Goal: Information Seeking & Learning: Learn about a topic

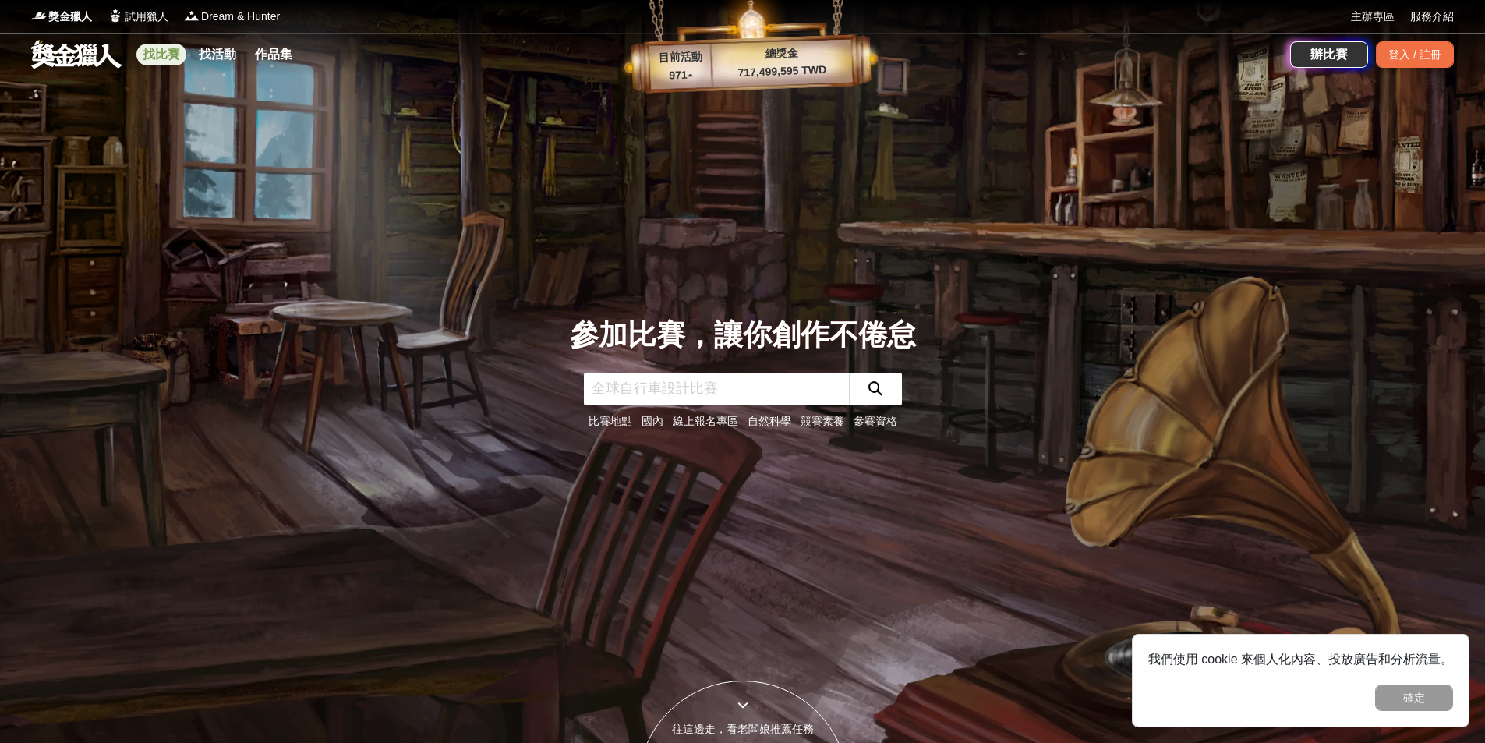
click at [174, 55] on link "找比賽" at bounding box center [161, 55] width 50 height 22
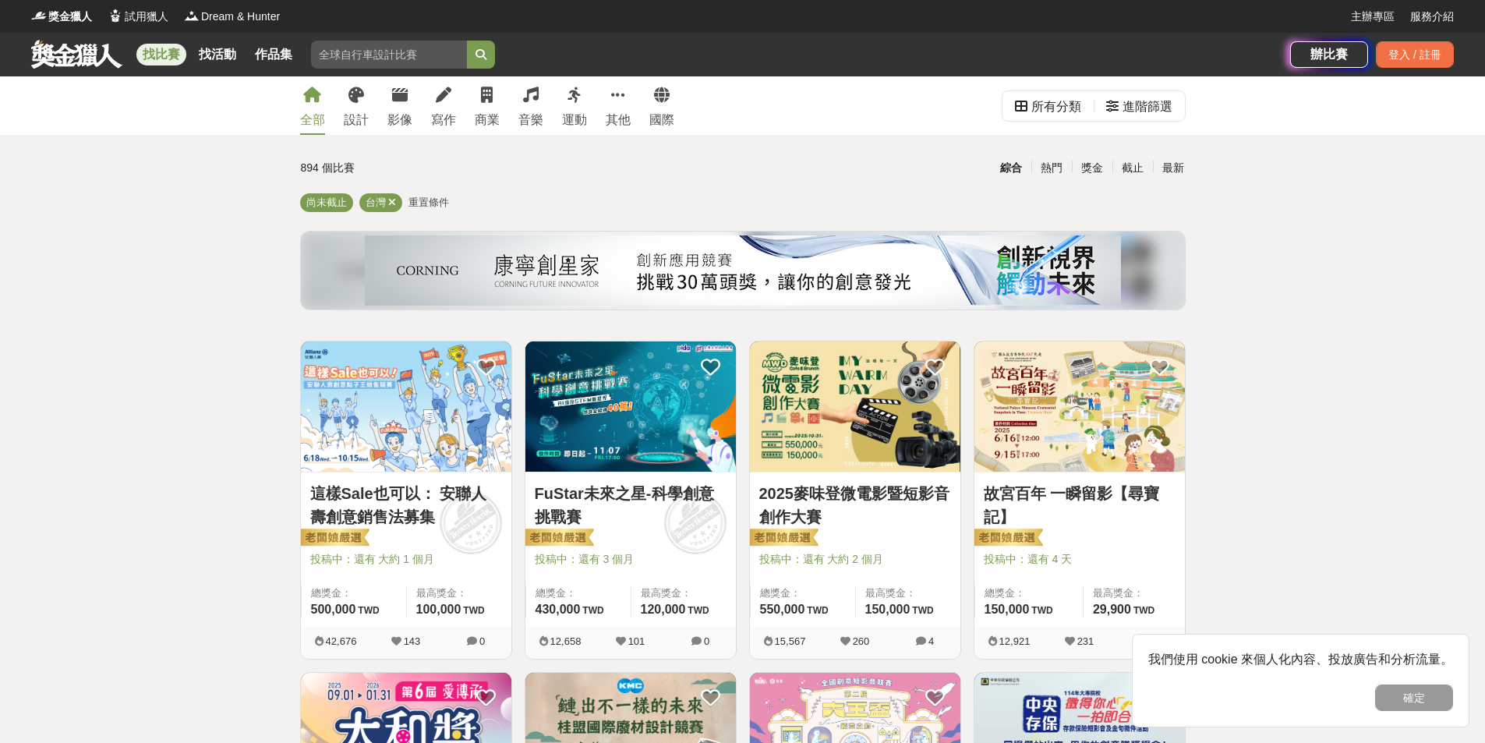
drag, startPoint x: 1322, startPoint y: 448, endPoint x: 1346, endPoint y: 555, distance: 109.3
click at [1417, 704] on button "確定" at bounding box center [1414, 698] width 78 height 27
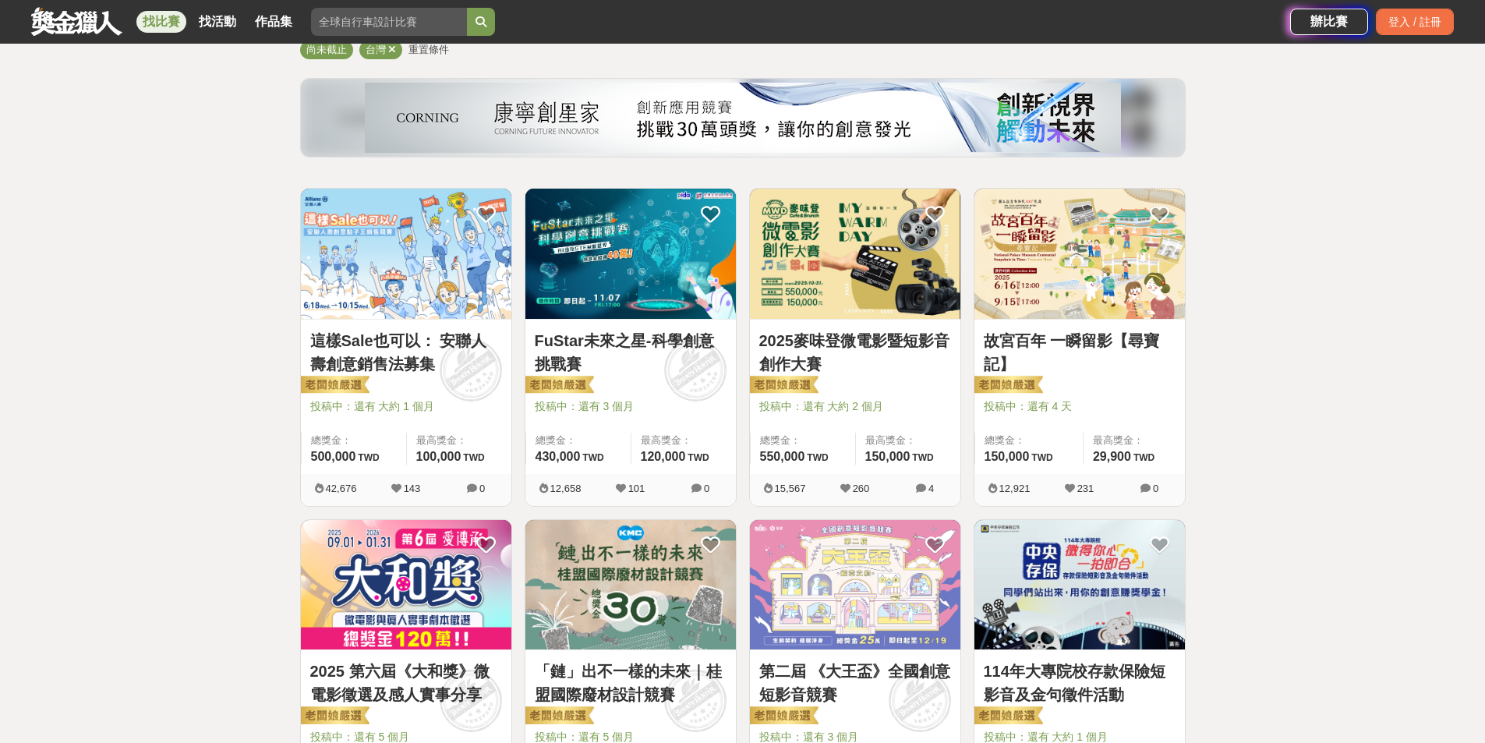
scroll to position [156, 0]
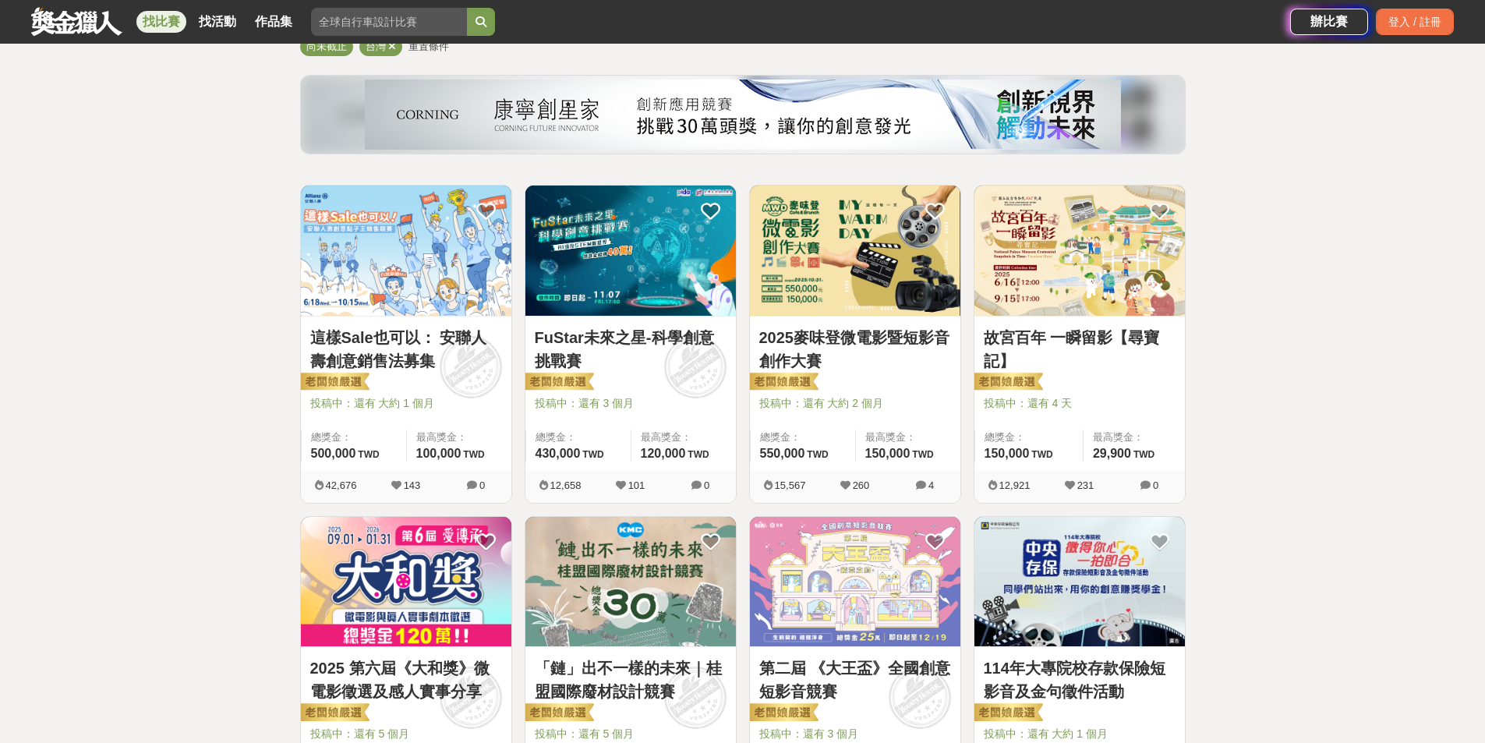
drag, startPoint x: 1355, startPoint y: 311, endPoint x: 1347, endPoint y: 310, distance: 8.7
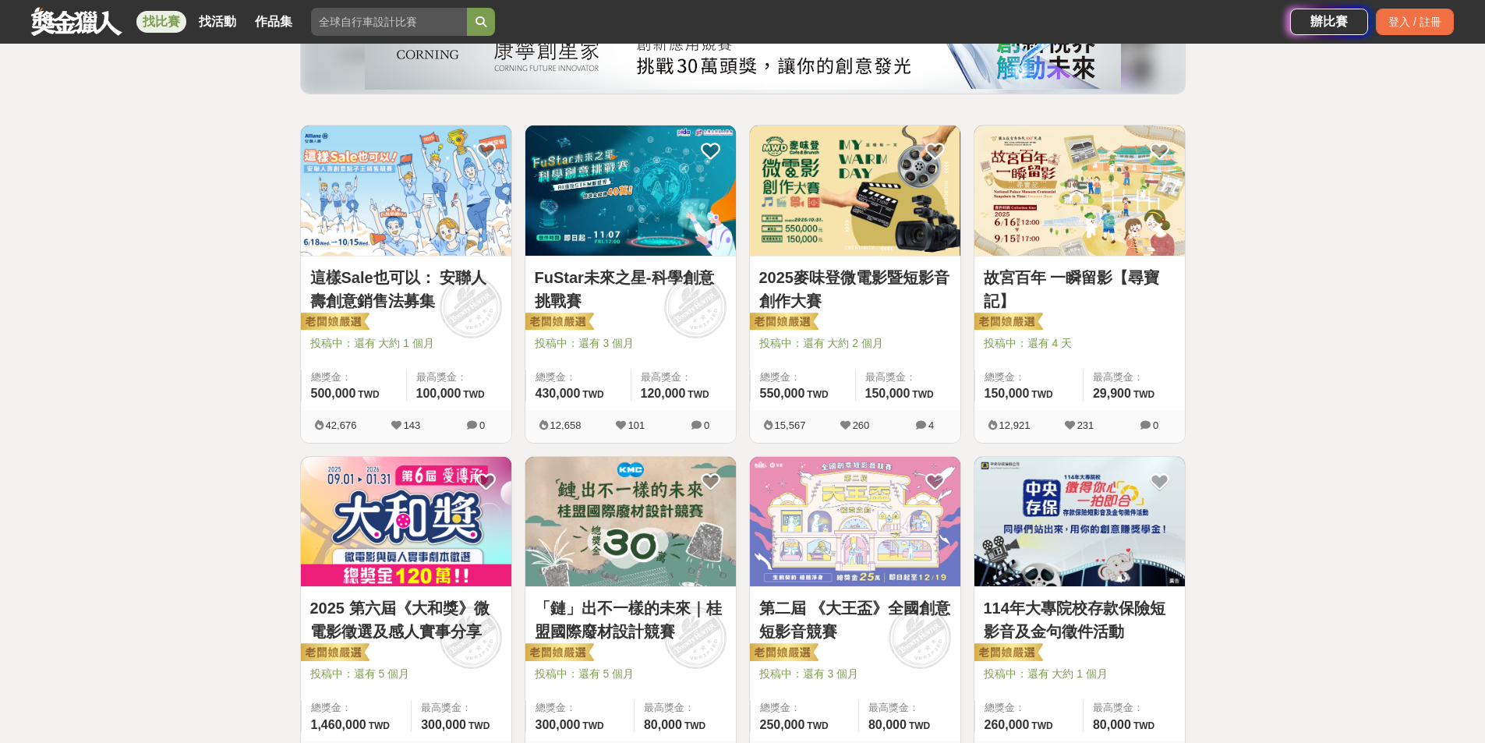
scroll to position [312, 0]
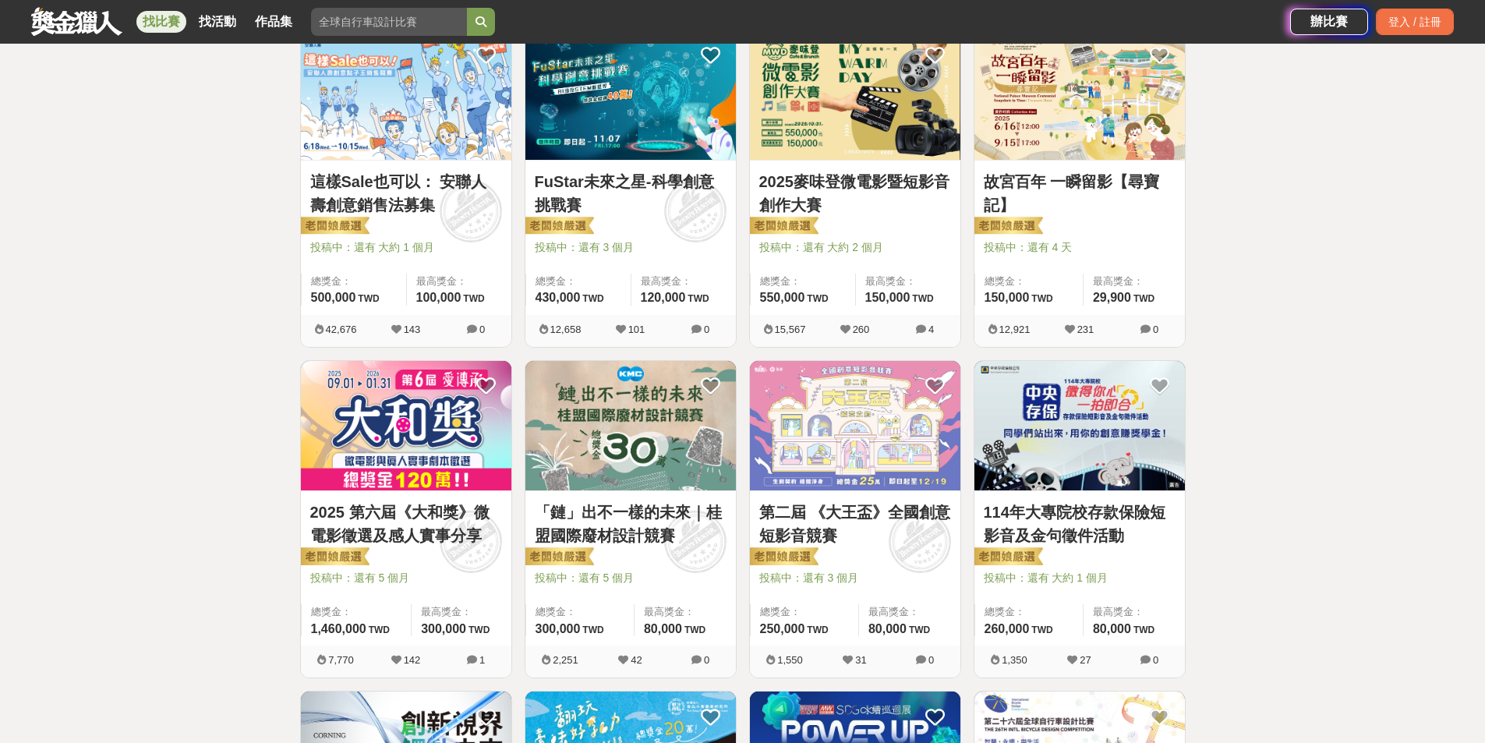
click at [1092, 186] on link "故宮百年 一瞬留影【尋寶記】" at bounding box center [1080, 193] width 192 height 47
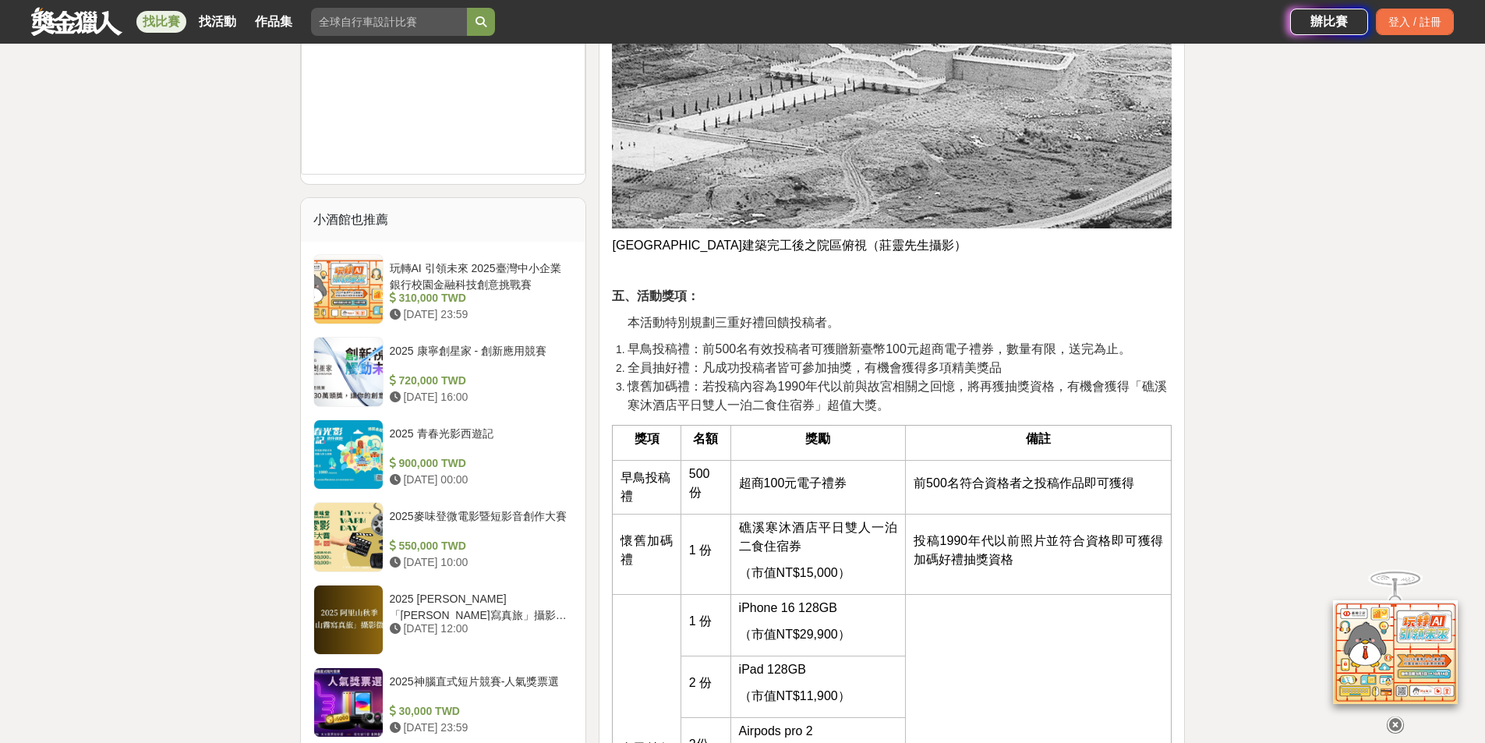
scroll to position [1403, 0]
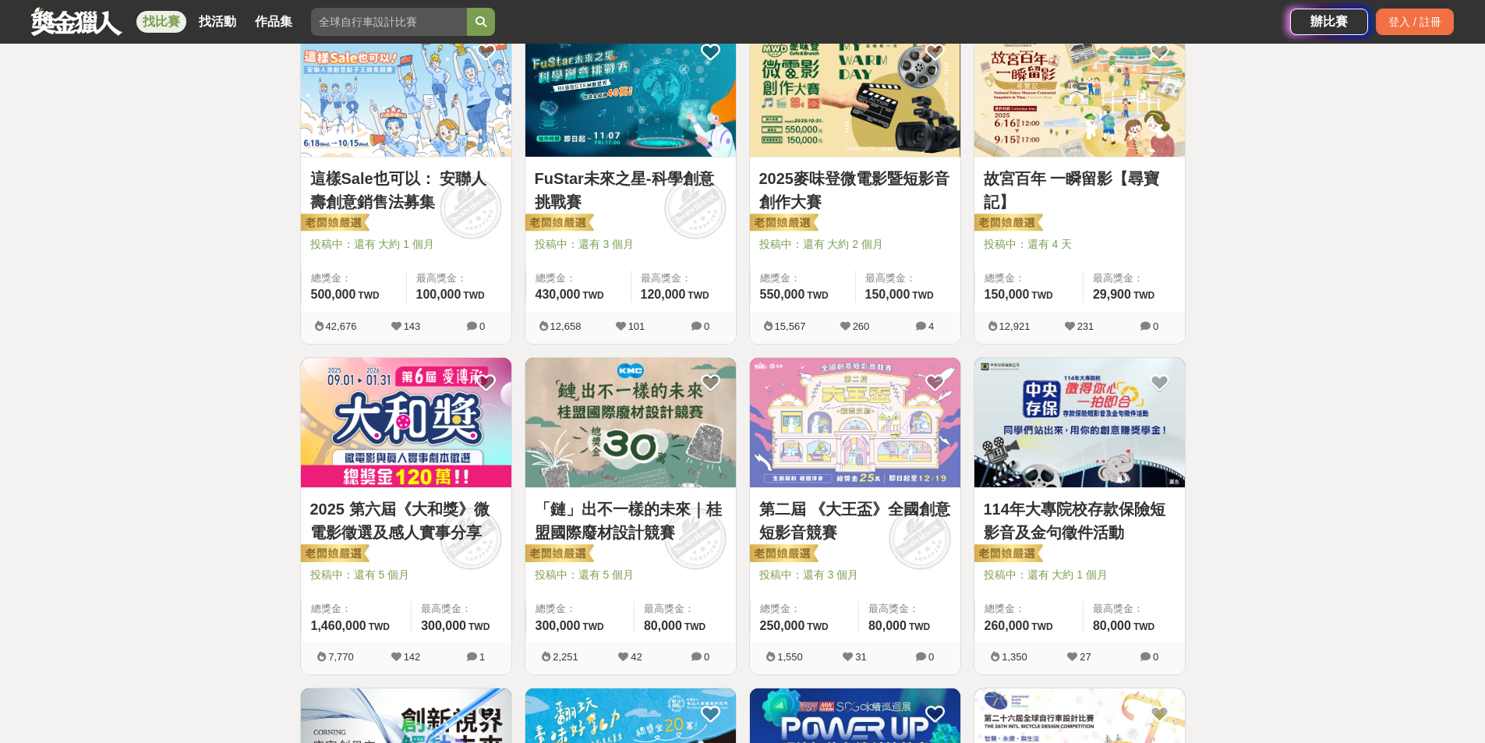
scroll to position [312, 0]
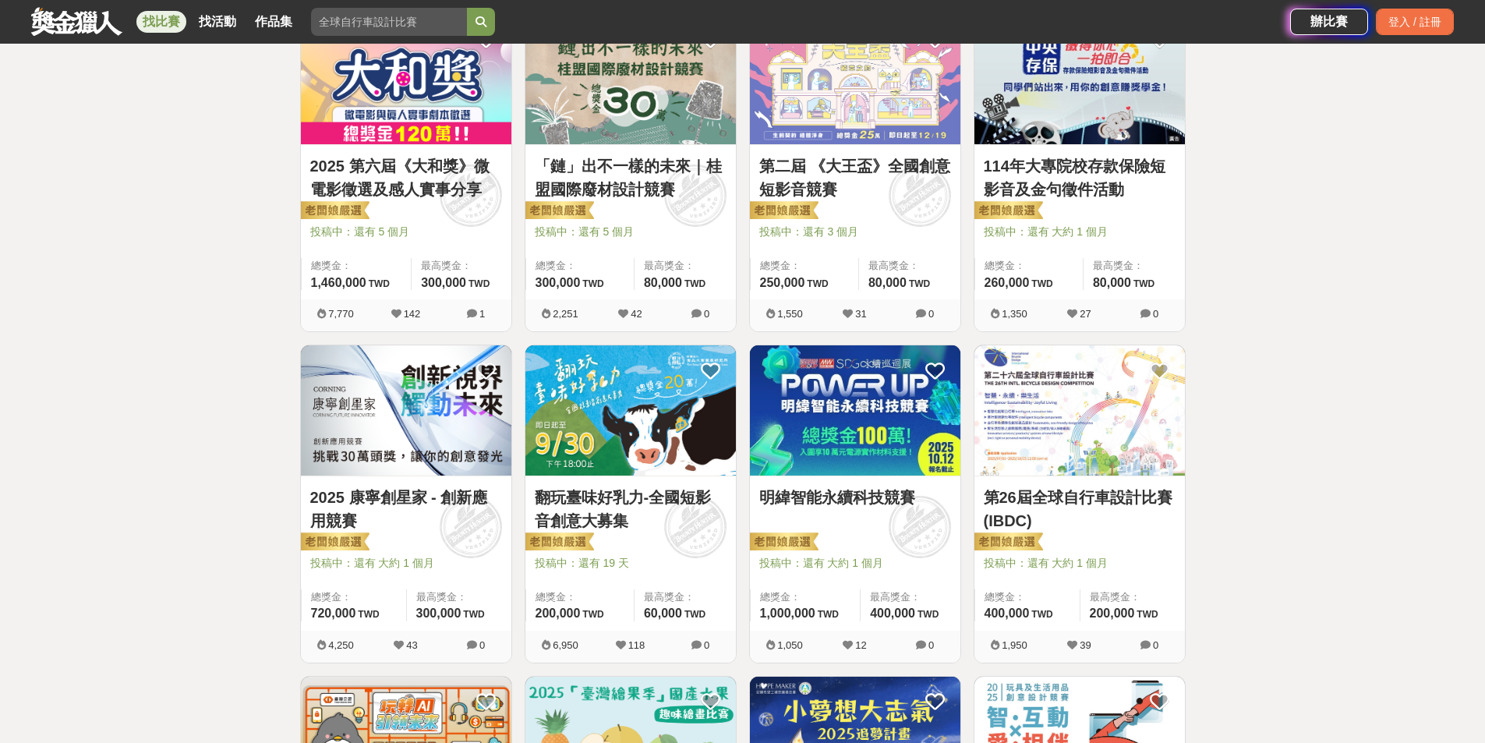
scroll to position [702, 0]
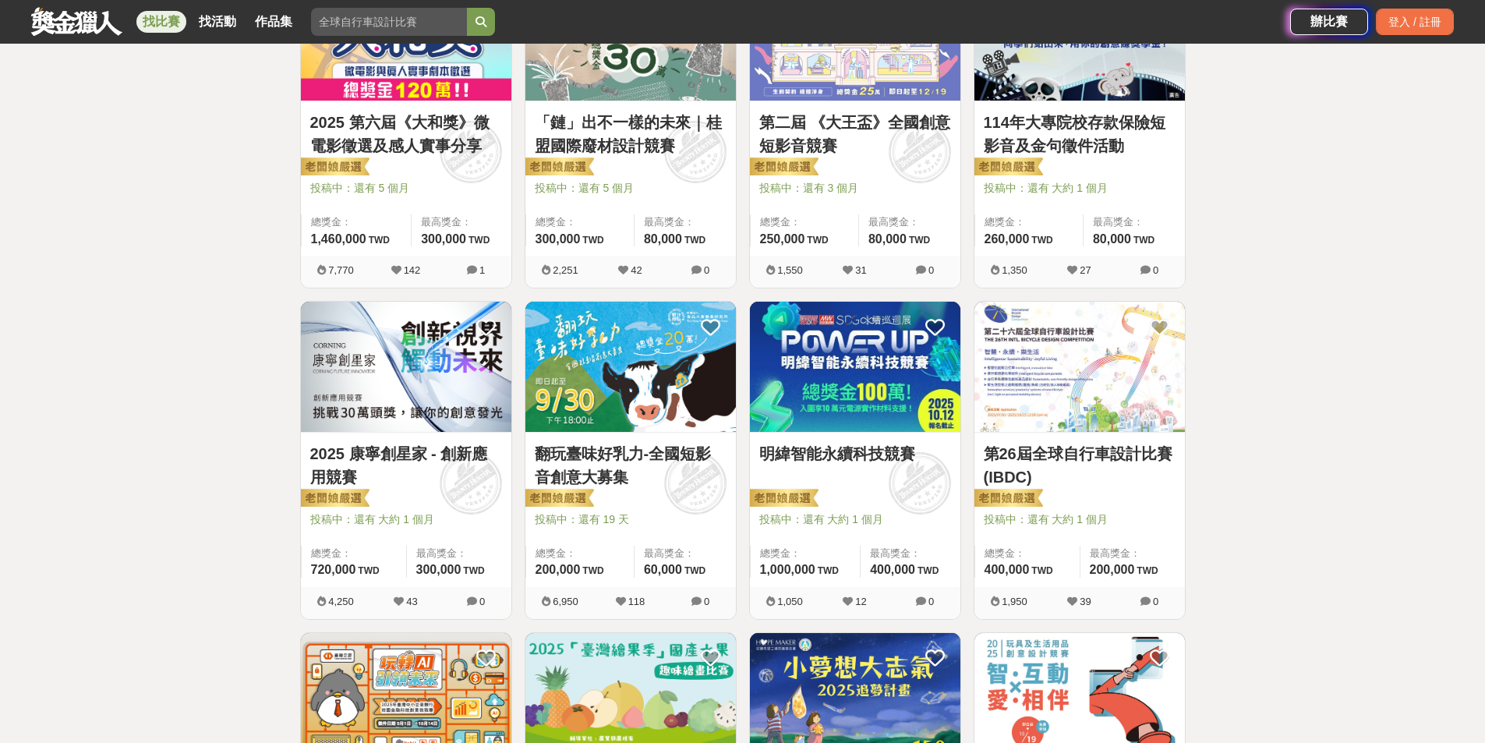
click at [1297, 376] on div "全部 設計 影像 寫作 商業 音樂 運動 其他 國際 所有分類 進階篩選 894 個比賽 綜合 熱門 獎金 截止 最新 尚未截止 台灣 重置條件 這樣Sale…" at bounding box center [742, 612] width 1485 height 2474
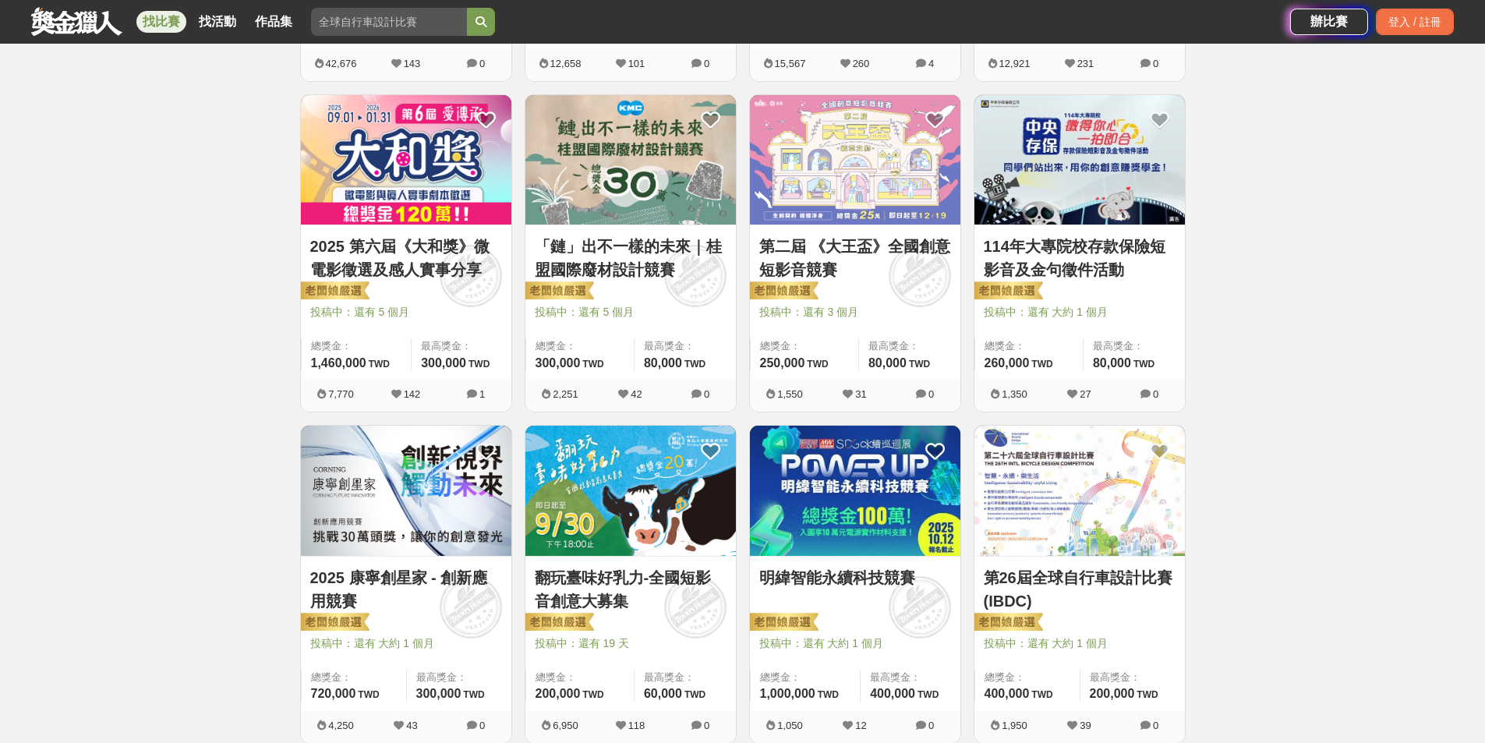
scroll to position [546, 0]
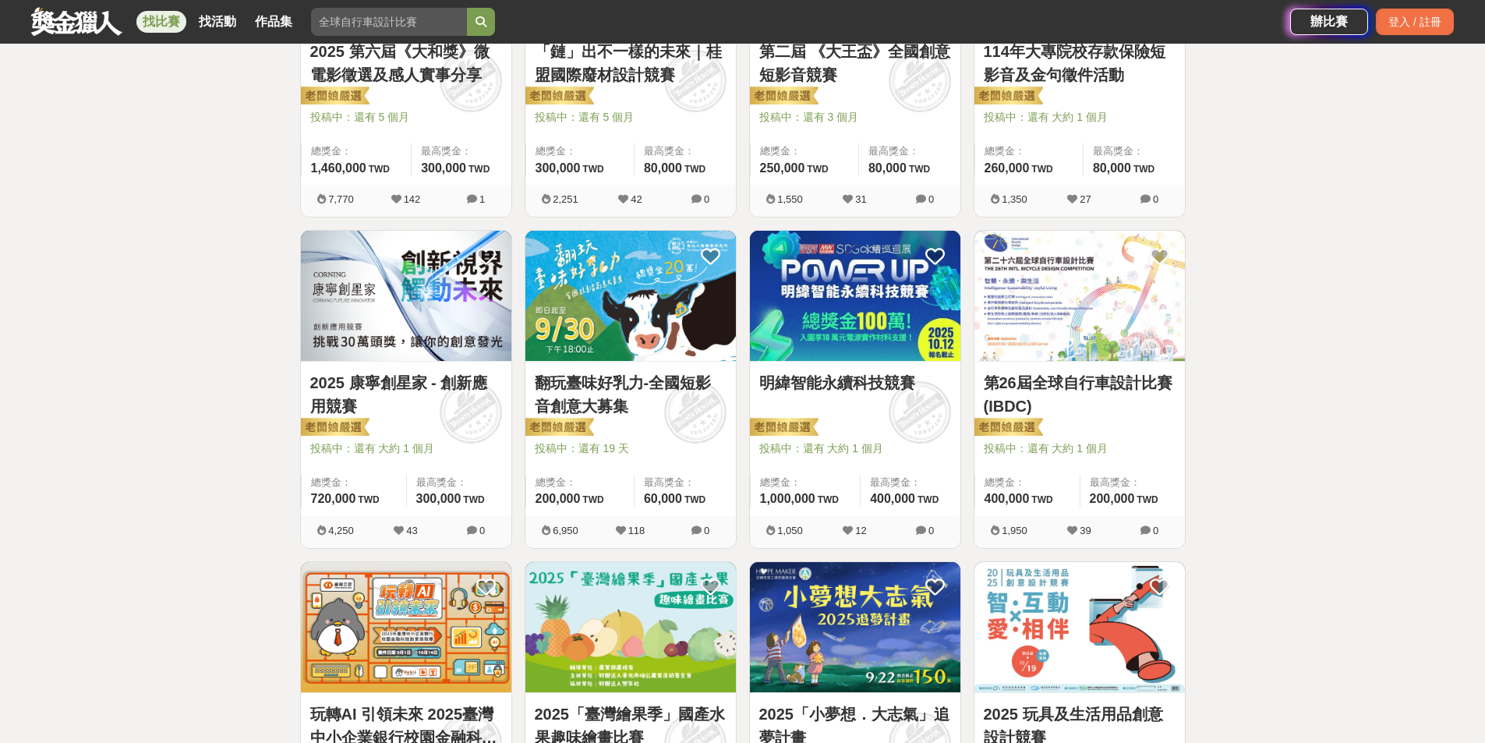
scroll to position [858, 0]
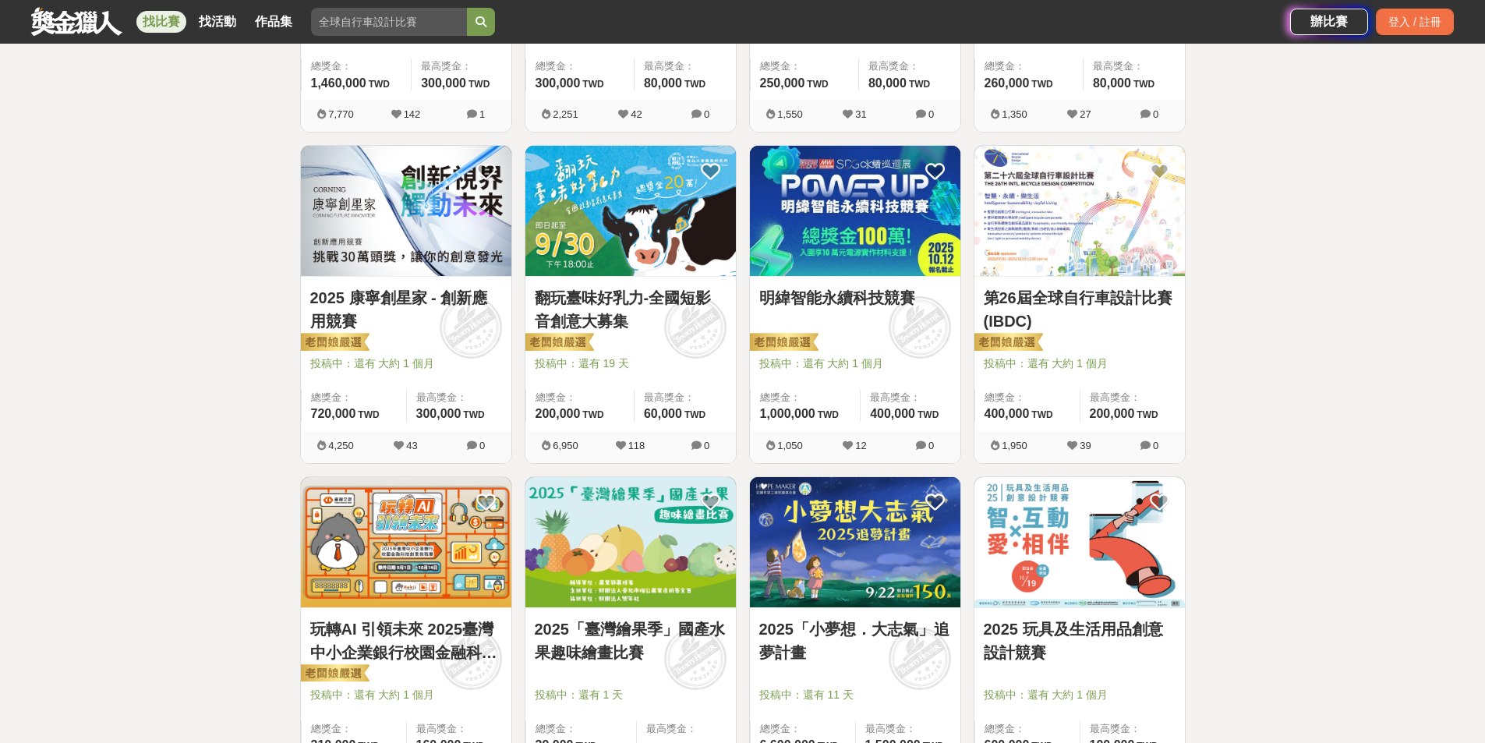
click at [653, 301] on link "翻玩臺味好乳力-全國短影音創意大募集" at bounding box center [631, 309] width 192 height 47
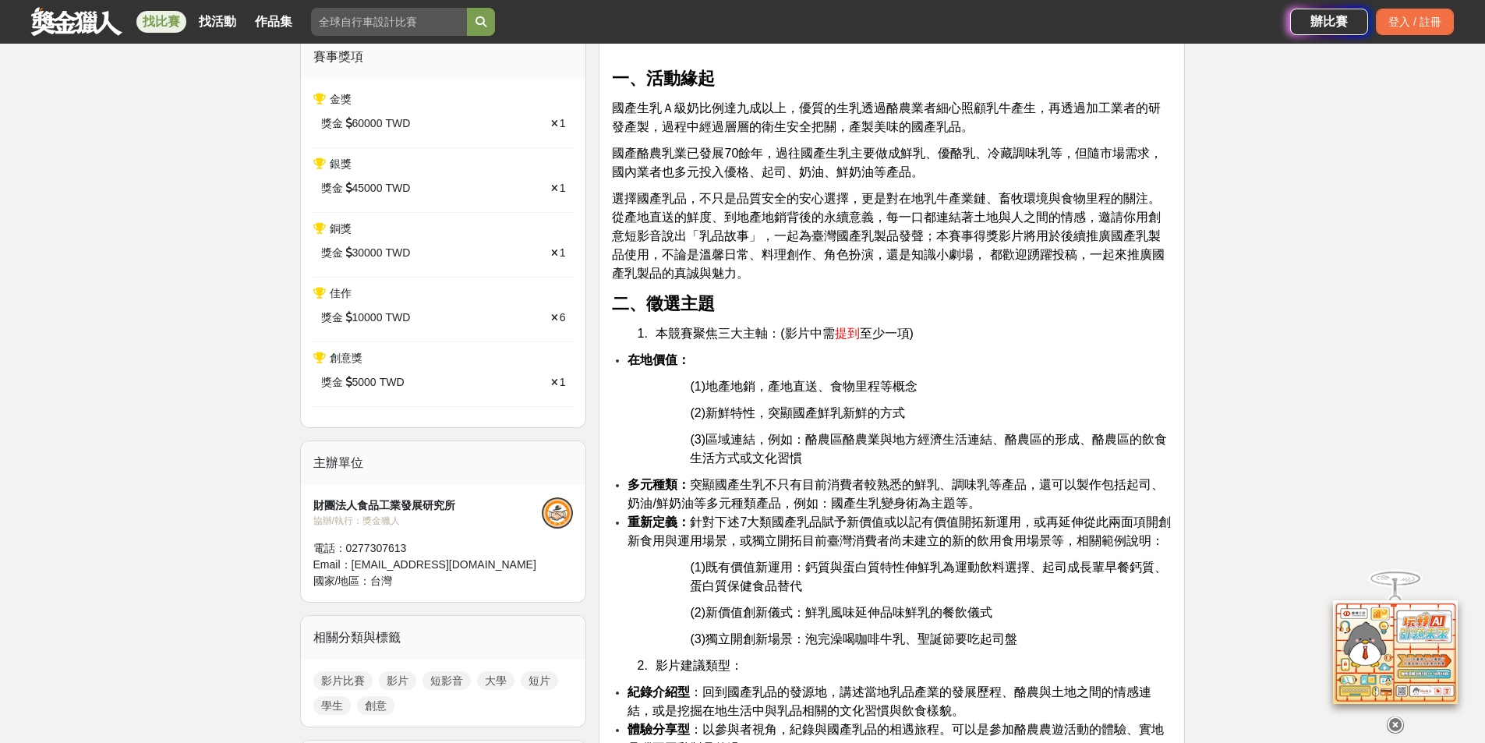
scroll to position [546, 0]
drag, startPoint x: 812, startPoint y: 330, endPoint x: 894, endPoint y: 320, distance: 83.3
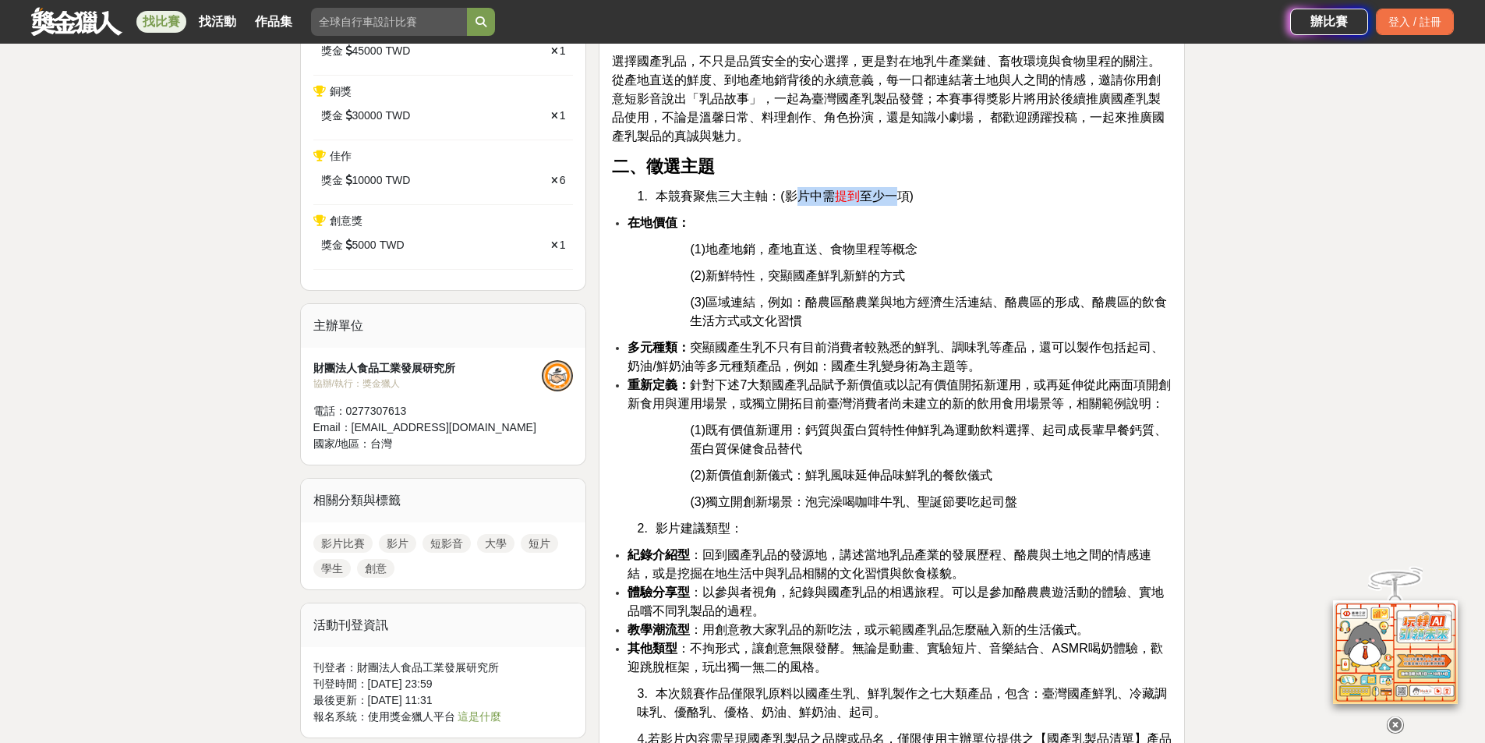
scroll to position [702, 0]
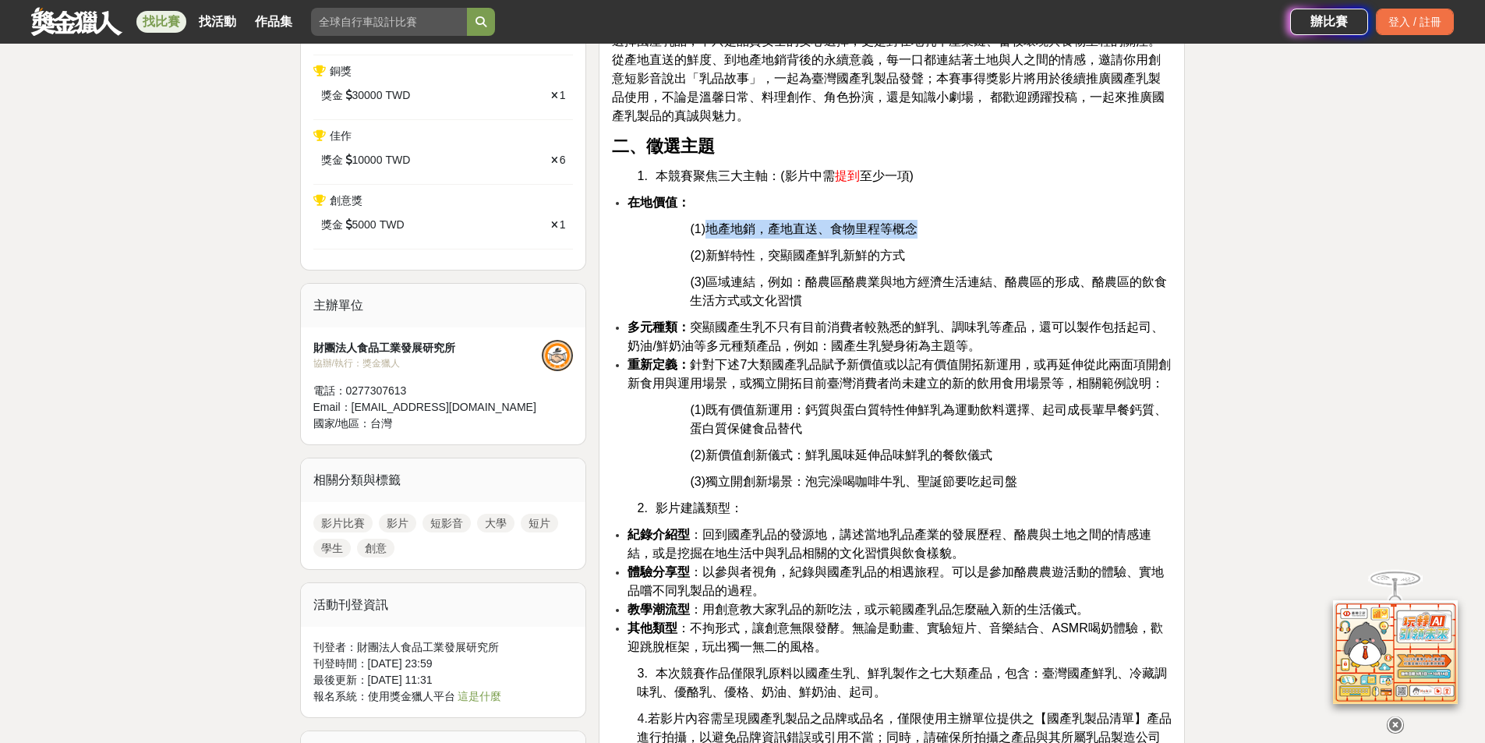
drag, startPoint x: 731, startPoint y: 223, endPoint x: 931, endPoint y: 221, distance: 200.4
click at [931, 221] on p "(1)地產地銷，產地直送、食物里程等概念" at bounding box center [931, 229] width 482 height 19
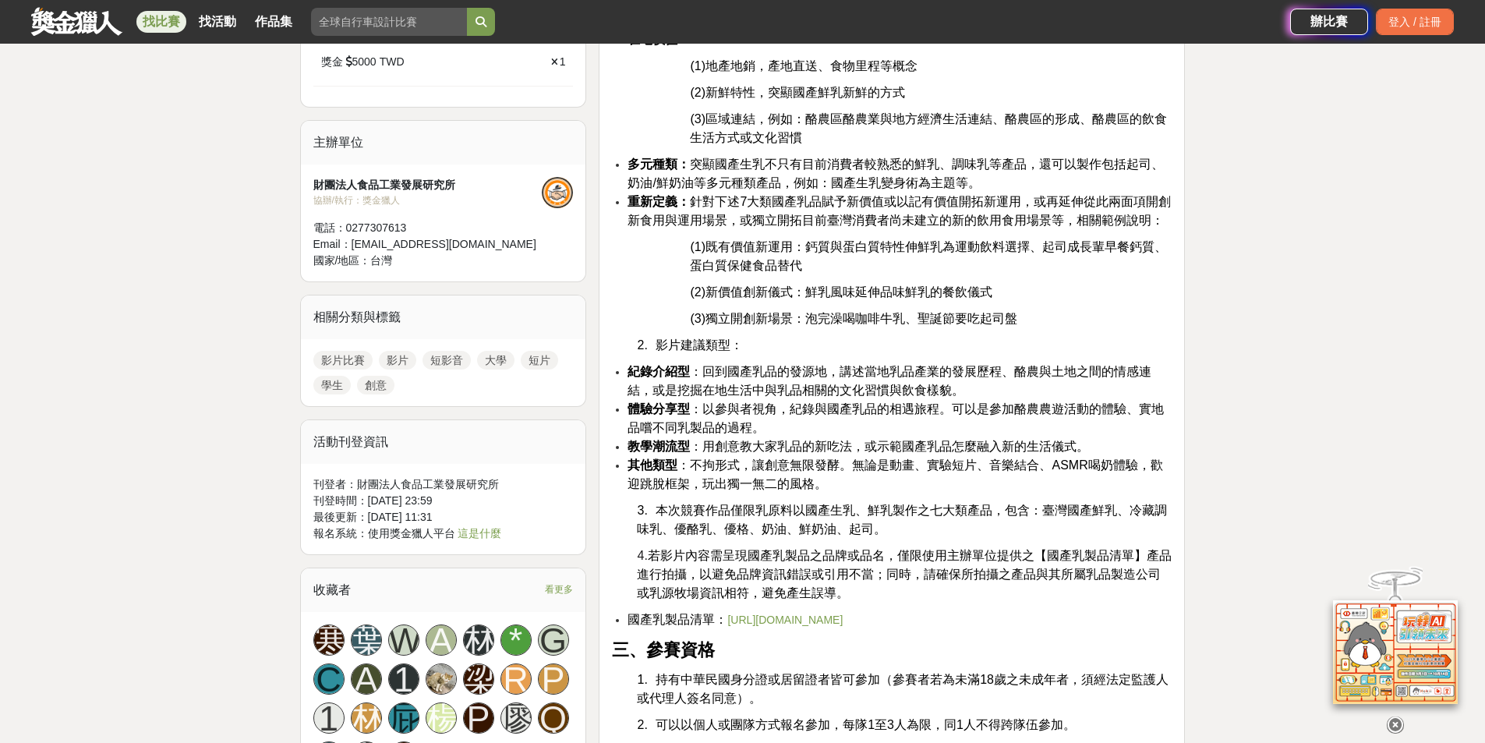
scroll to position [936, 0]
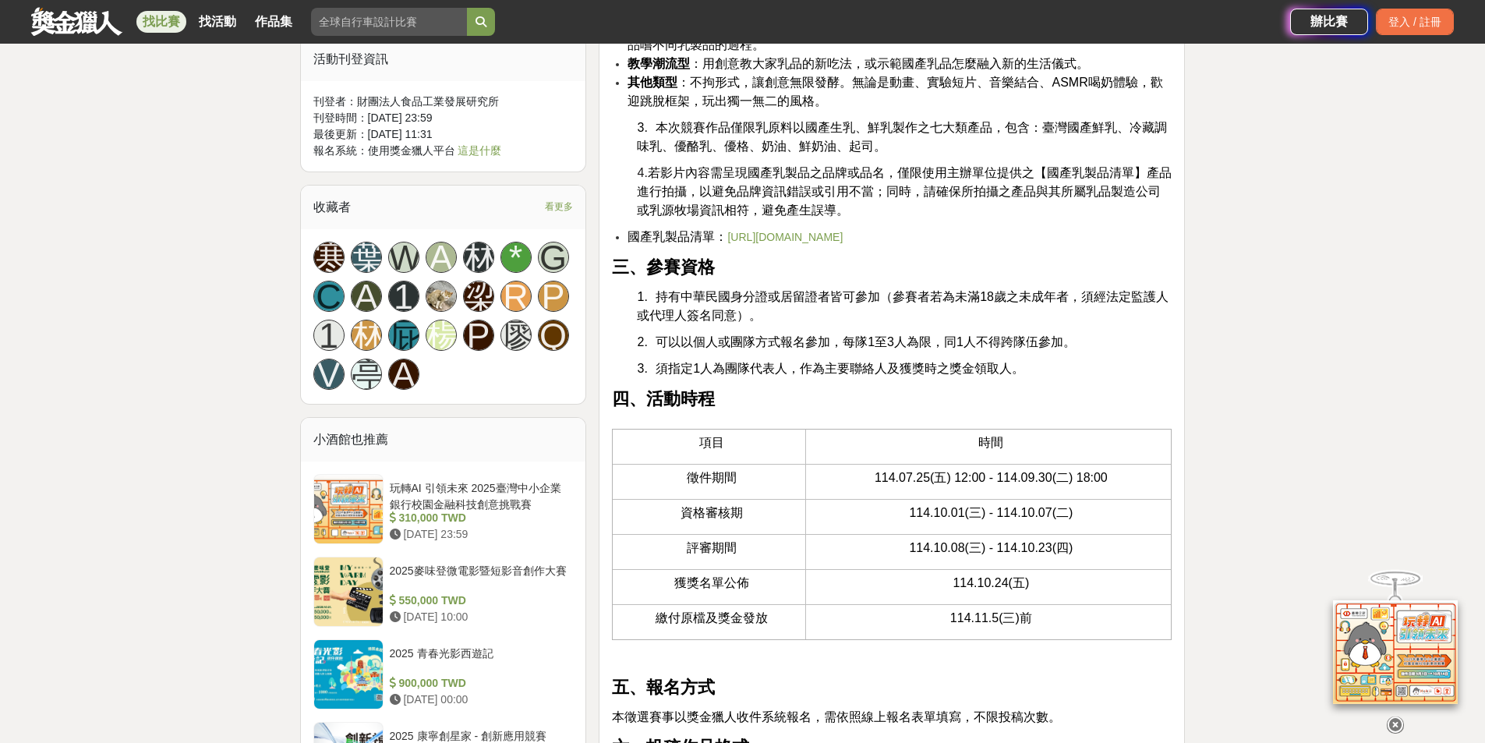
scroll to position [1325, 0]
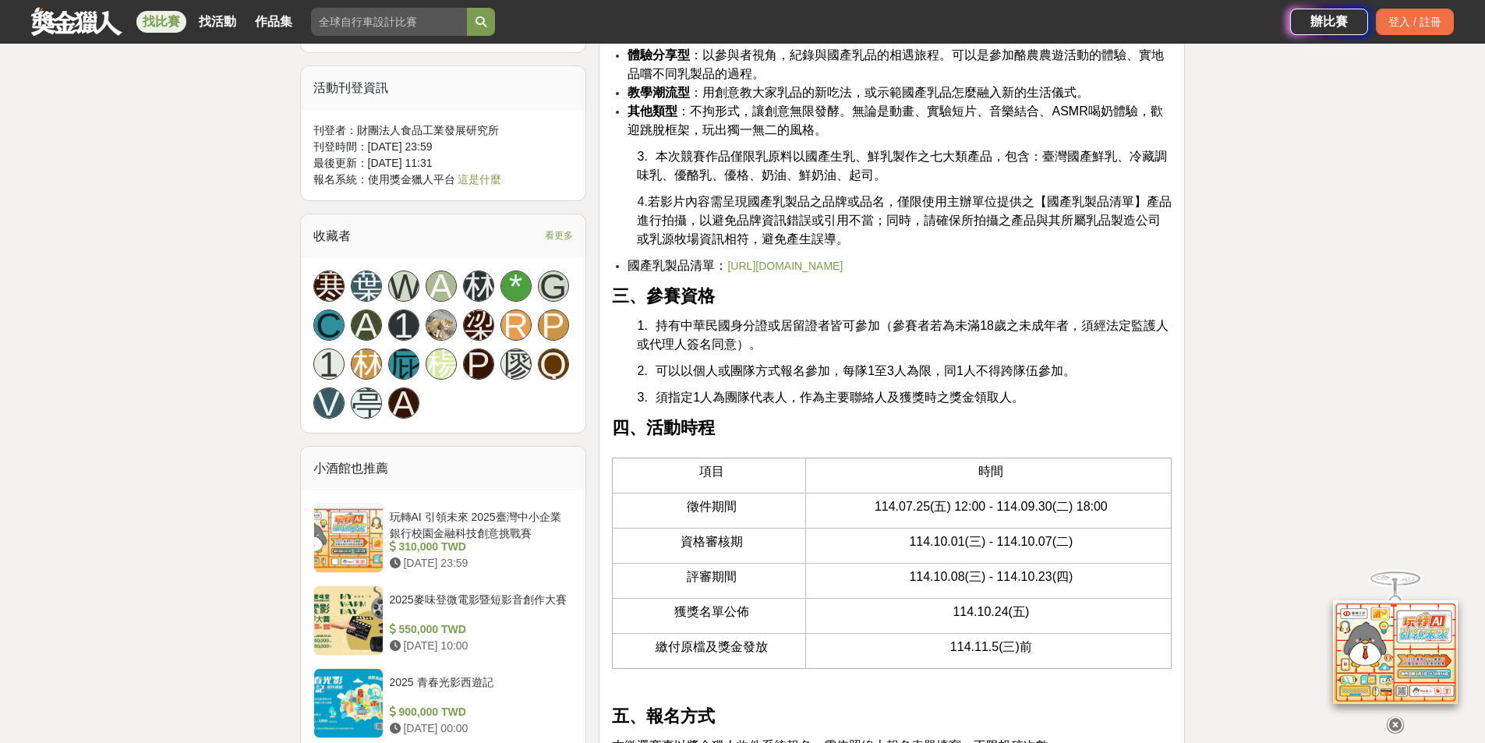
scroll to position [1014, 0]
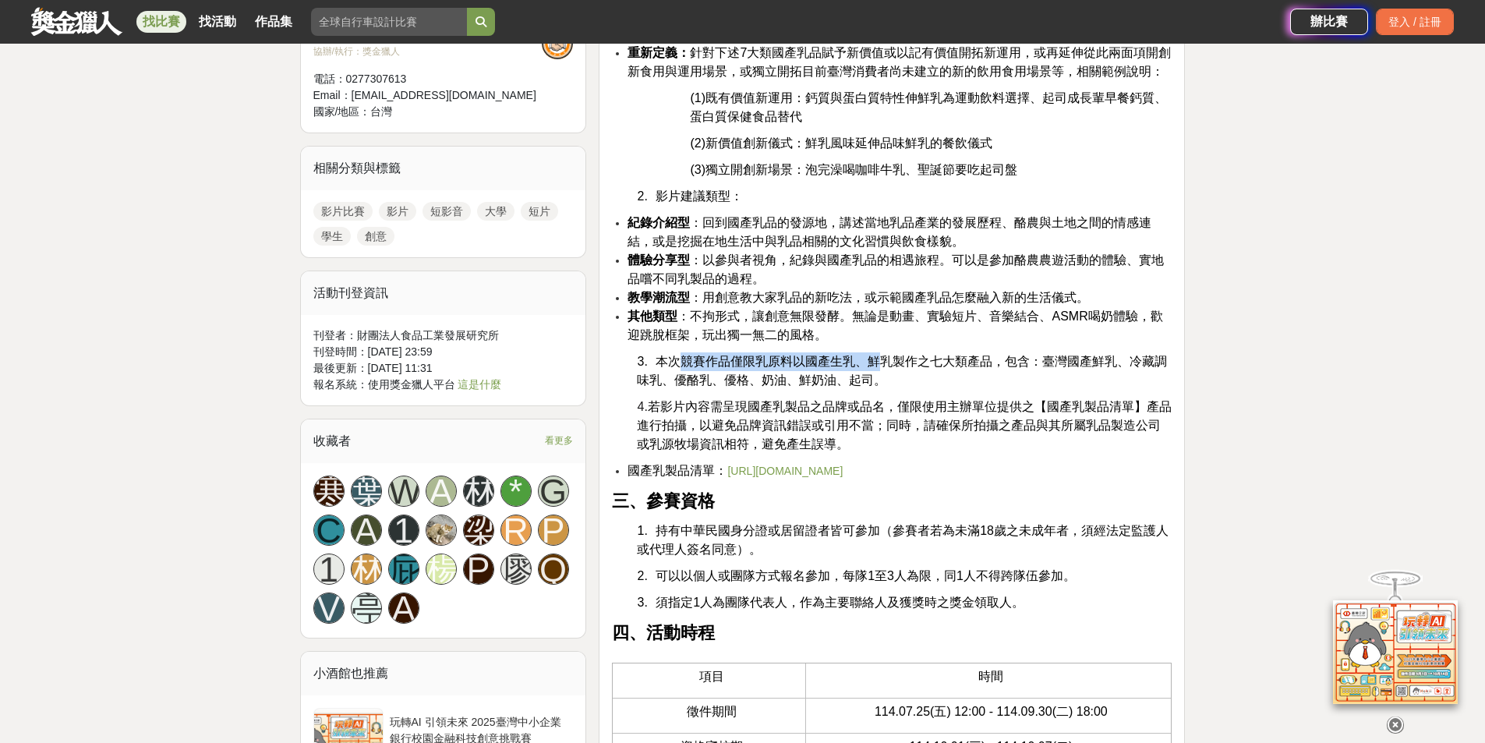
drag, startPoint x: 682, startPoint y: 363, endPoint x: 877, endPoint y: 356, distance: 195.0
click at [877, 356] on span "本次競賽作品僅限乳原料以國產生乳、鮮乳製作之七大類產品，包含：臺灣國產鮮乳、冷藏調味乳、優酪乳、優格、奶油、鮮奶油、起司。" at bounding box center [902, 371] width 530 height 32
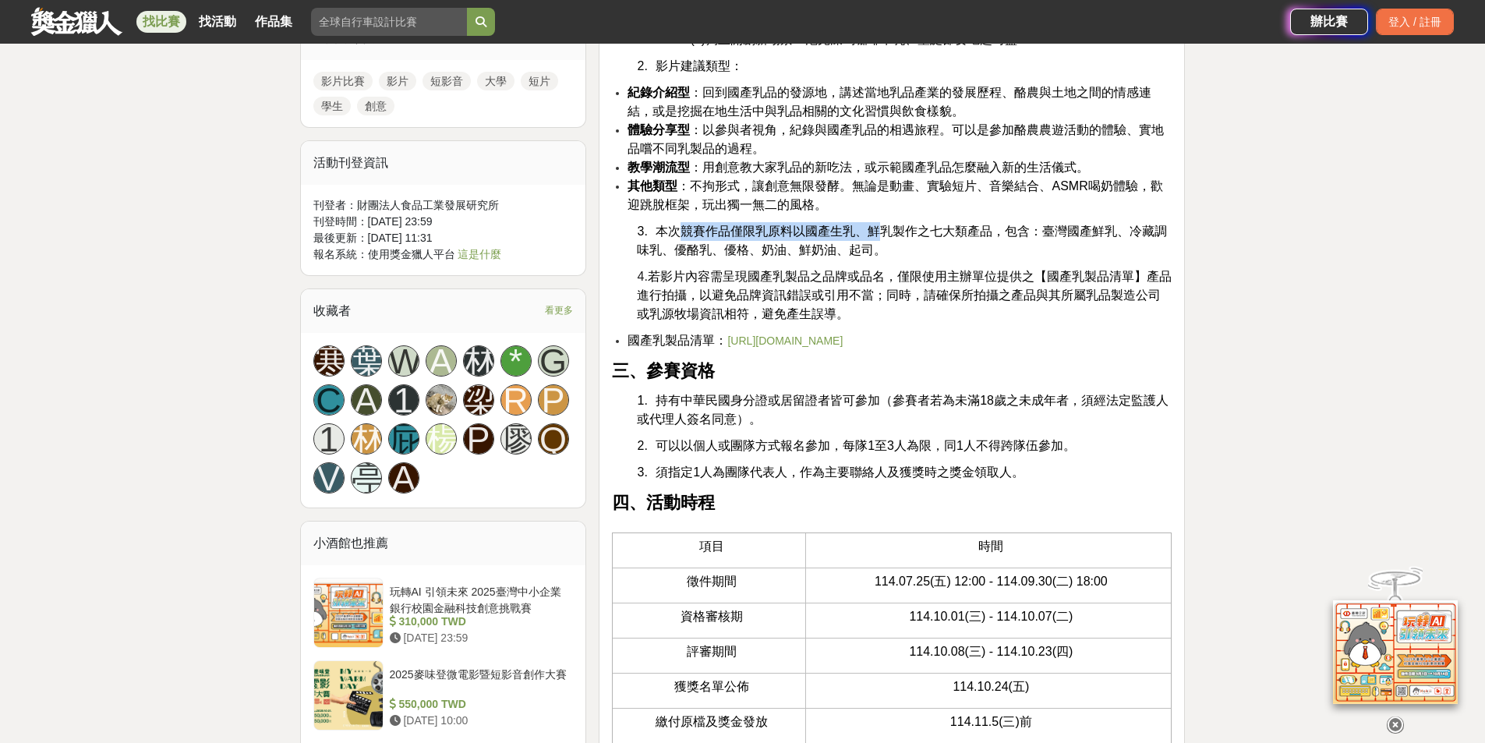
scroll to position [1170, 0]
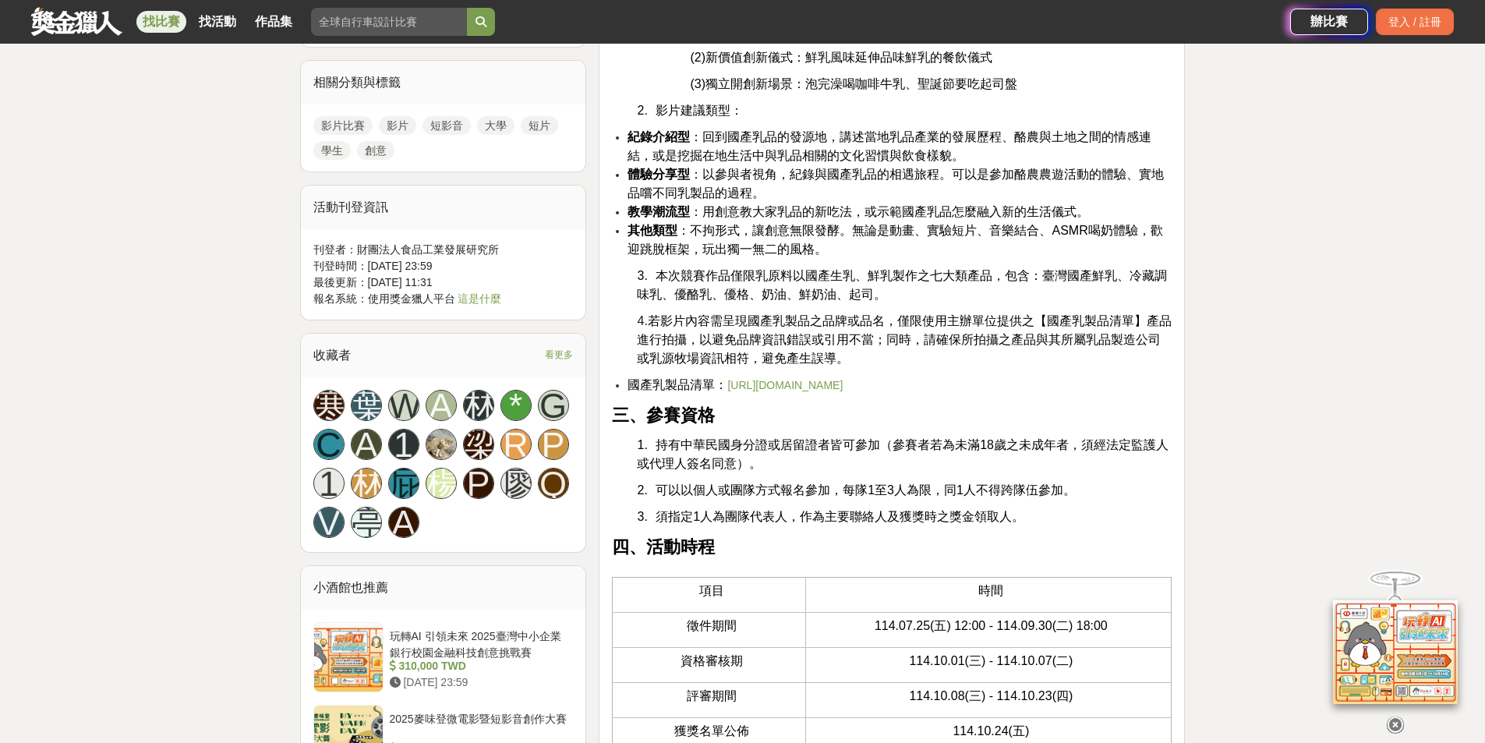
scroll to position [936, 0]
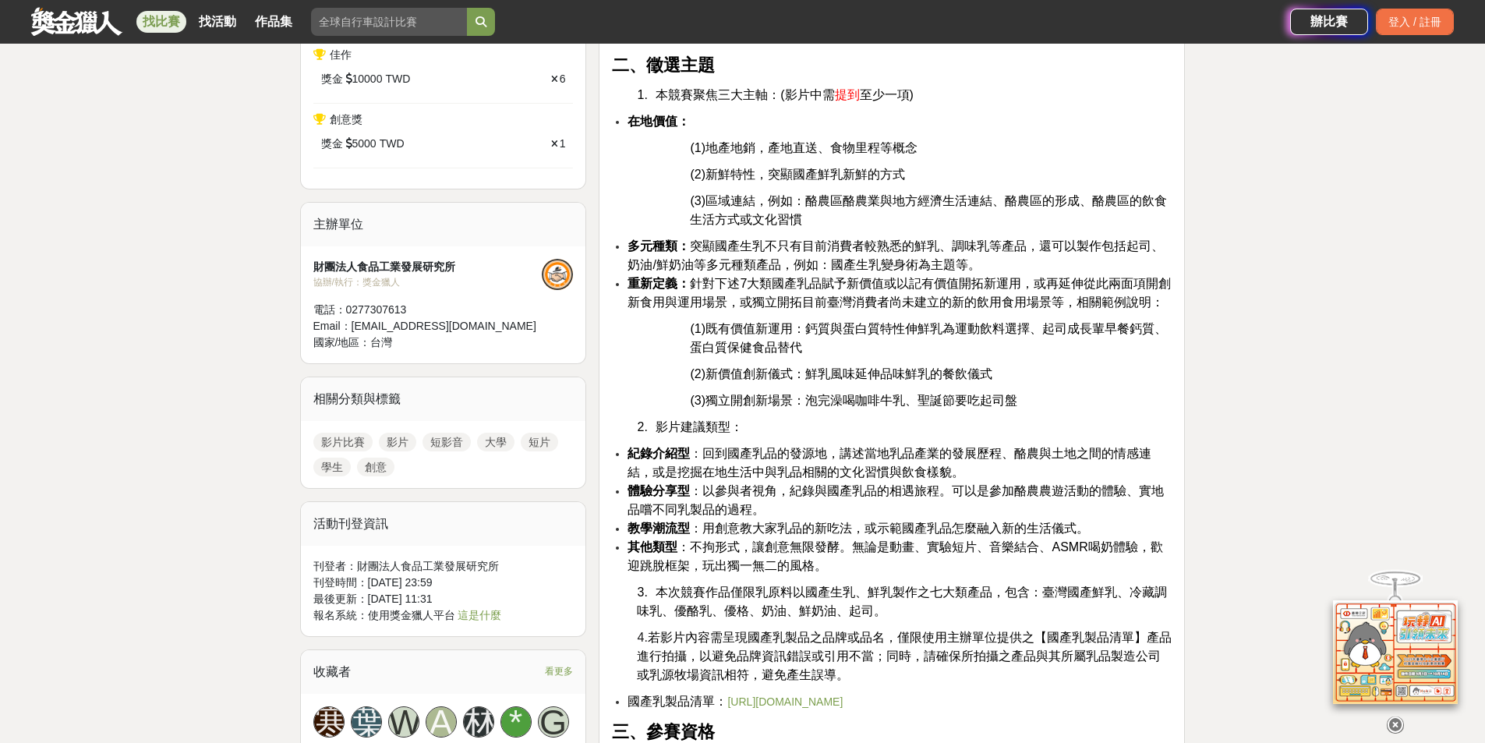
scroll to position [780, 0]
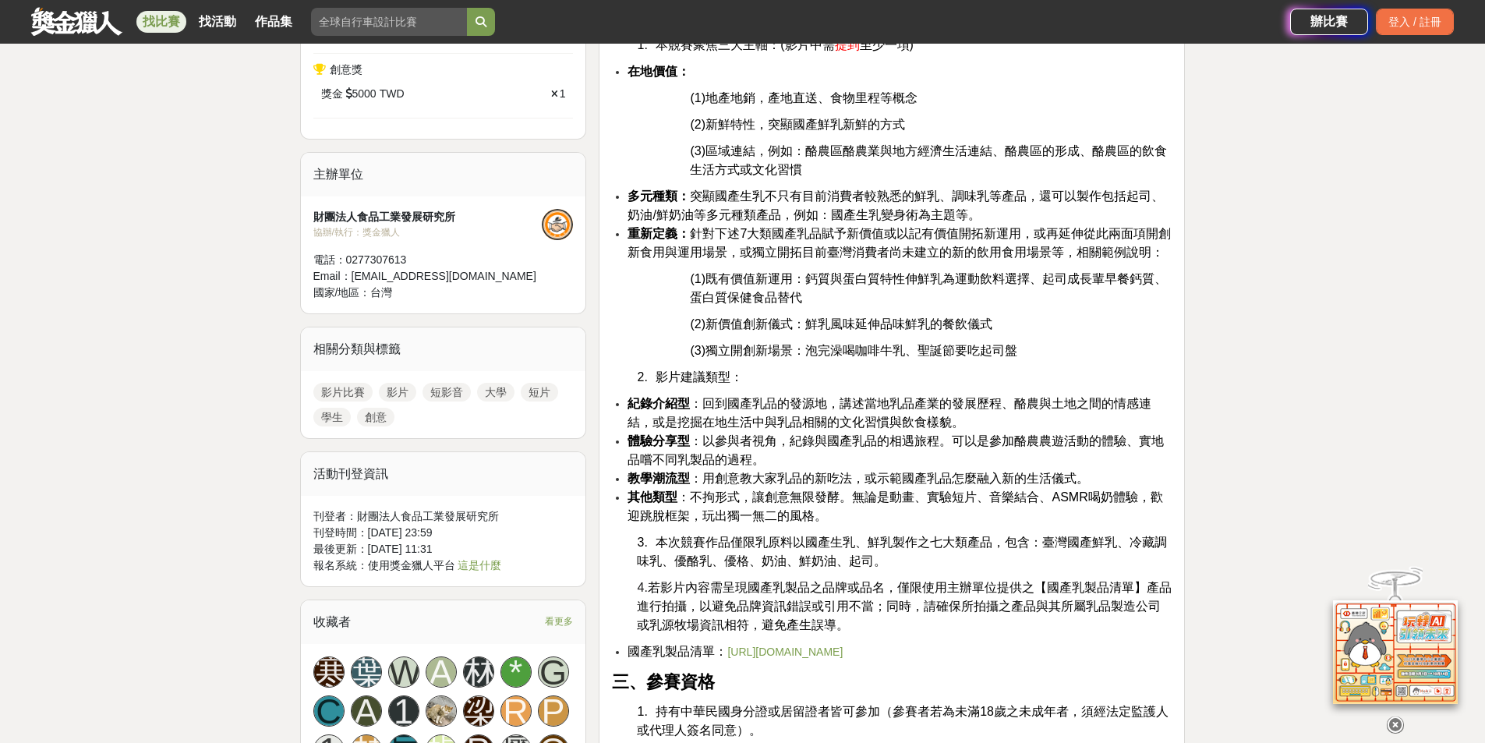
scroll to position [853, 0]
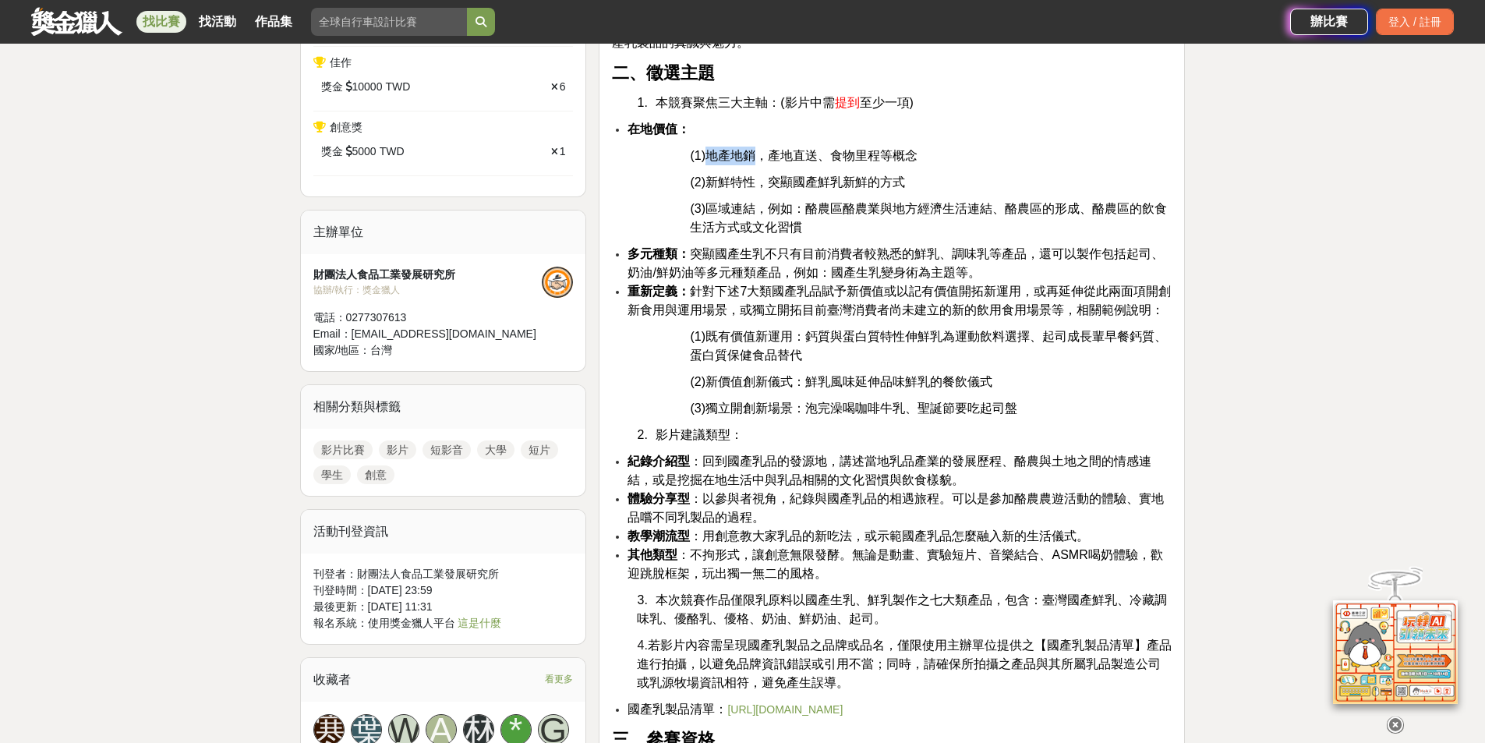
drag, startPoint x: 706, startPoint y: 157, endPoint x: 758, endPoint y: 154, distance: 51.6
click at [758, 154] on span "(1)地產地銷，產地直送、食物里程等概念" at bounding box center [804, 155] width 228 height 13
drag, startPoint x: 713, startPoint y: 501, endPoint x: 1052, endPoint y: 467, distance: 340.8
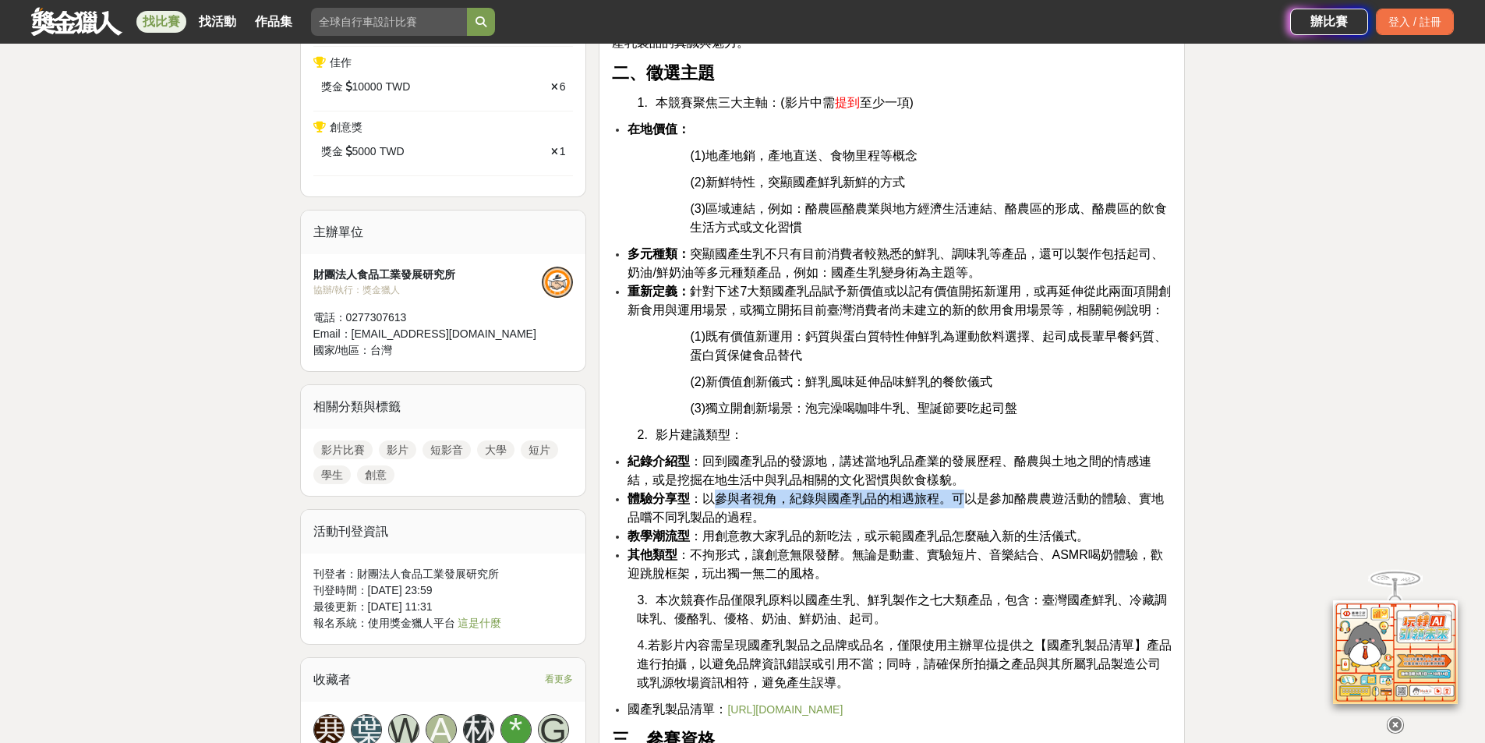
click at [967, 497] on span "體驗分享型 ：以參與者視角，紀錄與國產乳品的相遇旅程。可以是參加酪農農遊活動的體驗、實地品嚐不同乳製品的過程。" at bounding box center [896, 508] width 536 height 32
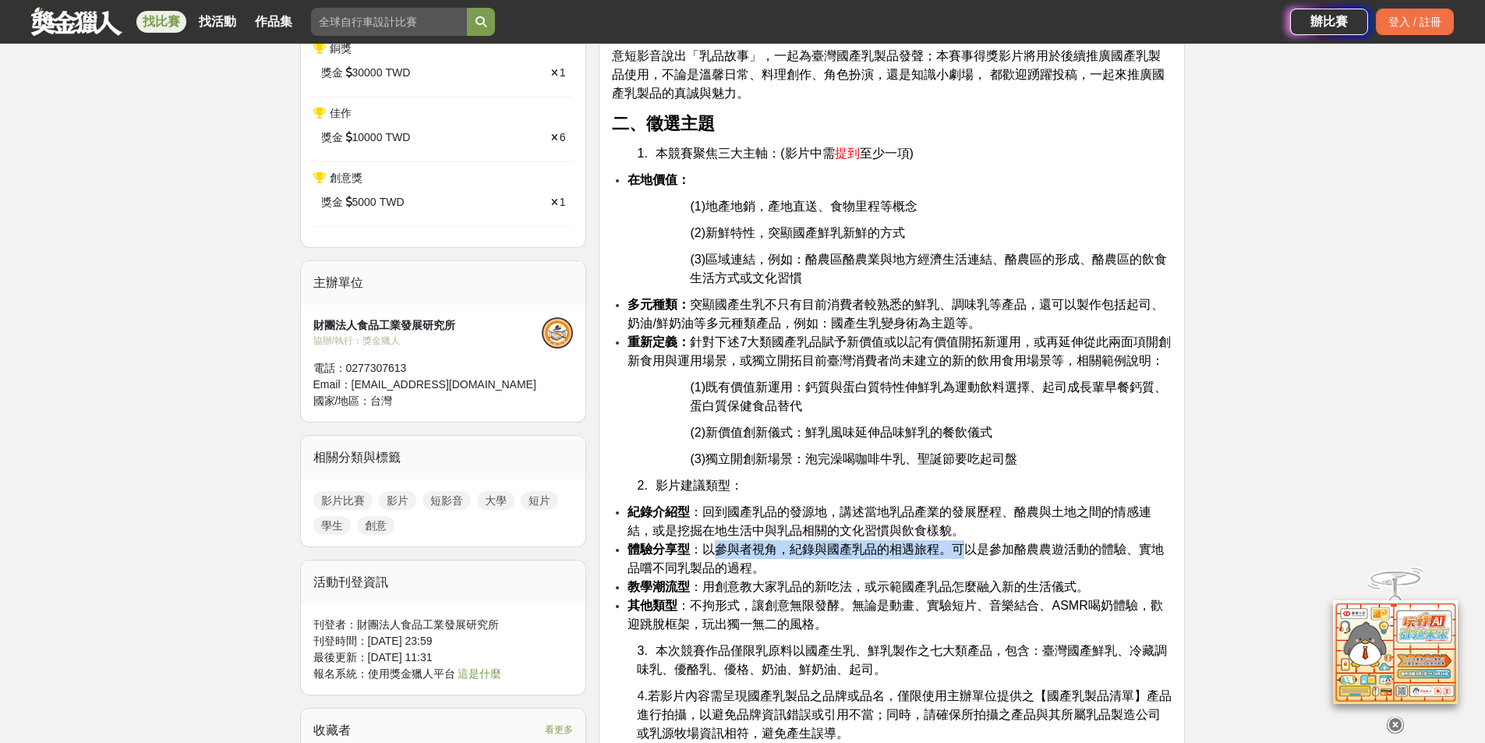
scroll to position [697, 0]
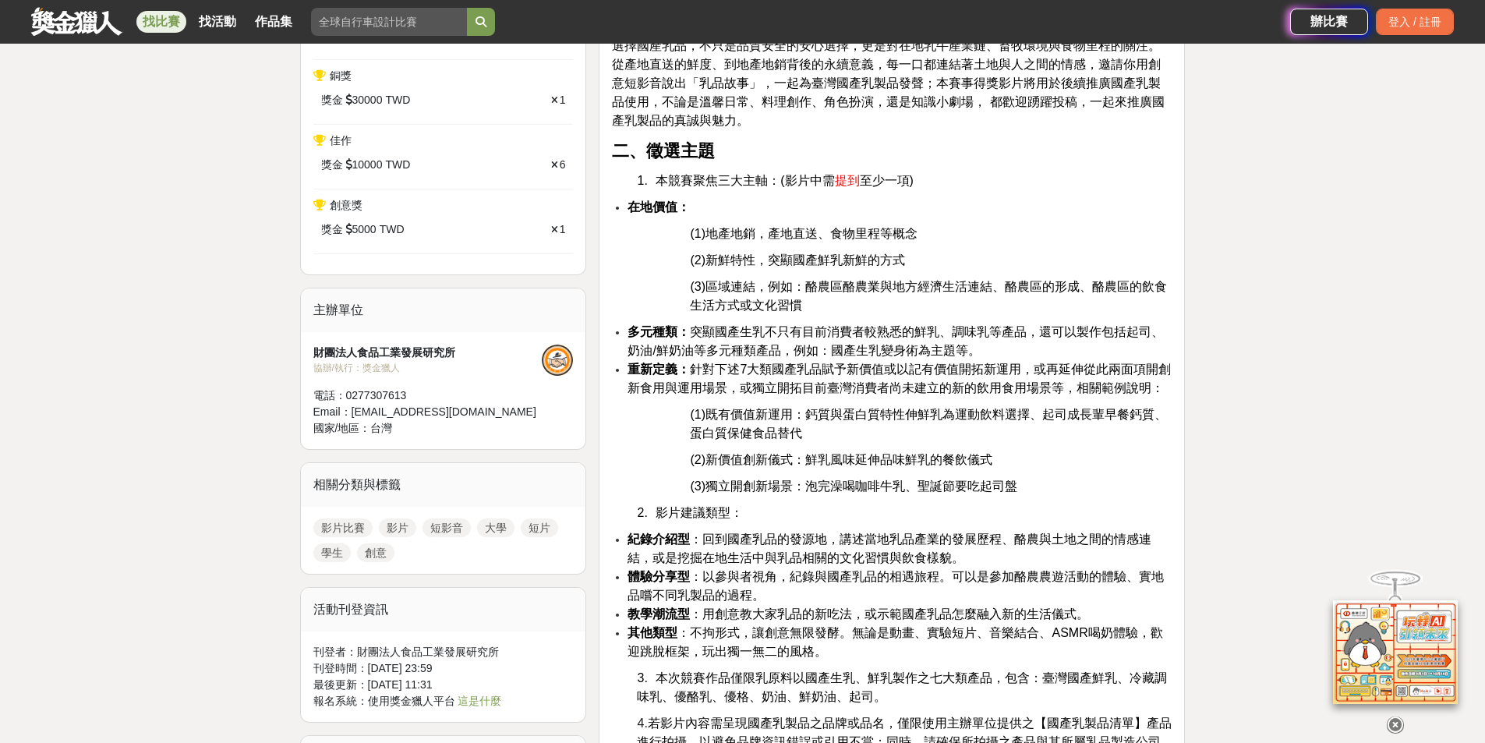
drag, startPoint x: 709, startPoint y: 238, endPoint x: 915, endPoint y: 225, distance: 206.2
click at [915, 227] on span "(1)地產地銷，產地直送、食物里程等概念" at bounding box center [804, 233] width 228 height 13
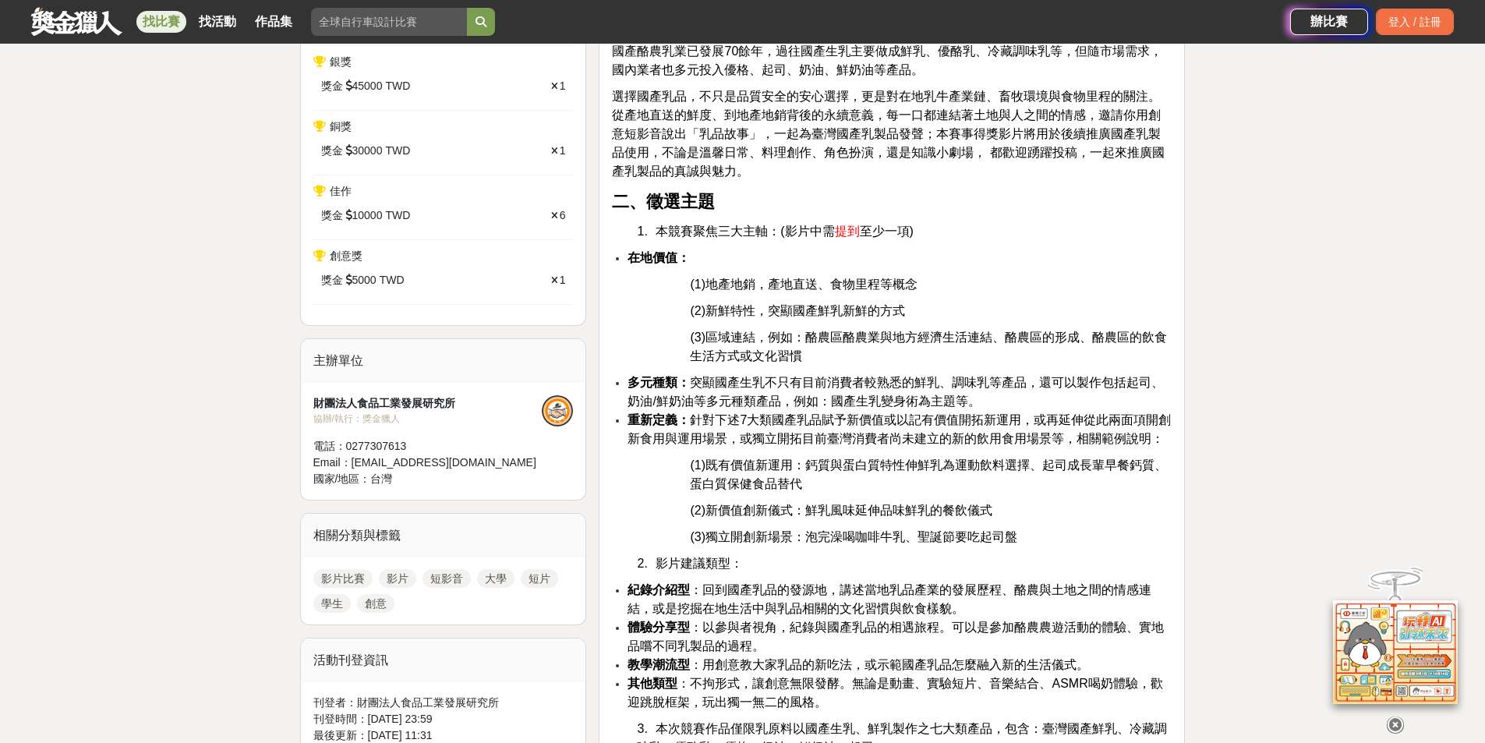
scroll to position [619, 0]
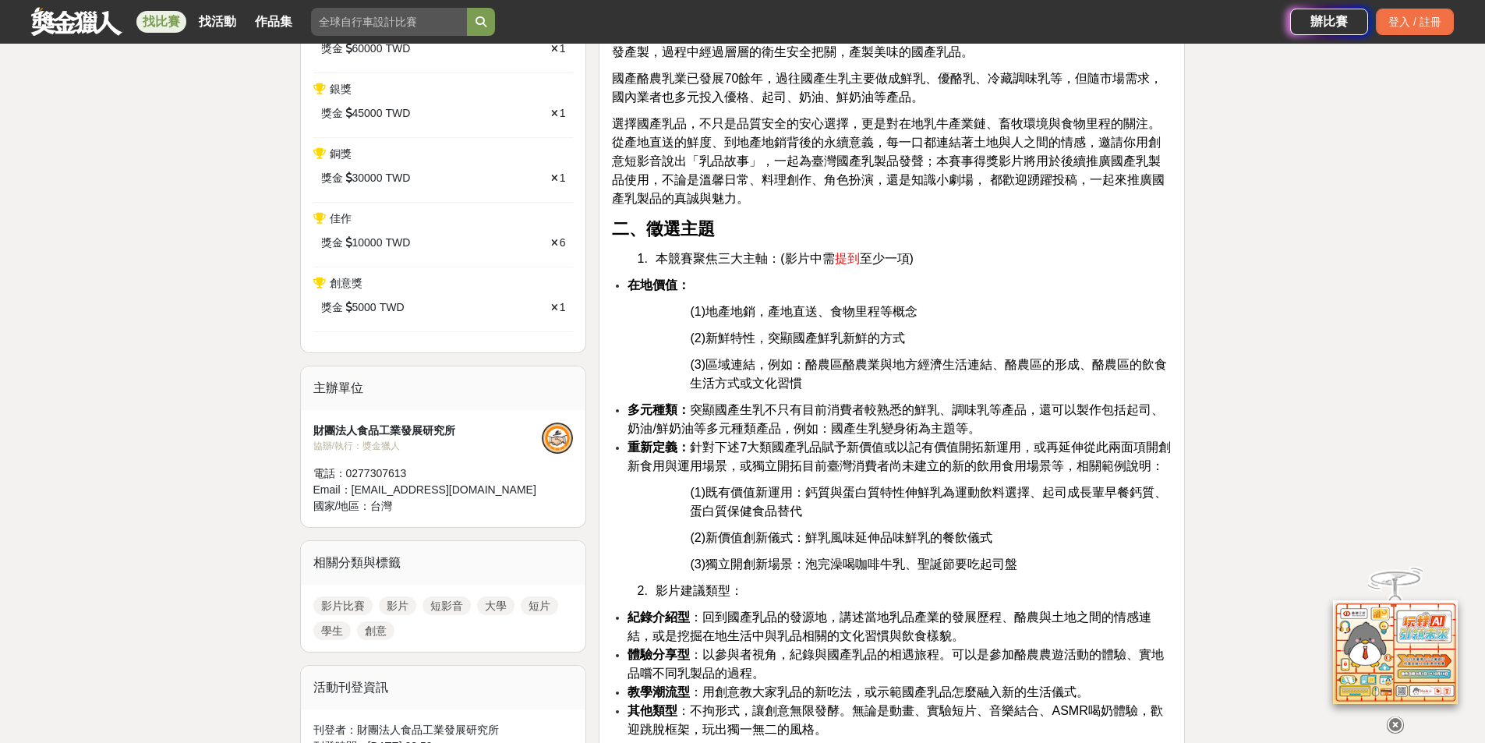
drag, startPoint x: 763, startPoint y: 97, endPoint x: 876, endPoint y: 100, distance: 112.3
click at [876, 100] on span "國產酪農乳業已發展70餘年，過往國產生乳主要做成鮮乳、優酪乳、冷藏調味乳等，但隨市場需求，國內業者也多元投入優格、起司、奶油、鮮奶油等產品。" at bounding box center [887, 88] width 550 height 32
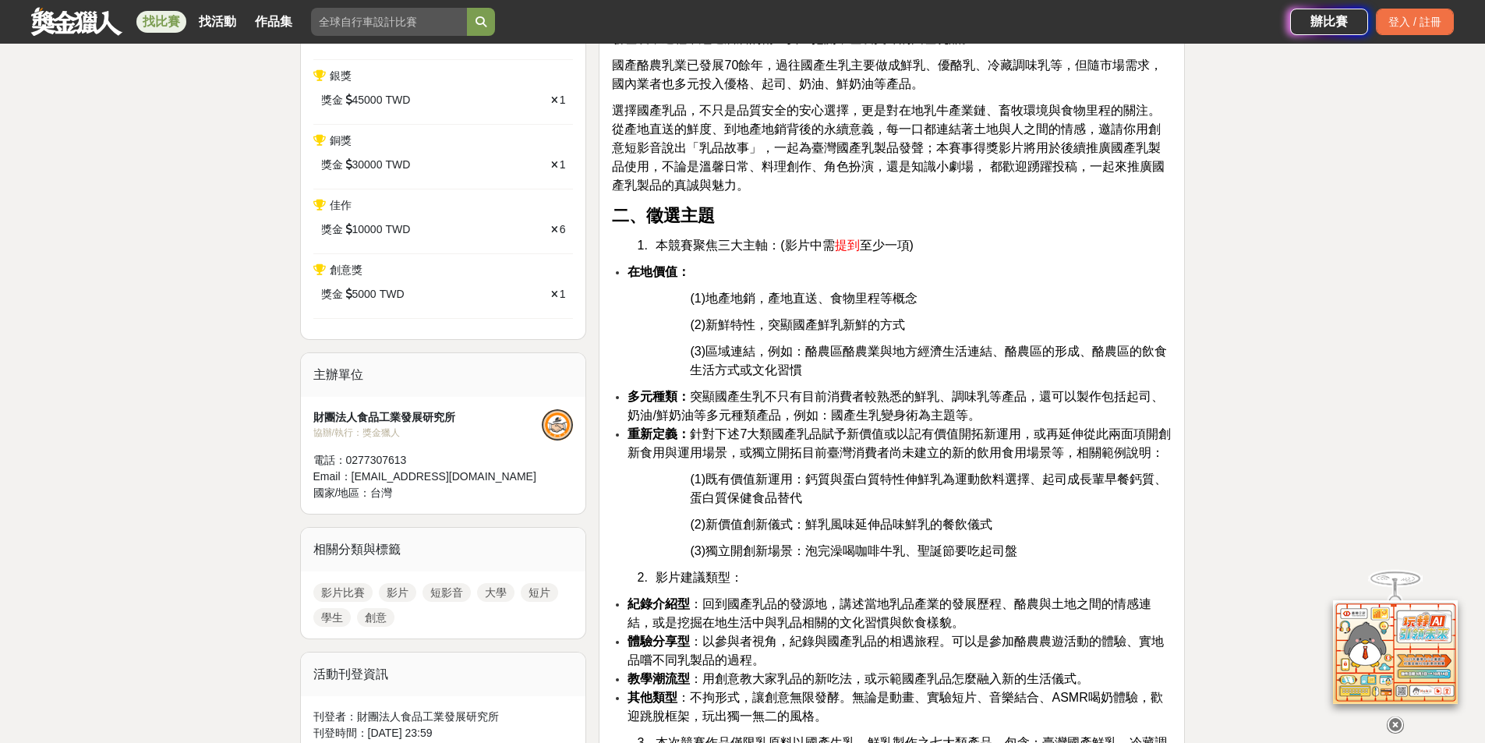
scroll to position [639, 0]
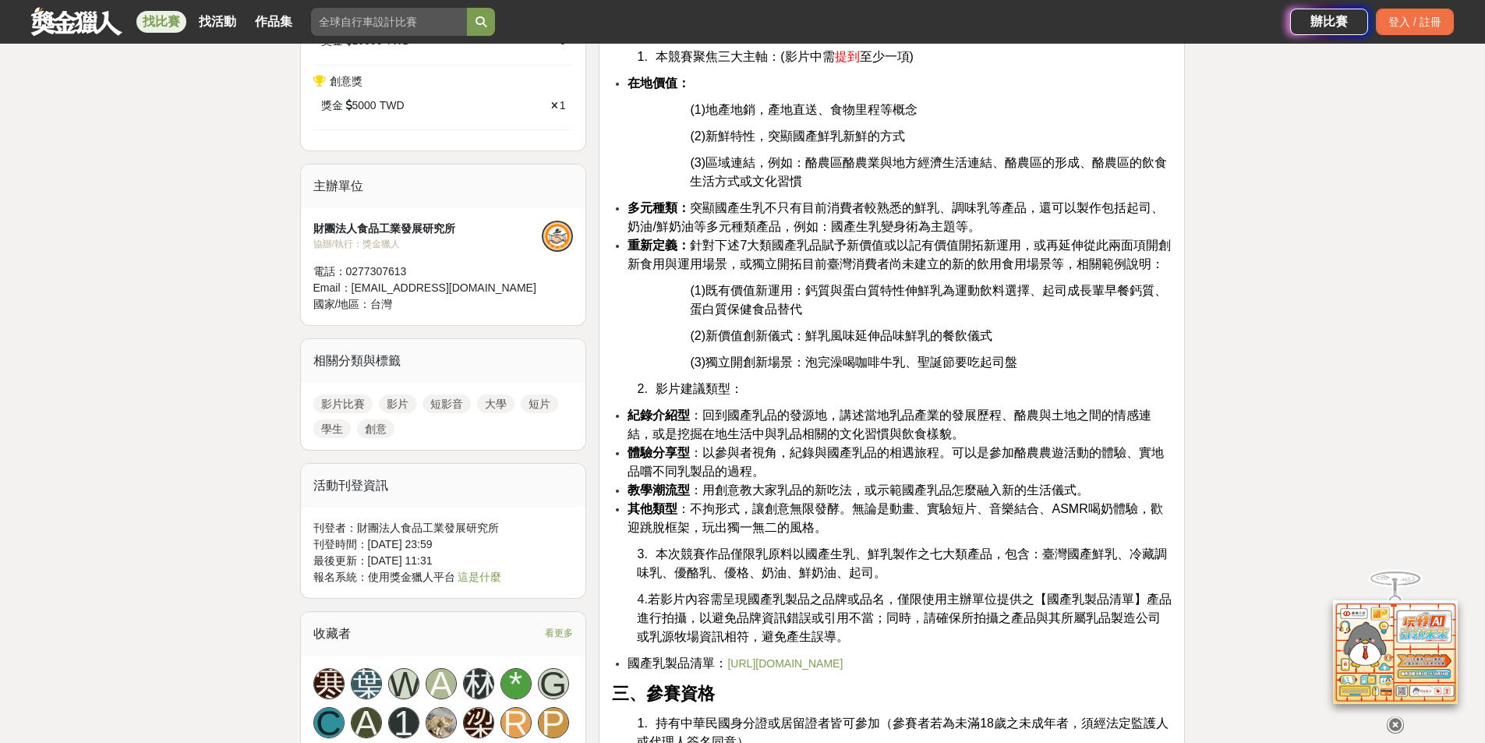
scroll to position [873, 0]
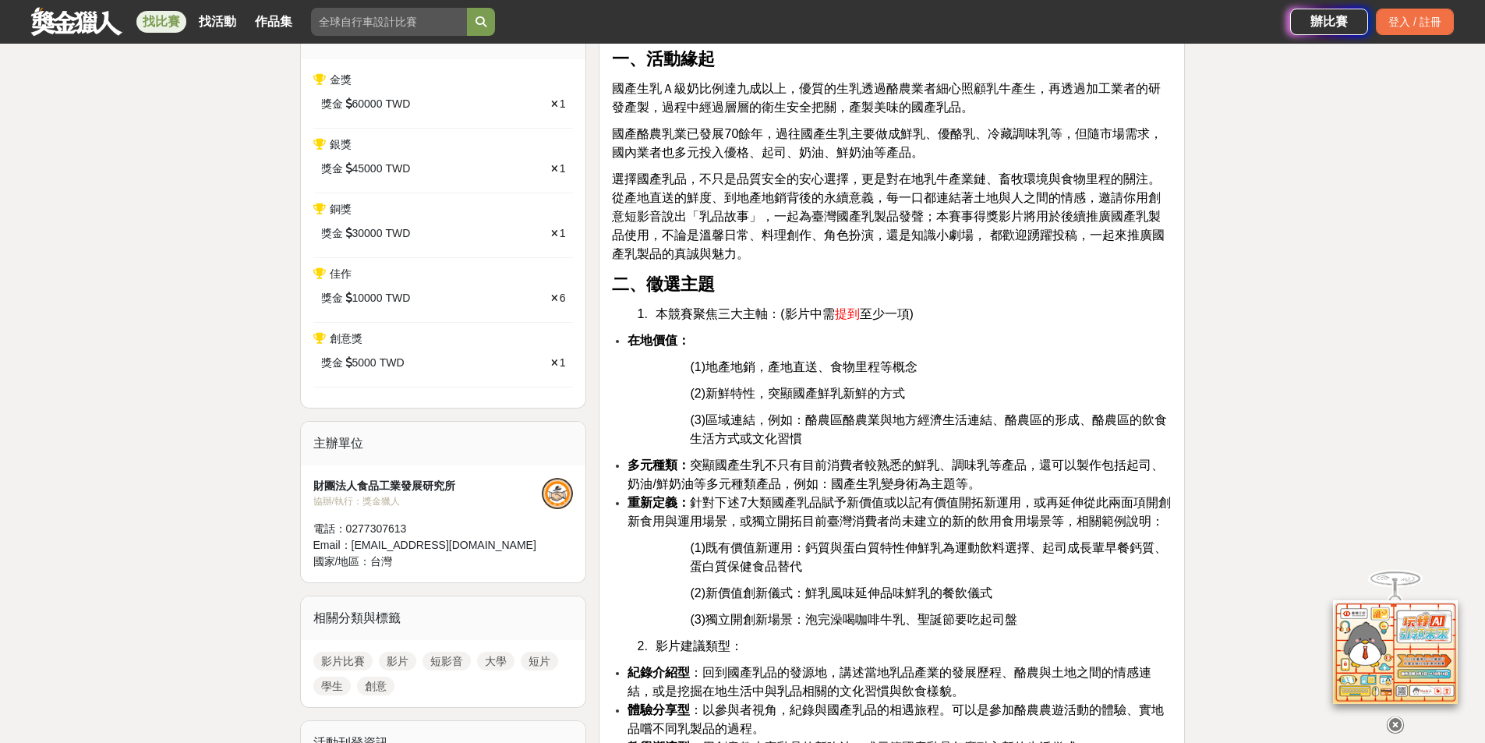
scroll to position [561, 0]
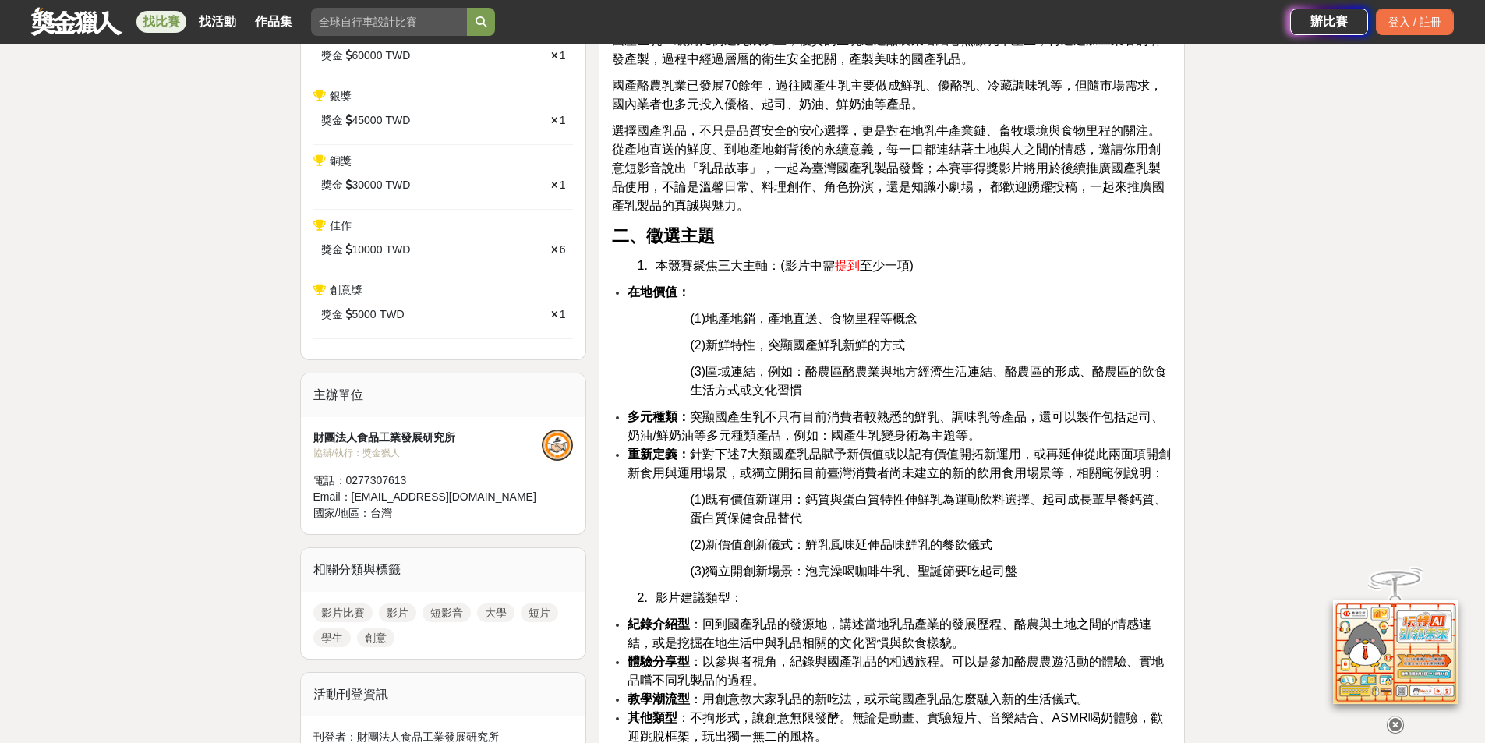
scroll to position [639, 0]
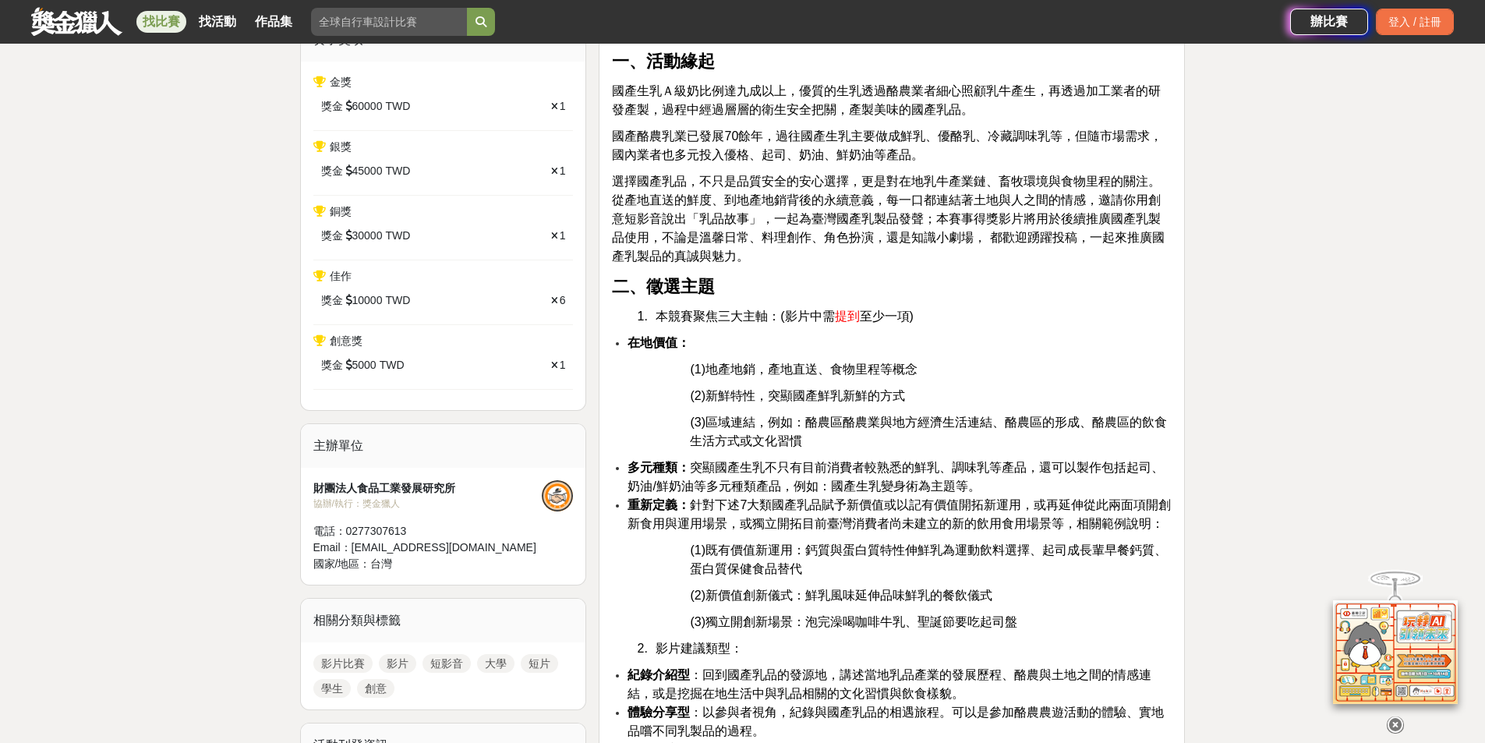
drag, startPoint x: 767, startPoint y: 368, endPoint x: 820, endPoint y: 364, distance: 53.2
click at [820, 364] on span "(1)地產地銷，產地直送、食物里程等概念" at bounding box center [804, 369] width 228 height 13
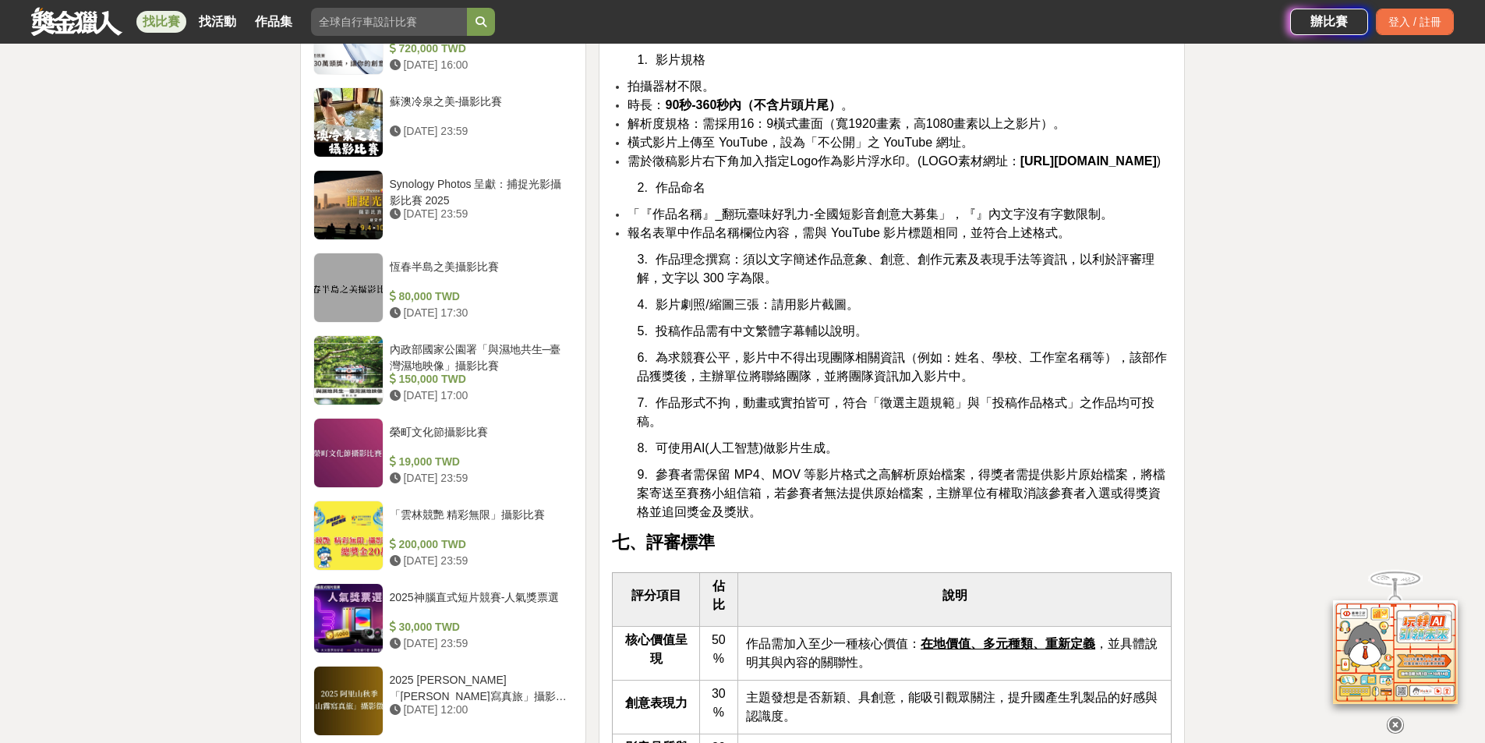
scroll to position [1887, 0]
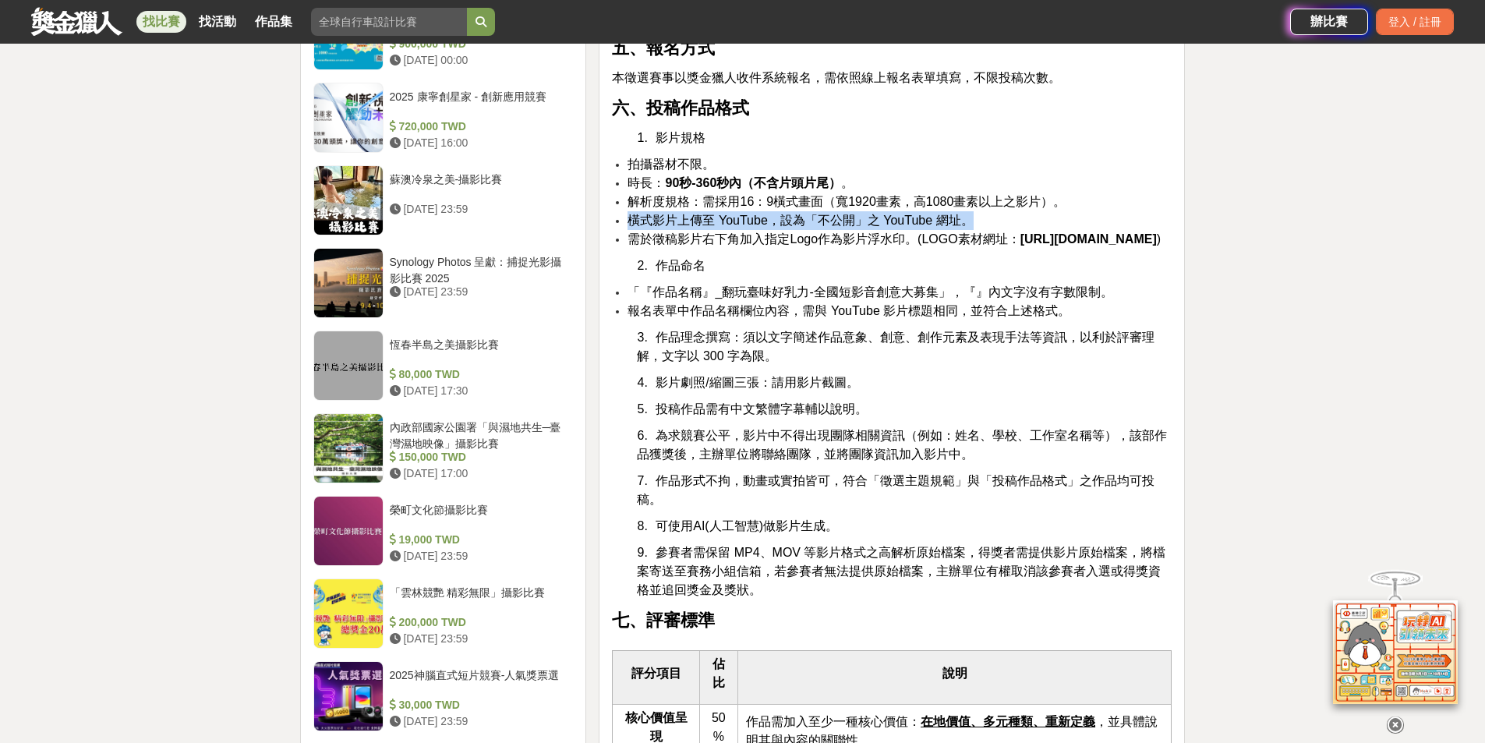
drag, startPoint x: 642, startPoint y: 233, endPoint x: 978, endPoint y: 235, distance: 336.1
click at [978, 230] on li "橫式影片上傳至 YouTube，設為「不公開」之 YouTube 網址。" at bounding box center [900, 220] width 544 height 19
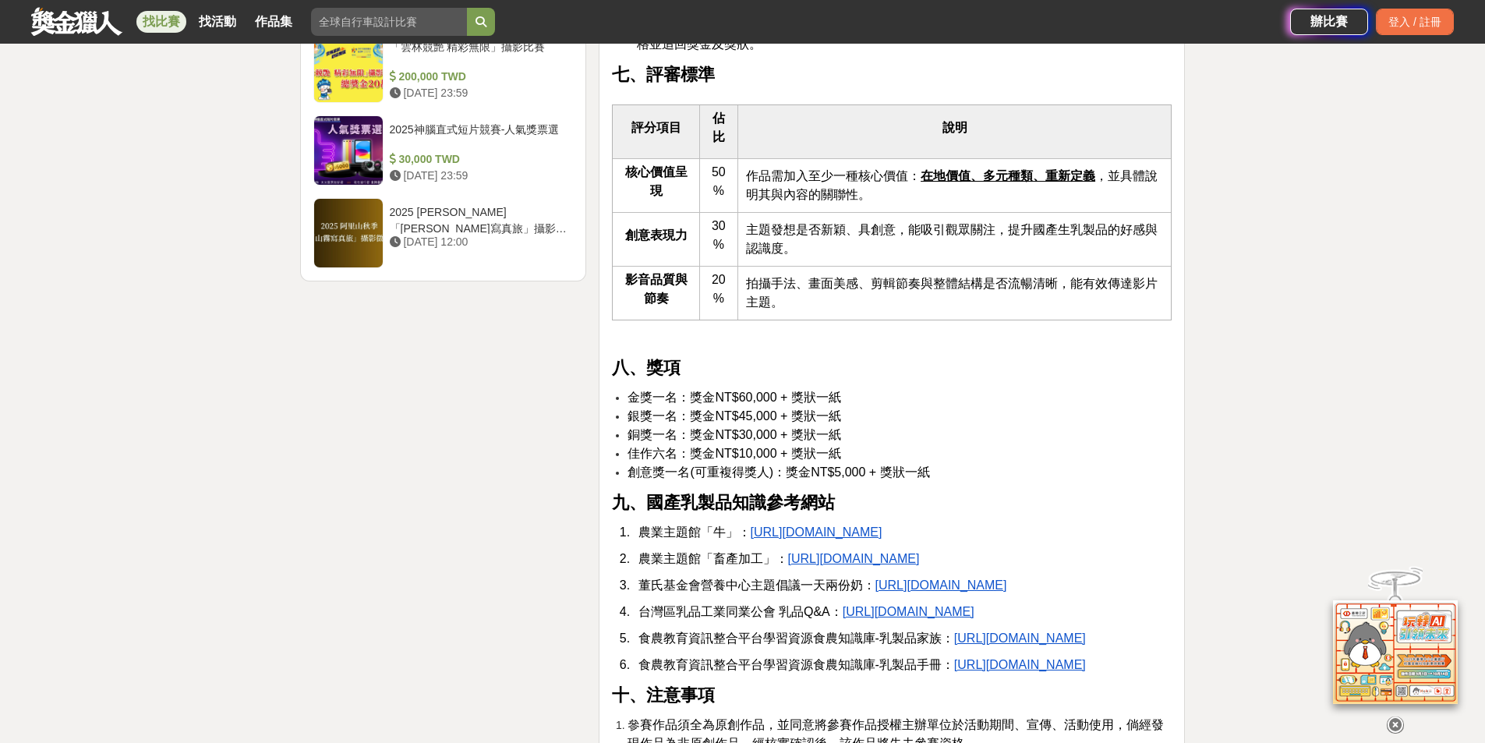
click at [1256, 303] on div "大家都在看 2025國泰卓越獎助計畫 2025-09-26 17:00 翻玩臺味好乳力-全國短影音創意大募集 2025-09-30 18:00 2025 康寧…" at bounding box center [742, 495] width 1485 height 5703
click at [1269, 292] on div "大家都在看 2025國泰卓越獎助計畫 2025-09-26 17:00 翻玩臺味好乳力-全國短影音創意大募集 2025-09-30 18:00 2025 康寧…" at bounding box center [742, 495] width 1485 height 5703
click at [1275, 291] on div "大家都在看 2025國泰卓越獎助計畫 2025-09-26 17:00 翻玩臺味好乳力-全國短影音創意大募集 2025-09-30 18:00 2025 康寧…" at bounding box center [742, 495] width 1485 height 5703
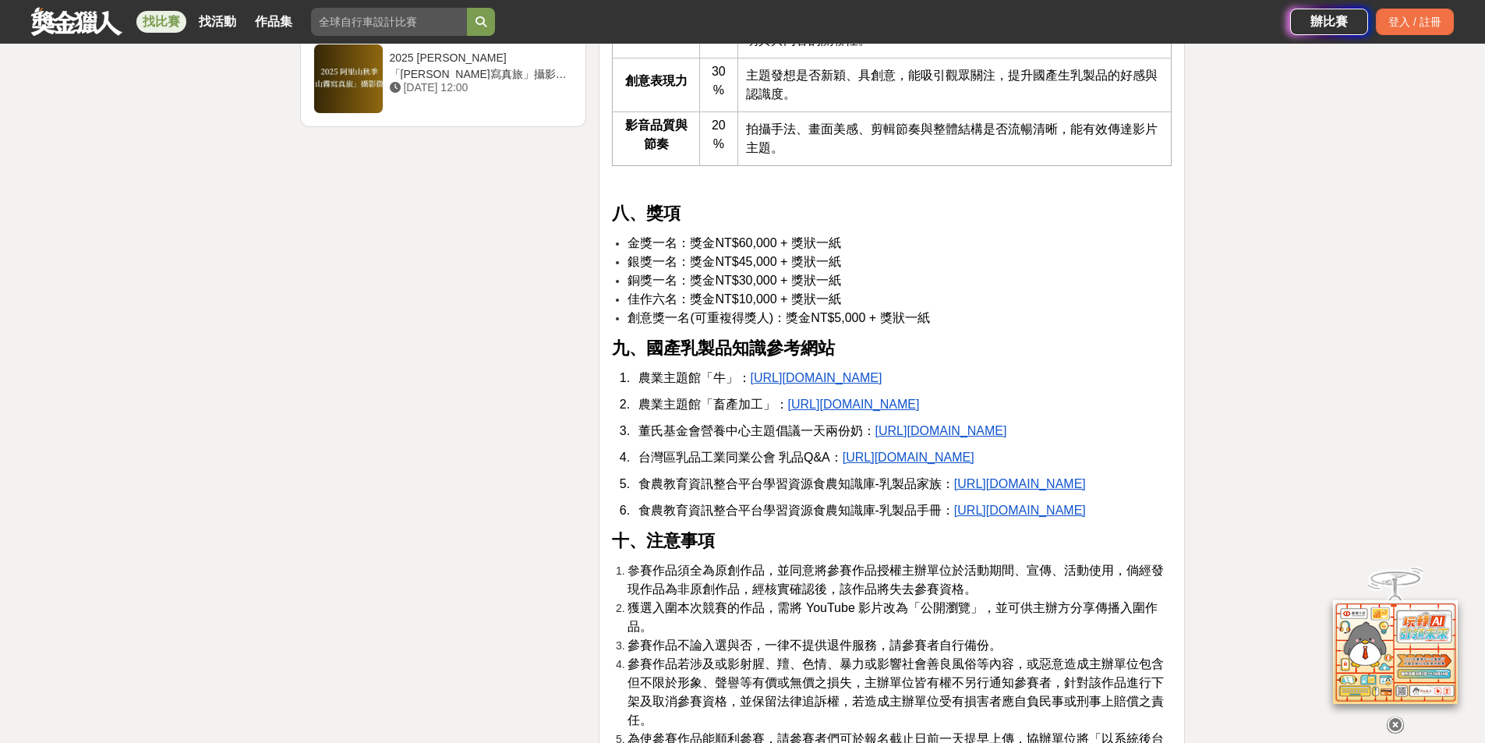
scroll to position [2589, 0]
click at [1276, 291] on div "大家都在看 2025國泰卓越獎助計畫 2025-09-26 17:00 翻玩臺味好乳力-全國短影音創意大募集 2025-09-30 18:00 2025 康寧…" at bounding box center [742, 339] width 1485 height 5703
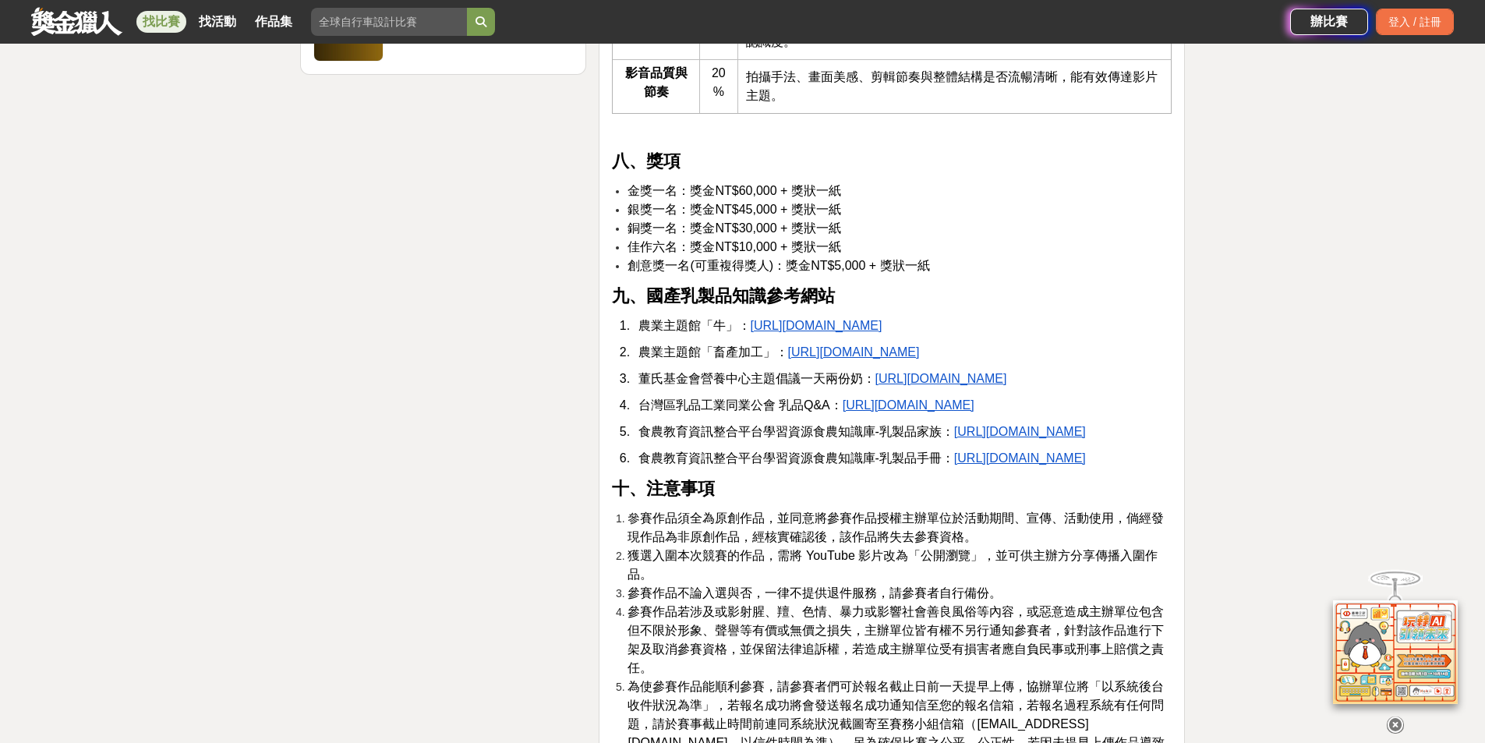
scroll to position [2667, 0]
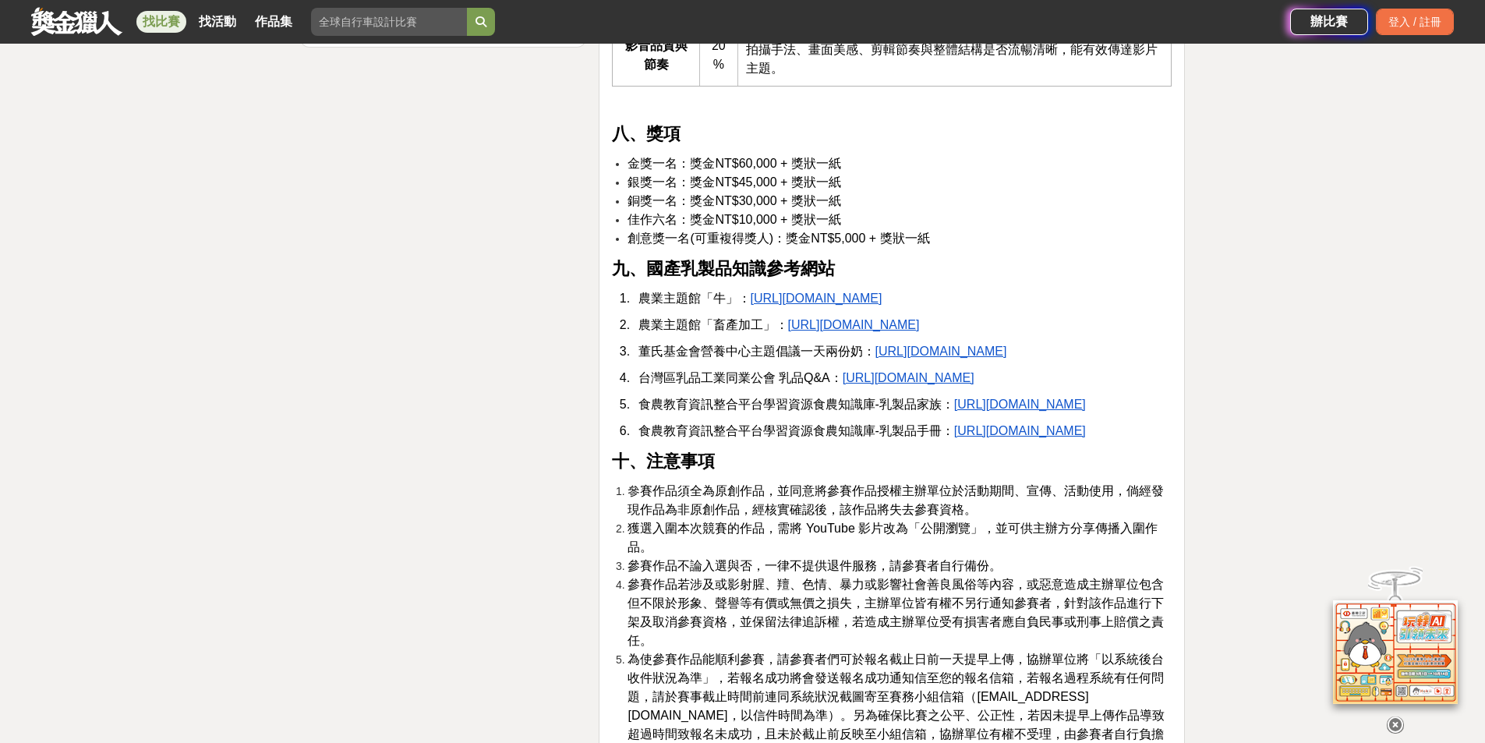
click at [883, 305] on u "https://kmweb.moa.gov.tw/subject/index.php?id=18" at bounding box center [817, 298] width 132 height 13
click at [1286, 352] on div "大家都在看 2025國泰卓越獎助計畫 2025-09-26 17:00 翻玩臺味好乳力-全國短影音創意大募集 2025-09-30 18:00 2025 康寧…" at bounding box center [742, 261] width 1485 height 5703
drag, startPoint x: 1379, startPoint y: 430, endPoint x: 1357, endPoint y: 421, distance: 24.2
click at [1379, 429] on div "大家都在看 2025國泰卓越獎助計畫 2025-09-26 17:00 翻玩臺味好乳力-全國短影音創意大募集 2025-09-30 18:00 2025 康寧…" at bounding box center [742, 261] width 1485 height 5703
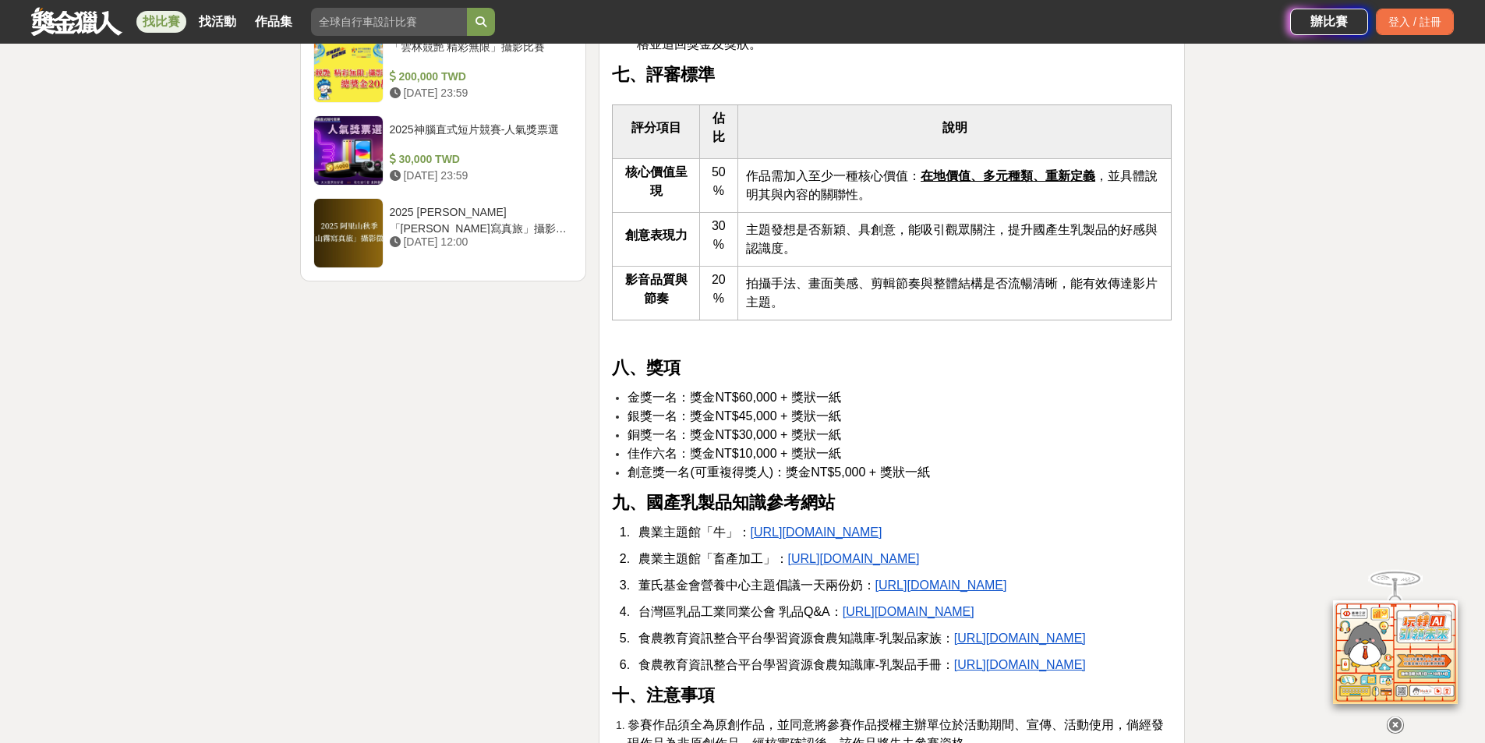
click at [1353, 421] on div "大家都在看 2025國泰卓越獎助計畫 2025-09-26 17:00 翻玩臺味好乳力-全國短影音創意大募集 2025-09-30 18:00 2025 康寧…" at bounding box center [742, 495] width 1485 height 5703
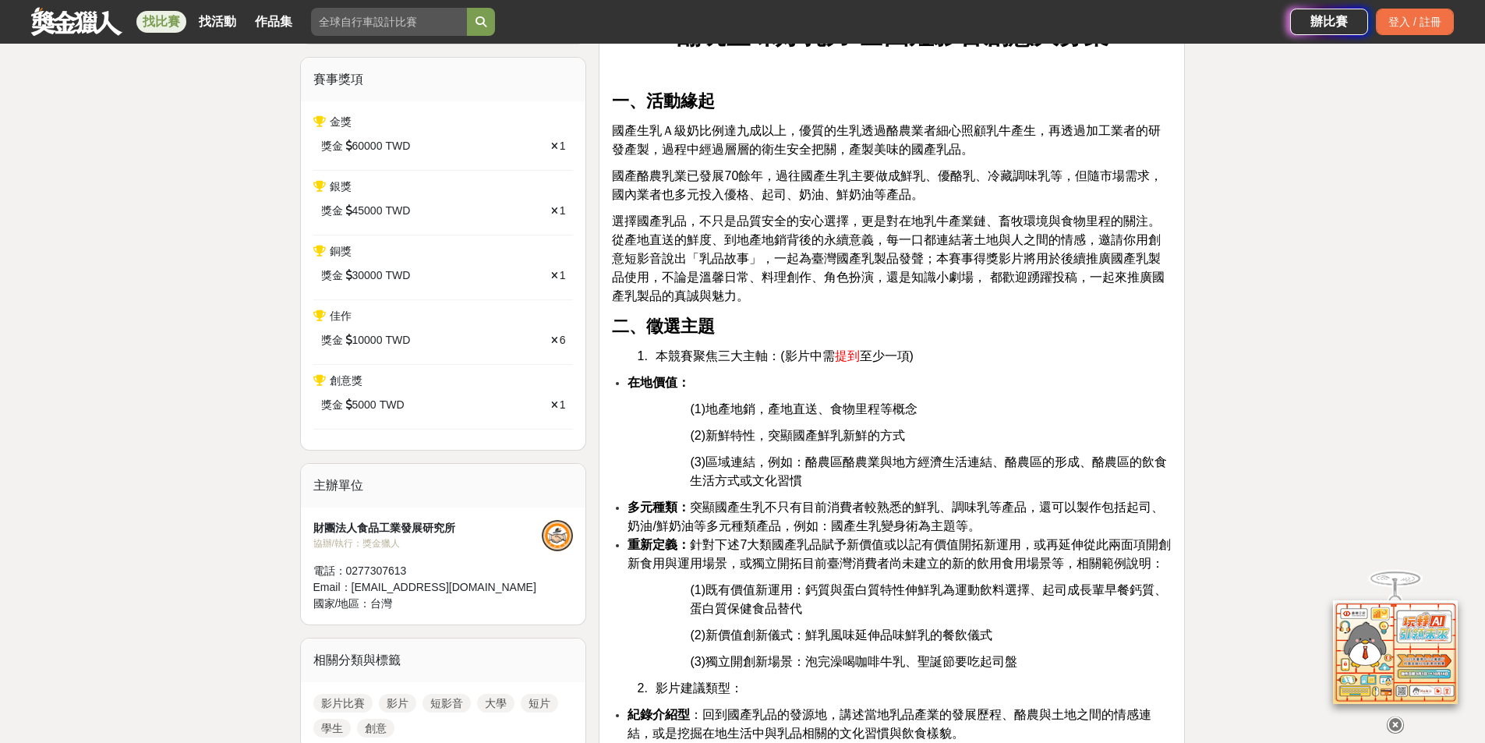
scroll to position [561, 0]
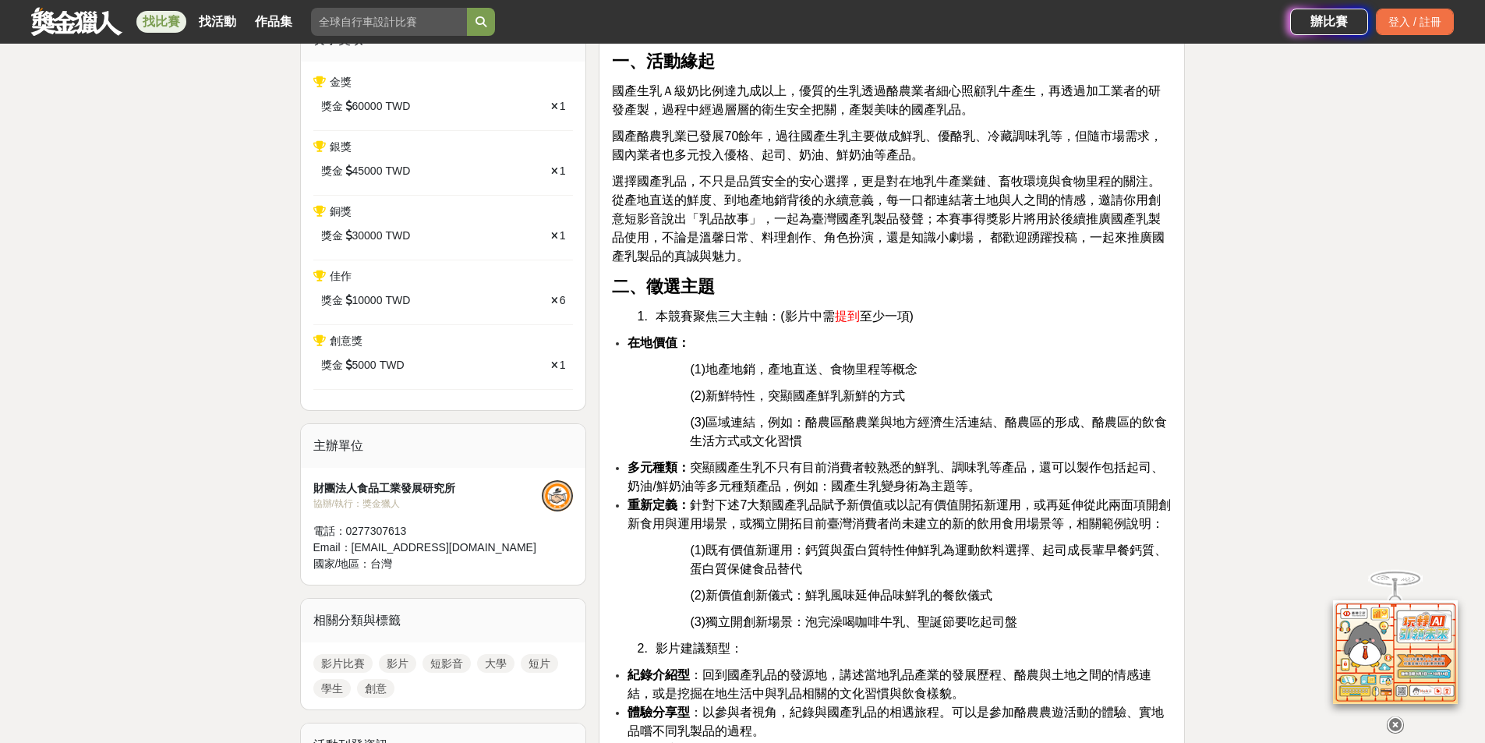
drag, startPoint x: 1465, startPoint y: 147, endPoint x: 1478, endPoint y: 129, distance: 22.3
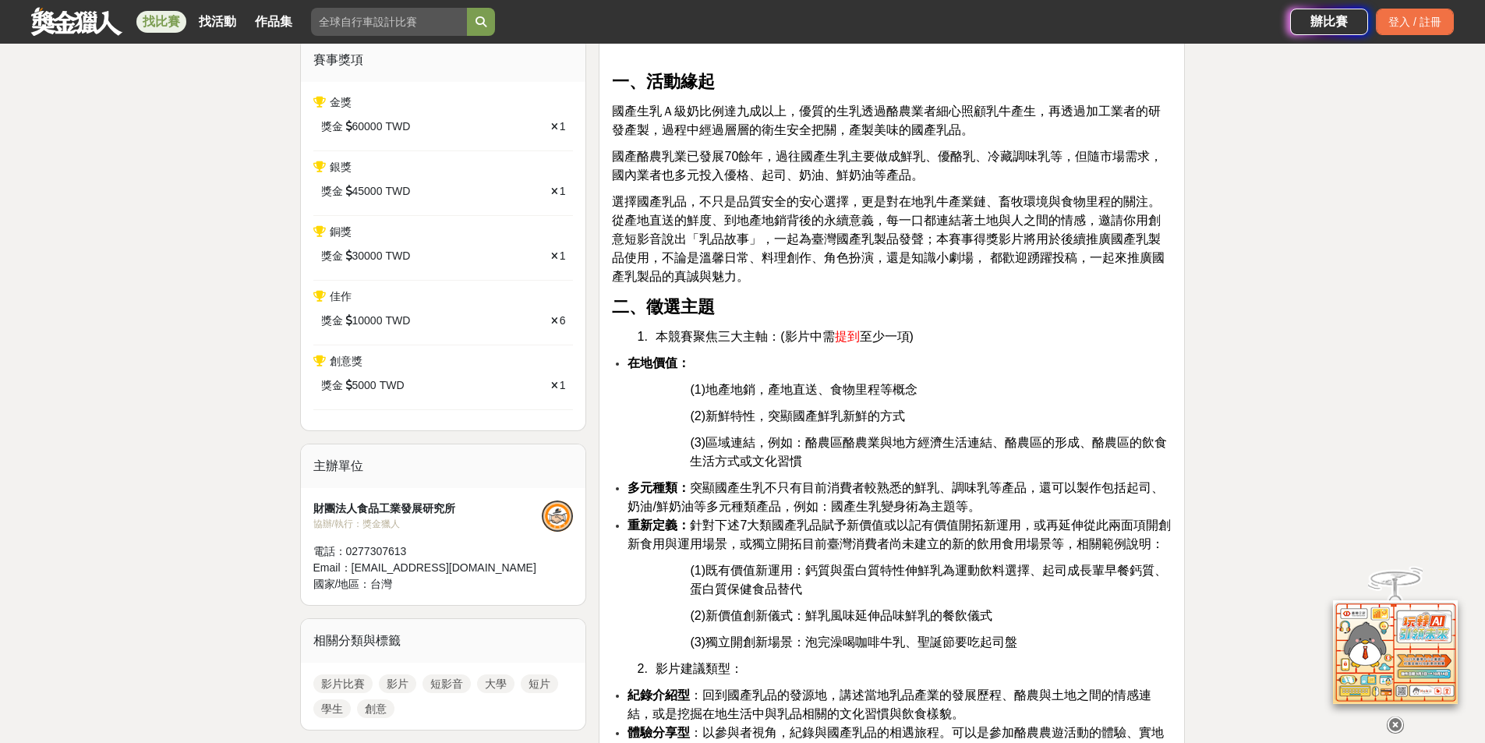
scroll to position [548, 0]
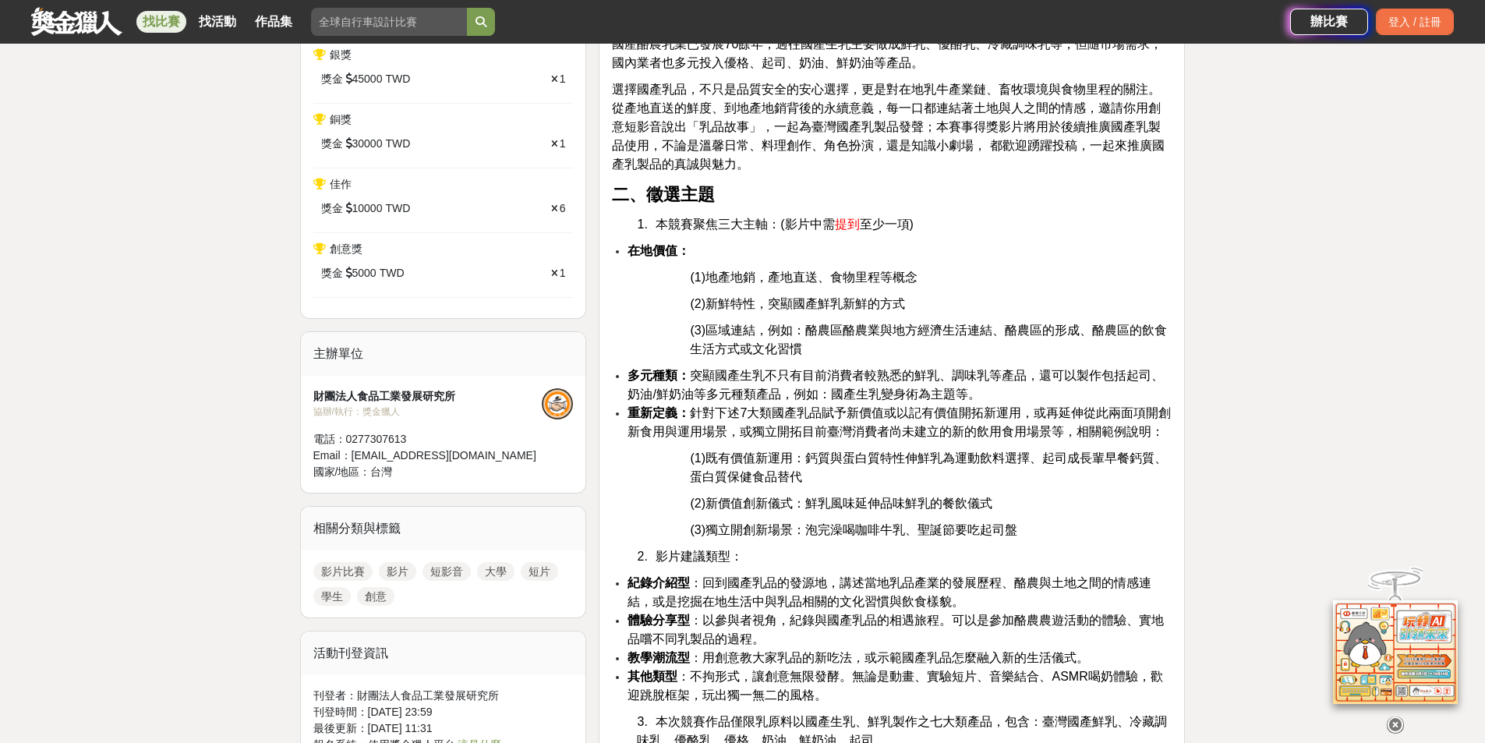
scroll to position [626, 0]
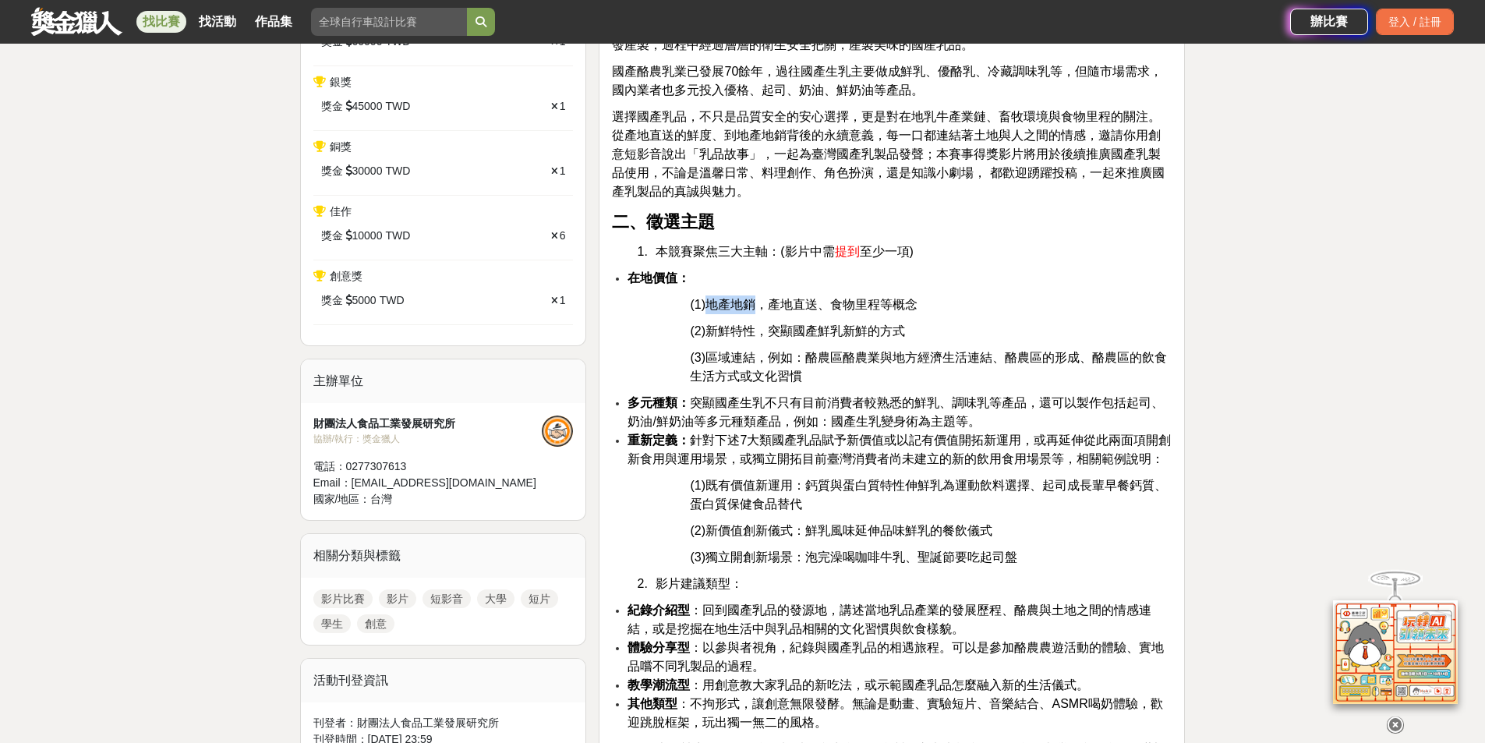
drag, startPoint x: 718, startPoint y: 299, endPoint x: 752, endPoint y: 298, distance: 33.6
click at [752, 298] on span "(1)地產地銷，產地直送、食物里程等概念" at bounding box center [804, 304] width 228 height 13
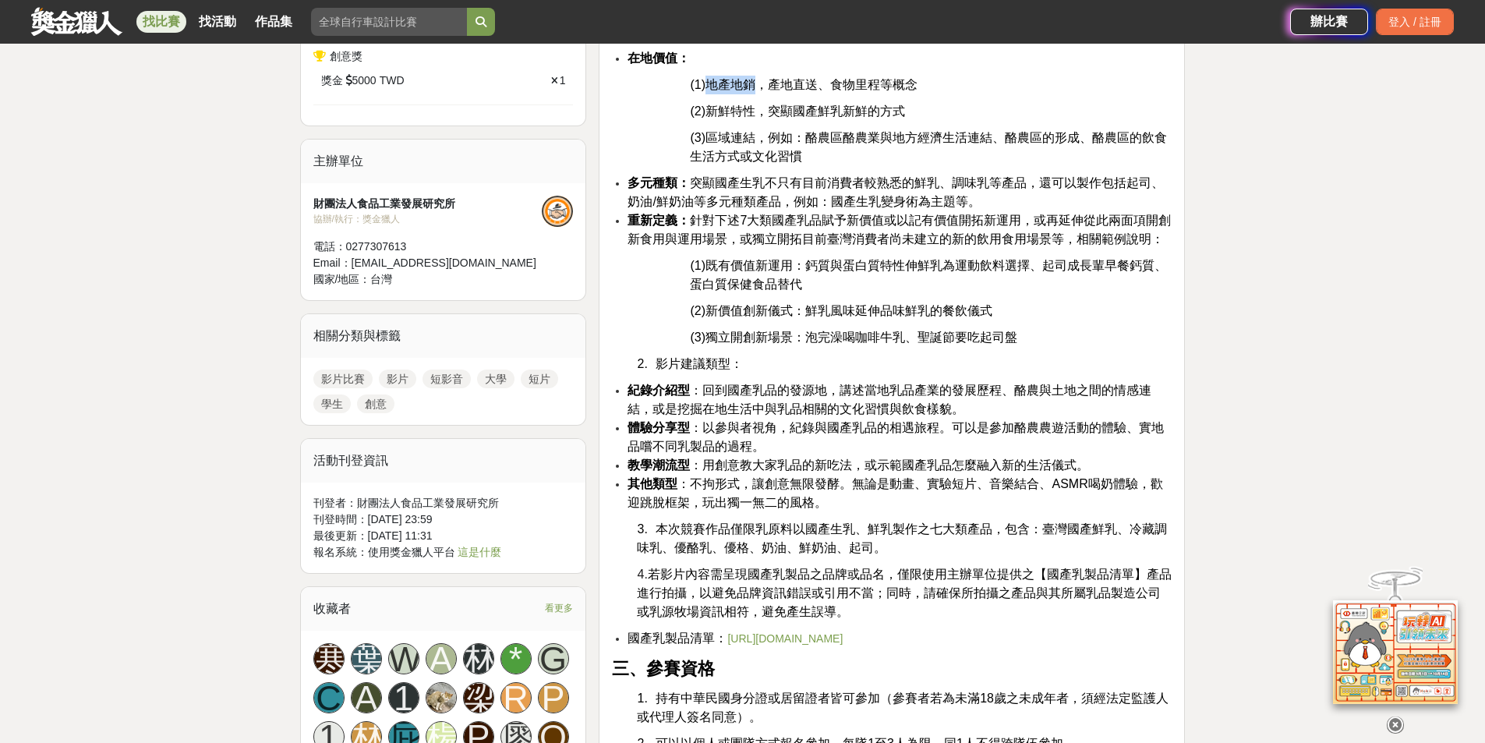
scroll to position [768, 0]
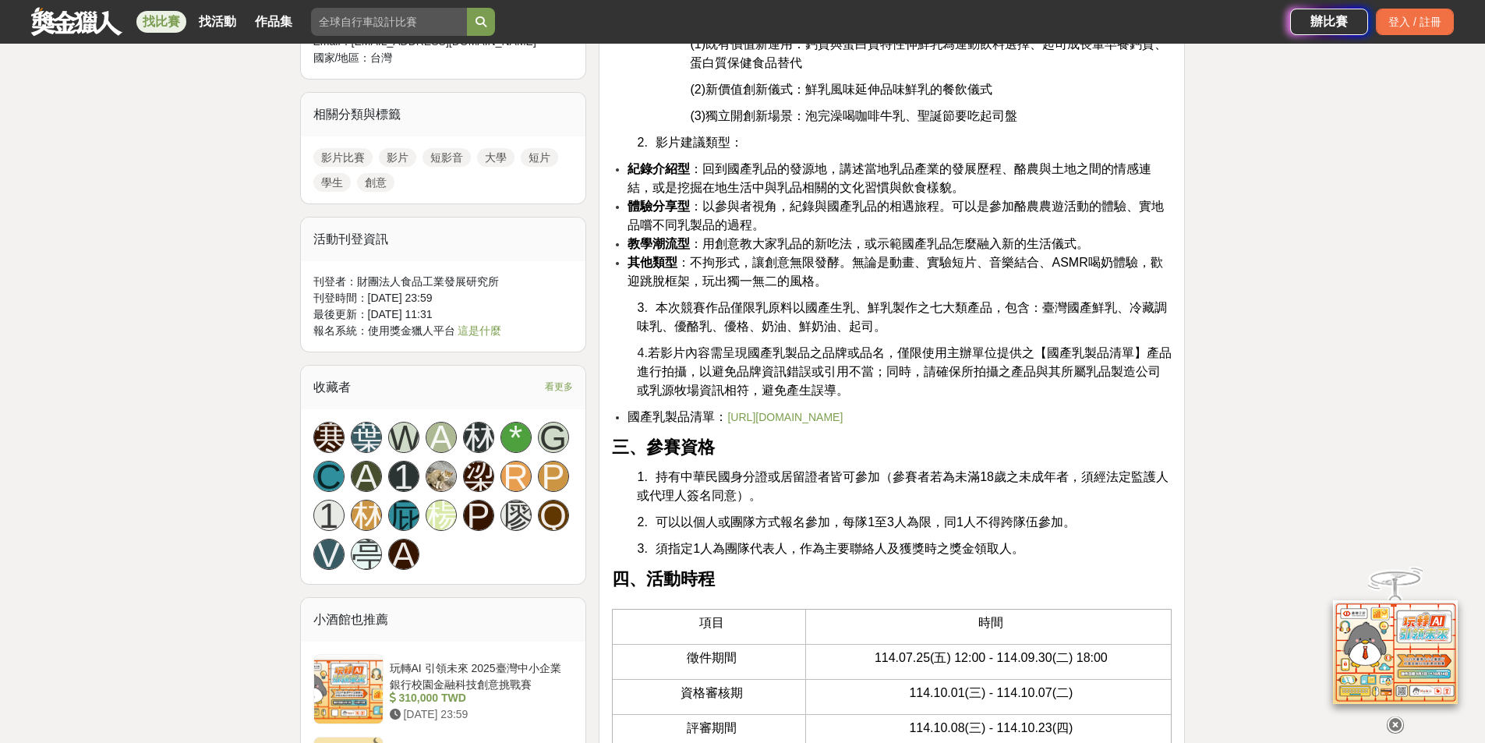
scroll to position [1236, 0]
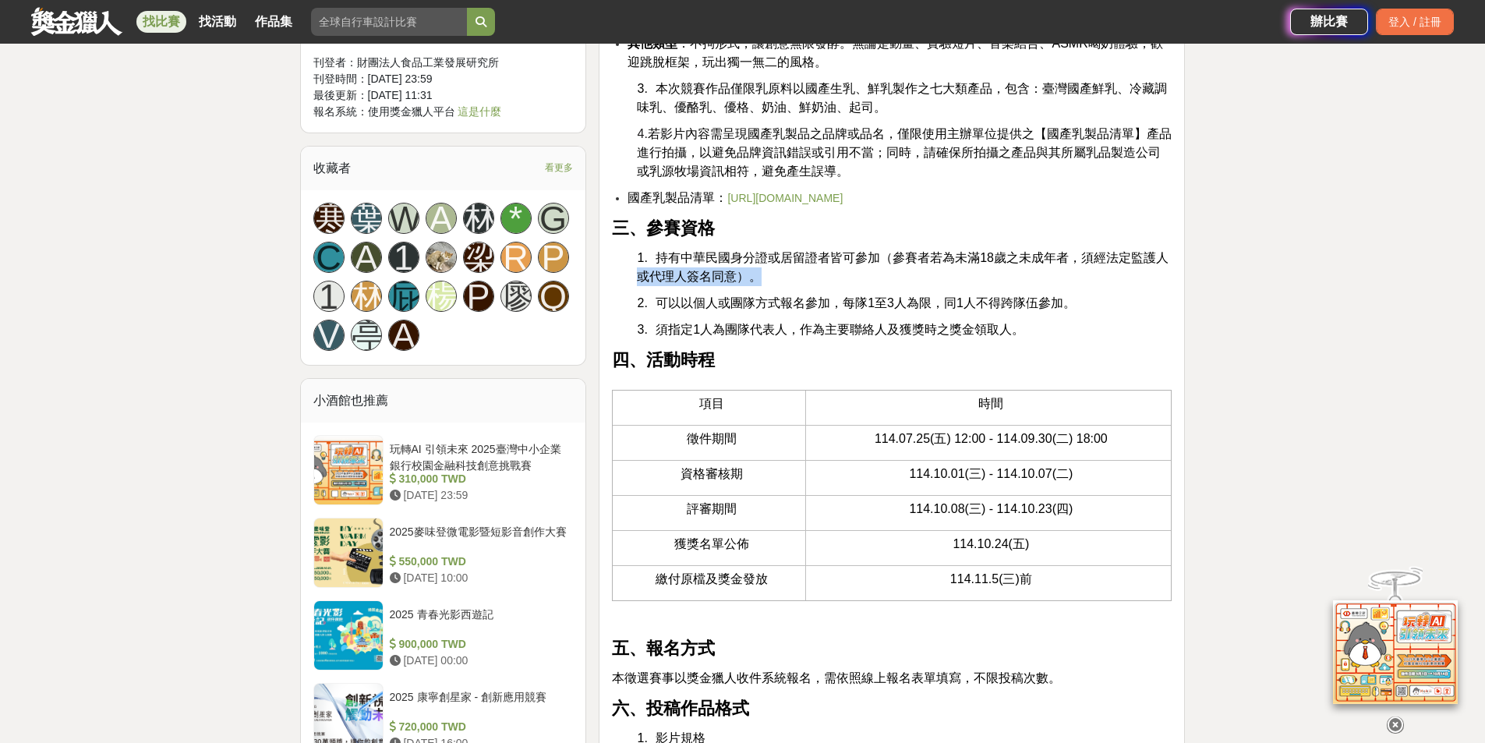
scroll to position [1314, 0]
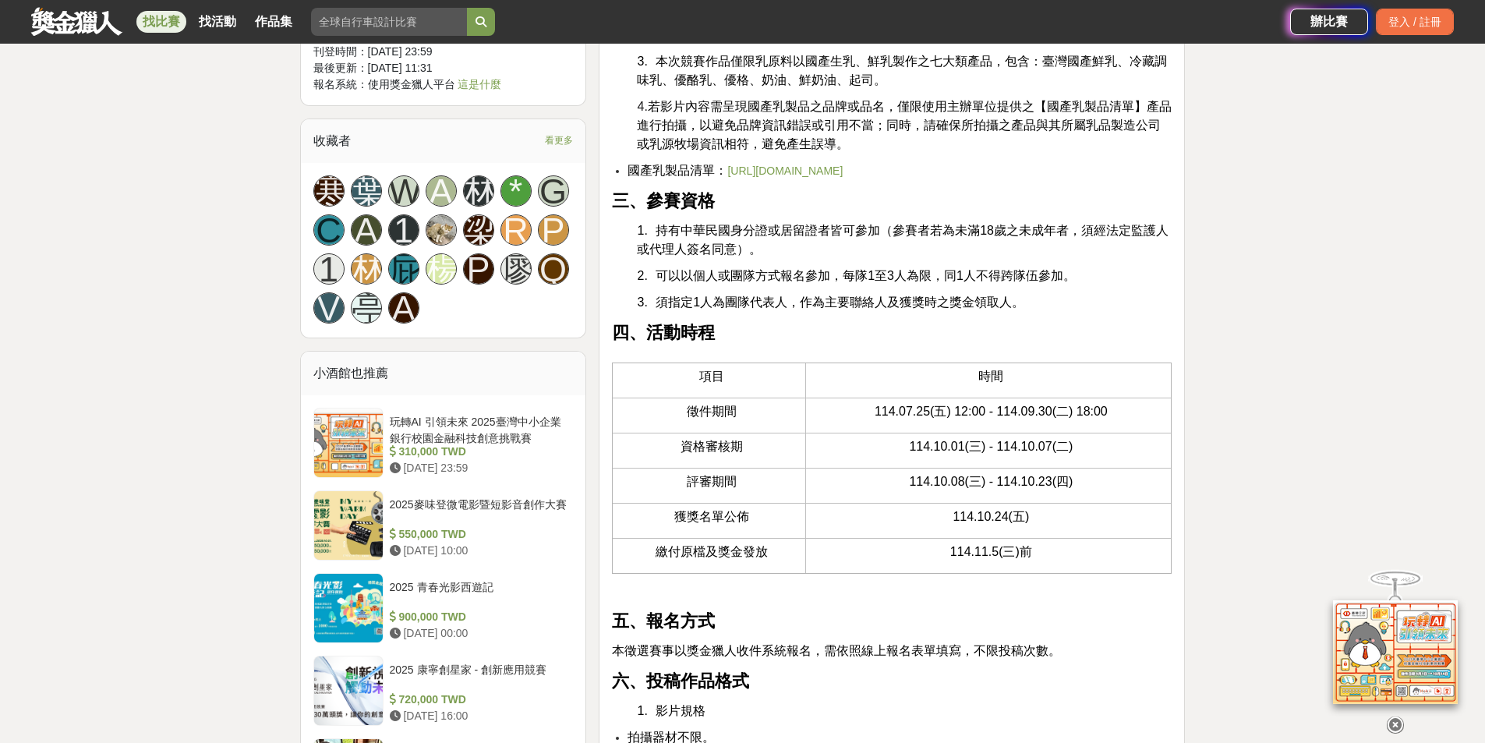
drag, startPoint x: 940, startPoint y: 105, endPoint x: 1147, endPoint y: 100, distance: 206.7
click at [1147, 100] on p "4. 若影片內容需呈現國產乳製品之品牌或品名，僅限使用主辦單位提供之【 國產乳製品清單 】產品進行拍攝，以避免品牌資訊錯誤或引用不當；同時，請確保所拍攝之產品…" at bounding box center [904, 125] width 535 height 56
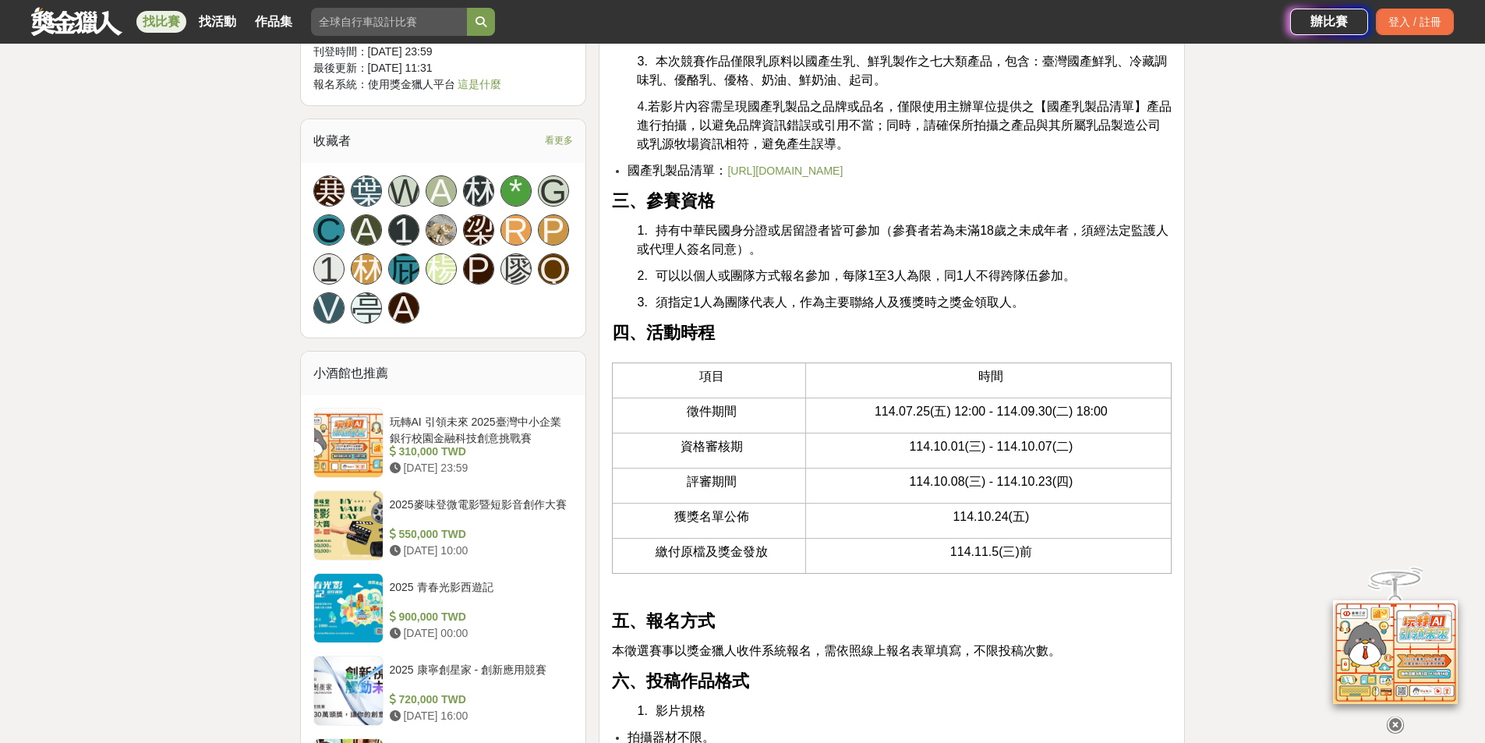
click at [843, 174] on link "https://drive.google.com/file/d/1SjlPXGE7HTcKU9HLt1P5kYrdqOwejETT/view?usp=shar…" at bounding box center [784, 171] width 115 height 12
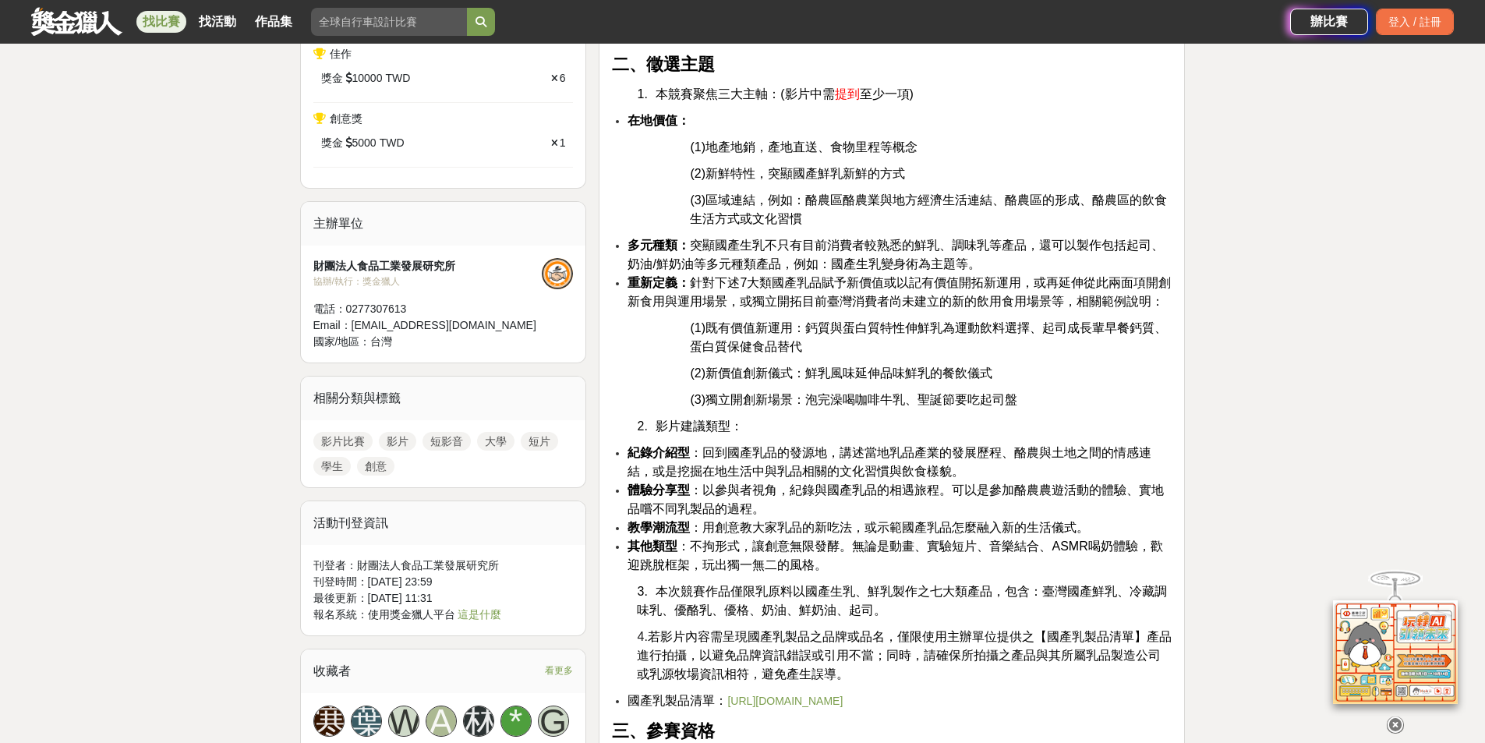
scroll to position [690, 0]
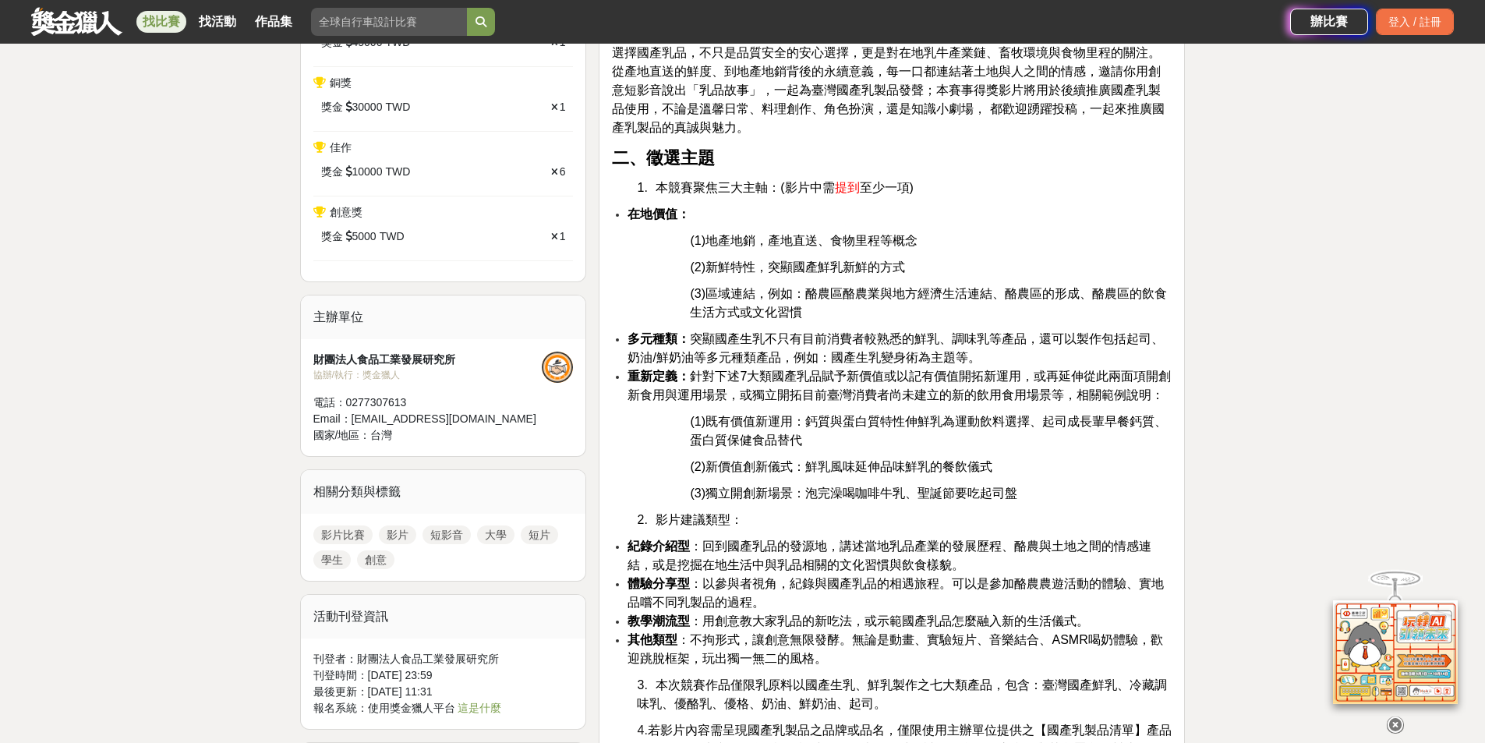
drag, startPoint x: 767, startPoint y: 239, endPoint x: 819, endPoint y: 239, distance: 51.5
click at [819, 239] on span "(1)地產地銷，產地直送、食物里程等概念" at bounding box center [804, 240] width 228 height 13
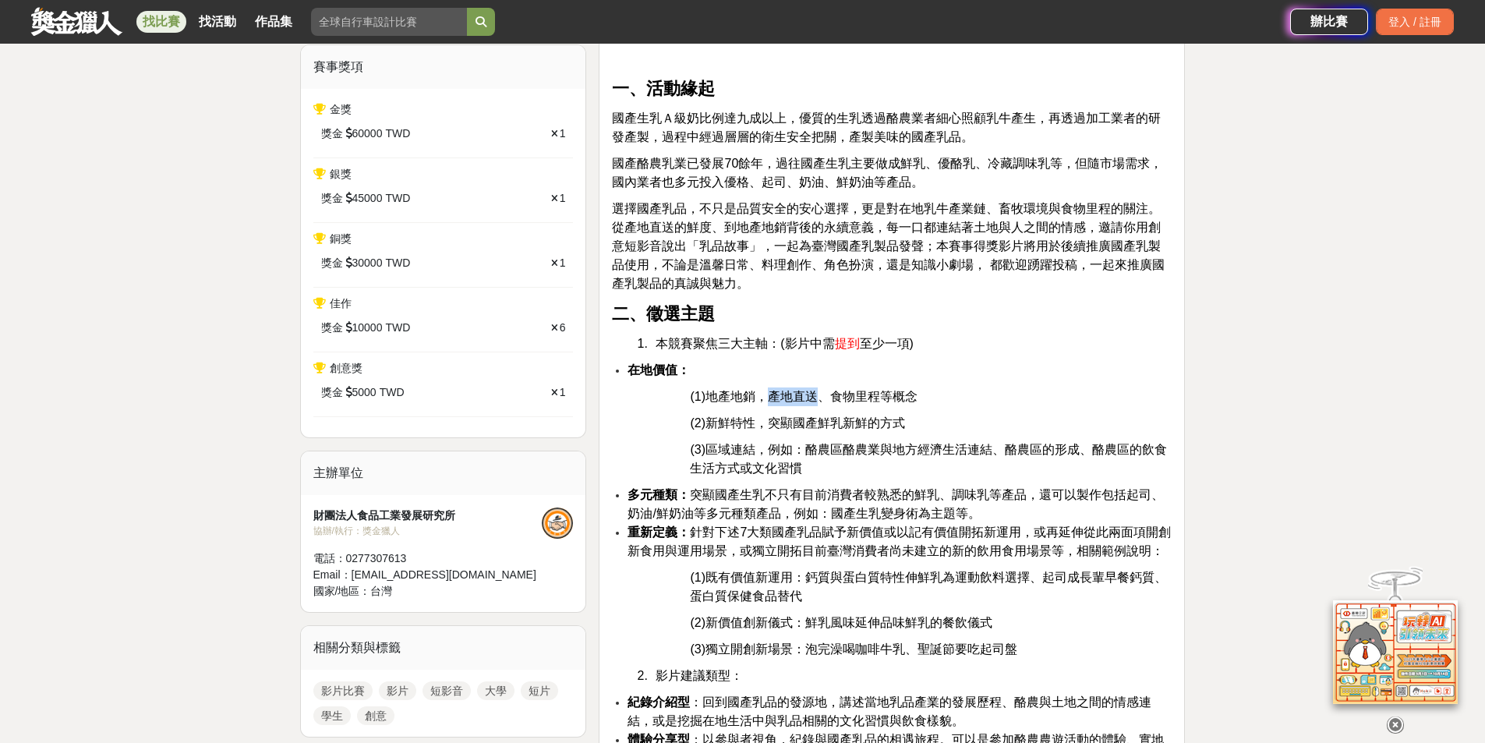
scroll to position [612, 0]
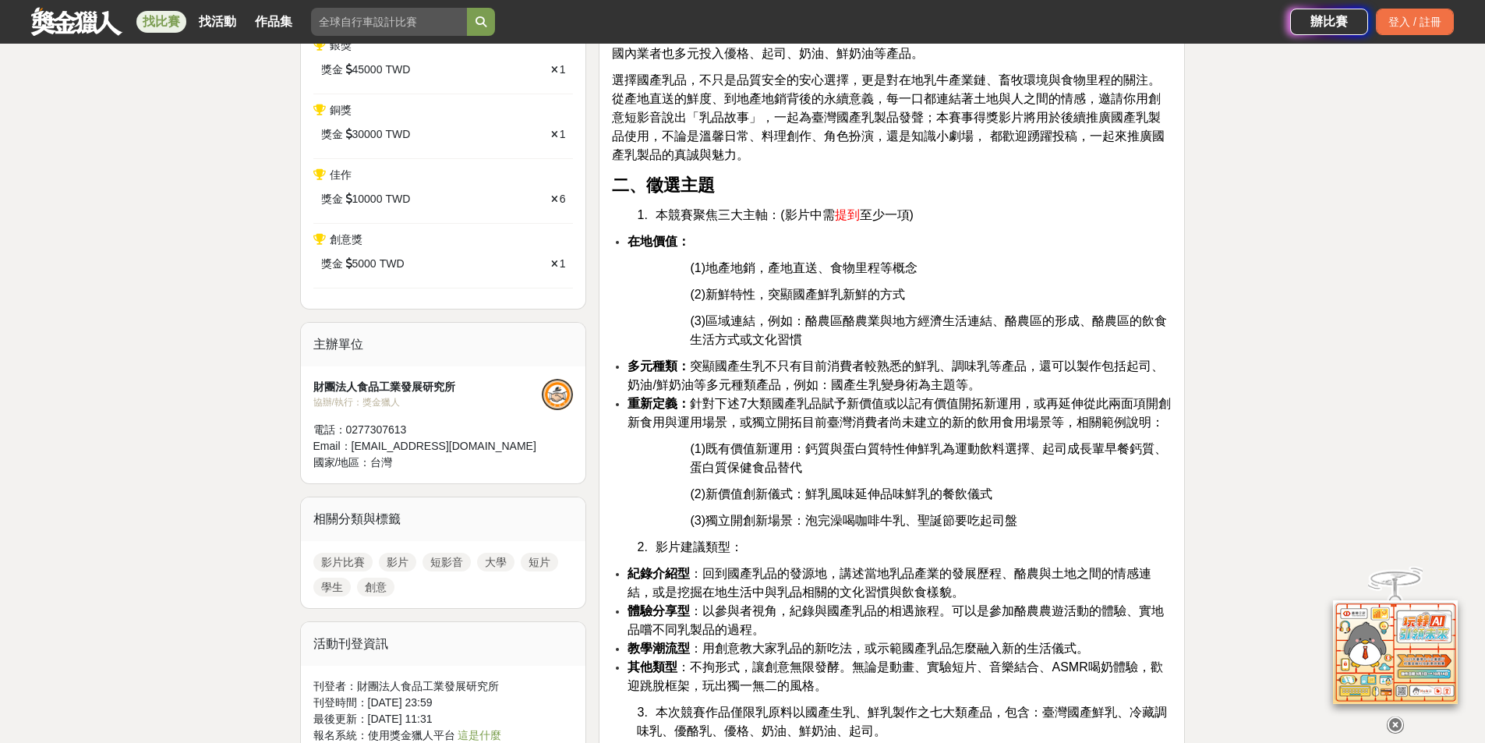
scroll to position [690, 0]
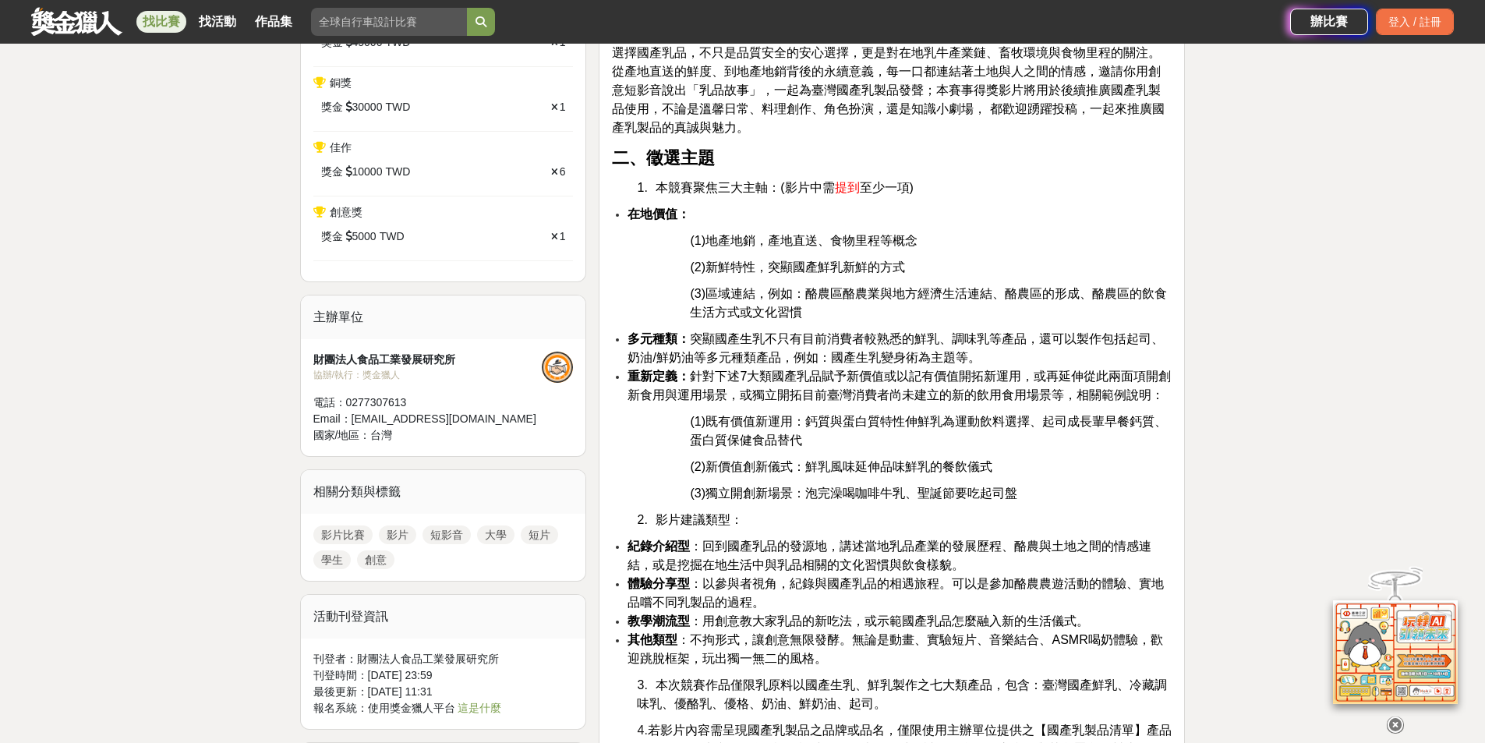
drag, startPoint x: 774, startPoint y: 240, endPoint x: 819, endPoint y: 240, distance: 44.4
click at [819, 240] on span "(1)地產地銷，產地直送、食物里程等概念" at bounding box center [804, 240] width 228 height 13
click at [1166, 373] on span "重新定義： 針對下述7大類國產乳品賦予新價值或以記有價值開拓新運用，或再延伸從此兩面項開創新食用與運用場景，或獨立開拓目前臺灣消費者尚未建立的新的飲用食用場景…" at bounding box center [899, 386] width 543 height 32
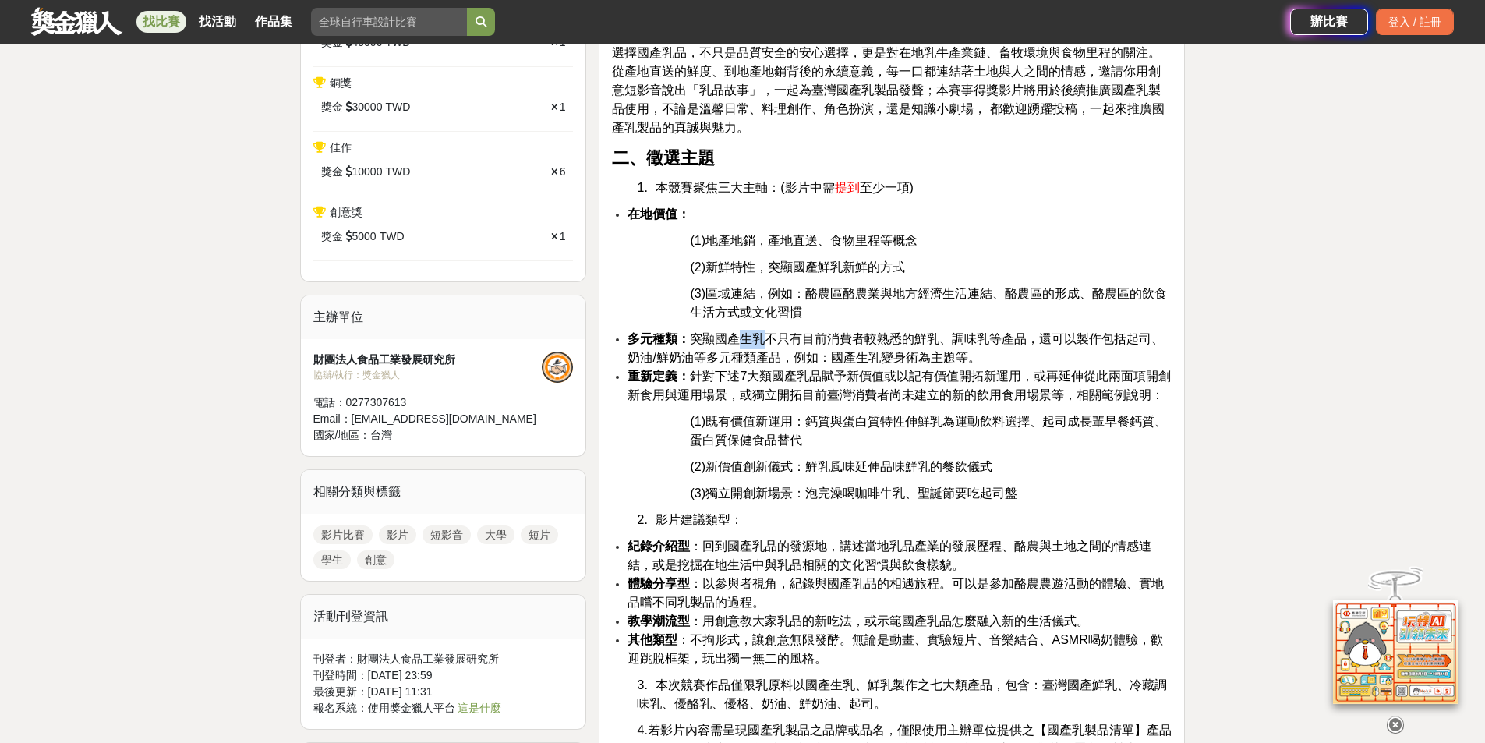
drag, startPoint x: 741, startPoint y: 340, endPoint x: 770, endPoint y: 338, distance: 28.9
click at [770, 338] on span "多元種類： 突顯國產生乳不只有目前消費者較熟悉的鮮乳、調味乳等產品，還可以製作包括起司、奶油/鮮奶油等多元種類產品，例如：國產生乳變身術為主題等。" at bounding box center [896, 348] width 536 height 32
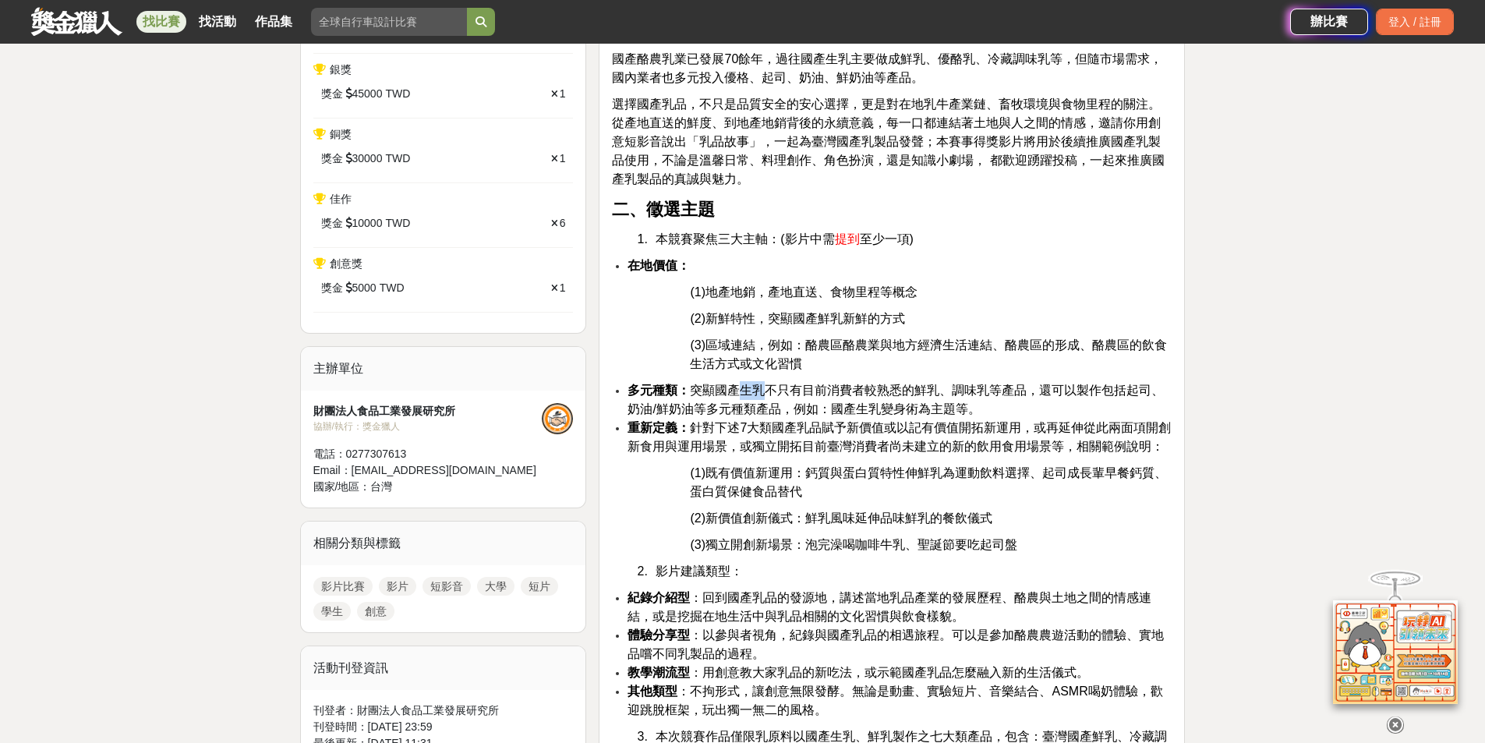
scroll to position [612, 0]
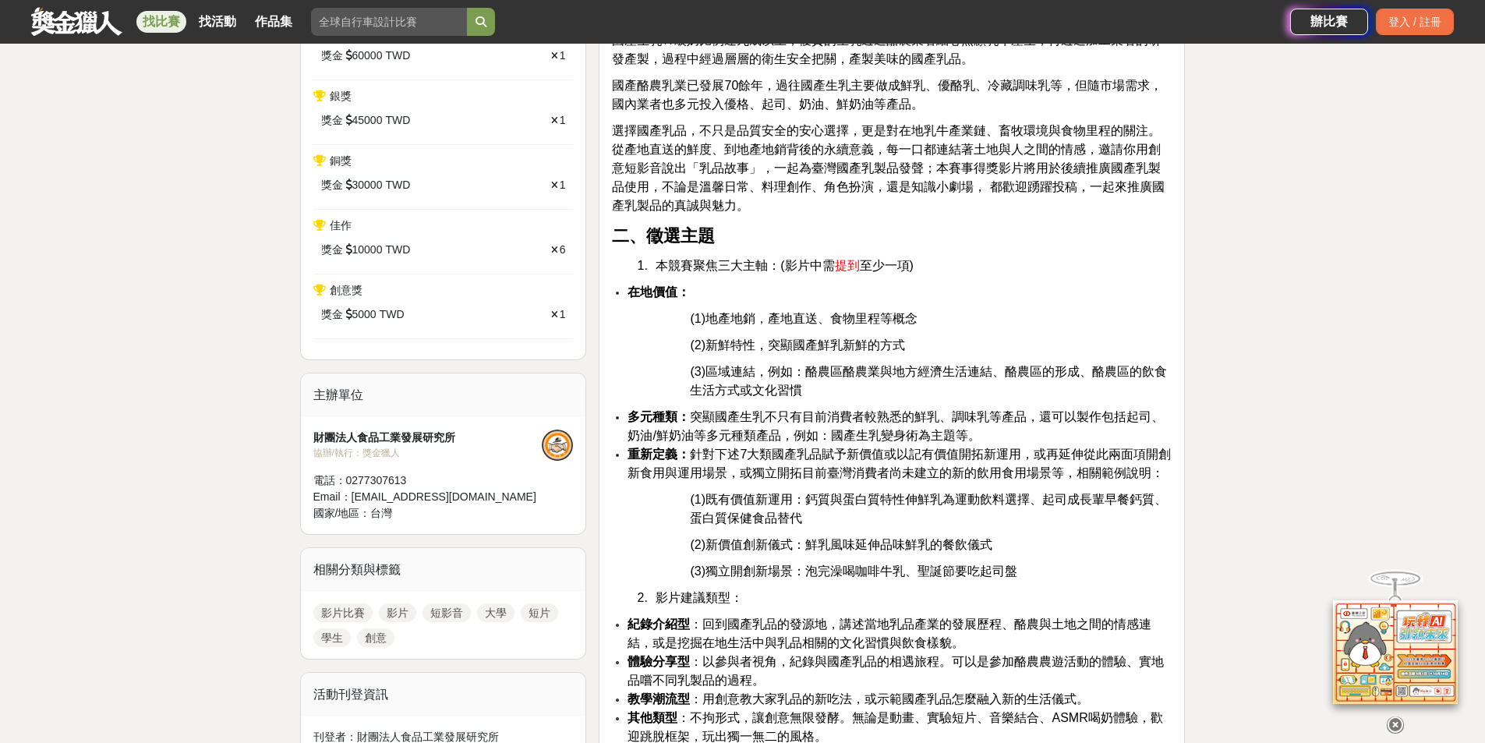
click at [1393, 717] on icon at bounding box center [1395, 725] width 17 height 17
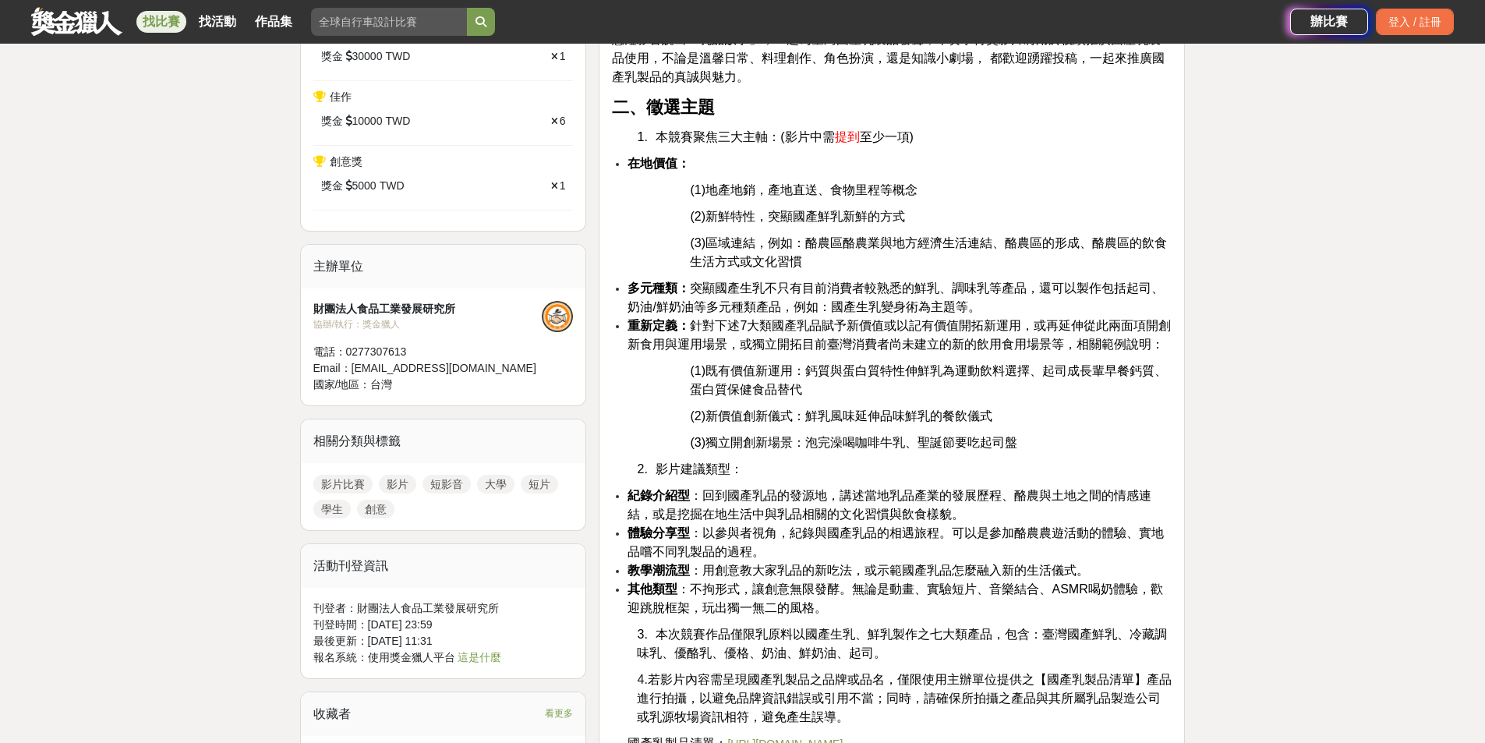
scroll to position [768, 0]
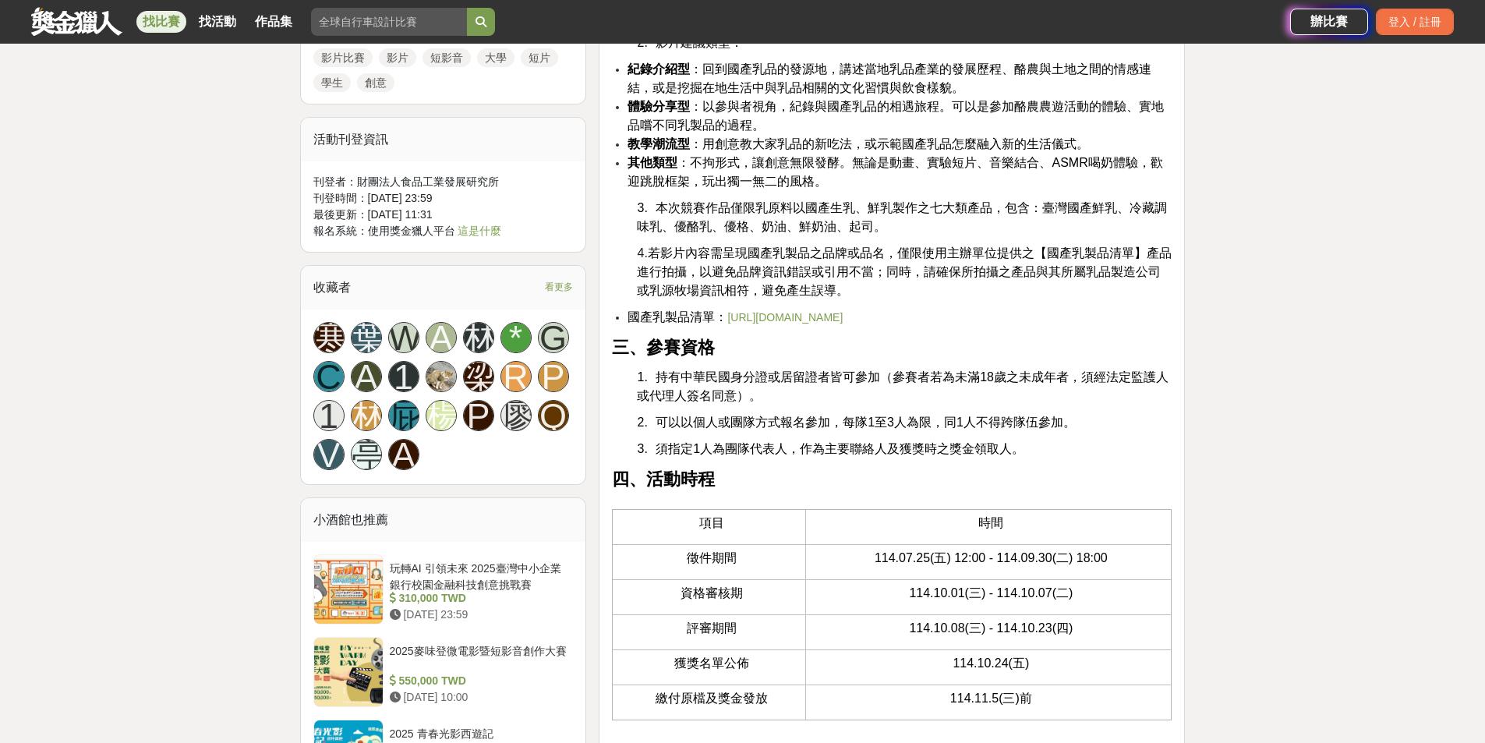
scroll to position [1141, 0]
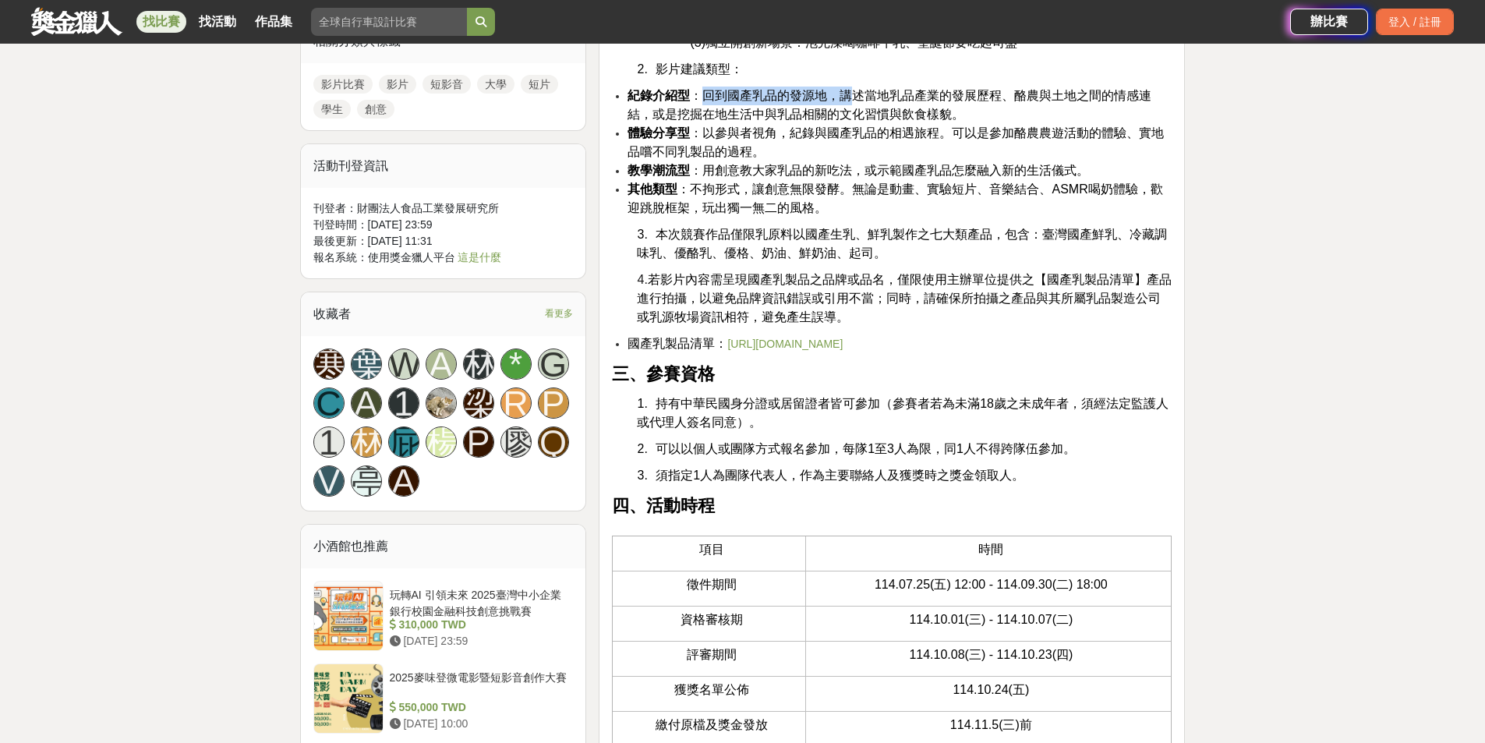
drag, startPoint x: 713, startPoint y: 95, endPoint x: 847, endPoint y: 94, distance: 134.1
click at [847, 94] on span "紀錄介紹型 ：回到國產乳品的發源地，講述當地乳品產業的發展歷程、酪農與土地之間的情感連結，或是挖掘在地生活中與乳品相關的文化習慣與飲食樣貌。" at bounding box center [890, 105] width 524 height 32
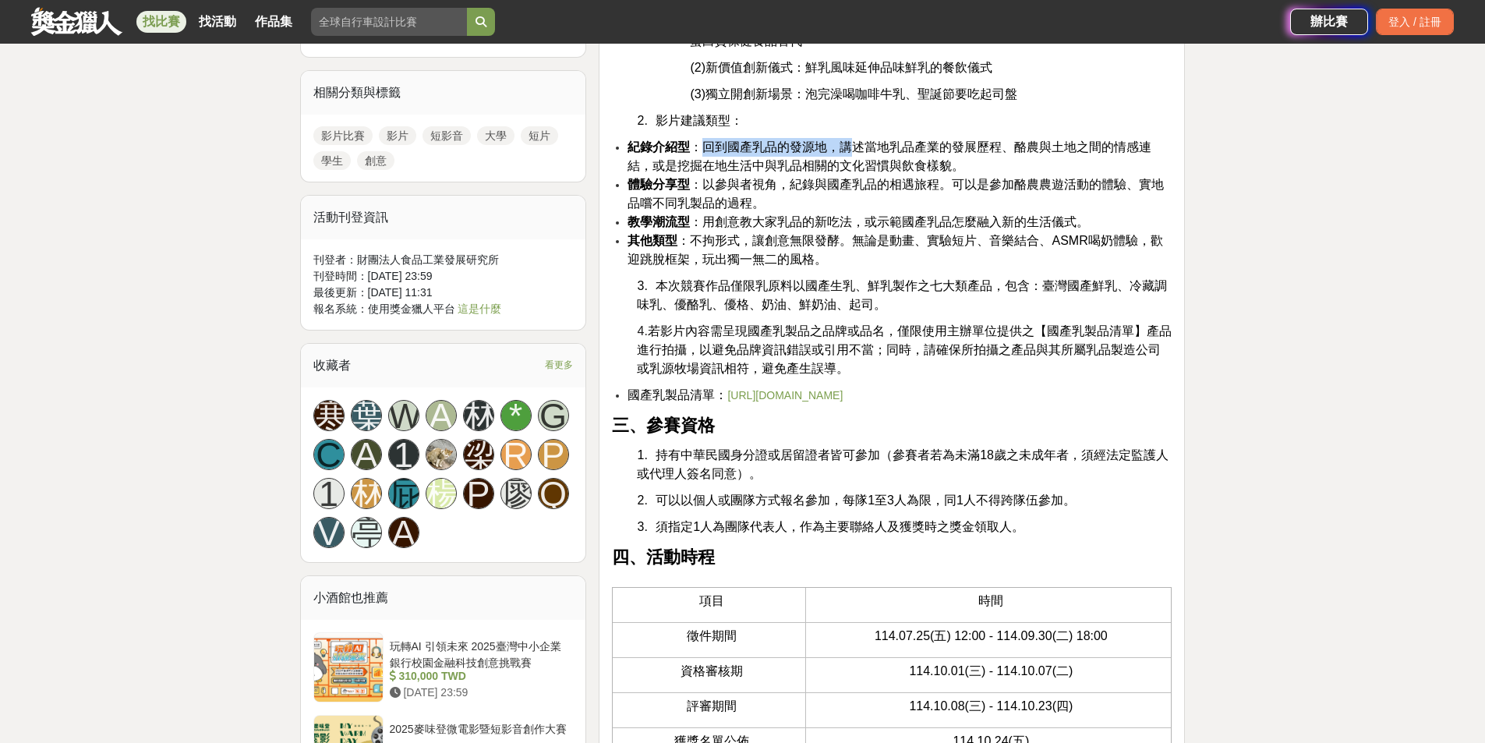
scroll to position [1063, 0]
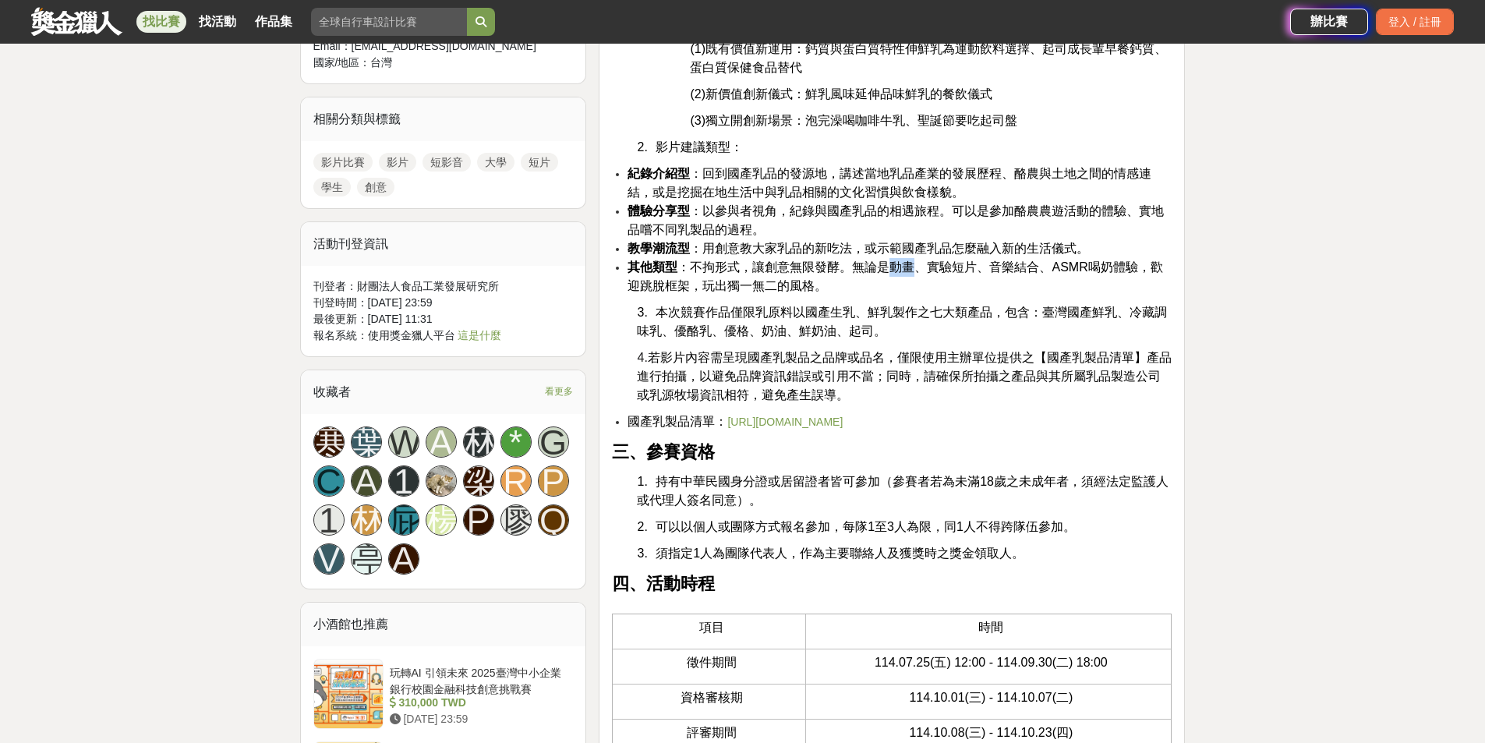
drag, startPoint x: 890, startPoint y: 271, endPoint x: 921, endPoint y: 269, distance: 31.3
click at [921, 269] on span "其他類型 ：不拘形式，讓創意無限發酵。無論是動畫、實驗短片、音樂結合、ASMR喝奶體驗，歡迎跳脫框架，玩出獨一無二的風格。" at bounding box center [895, 276] width 535 height 32
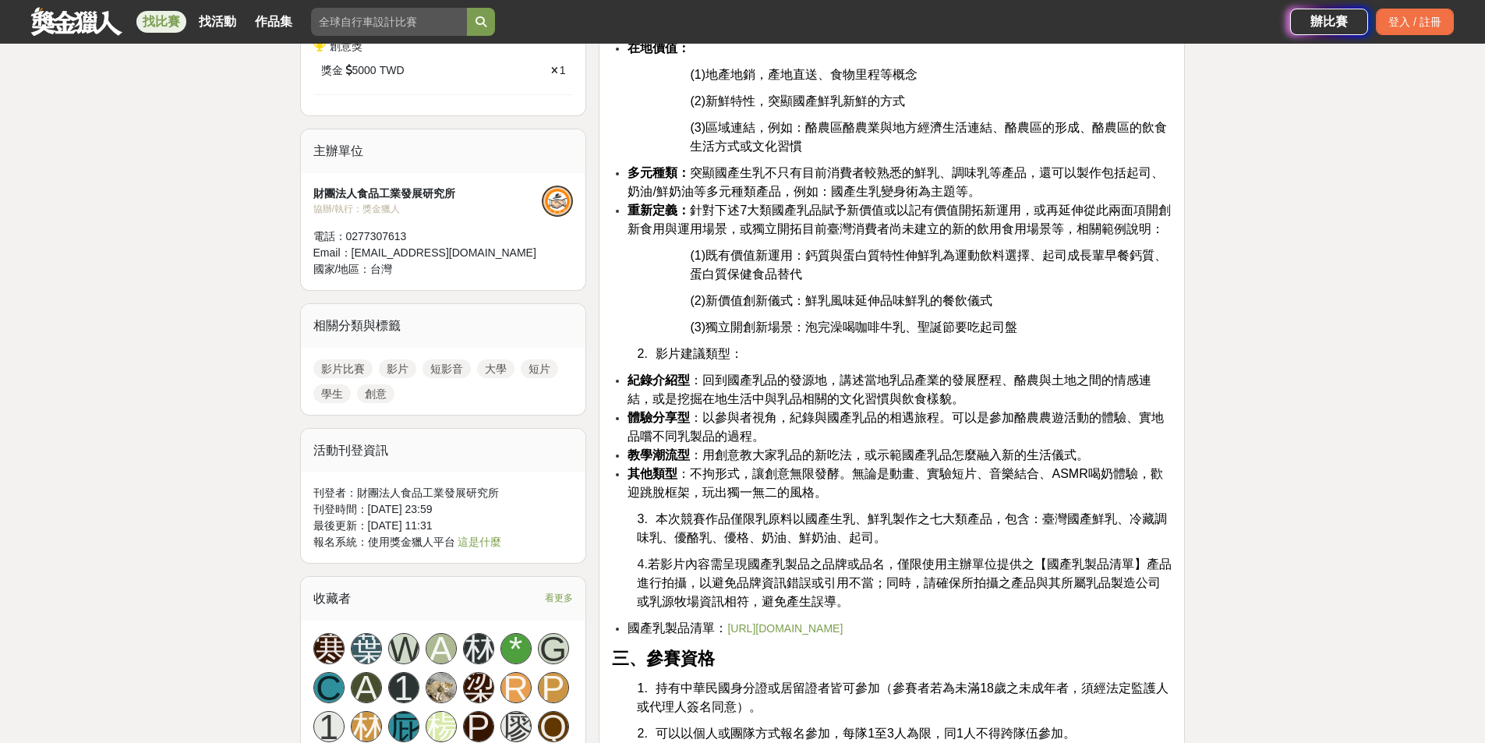
scroll to position [829, 0]
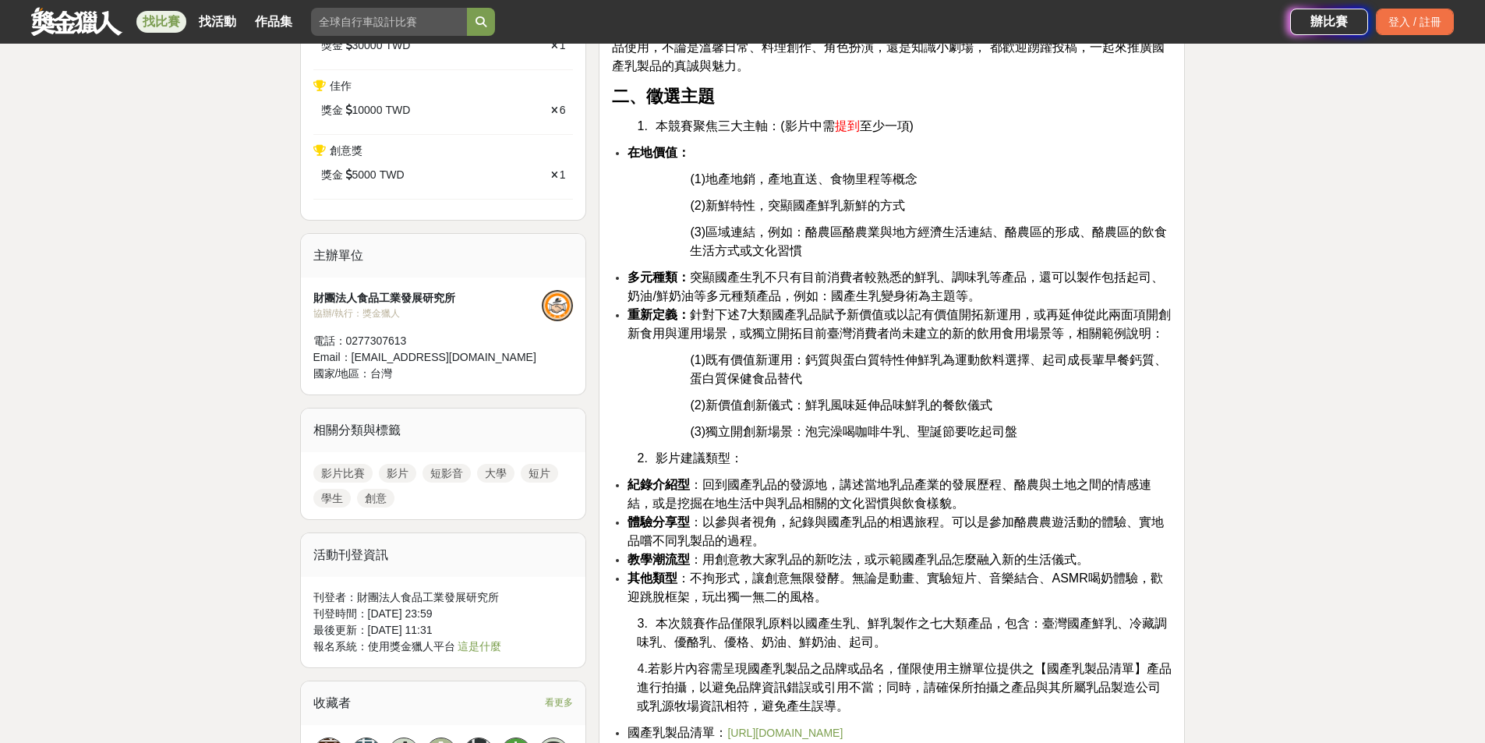
scroll to position [751, 0]
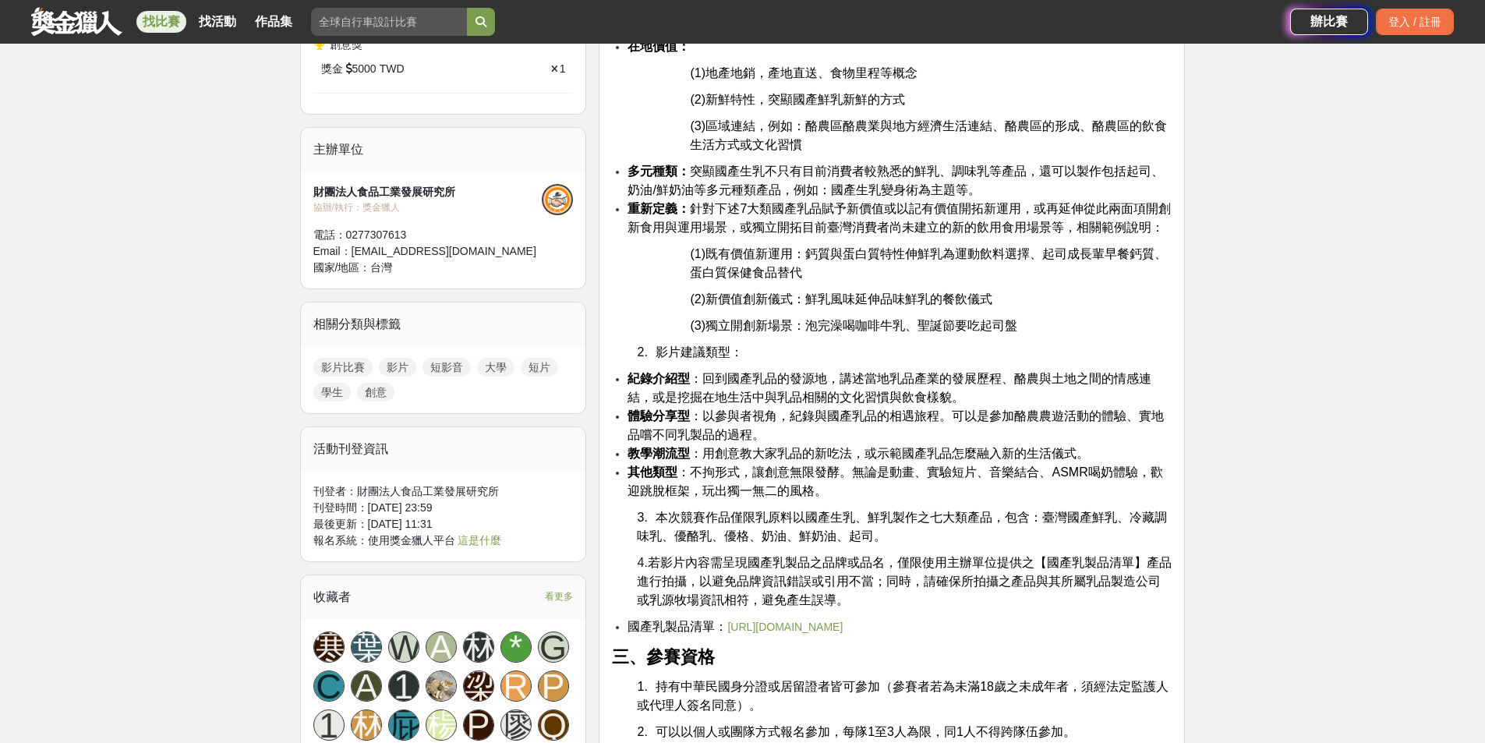
scroll to position [844, 0]
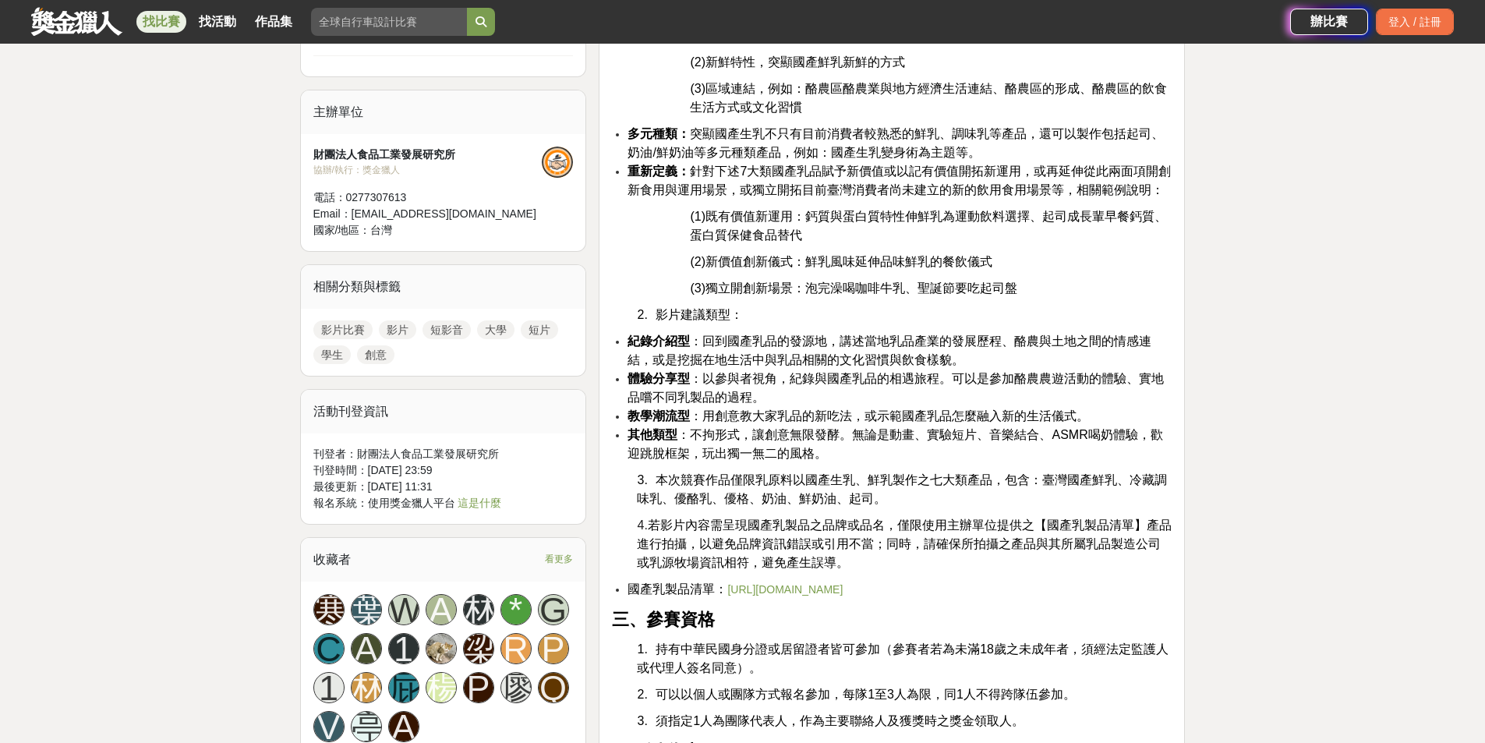
scroll to position [922, 0]
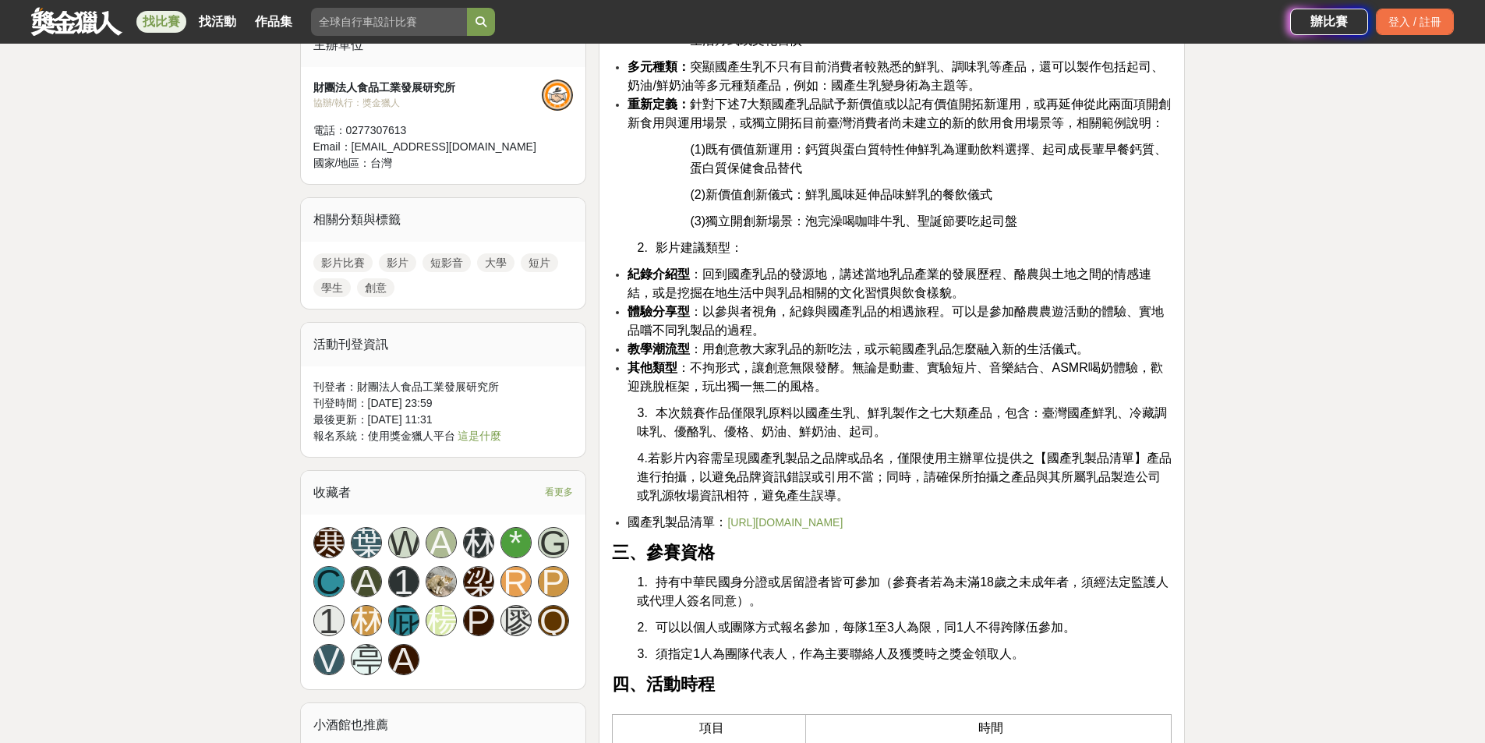
scroll to position [969, 0]
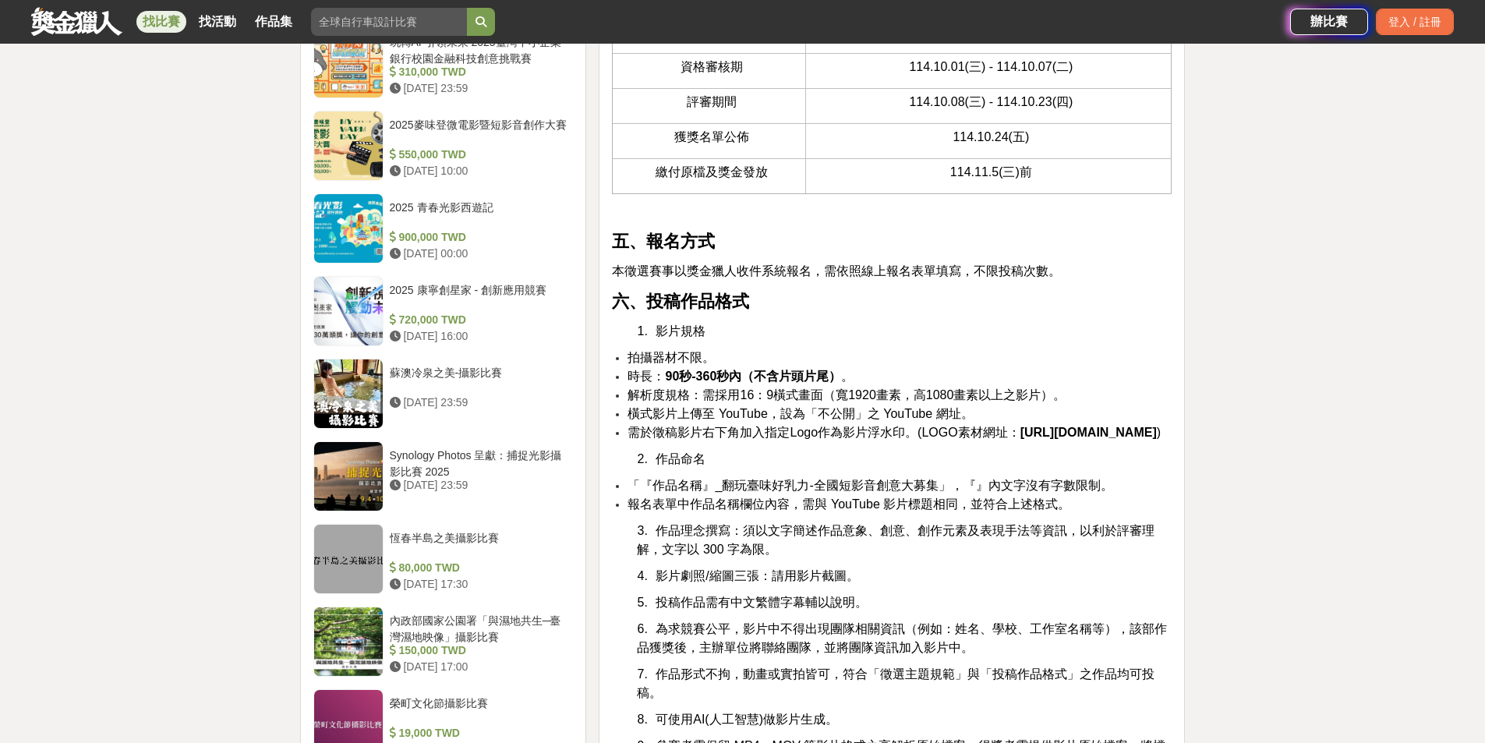
scroll to position [1827, 0]
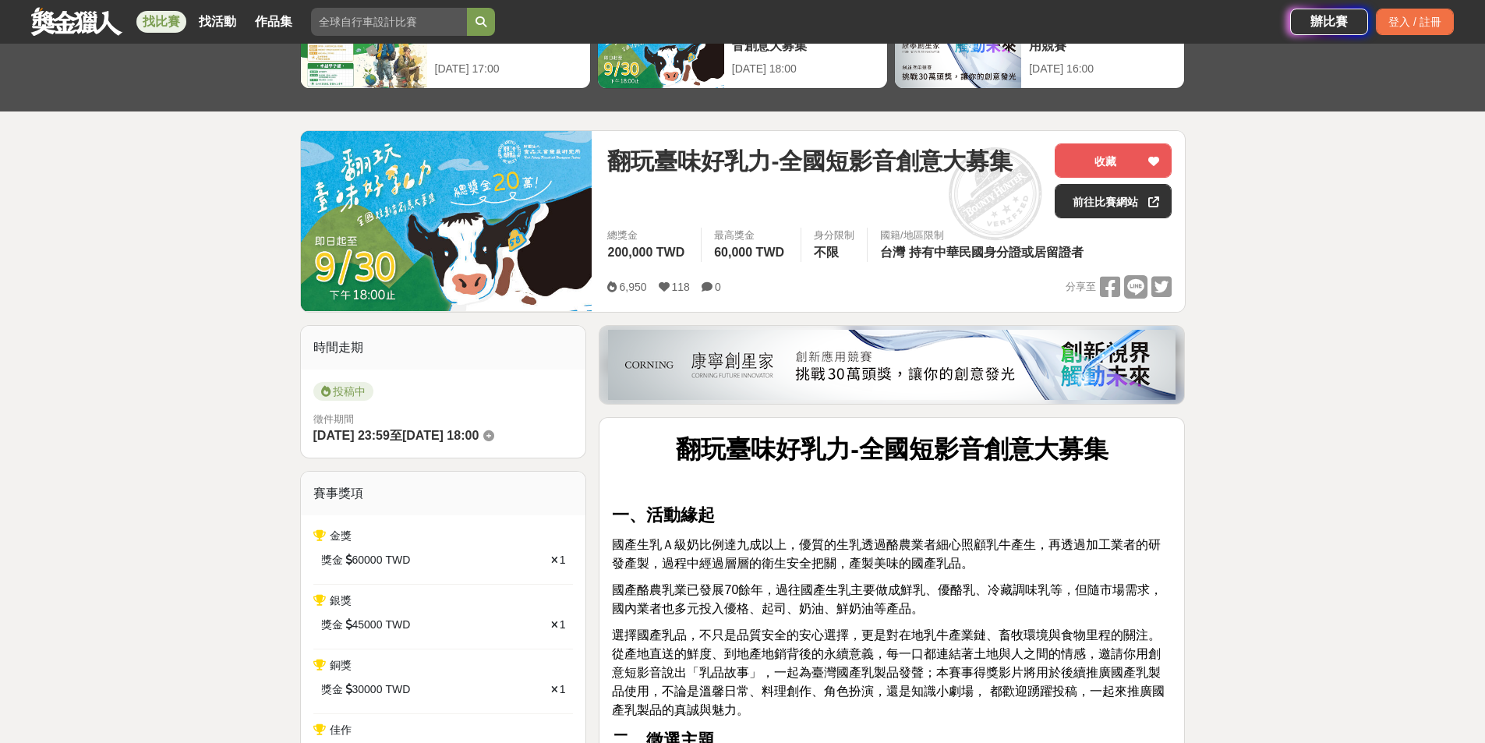
scroll to position [87, 0]
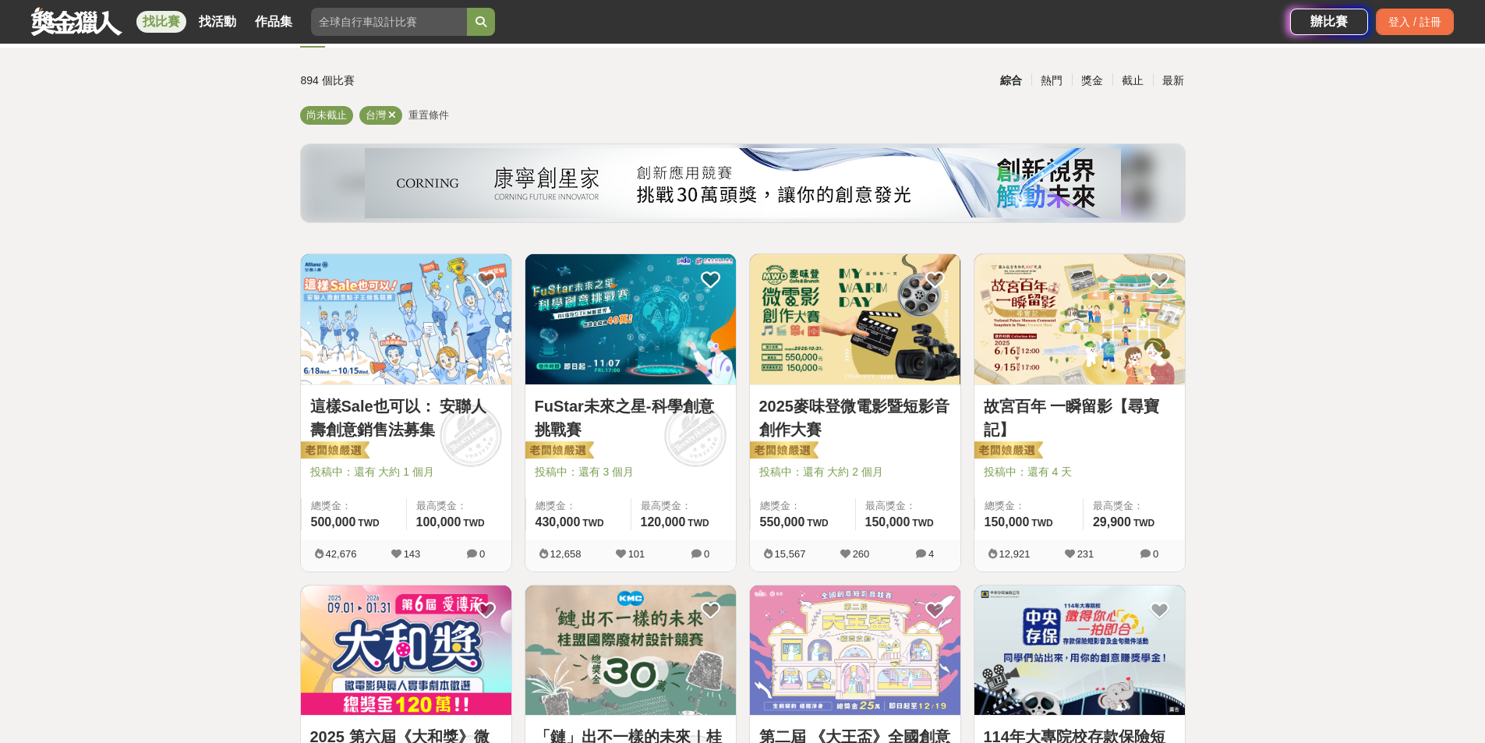
scroll to position [858, 0]
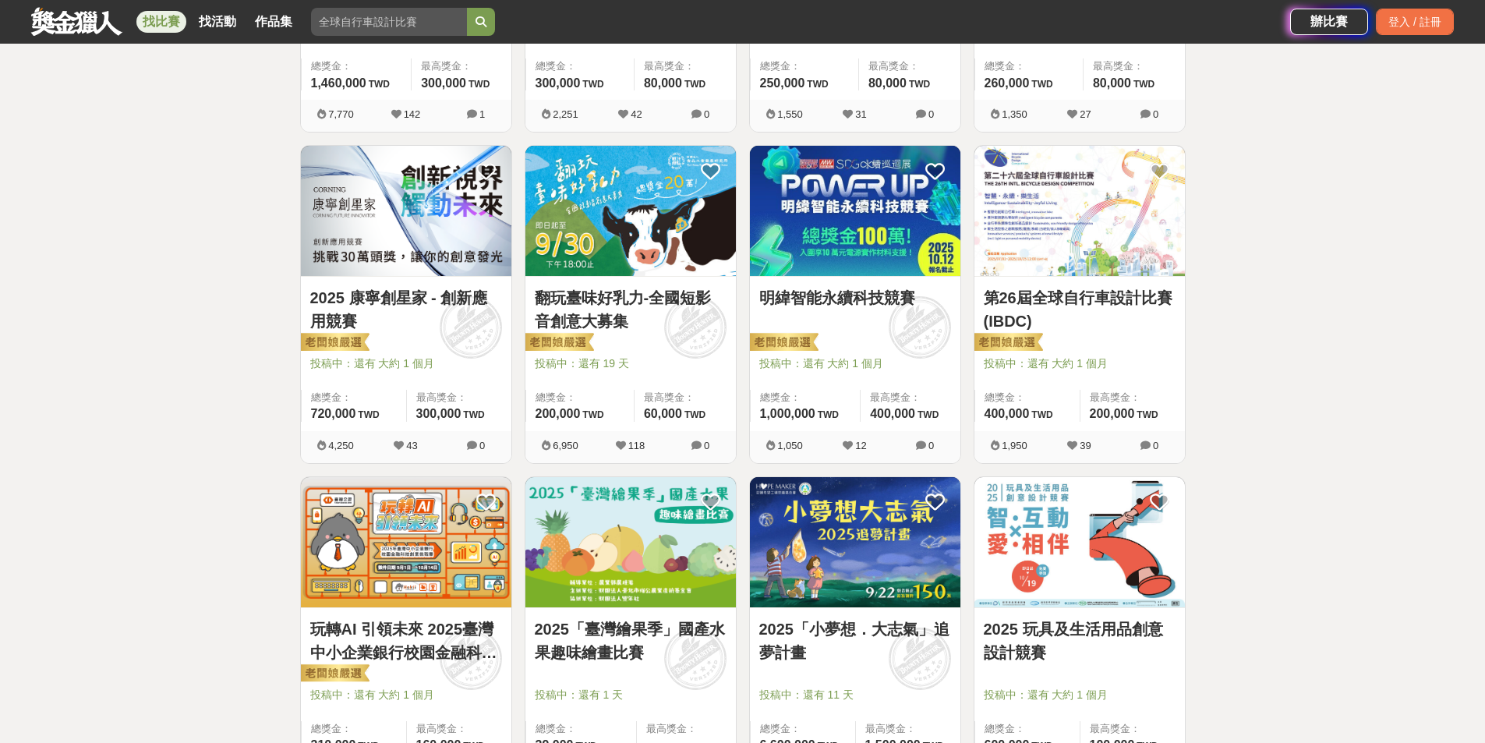
click at [1265, 494] on div "全部 設計 影像 寫作 商業 音樂 運動 其他 國際 所有分類 進階篩選 894 個比賽 綜合 熱門 獎金 截止 最新 尚未截止 台灣 重置條件 這樣Sale…" at bounding box center [742, 456] width 1485 height 2474
click at [1251, 471] on div "全部 設計 影像 寫作 商業 音樂 運動 其他 國際 所有分類 進階篩選 894 個比賽 綜合 熱門 獎金 截止 最新 尚未截止 台灣 重置條件 這樣Sale…" at bounding box center [742, 456] width 1485 height 2474
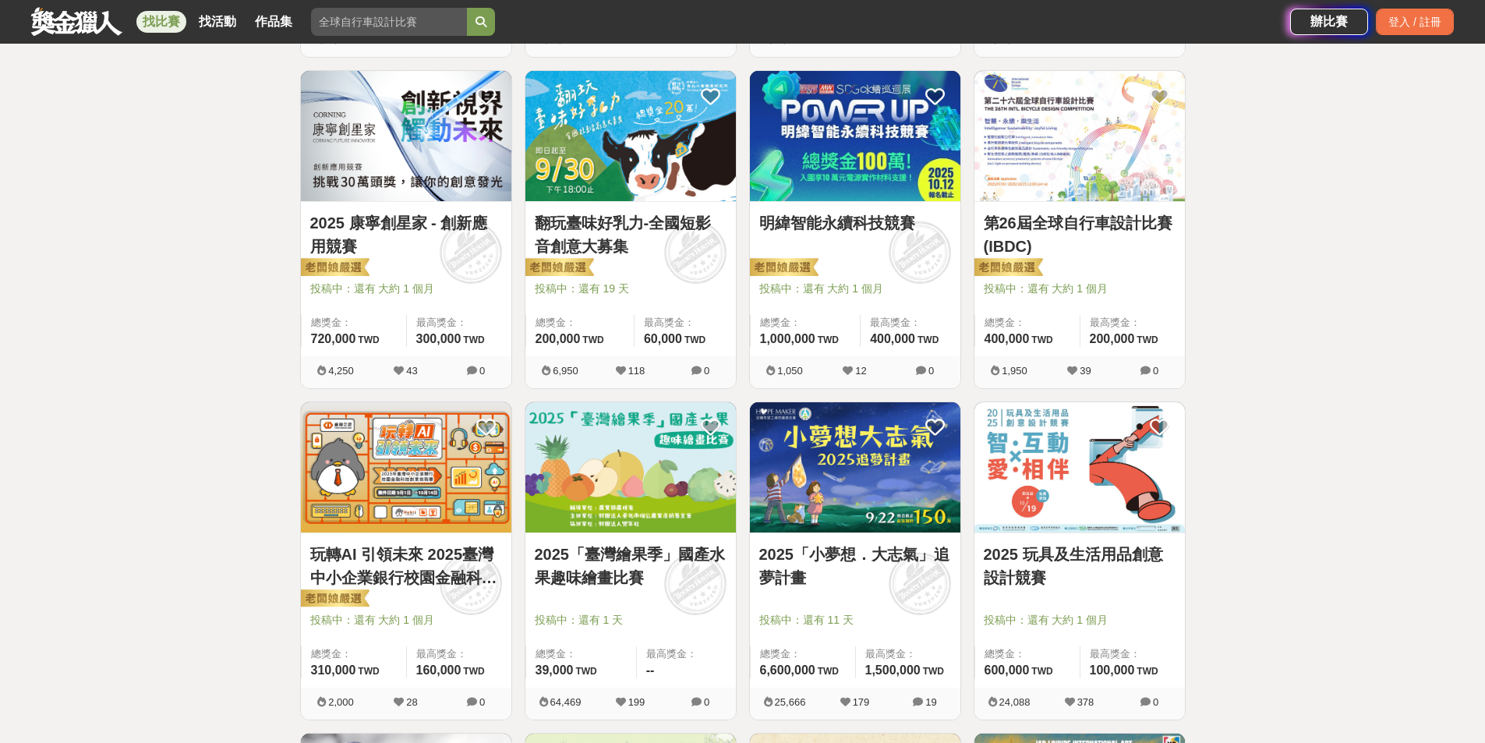
scroll to position [1092, 0]
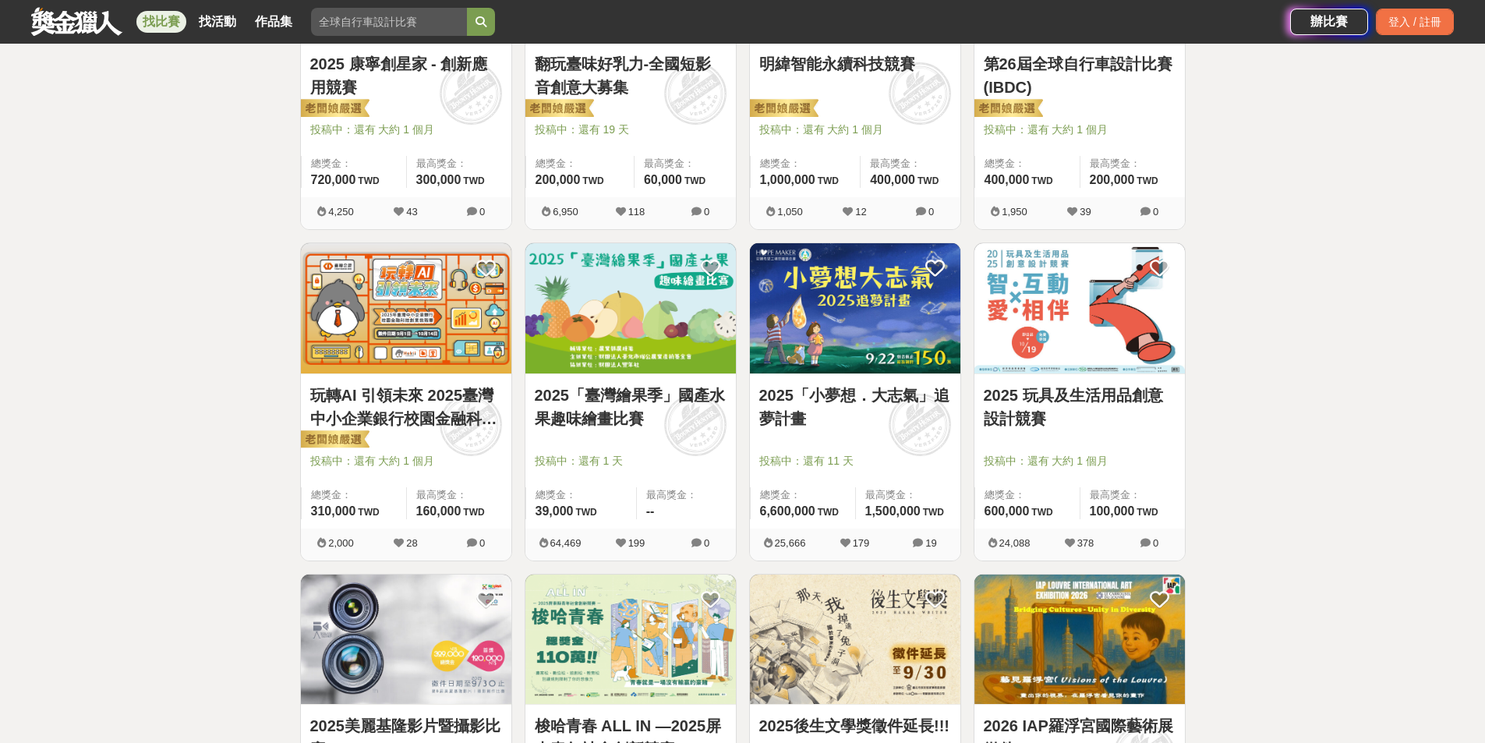
click at [1251, 471] on div "全部 設計 影像 寫作 商業 音樂 運動 其他 國際 所有分類 進階篩選 894 個比賽 綜合 熱門 獎金 截止 最新 尚未截止 台灣 重置條件 這樣Sale…" at bounding box center [742, 222] width 1485 height 2474
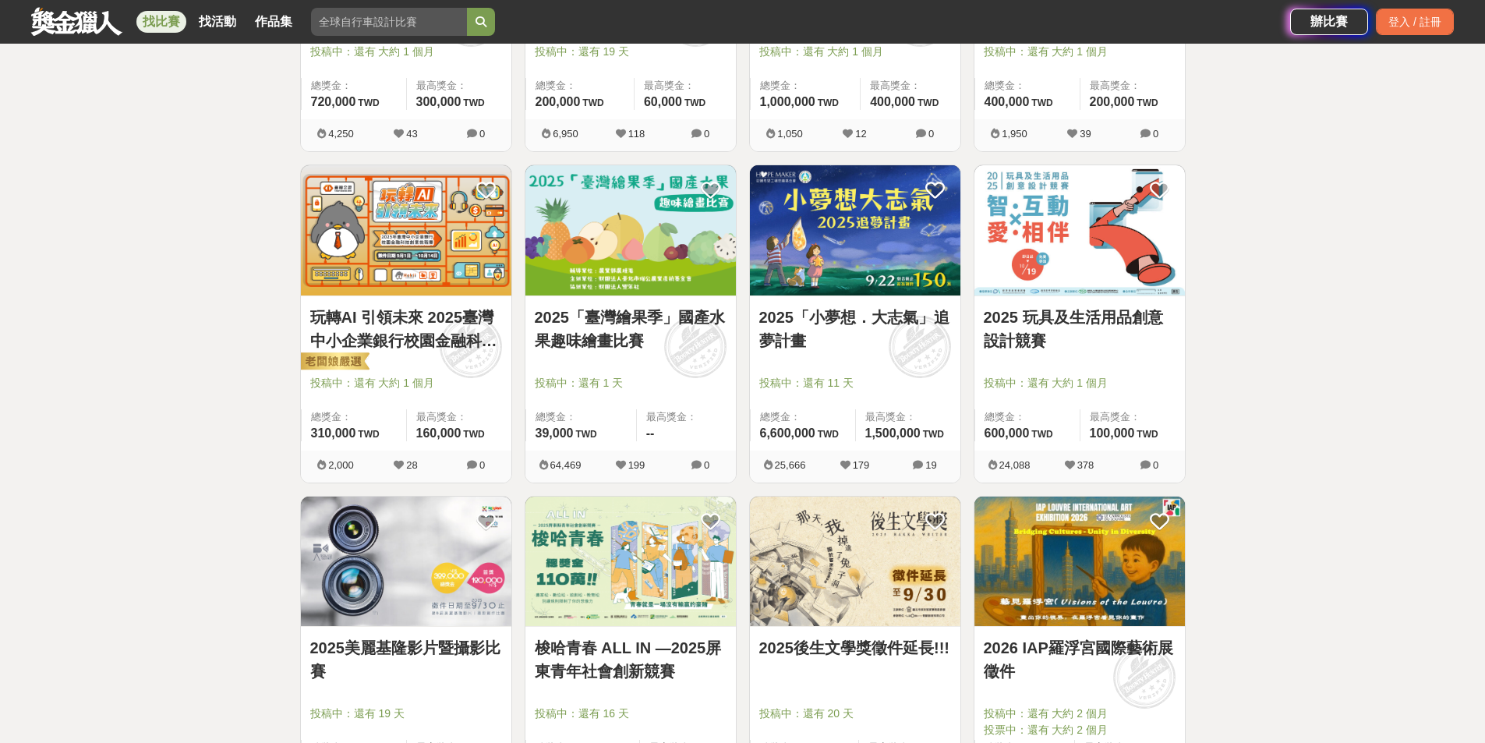
click at [618, 338] on link "2025「臺灣繪果季」國產水果趣味繪畫比賽" at bounding box center [631, 329] width 192 height 47
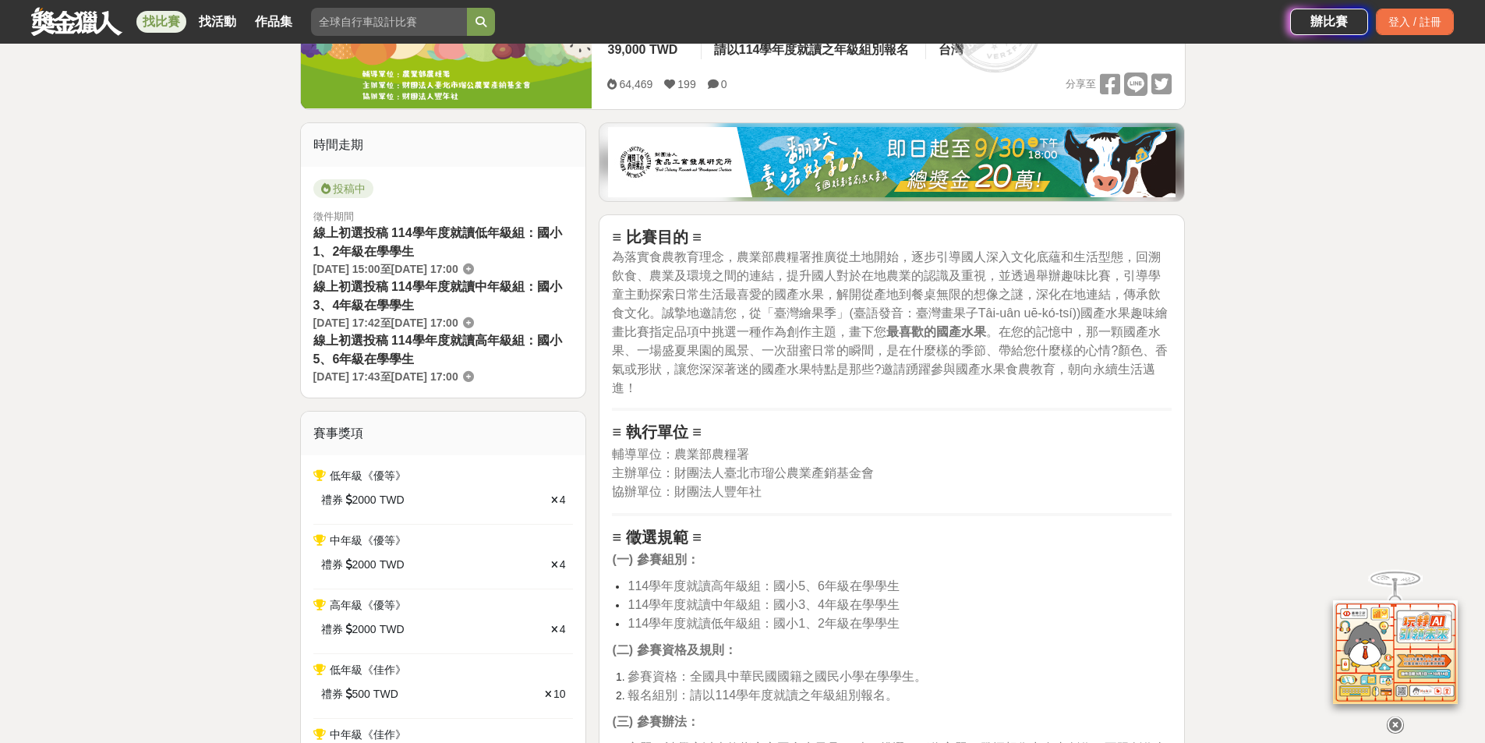
scroll to position [312, 0]
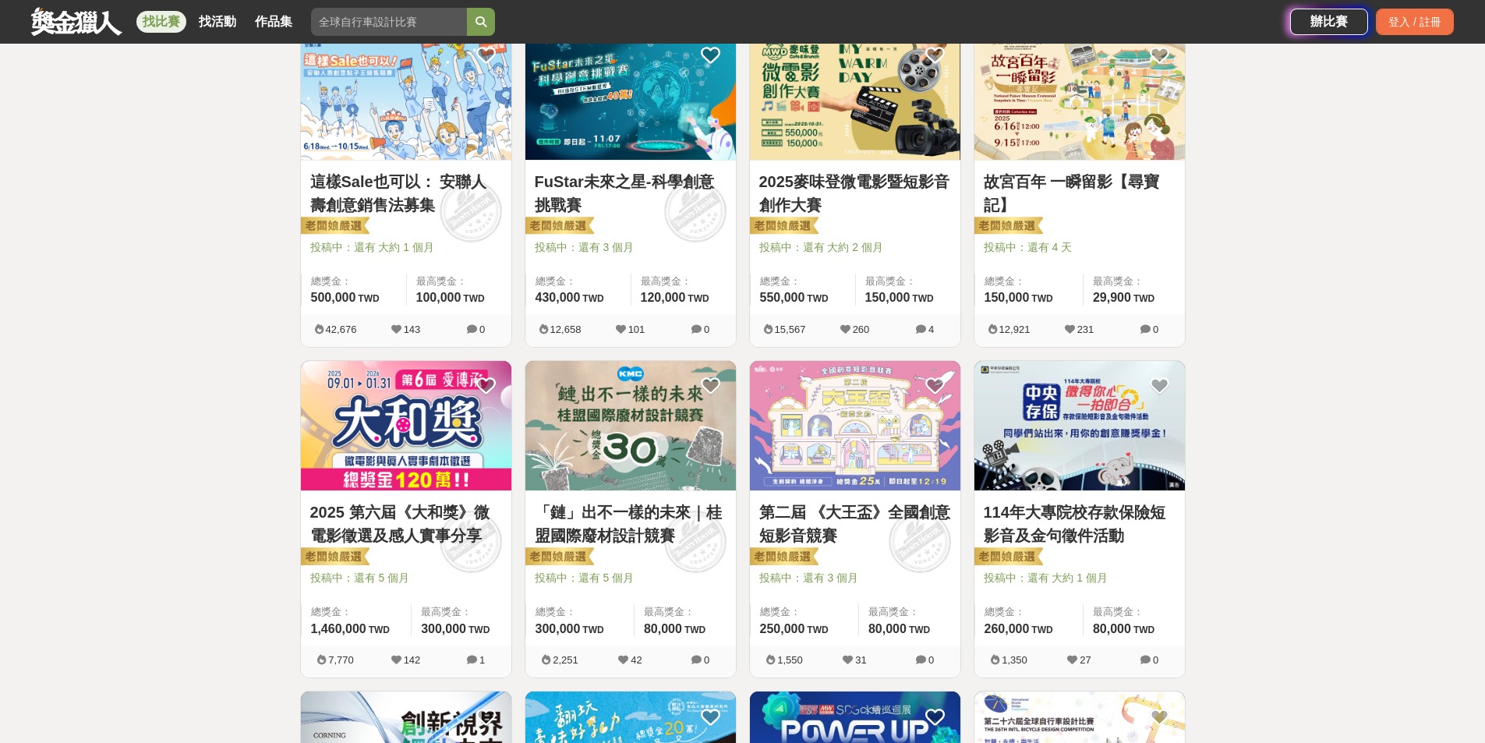
scroll to position [1170, 0]
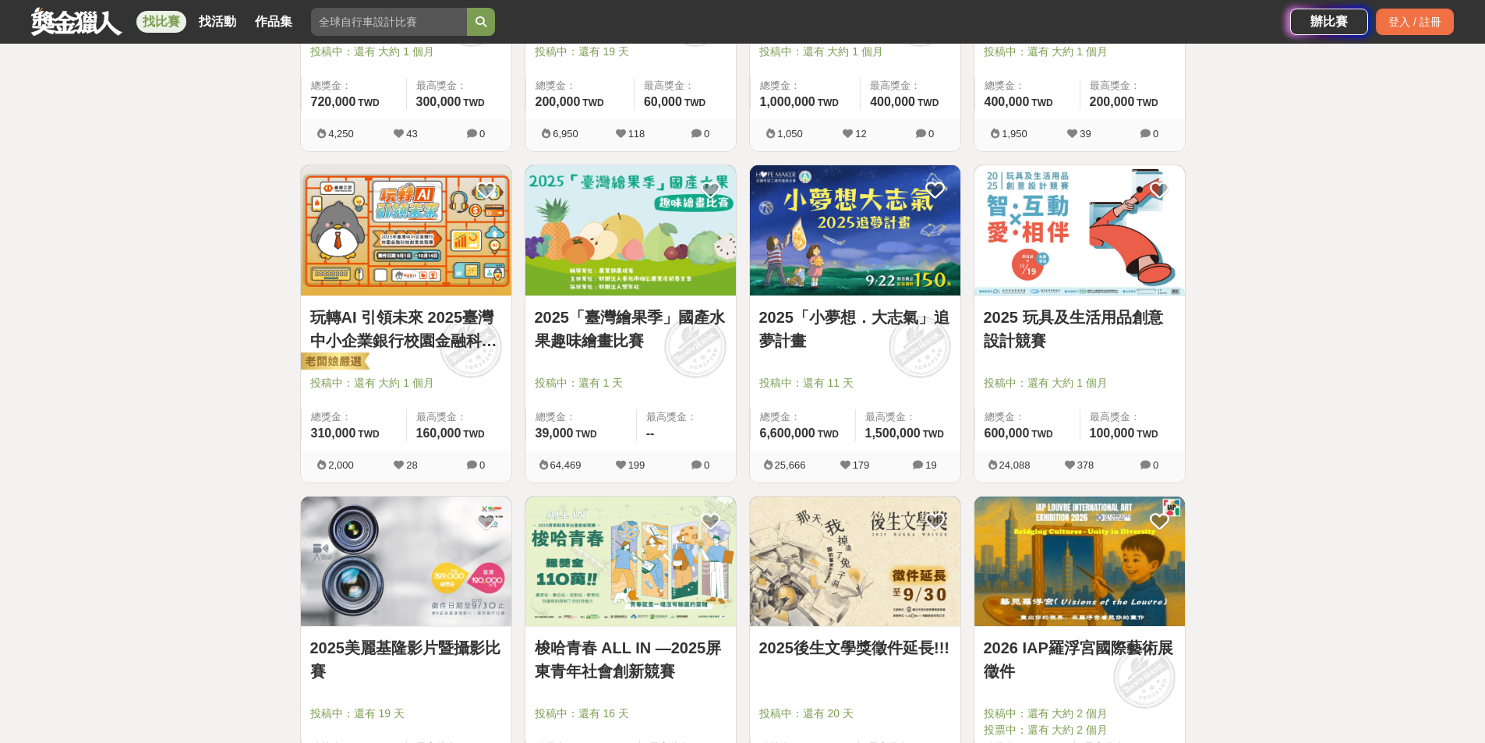
click at [1272, 362] on div "全部 設計 影像 寫作 商業 音樂 運動 其他 國際 所有分類 進階篩選 894 個比賽 綜合 熱門 獎金 截止 最新 尚未截止 台灣 重置條件 這樣Sale…" at bounding box center [742, 144] width 1485 height 2474
click at [1275, 363] on div "全部 設計 影像 寫作 商業 音樂 運動 其他 國際 所有分類 進階篩選 894 個比賽 綜合 熱門 獎金 截止 最新 尚未截止 台灣 重置條件 這樣Sale…" at bounding box center [742, 144] width 1485 height 2474
click at [1293, 388] on div "全部 設計 影像 寫作 商業 音樂 運動 其他 國際 所有分類 進階篩選 894 個比賽 綜合 熱門 獎金 截止 最新 尚未截止 台灣 重置條件 這樣Sale…" at bounding box center [742, 144] width 1485 height 2474
click at [1318, 388] on div "全部 設計 影像 寫作 商業 音樂 運動 其他 國際 所有分類 進階篩選 894 個比賽 綜合 熱門 獎金 截止 最新 尚未截止 台灣 重置條件 這樣Sale…" at bounding box center [742, 144] width 1485 height 2474
click at [410, 243] on img at bounding box center [406, 230] width 211 height 130
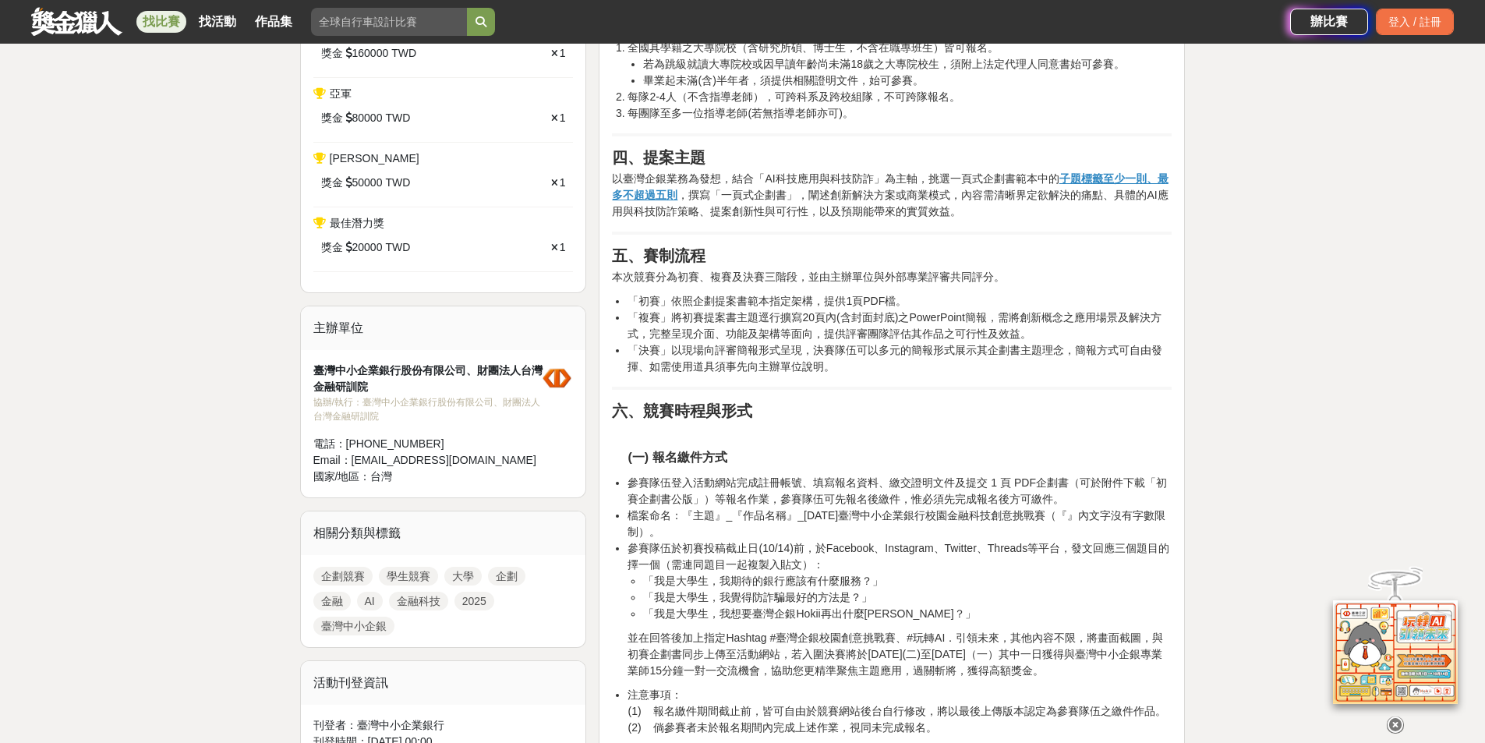
scroll to position [702, 0]
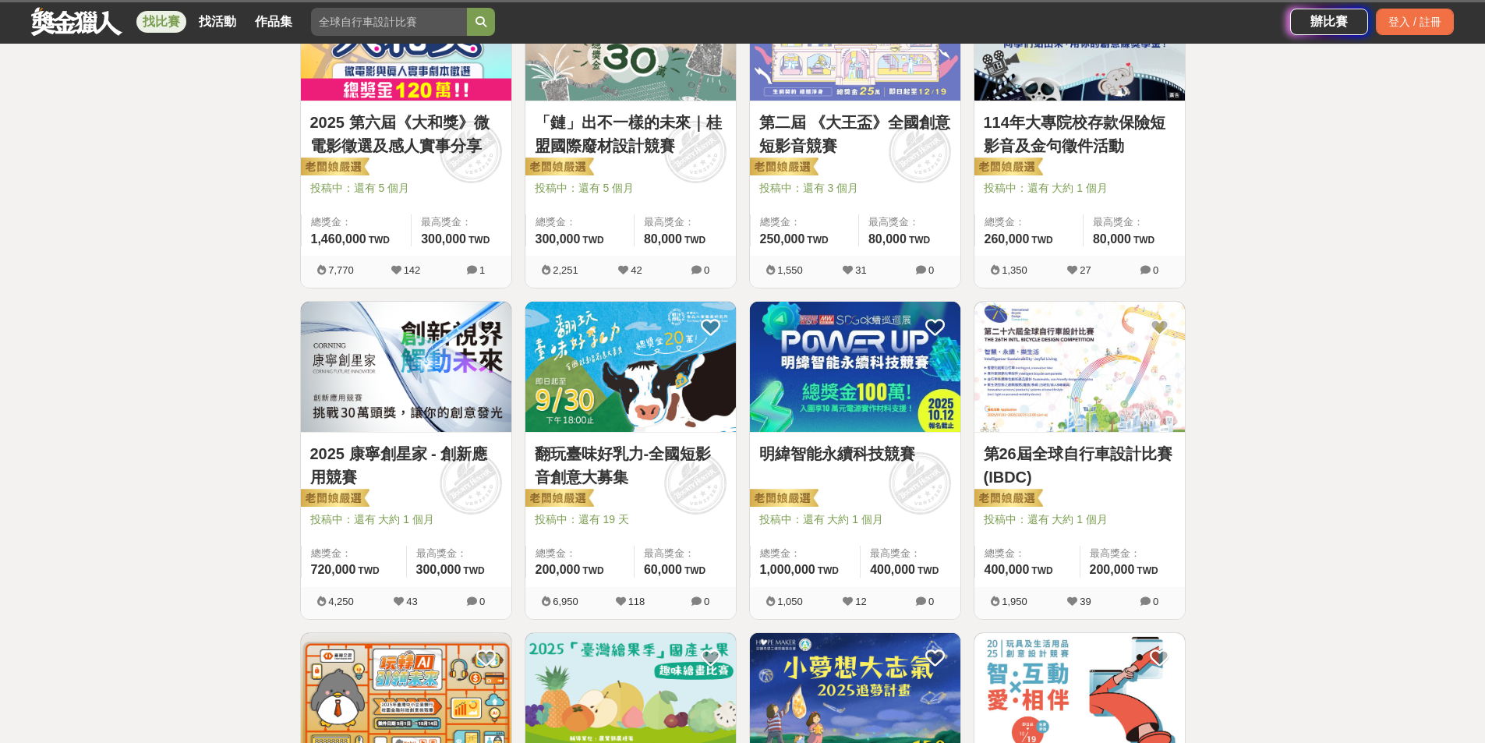
scroll to position [1170, 0]
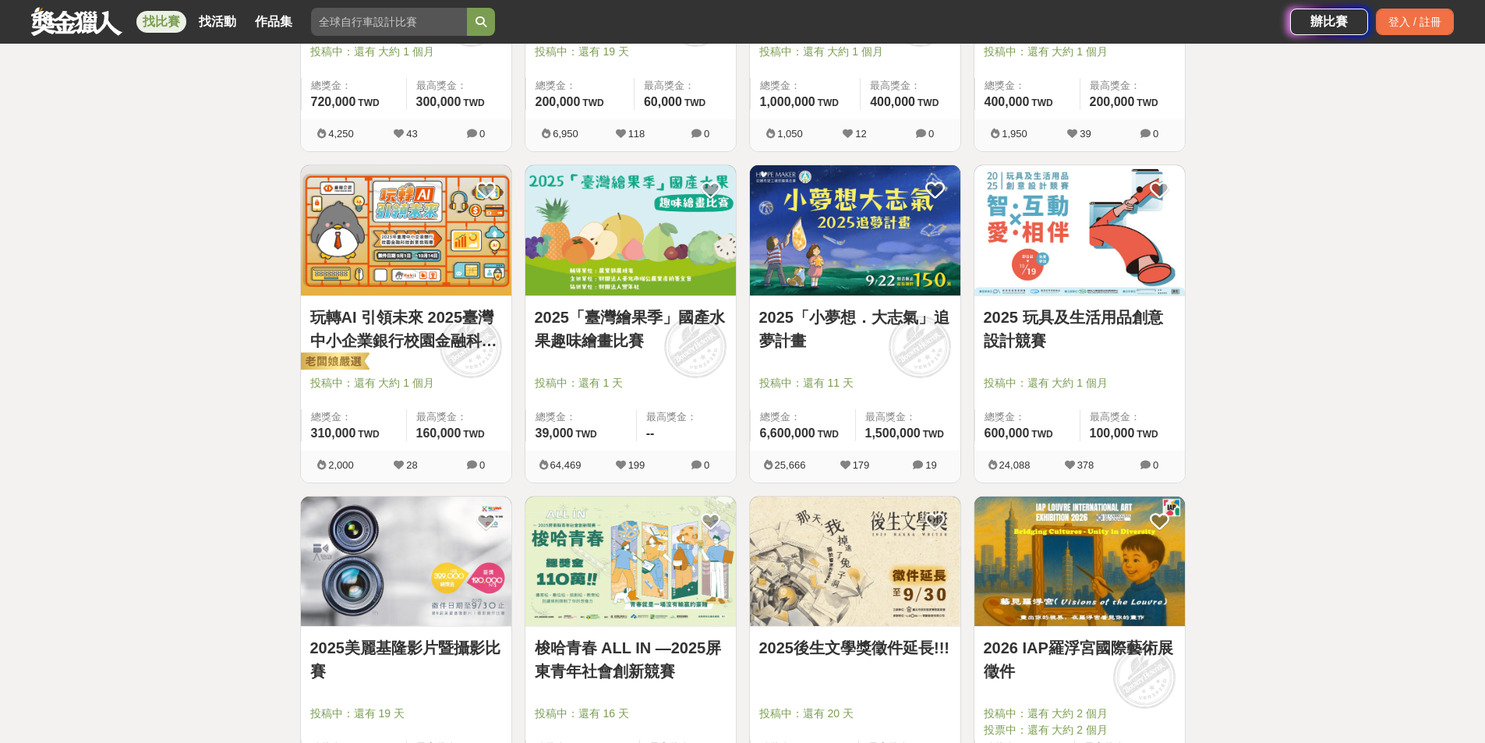
click at [1299, 363] on div "全部 設計 影像 寫作 商業 音樂 運動 其他 國際 所有分類 進階篩選 894 個比賽 綜合 熱門 獎金 截止 最新 尚未截止 台灣 重置條件 這樣Sale…" at bounding box center [742, 144] width 1485 height 2474
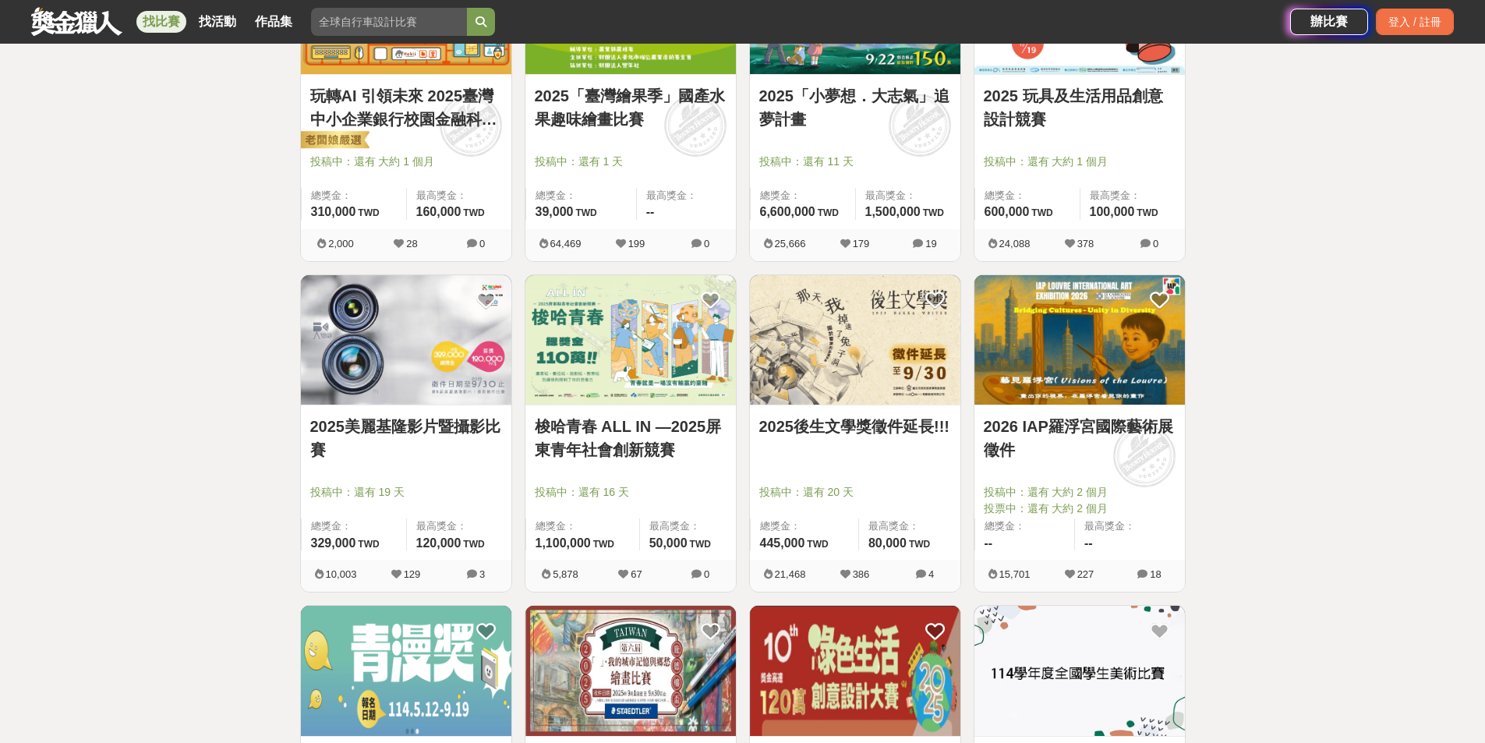
scroll to position [1403, 0]
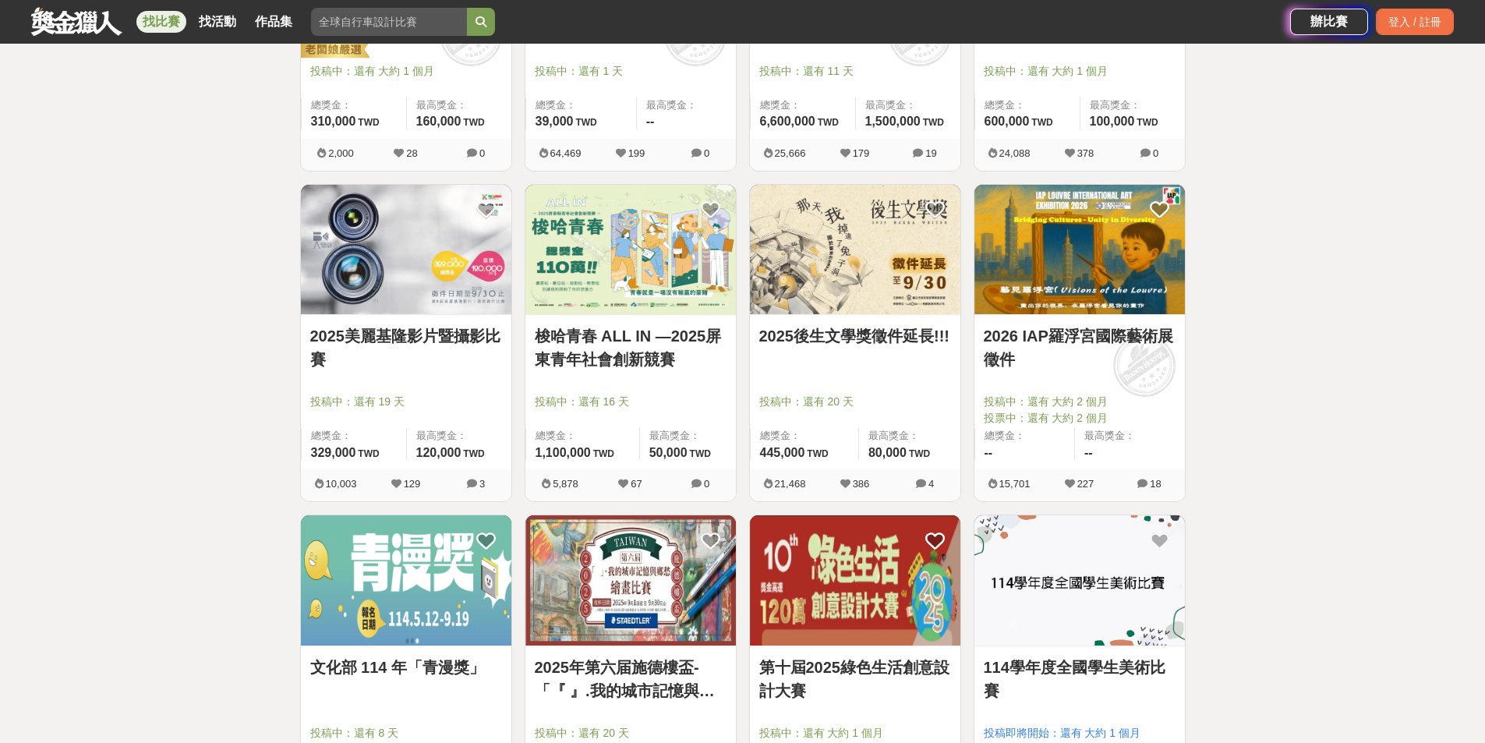
click at [1131, 335] on link "2026 IAP羅浮宮國際藝術展徵件" at bounding box center [1080, 347] width 192 height 47
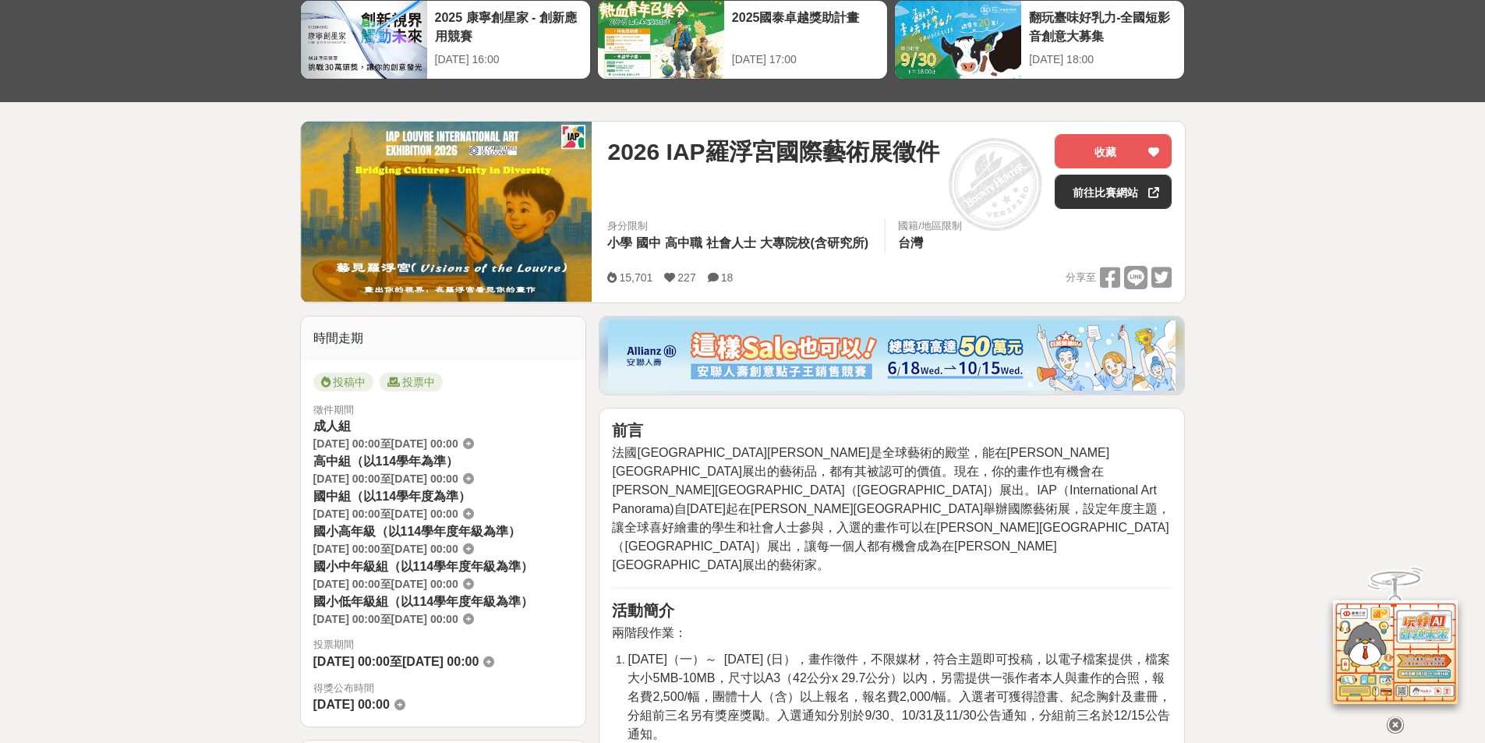
scroll to position [312, 0]
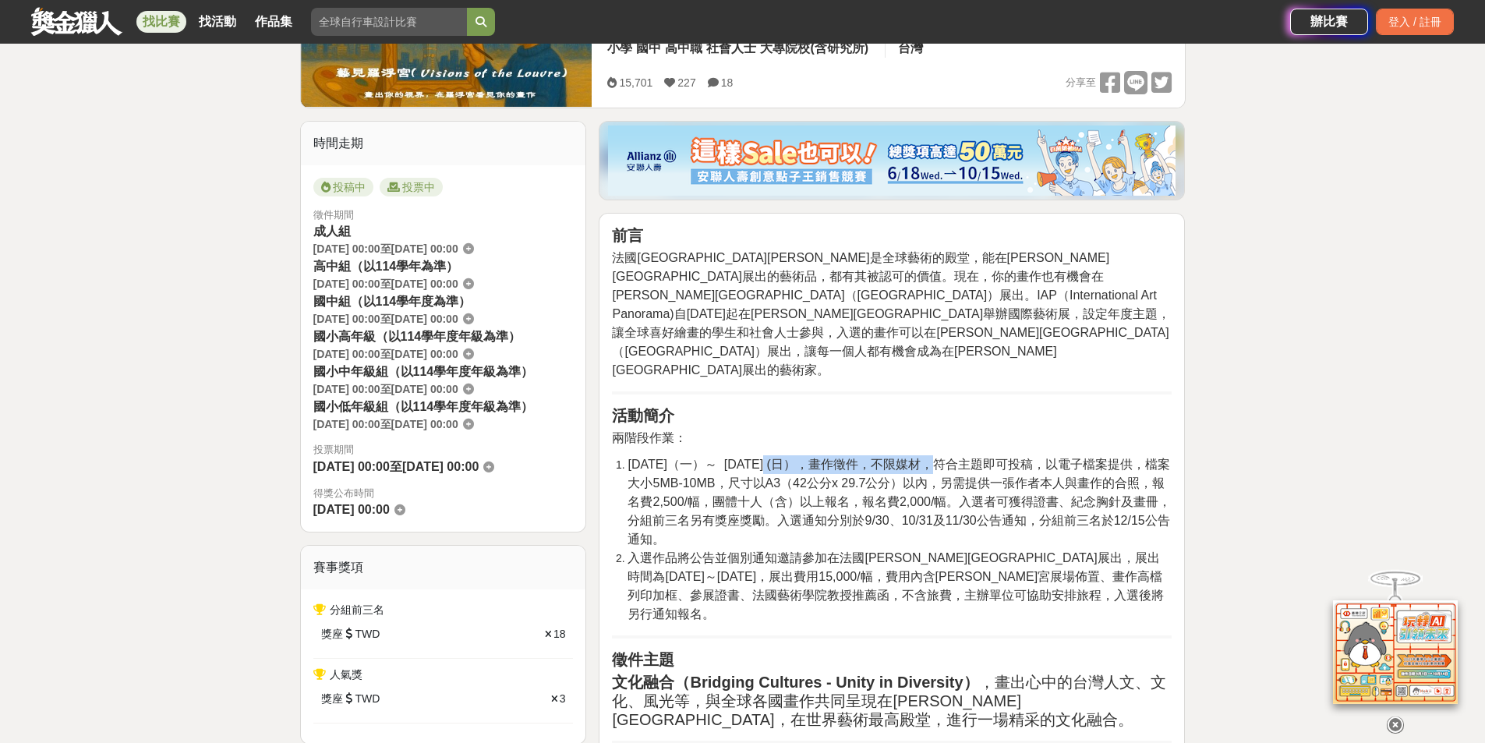
drag, startPoint x: 828, startPoint y: 425, endPoint x: 869, endPoint y: 425, distance: 41.3
click at [869, 458] on span "2025-06-09（一）～ 2025-11-09 (日），畫作徵件，不限媒材，符合主題即可投稿，以電子檔案提供，檔案大小5MB-10MB，尺寸以A3（42公…" at bounding box center [899, 502] width 543 height 88
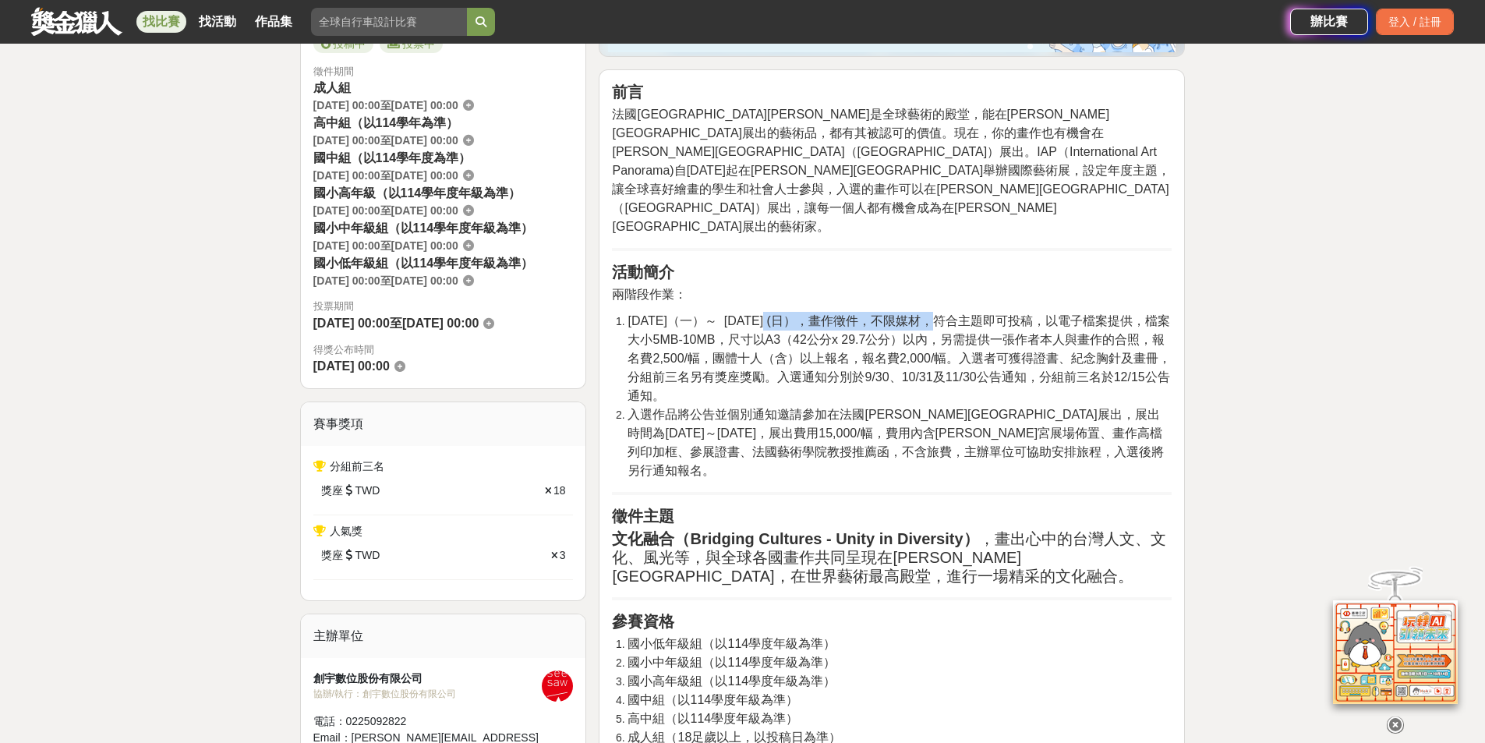
scroll to position [468, 0]
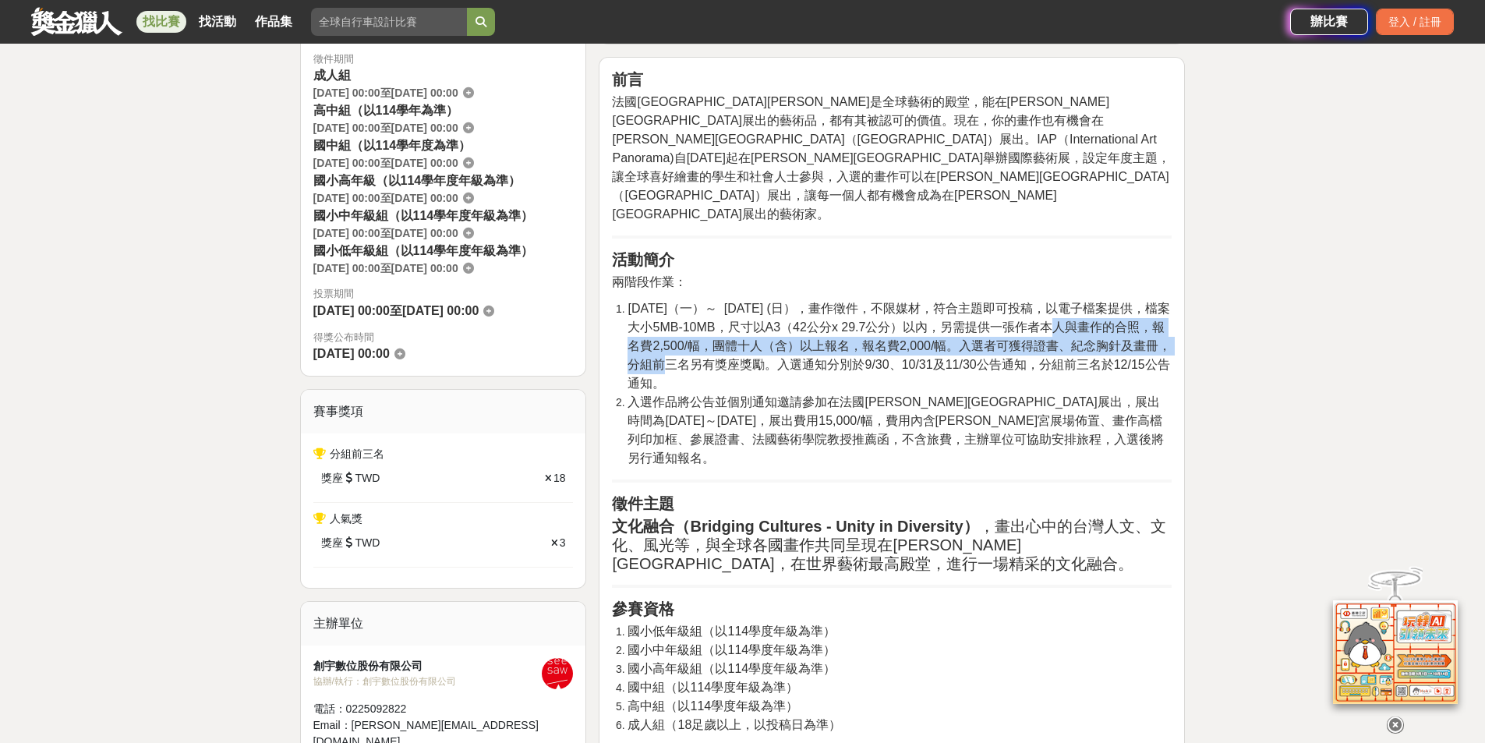
drag, startPoint x: 1026, startPoint y: 294, endPoint x: 1170, endPoint y: 304, distance: 143.8
click at [1170, 304] on li "2025-06-09（一）～ 2025-11-09 (日），畫作徵件，不限媒材，符合主題即可投稿，以電子檔案提供，檔案大小5MB-10MB，尺寸以A3（42公…" at bounding box center [900, 346] width 544 height 94
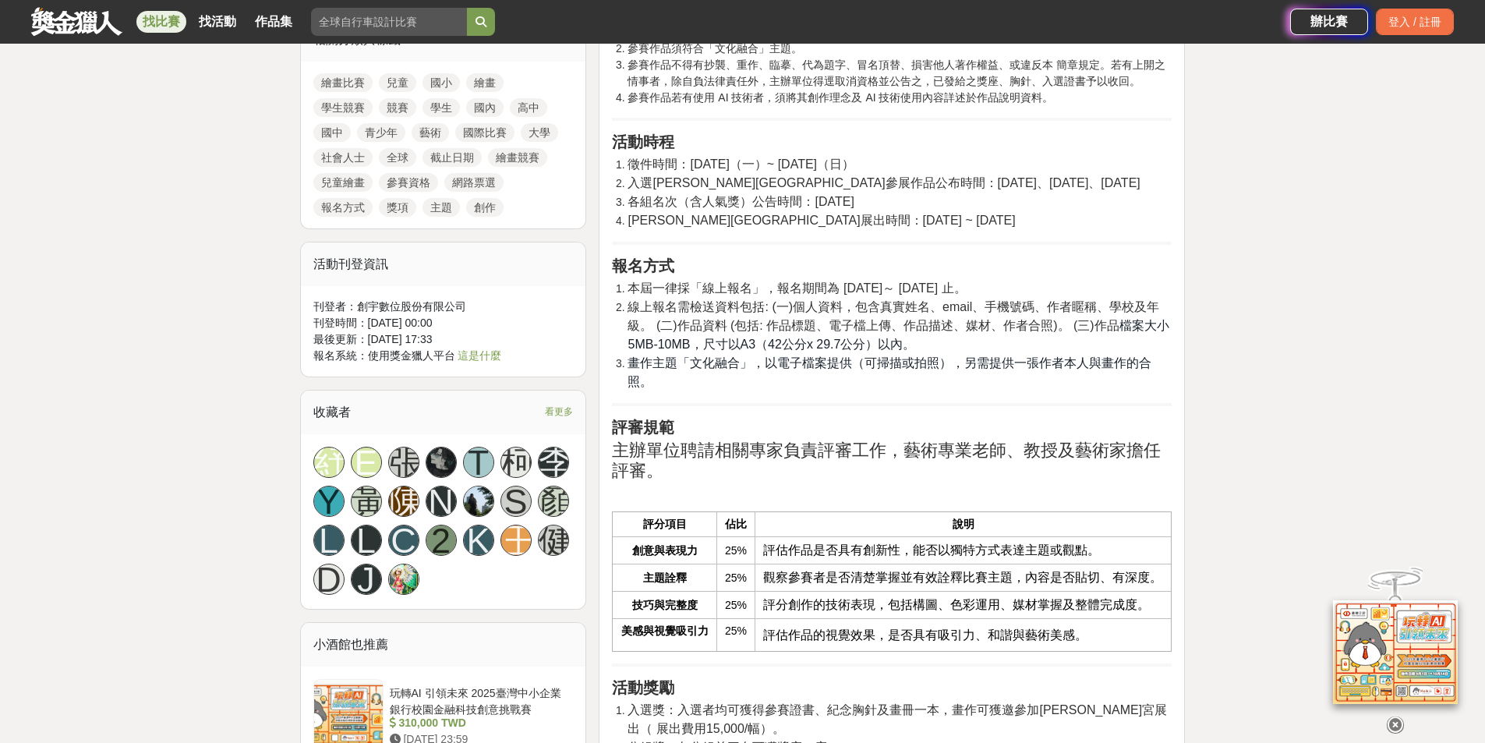
scroll to position [1248, 0]
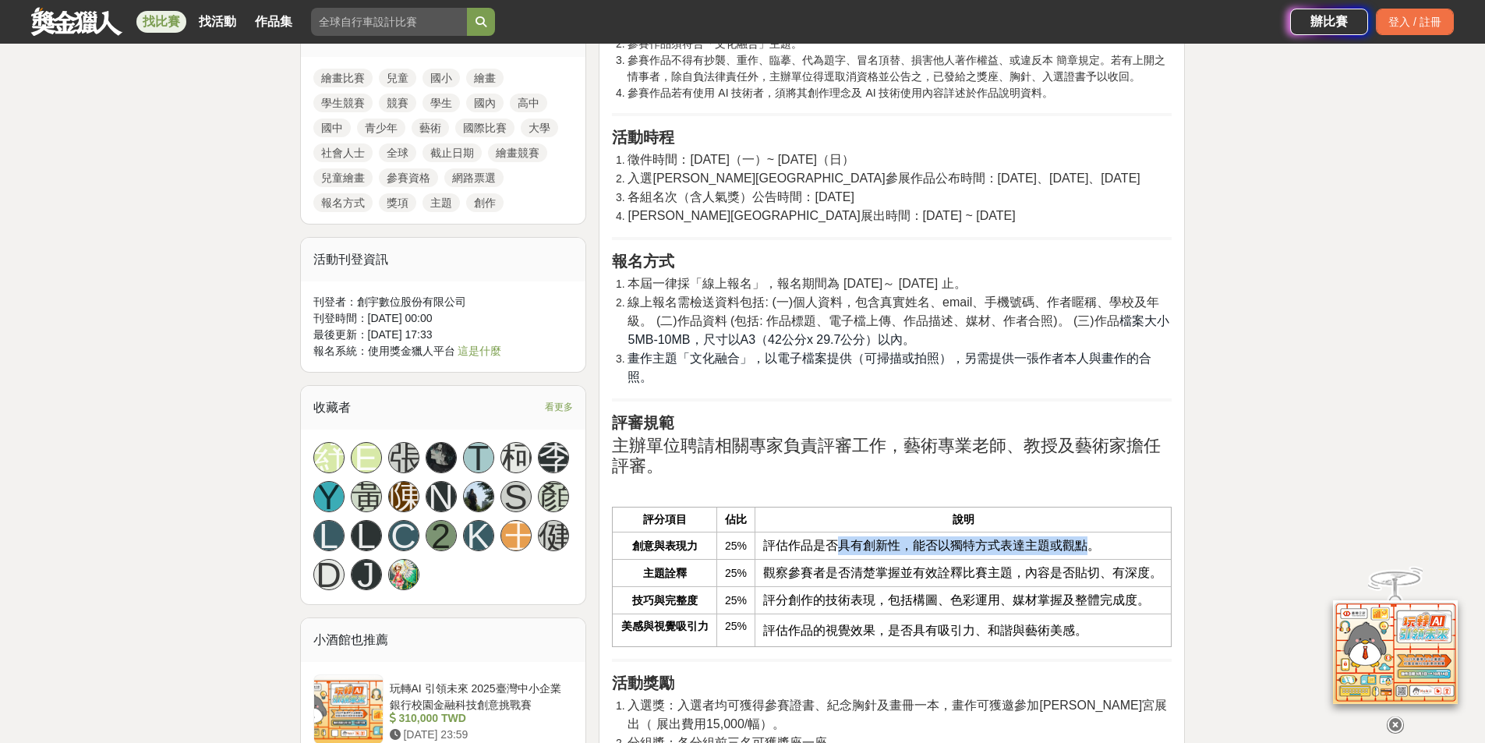
drag, startPoint x: 834, startPoint y: 471, endPoint x: 1086, endPoint y: 469, distance: 251.8
click at [1086, 539] on span "評估作品是否具有創新性，能否以獨特方式表達主題或觀點。" at bounding box center [931, 545] width 337 height 13
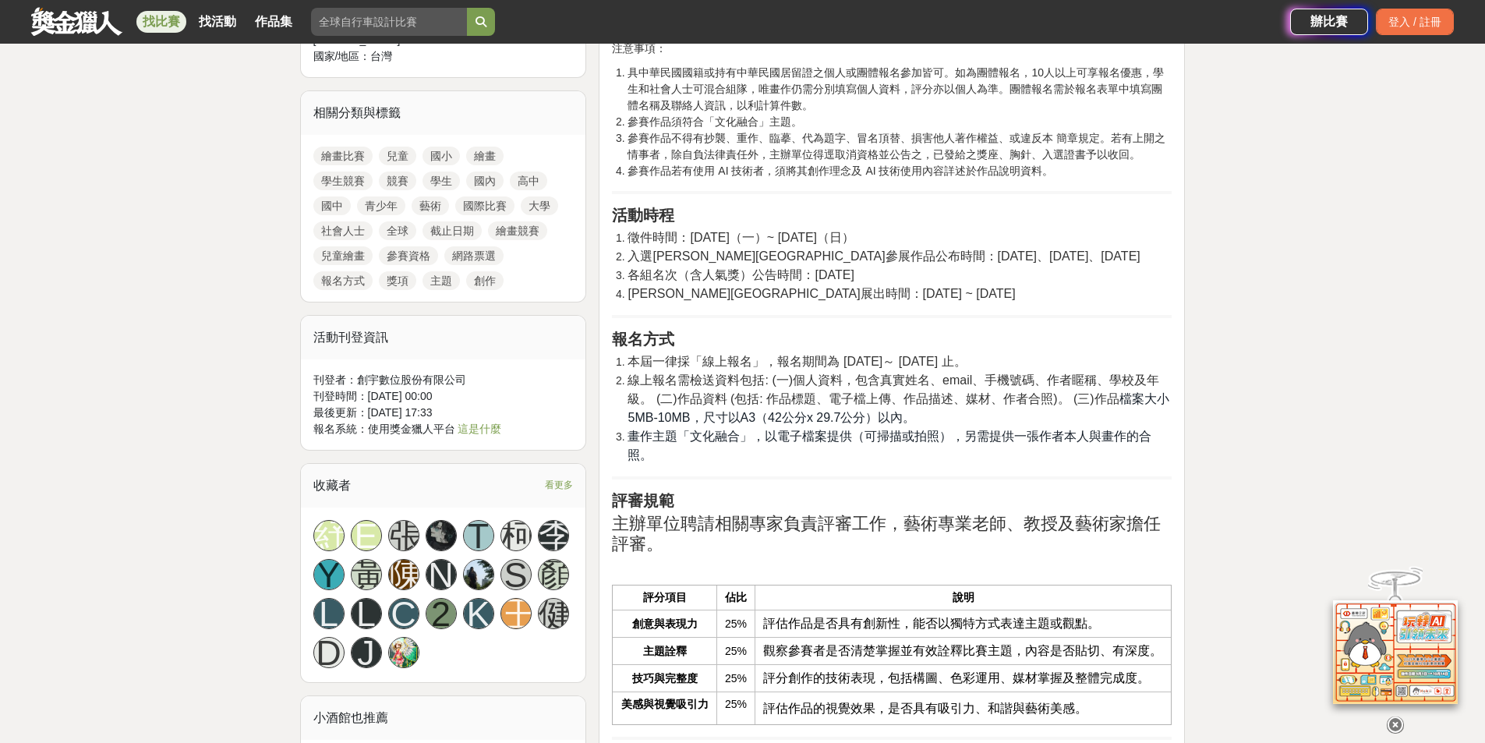
click at [1397, 725] on icon at bounding box center [1395, 725] width 17 height 17
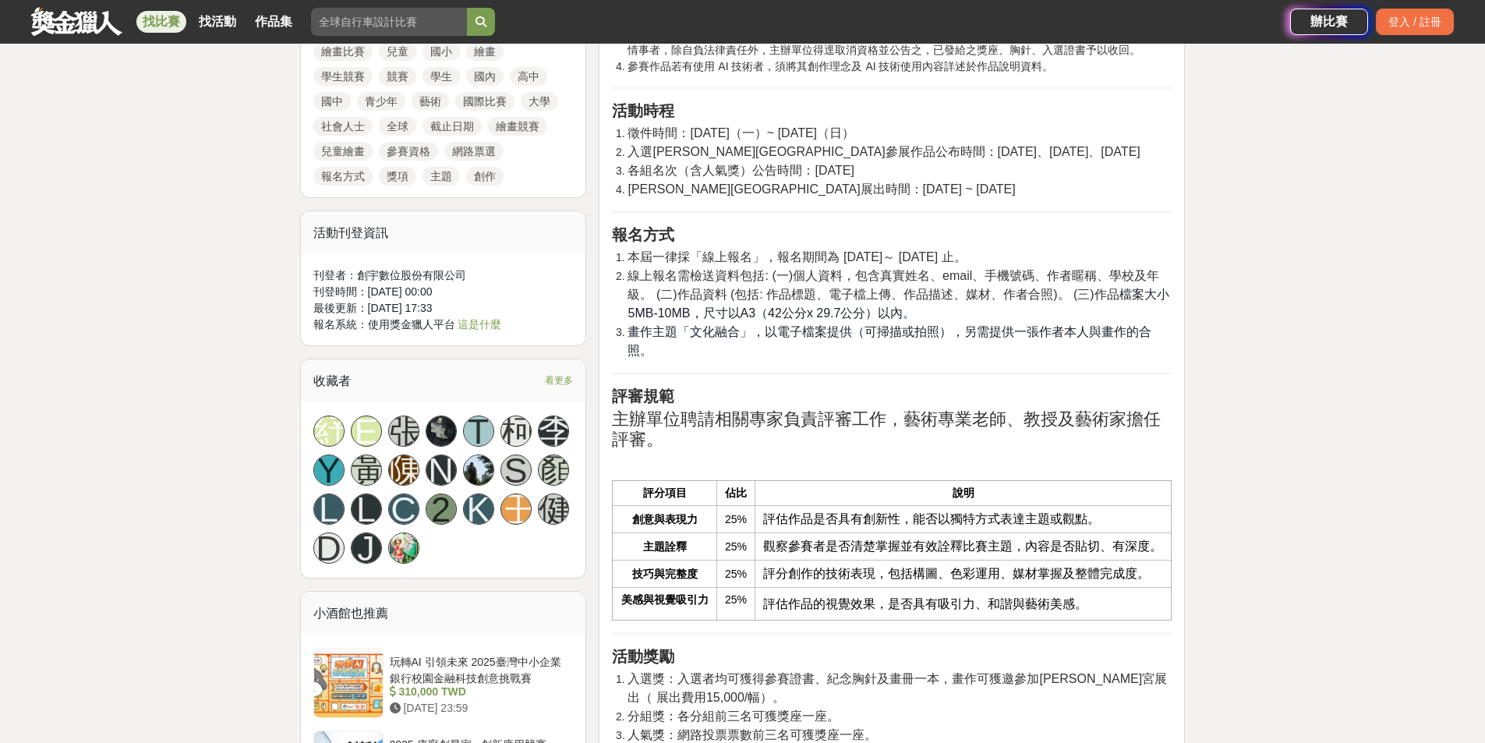
scroll to position [1092, 0]
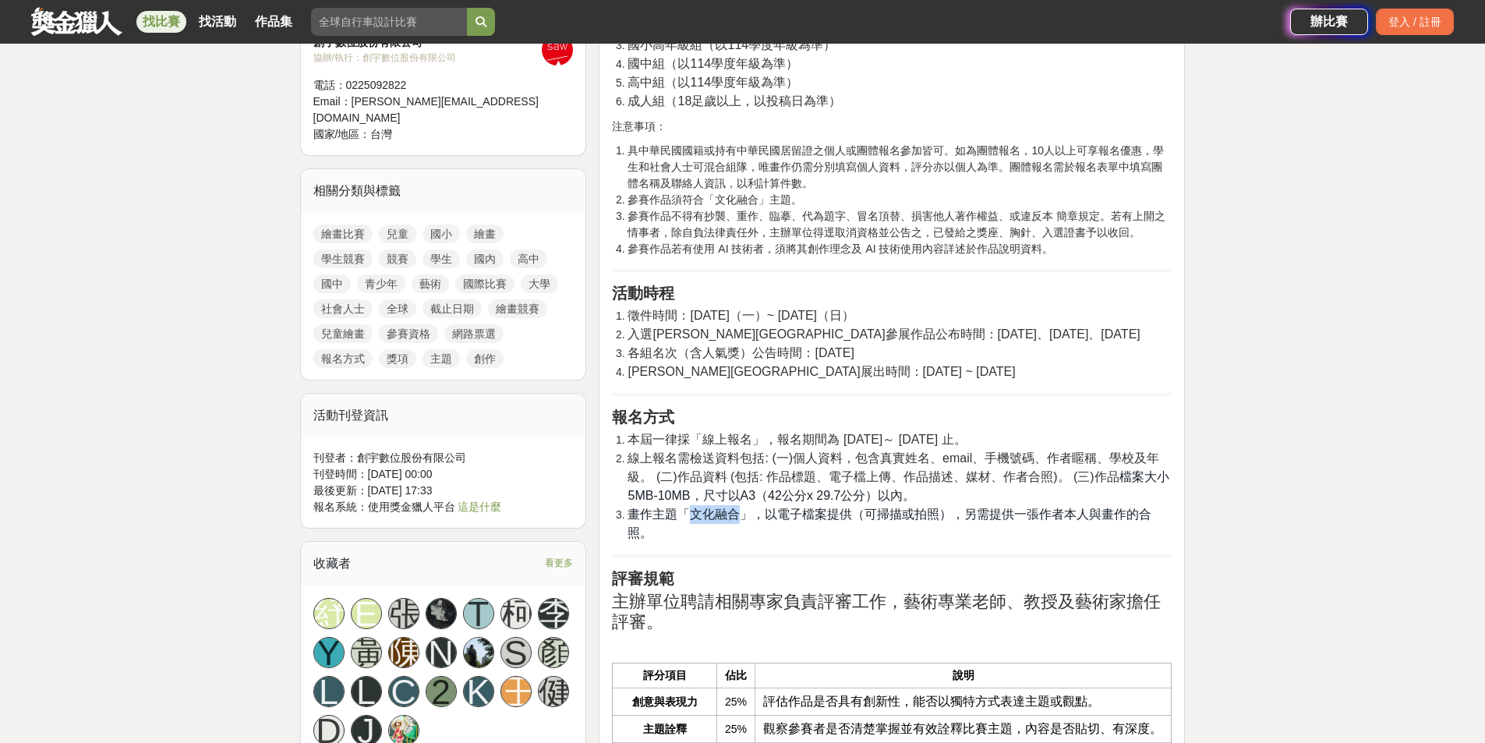
drag, startPoint x: 692, startPoint y: 465, endPoint x: 738, endPoint y: 454, distance: 48.2
click at [738, 508] on span "畫作主題「文化融合」，以電子檔案提供（可掃描或拍照），另需提供一張作者本人與畫作的合照。" at bounding box center [890, 524] width 524 height 32
copy span "文化融合"
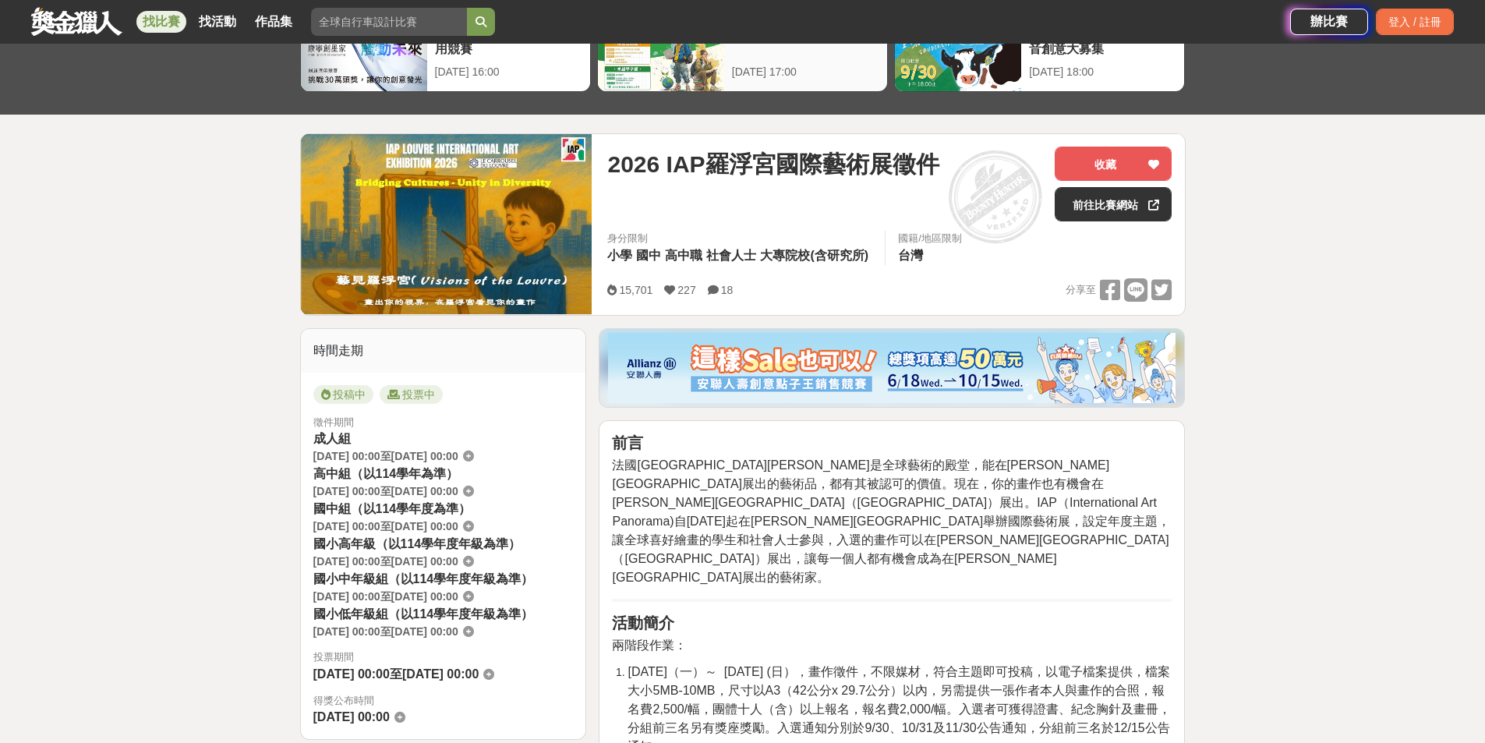
scroll to position [78, 0]
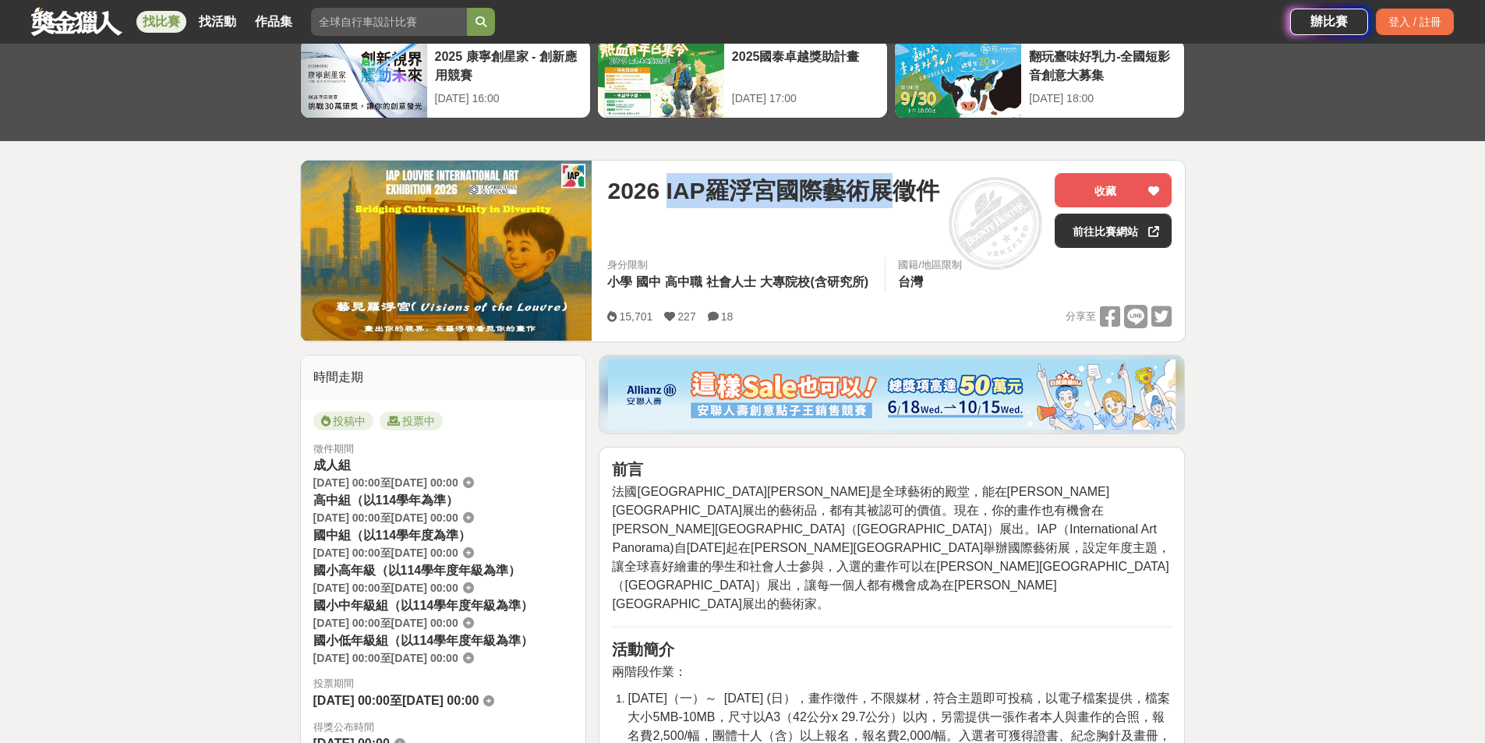
drag, startPoint x: 669, startPoint y: 192, endPoint x: 890, endPoint y: 197, distance: 220.7
click at [890, 197] on span "2026 IAP羅浮宮國際藝術展徵件" at bounding box center [772, 190] width 331 height 35
copy span "IAP羅浮宮國際藝術展"
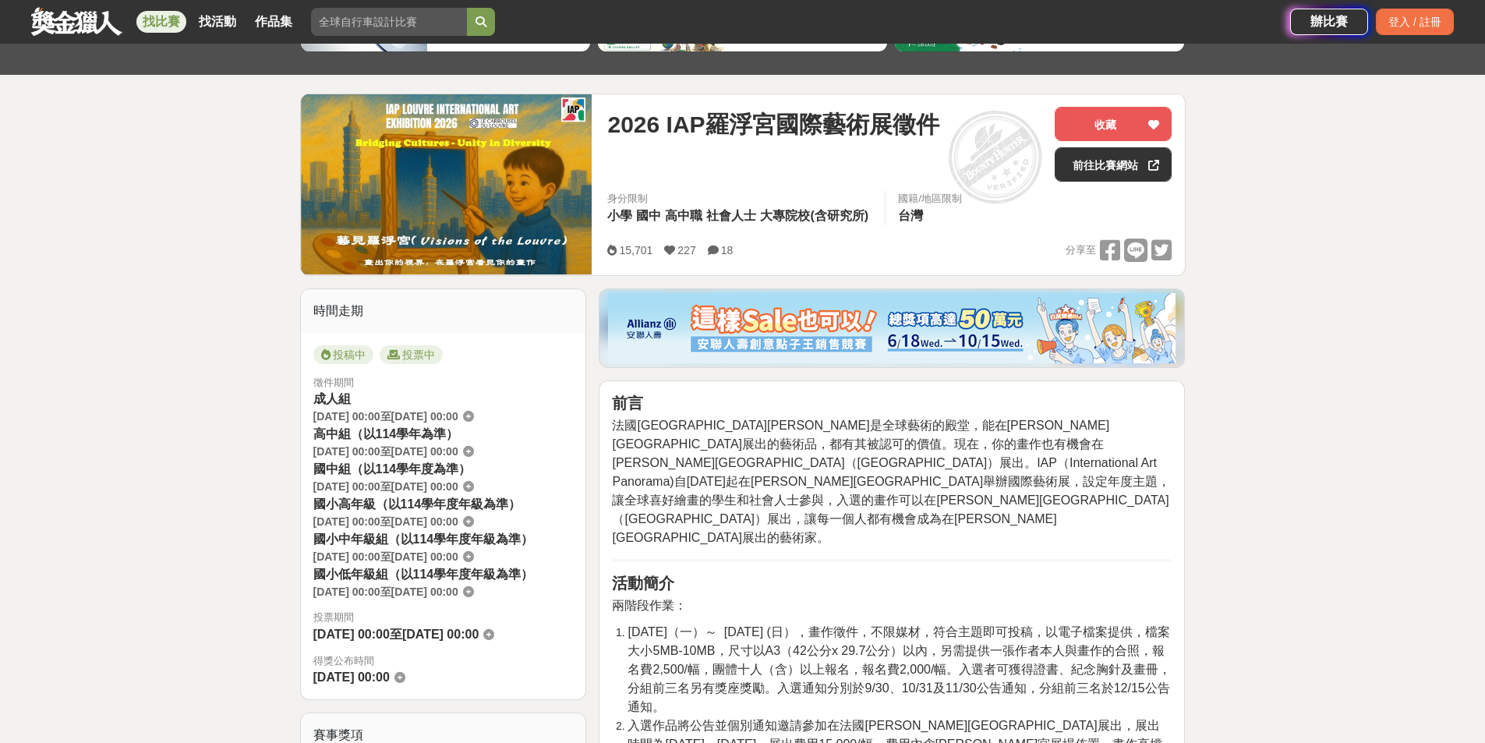
scroll to position [312, 0]
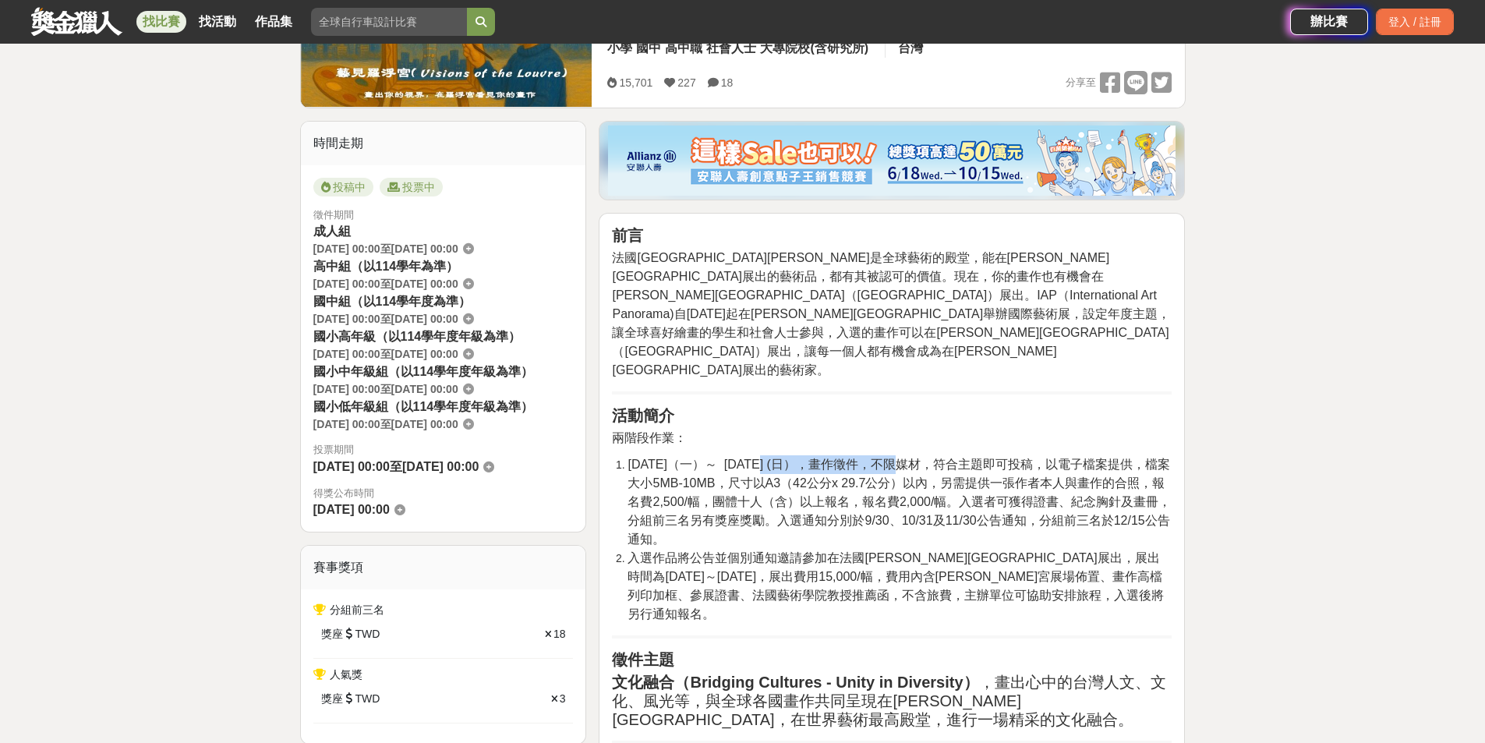
drag, startPoint x: 766, startPoint y: 422, endPoint x: 836, endPoint y: 426, distance: 70.3
click at [836, 458] on span "2025-06-09（一）～ 2025-11-09 (日），畫作徵件，不限媒材，符合主題即可投稿，以電子檔案提供，檔案大小5MB-10MB，尺寸以A3（42公…" at bounding box center [899, 502] width 543 height 88
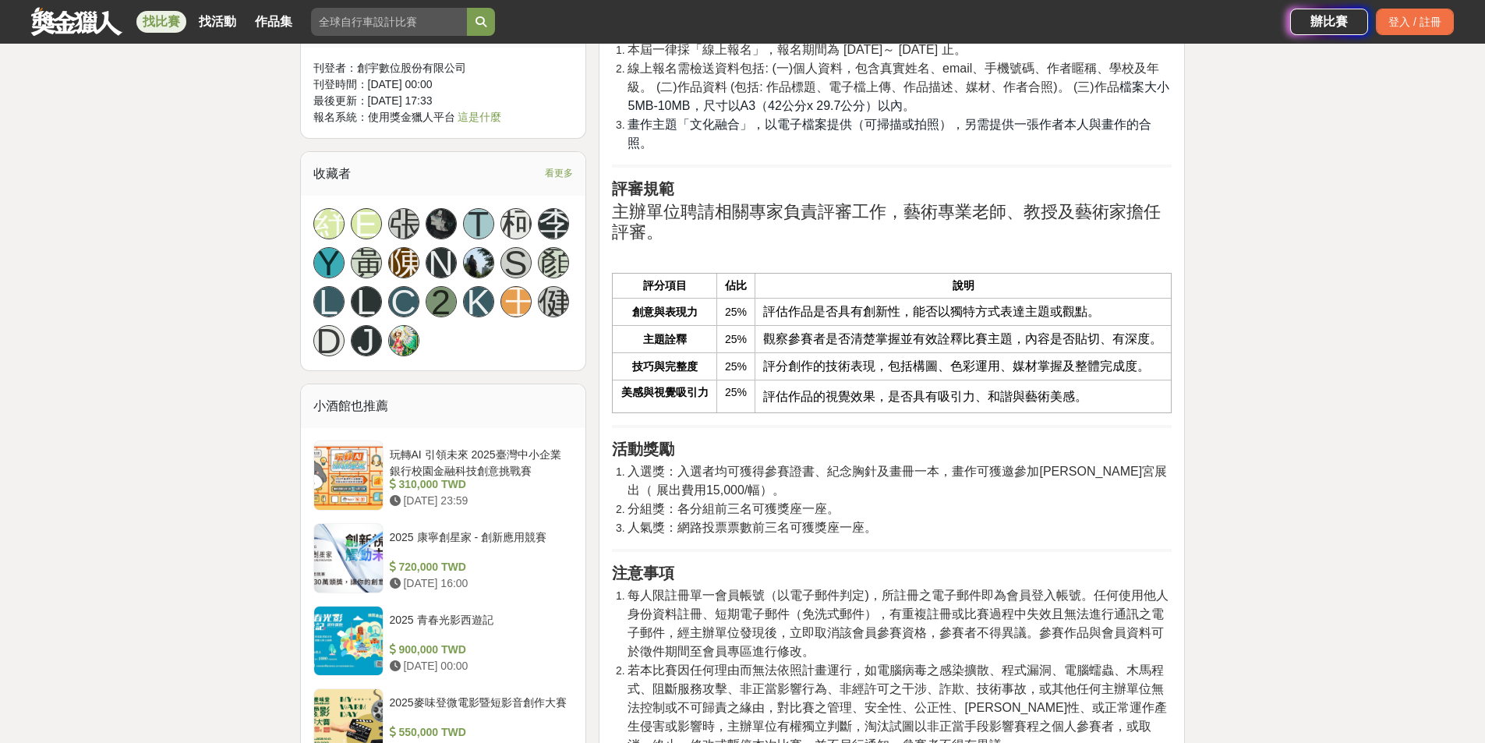
scroll to position [1559, 0]
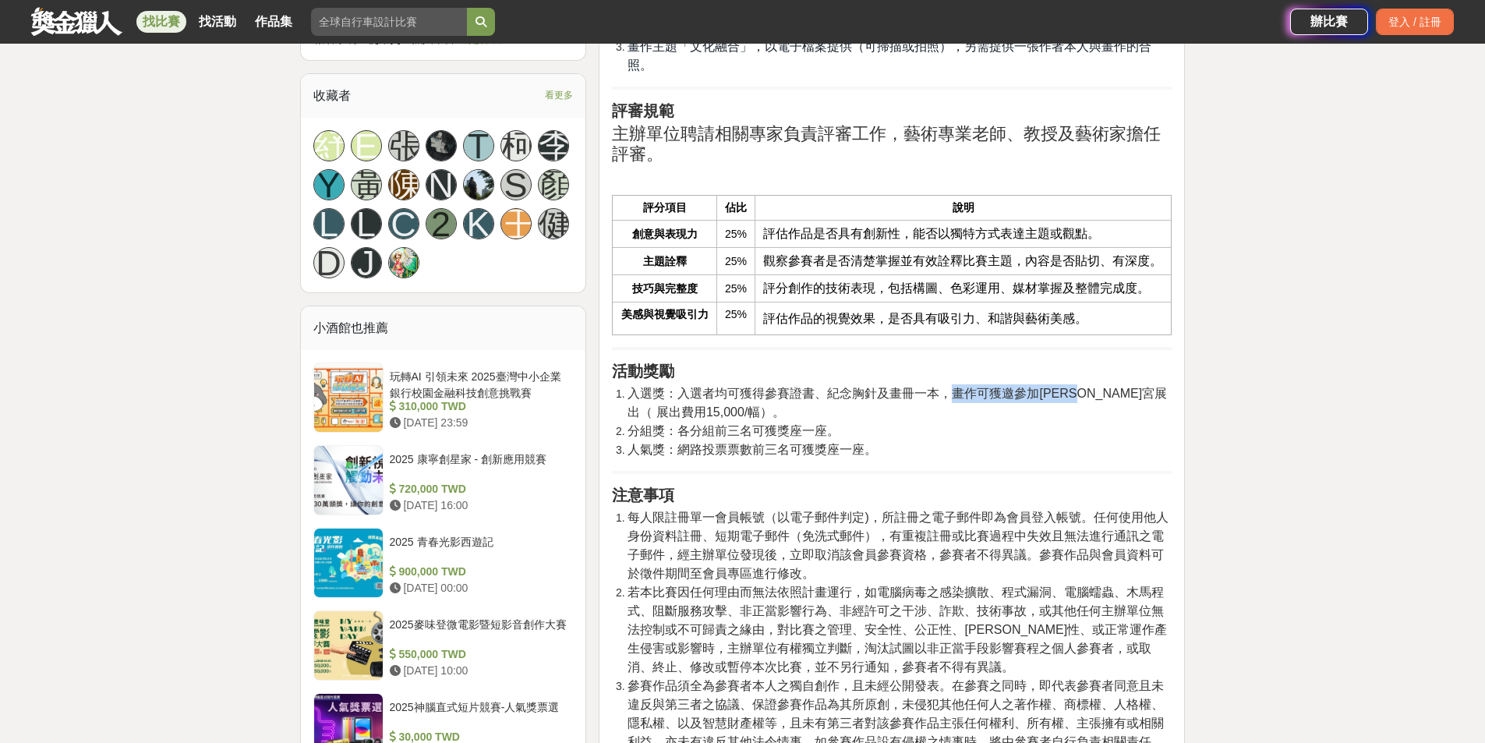
drag, startPoint x: 993, startPoint y: 312, endPoint x: 1107, endPoint y: 310, distance: 113.8
click at [1107, 387] on span "入選獎：入選者均可獲得參賽證書、紀念胸針及畫冊一本，畫作可獲邀參加羅浮宮展出（ 展出費用15,000/幅）。" at bounding box center [898, 403] width 540 height 32
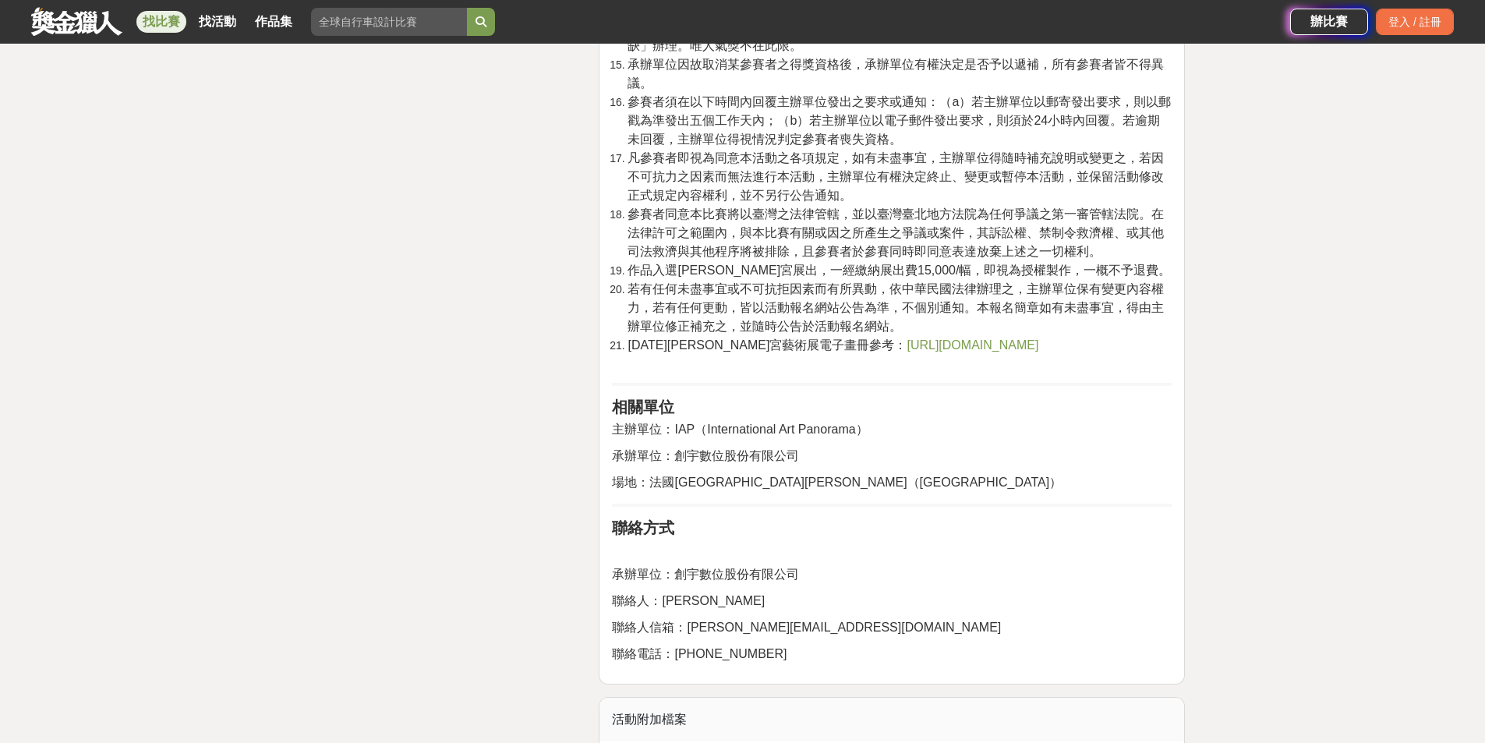
scroll to position [3275, 0]
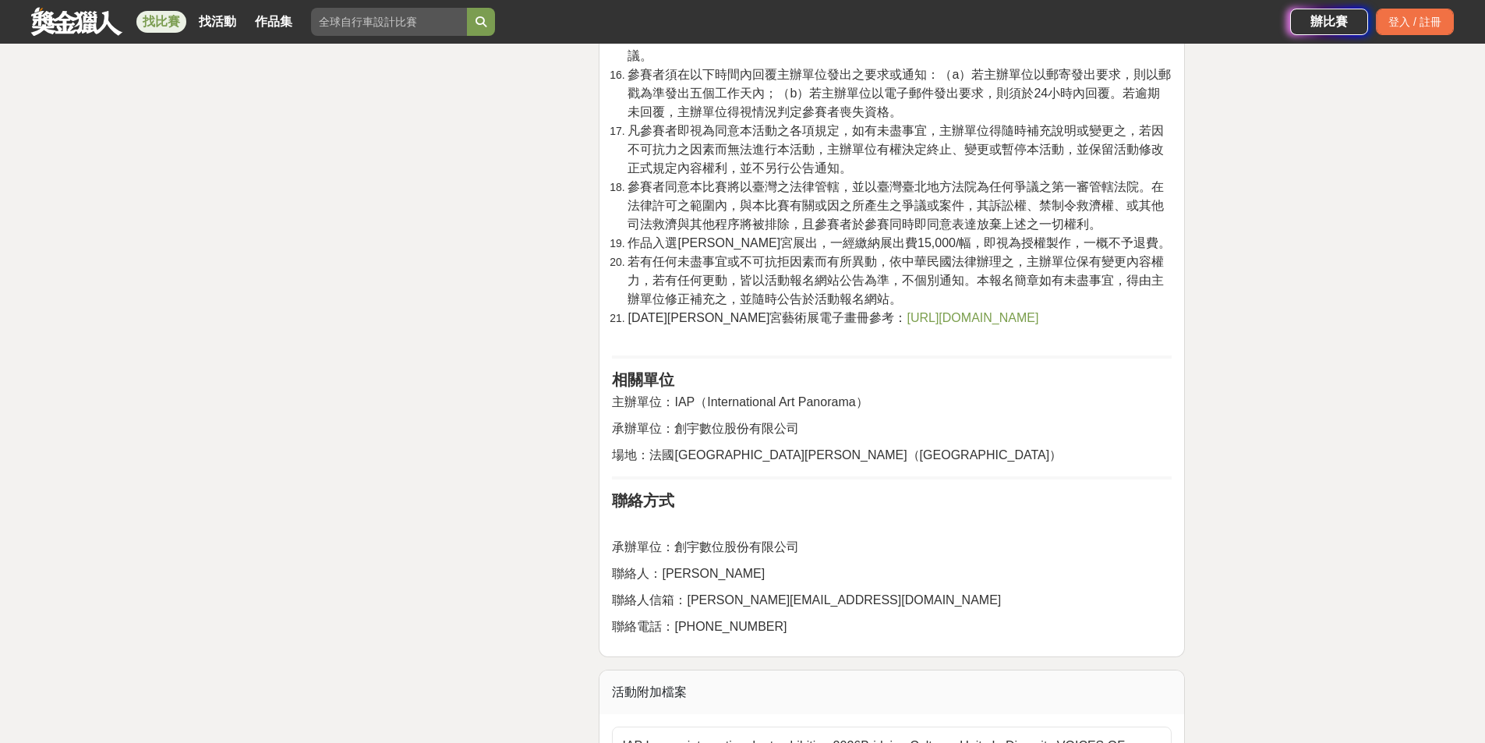
click at [962, 324] on span "https://book.yunzhan365.com/umhx/spct/mobile/index.html#p=1" at bounding box center [973, 317] width 132 height 13
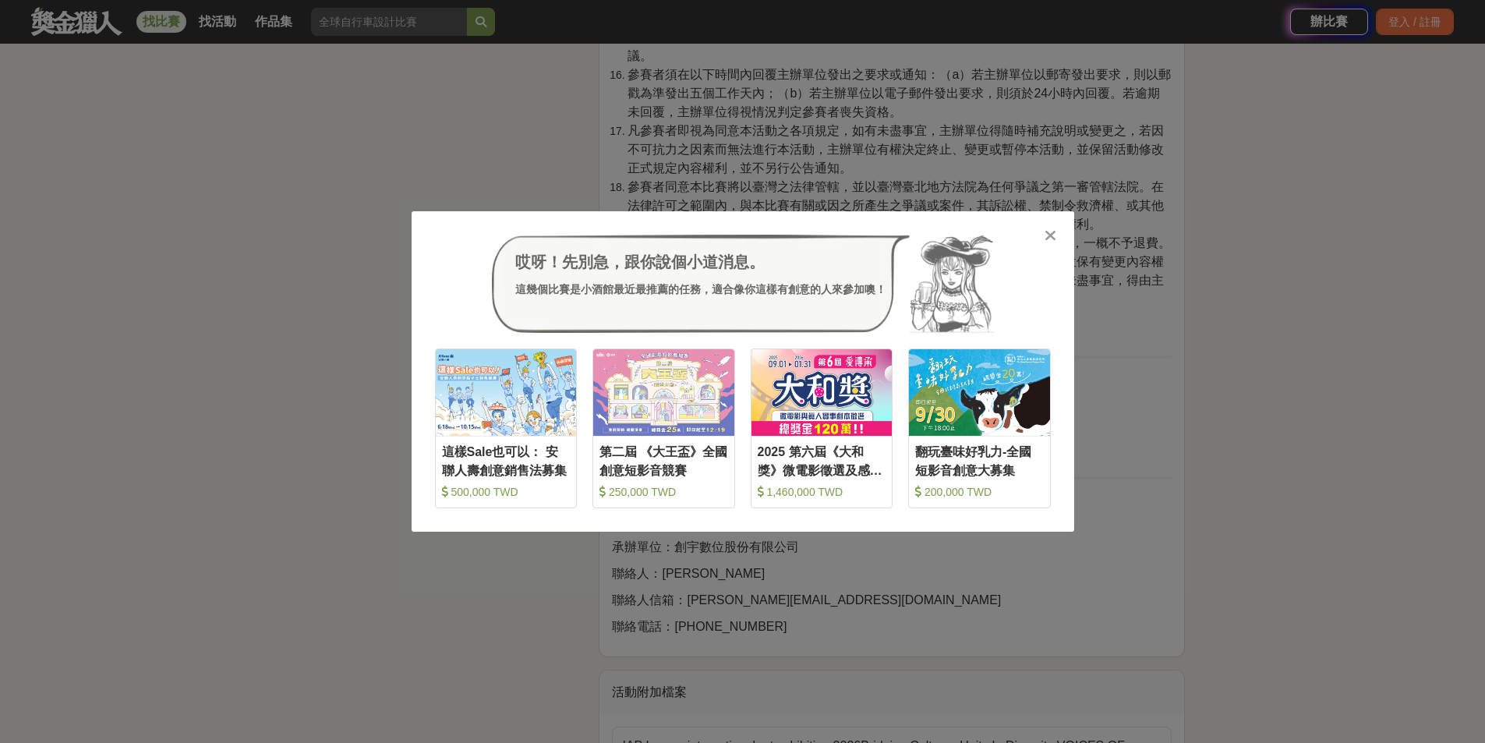
click at [1057, 235] on div at bounding box center [1051, 235] width 16 height 16
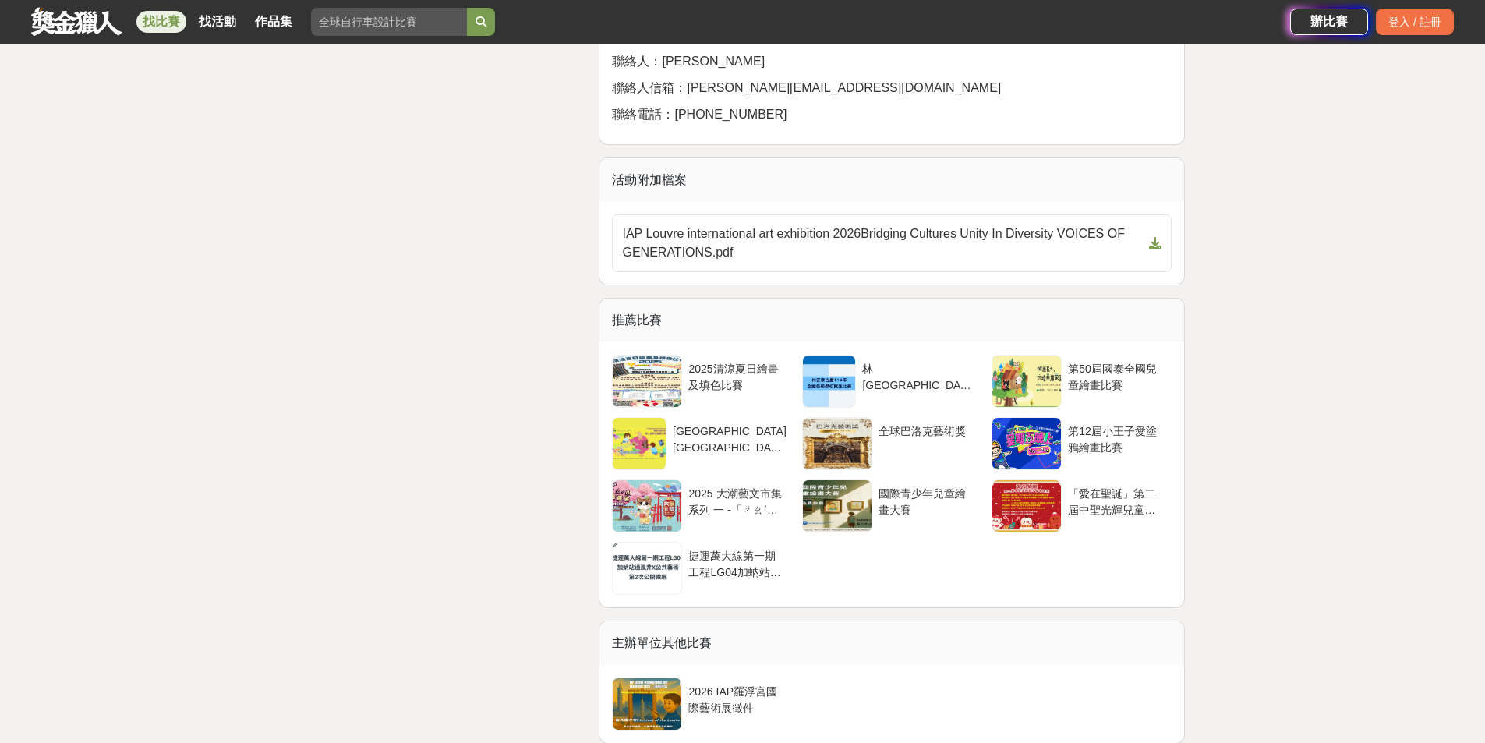
scroll to position [3820, 0]
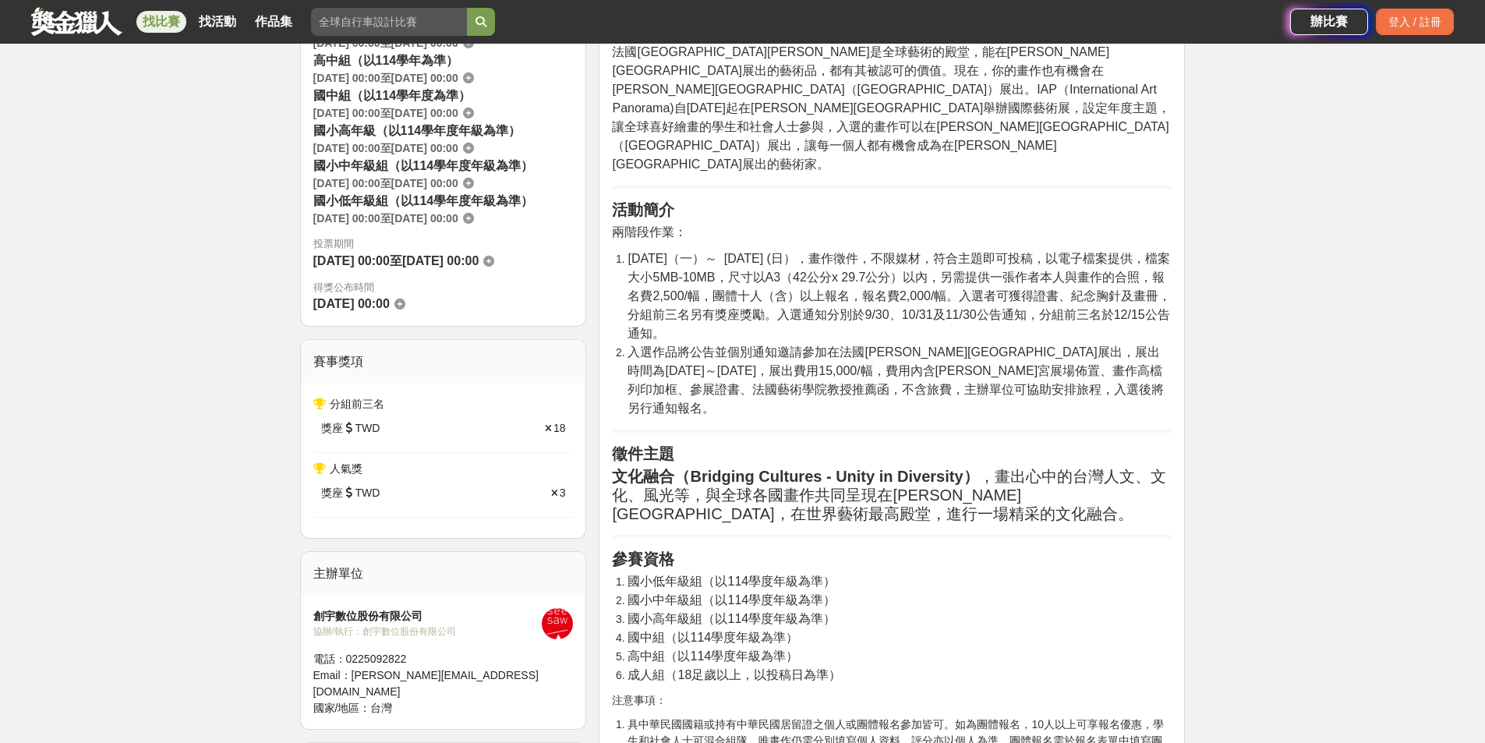
scroll to position [498, 0]
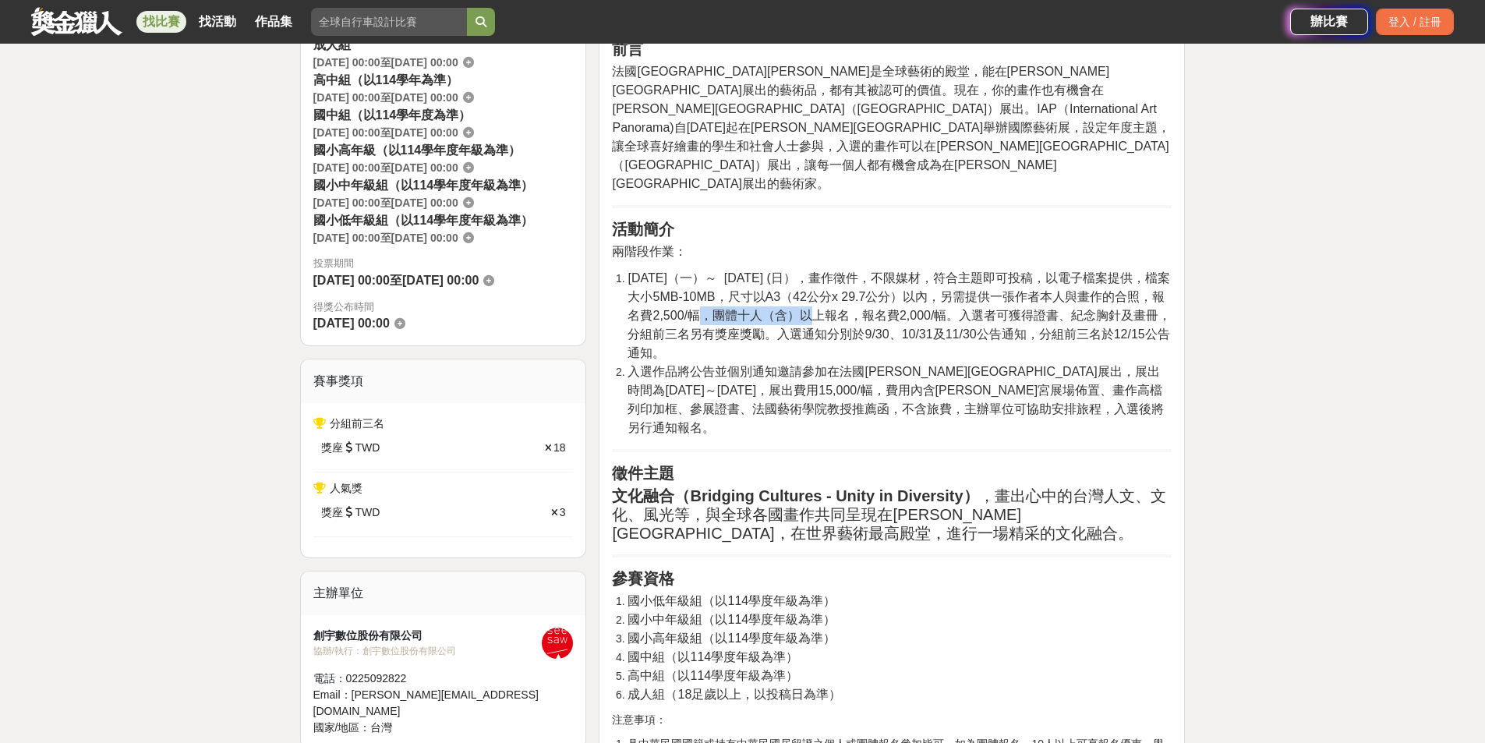
drag, startPoint x: 693, startPoint y: 279, endPoint x: 768, endPoint y: 278, distance: 74.9
click at [768, 278] on span "2025-06-09（一）～ 2025-11-09 (日），畫作徵件，不限媒材，符合主題即可投稿，以電子檔案提供，檔案大小5MB-10MB，尺寸以A3（42公…" at bounding box center [899, 315] width 543 height 88
drag, startPoint x: 908, startPoint y: 292, endPoint x: 937, endPoint y: 294, distance: 28.9
click at [937, 294] on span "2025-06-09（一）～ 2025-11-09 (日），畫作徵件，不限媒材，符合主題即可投稿，以電子檔案提供，檔案大小5MB-10MB，尺寸以A3（42公…" at bounding box center [899, 315] width 543 height 88
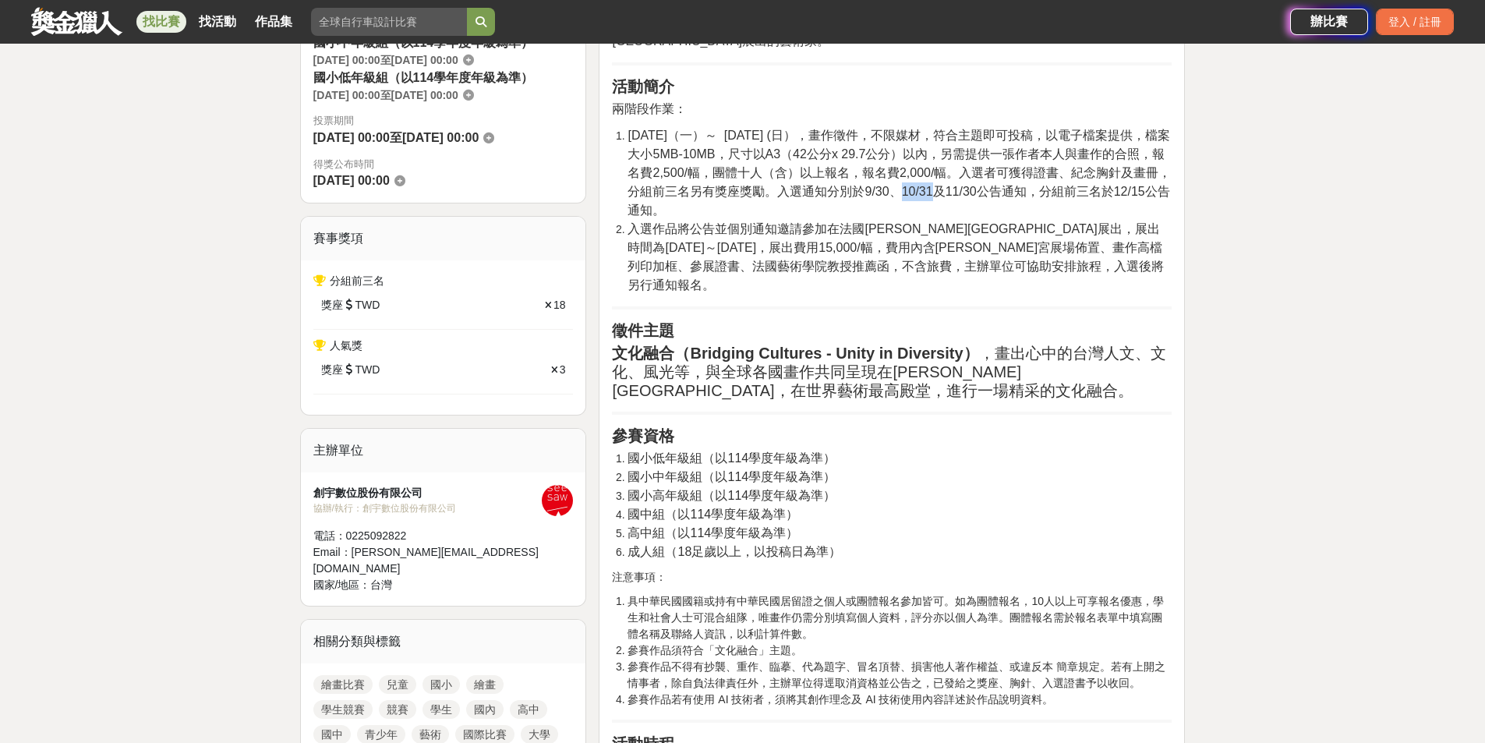
scroll to position [654, 0]
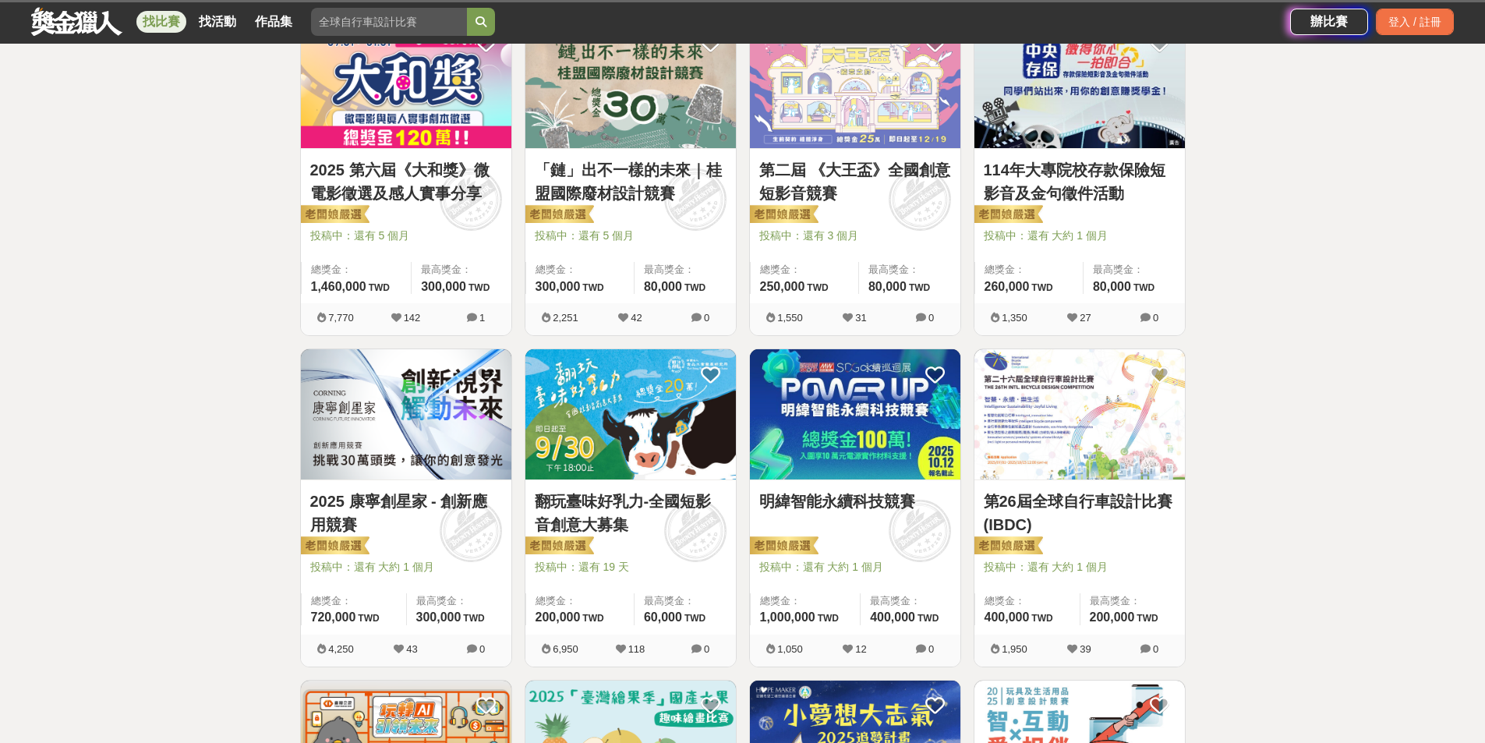
scroll to position [1481, 0]
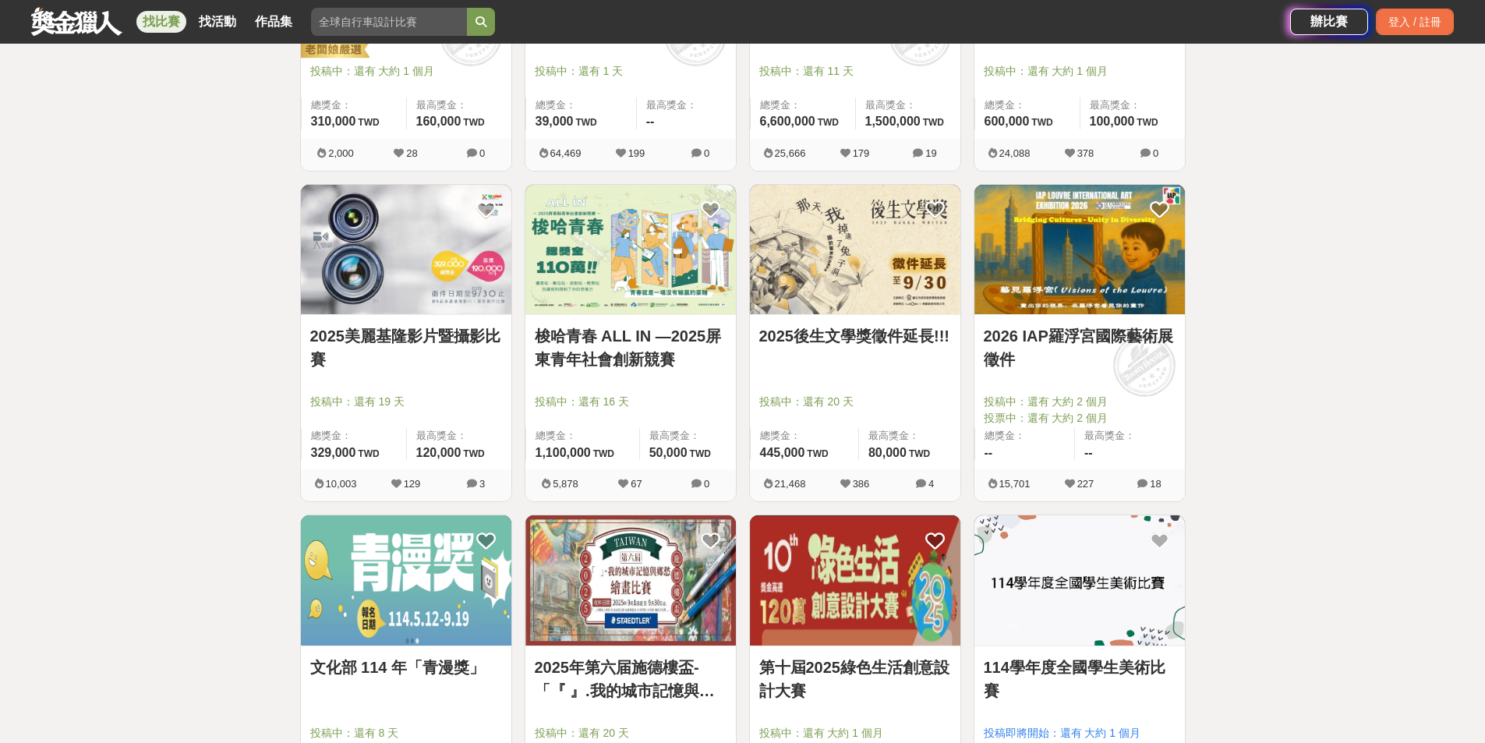
click at [1130, 347] on link "2026 IAP羅浮宮國際藝術展徵件" at bounding box center [1080, 347] width 192 height 47
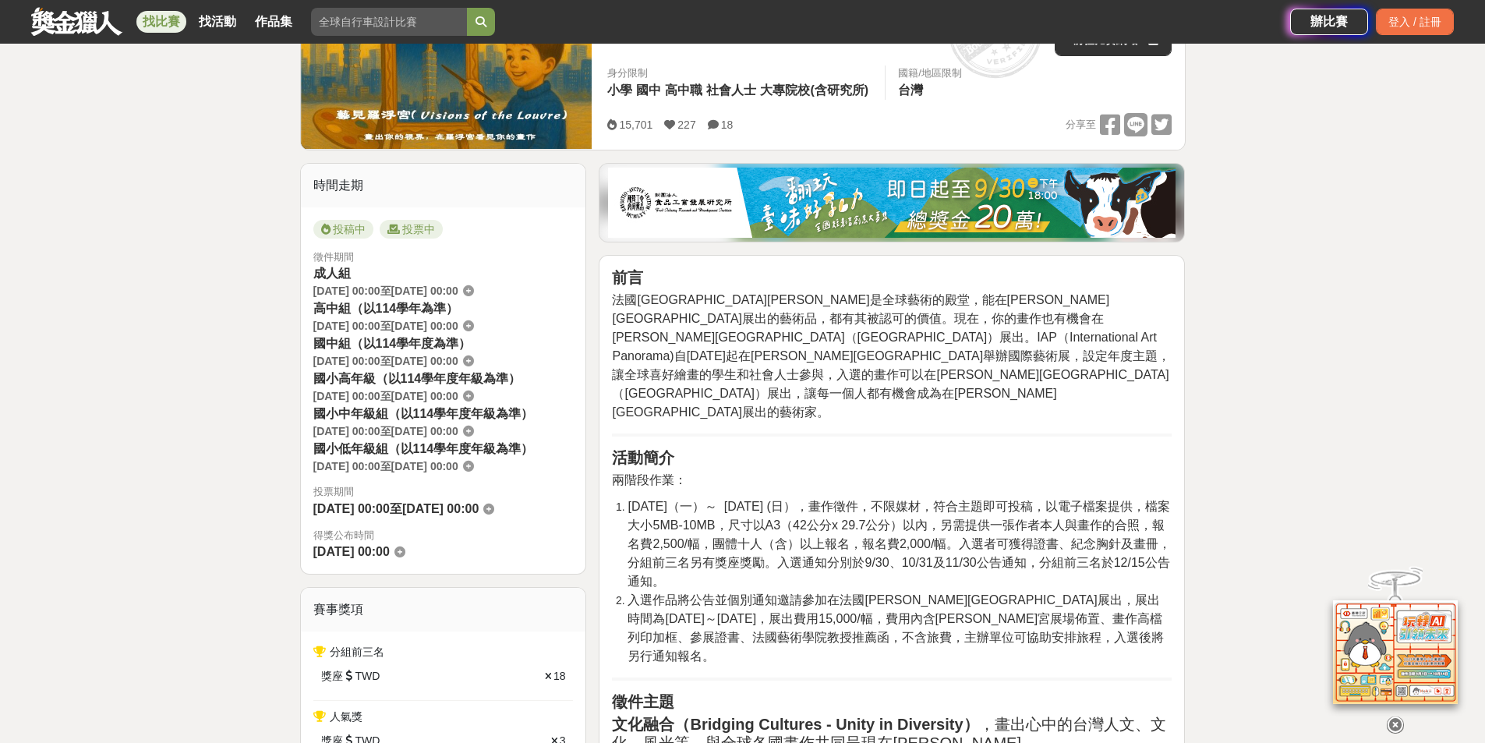
scroll to position [312, 0]
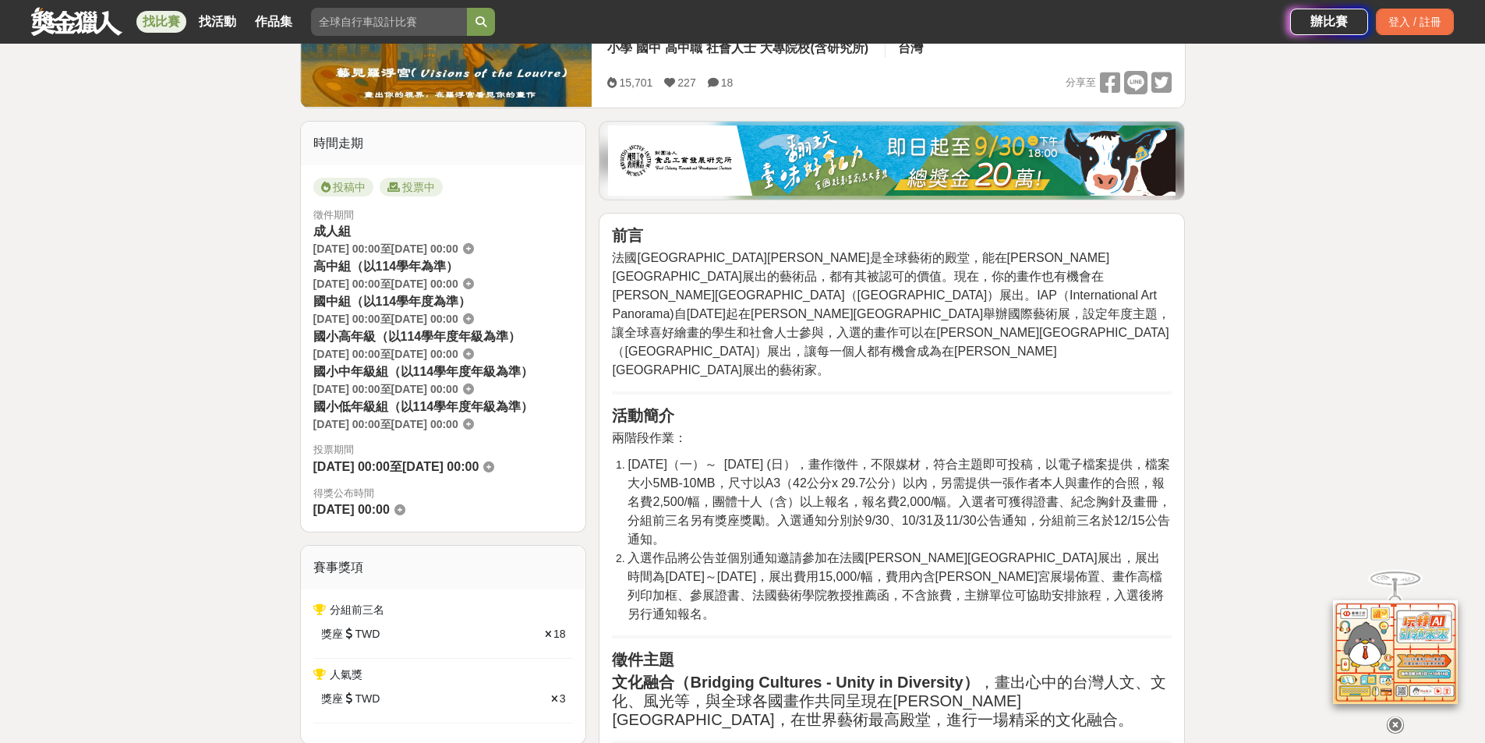
drag, startPoint x: 833, startPoint y: 303, endPoint x: 1007, endPoint y: 318, distance: 174.5
click at [1000, 310] on span "法國巴黎羅浮宮是全球藝術的殿堂，能在羅浮宮展出的藝術品，都有其被認可的價值。現在，你的畫作也有機會在羅浮宮卡魯塞爾廳（Le Carrousel du Louv…" at bounding box center [891, 314] width 558 height 126
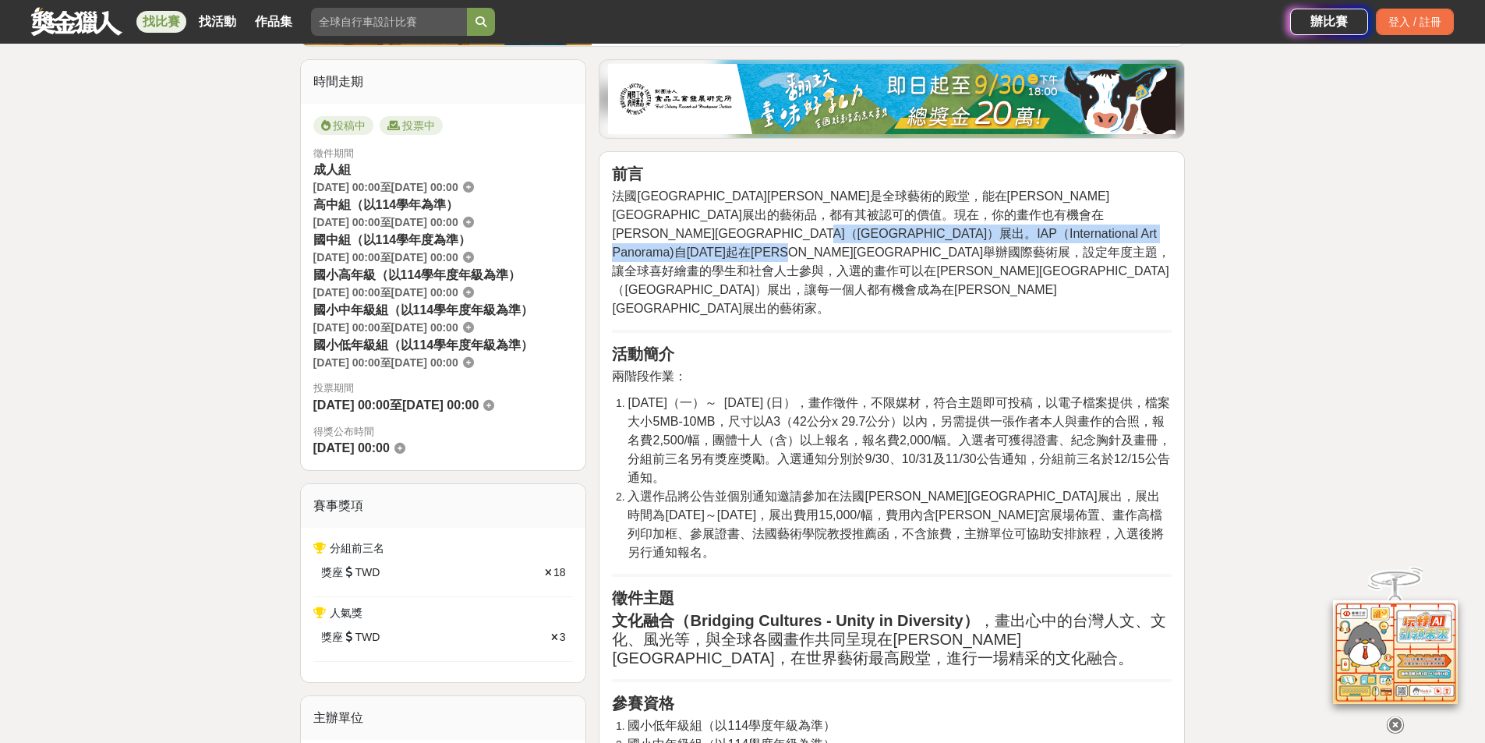
scroll to position [546, 0]
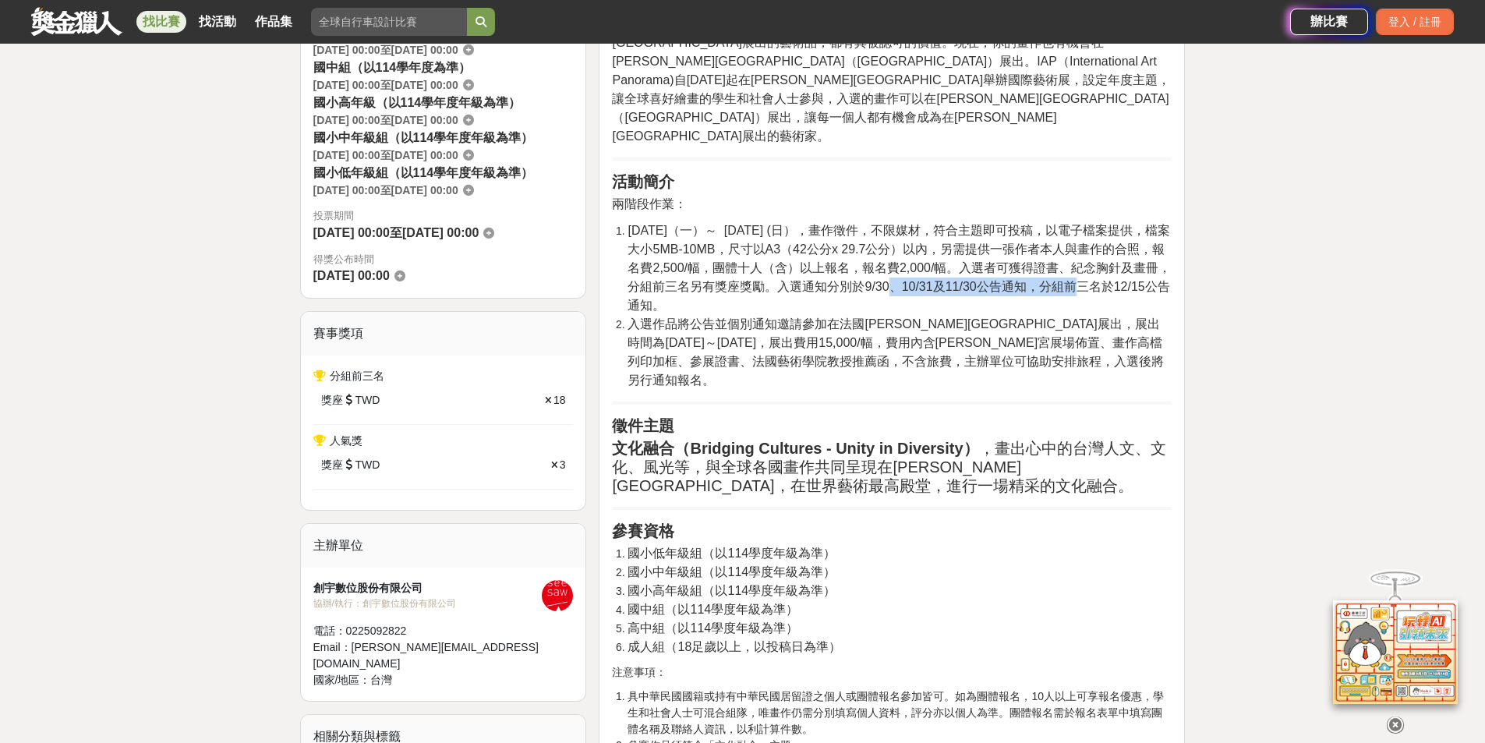
drag, startPoint x: 879, startPoint y: 246, endPoint x: 1040, endPoint y: 250, distance: 161.5
click at [1040, 250] on span "2025-06-09（一）～ 2025-11-09 (日），畫作徵件，不限媒材，符合主題即可投稿，以電子檔案提供，檔案大小5MB-10MB，尺寸以A3（42公…" at bounding box center [899, 268] width 543 height 88
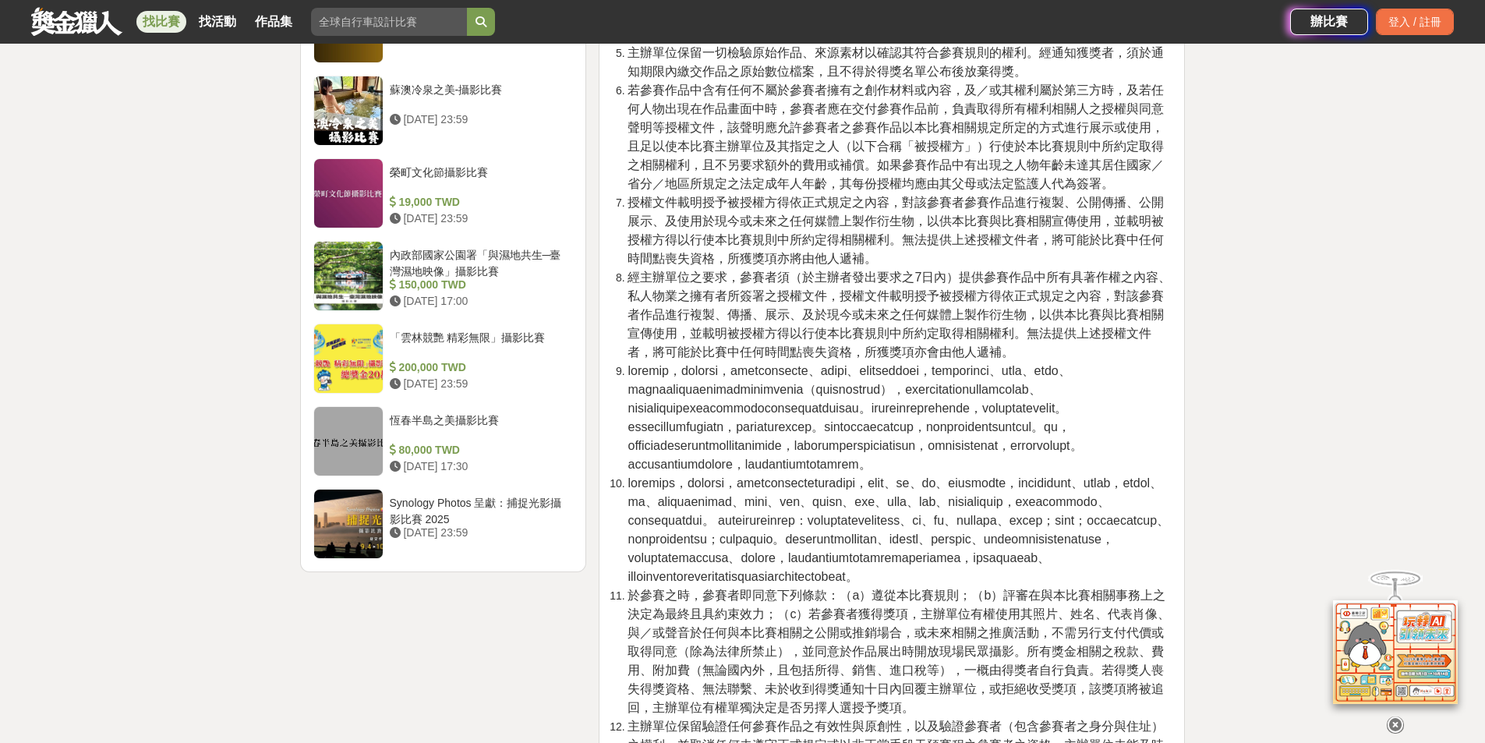
scroll to position [2417, 0]
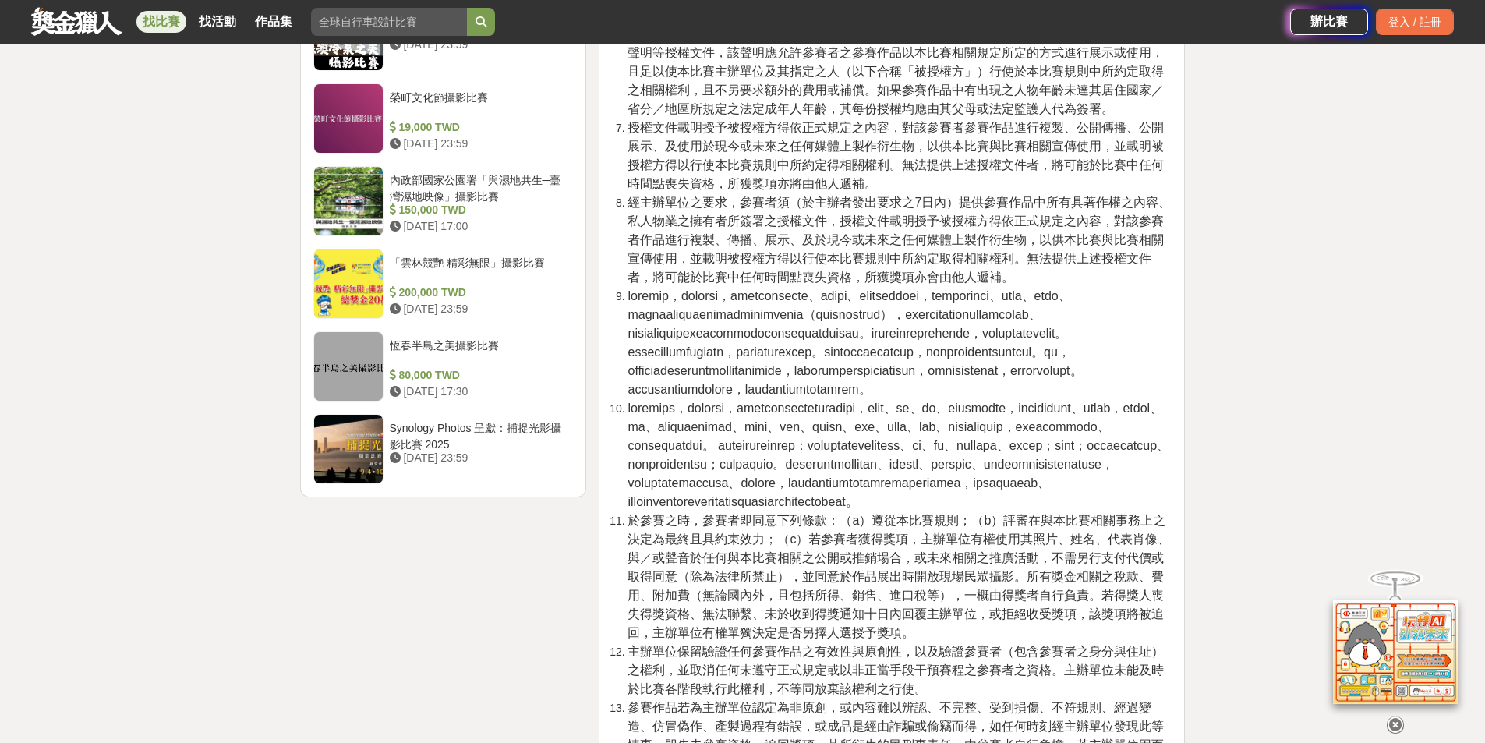
click at [1396, 728] on icon at bounding box center [1395, 725] width 17 height 17
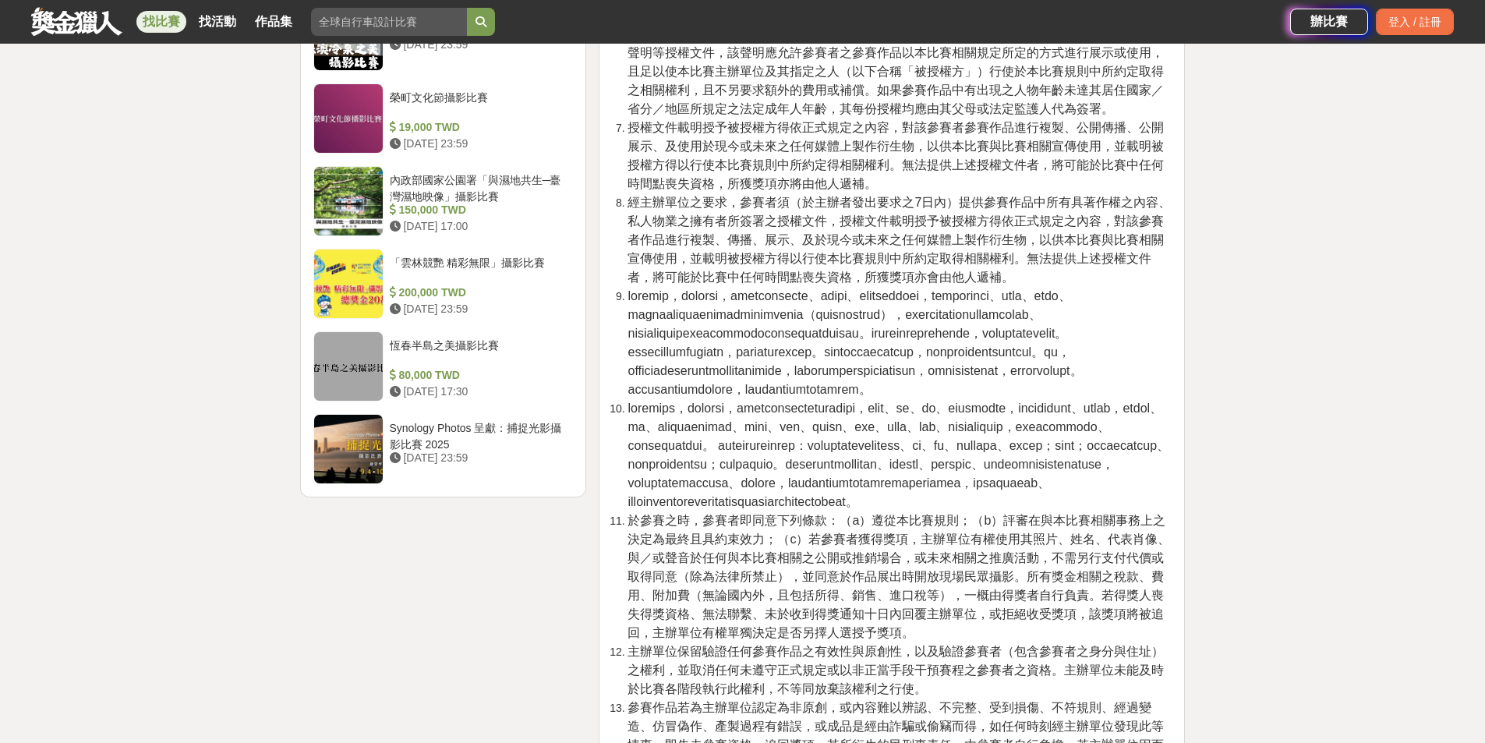
drag, startPoint x: 1286, startPoint y: 411, endPoint x: 1278, endPoint y: 399, distance: 14.1
click at [1281, 404] on div "大家都在看 2025國泰卓越獎助計畫 2025-09-26 17:00 翻玩臺味好乳力-全國短影音創意大募集 2025-09-30 18:00 2025 康寧…" at bounding box center [742, 537] width 1485 height 5757
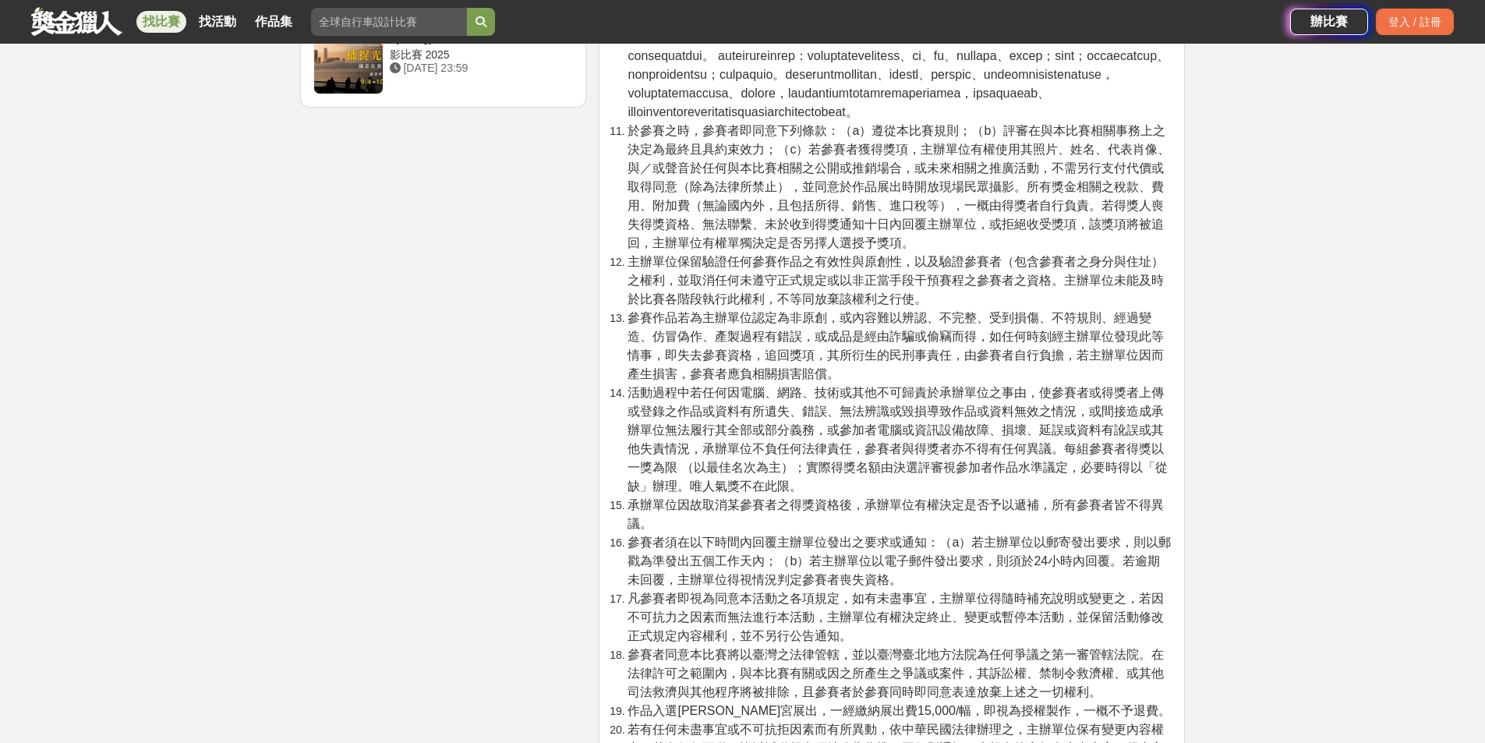
click at [1247, 359] on div "大家都在看 2025國泰卓越獎助計畫 2025-09-26 17:00 翻玩臺味好乳力-全國短影音創意大募集 2025-09-30 18:00 2025 康寧…" at bounding box center [742, 148] width 1485 height 5757
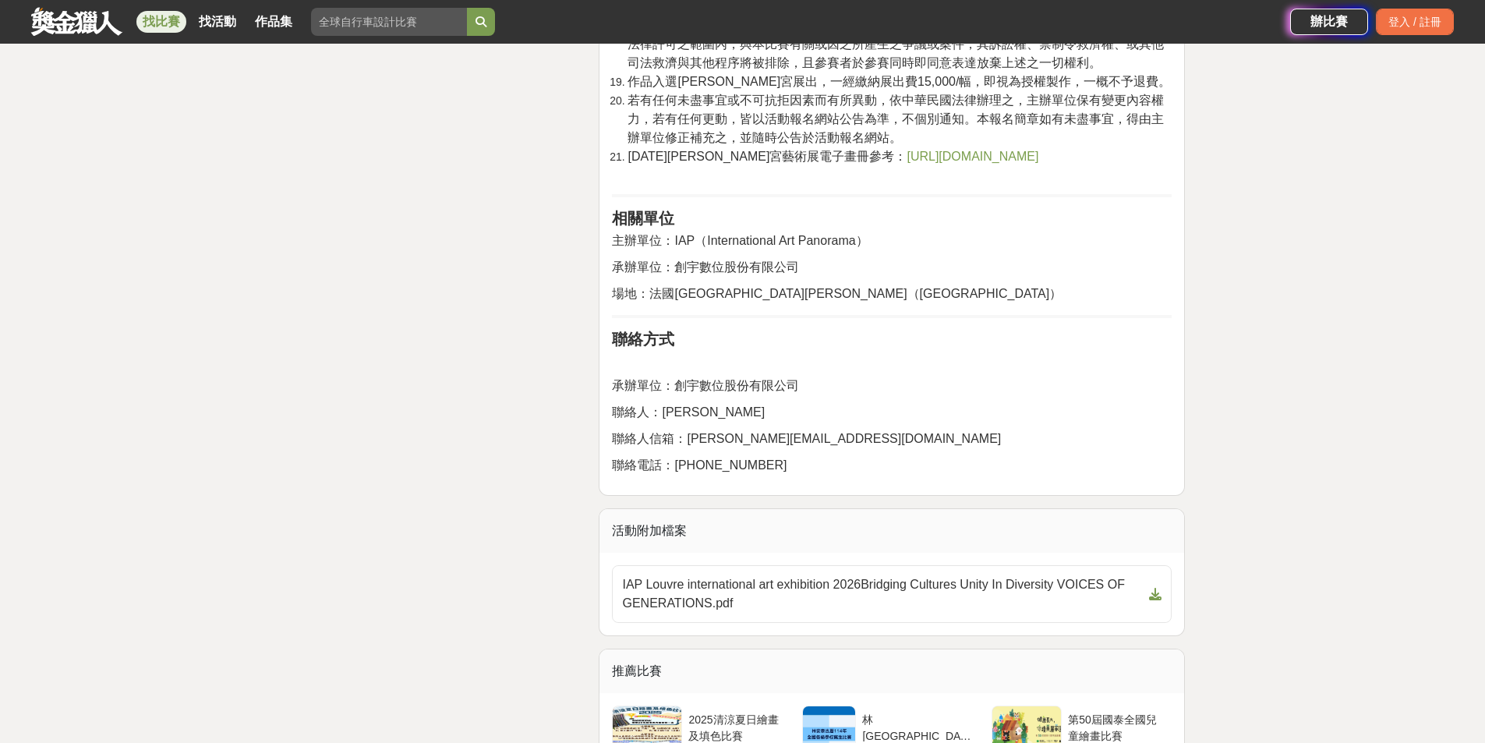
scroll to position [3587, 0]
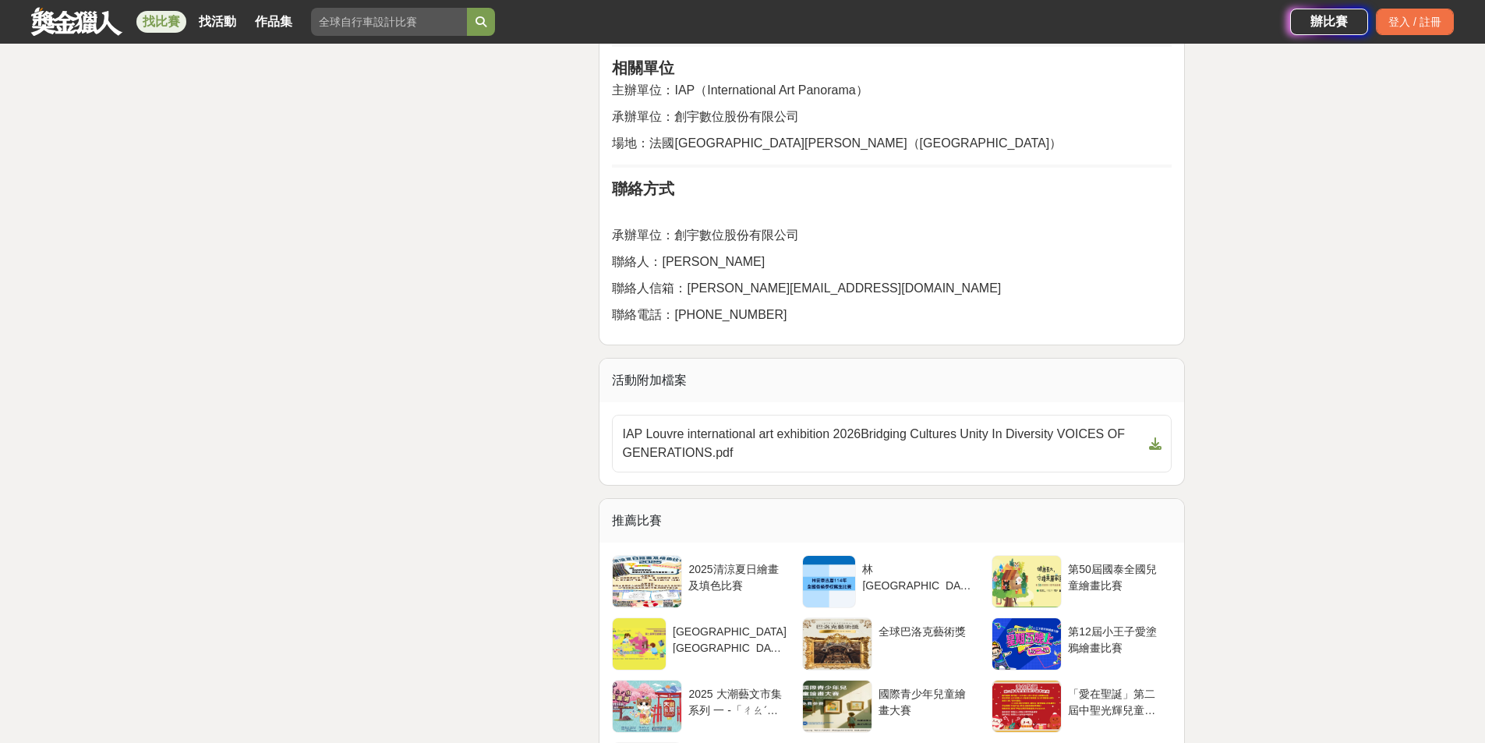
drag, startPoint x: 1395, startPoint y: 487, endPoint x: 1486, endPoint y: 511, distance: 94.4
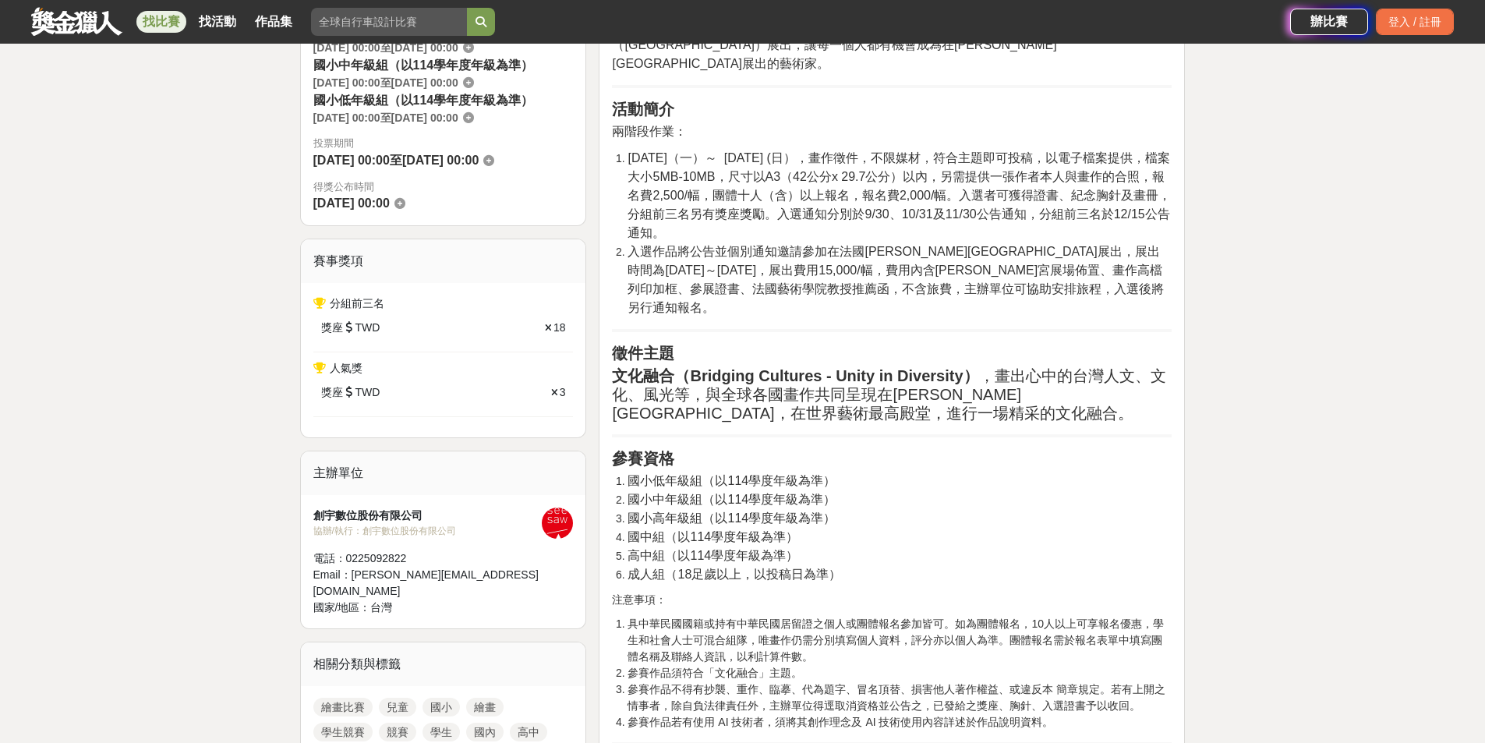
scroll to position [598, 0]
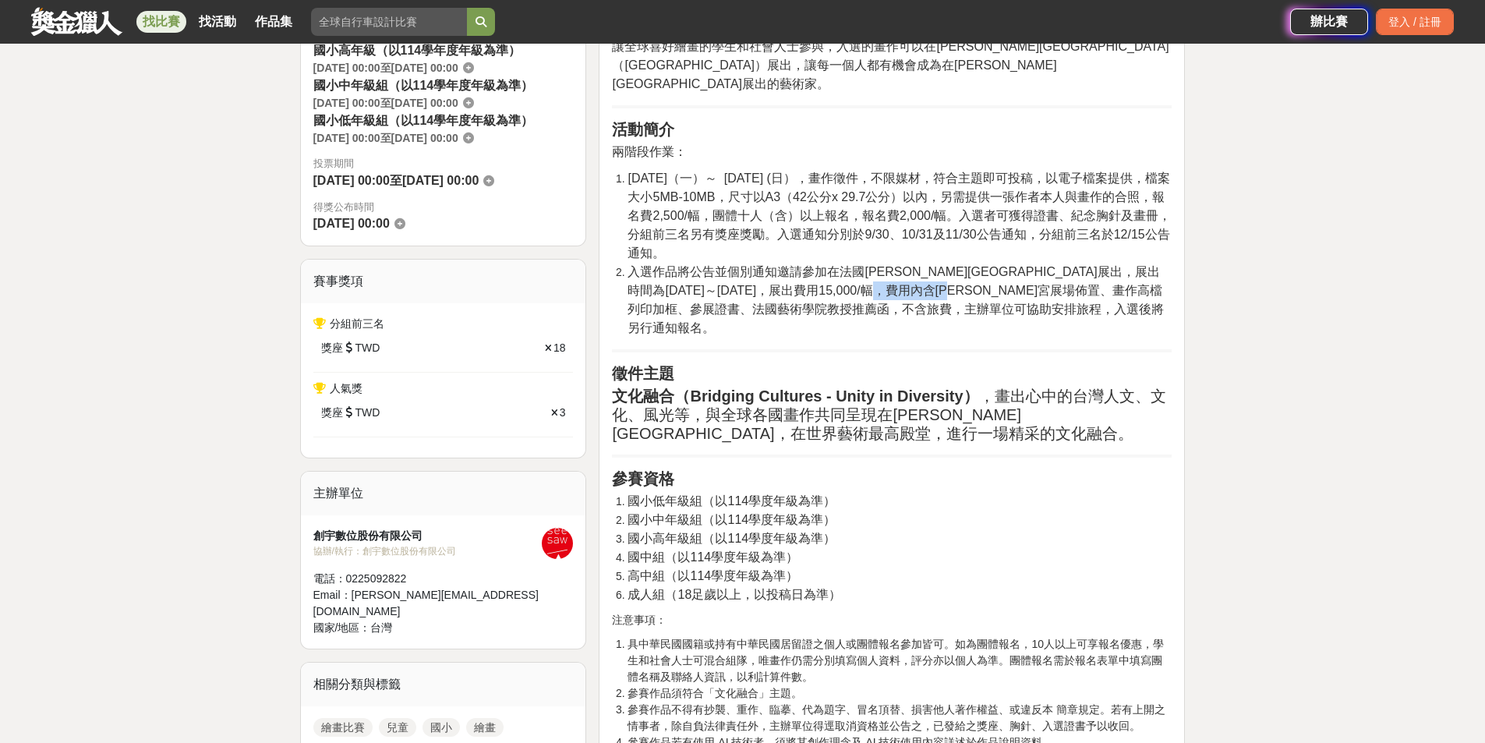
drag, startPoint x: 1035, startPoint y: 258, endPoint x: 1073, endPoint y: 258, distance: 37.4
click at [1073, 265] on span "入選作品將公告並個別通知邀請參加在法國羅浮宮卡魯塞爾廳展出，展出時間為2026-01-16～2026-01-17，展出費用15,000/幅，費用內含羅浮宮展場…" at bounding box center [896, 299] width 536 height 69
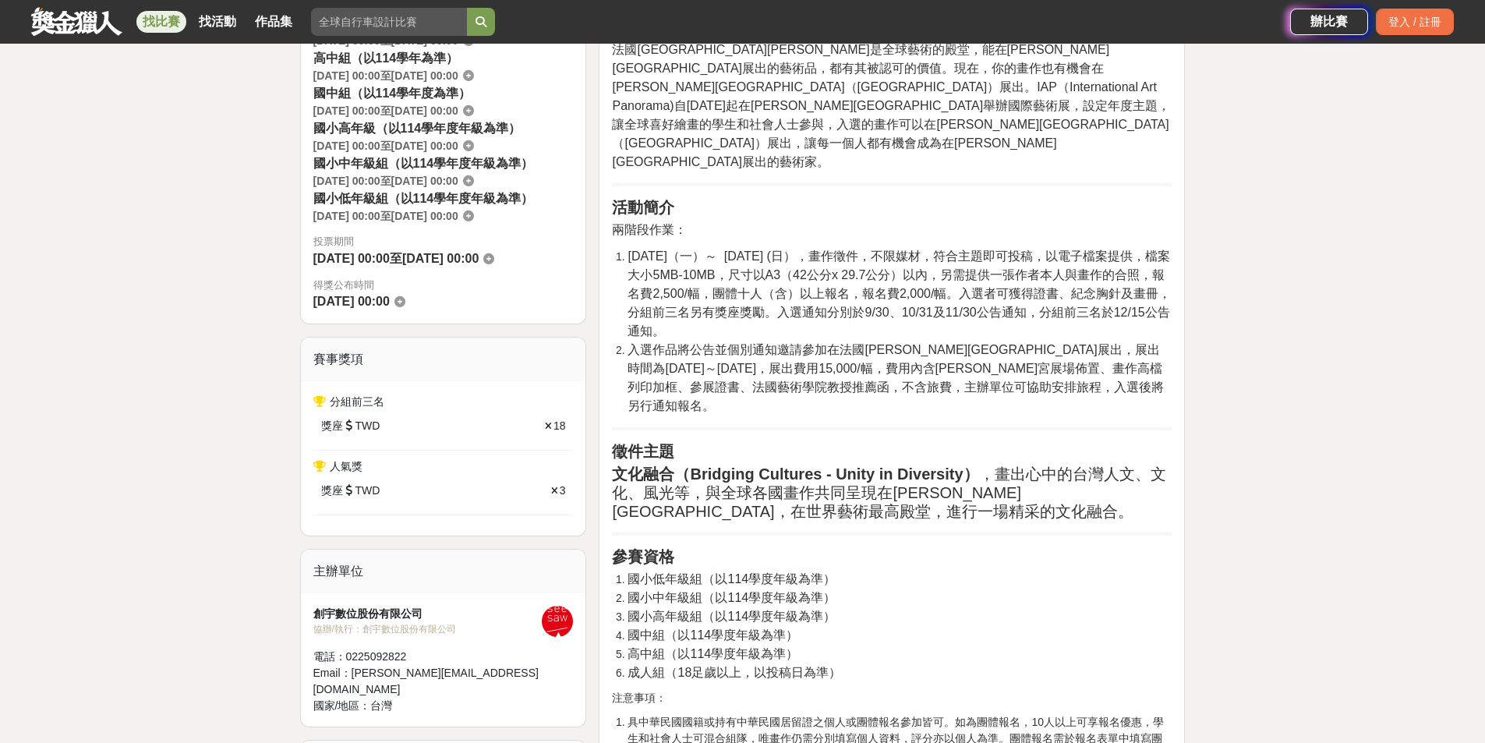
scroll to position [286, 0]
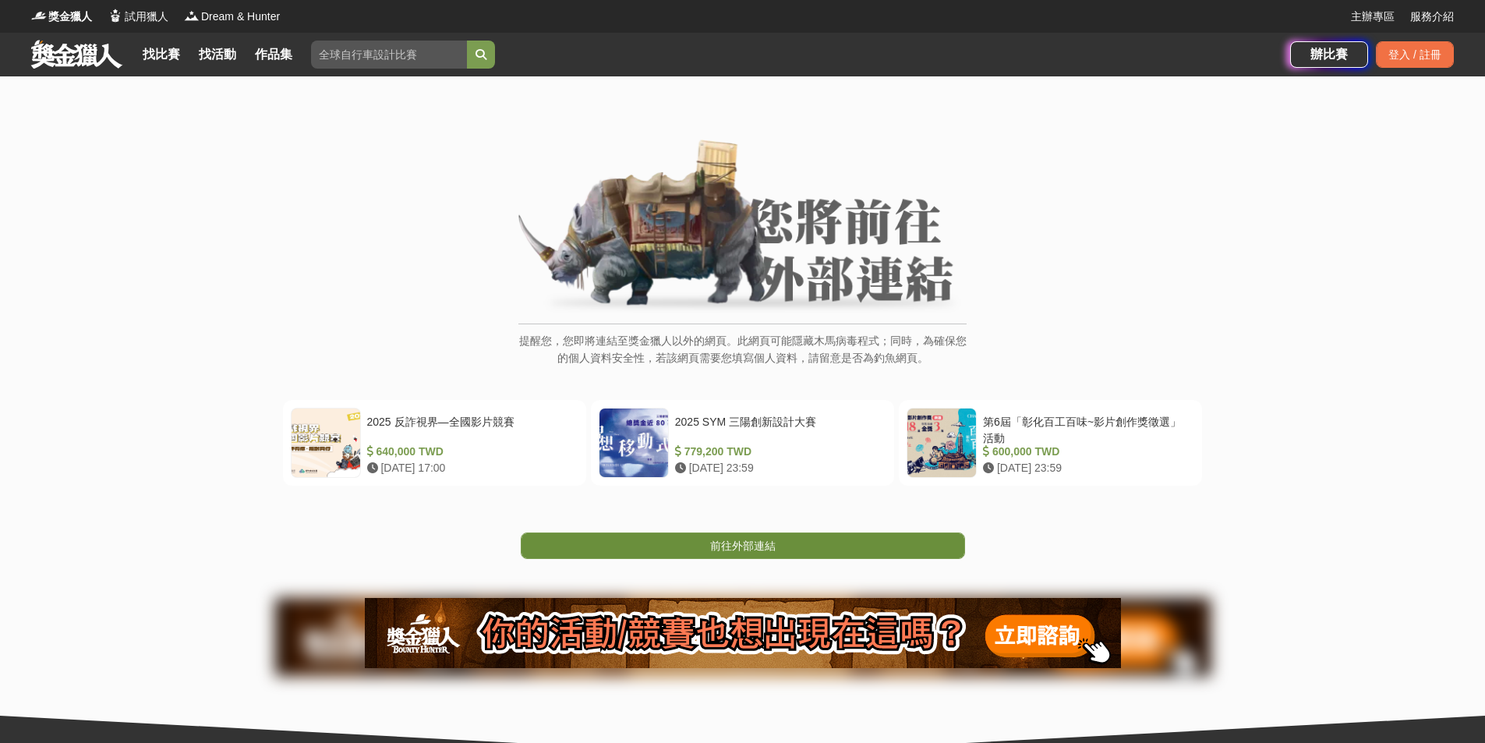
click at [813, 543] on link "前往外部連結" at bounding box center [743, 546] width 444 height 27
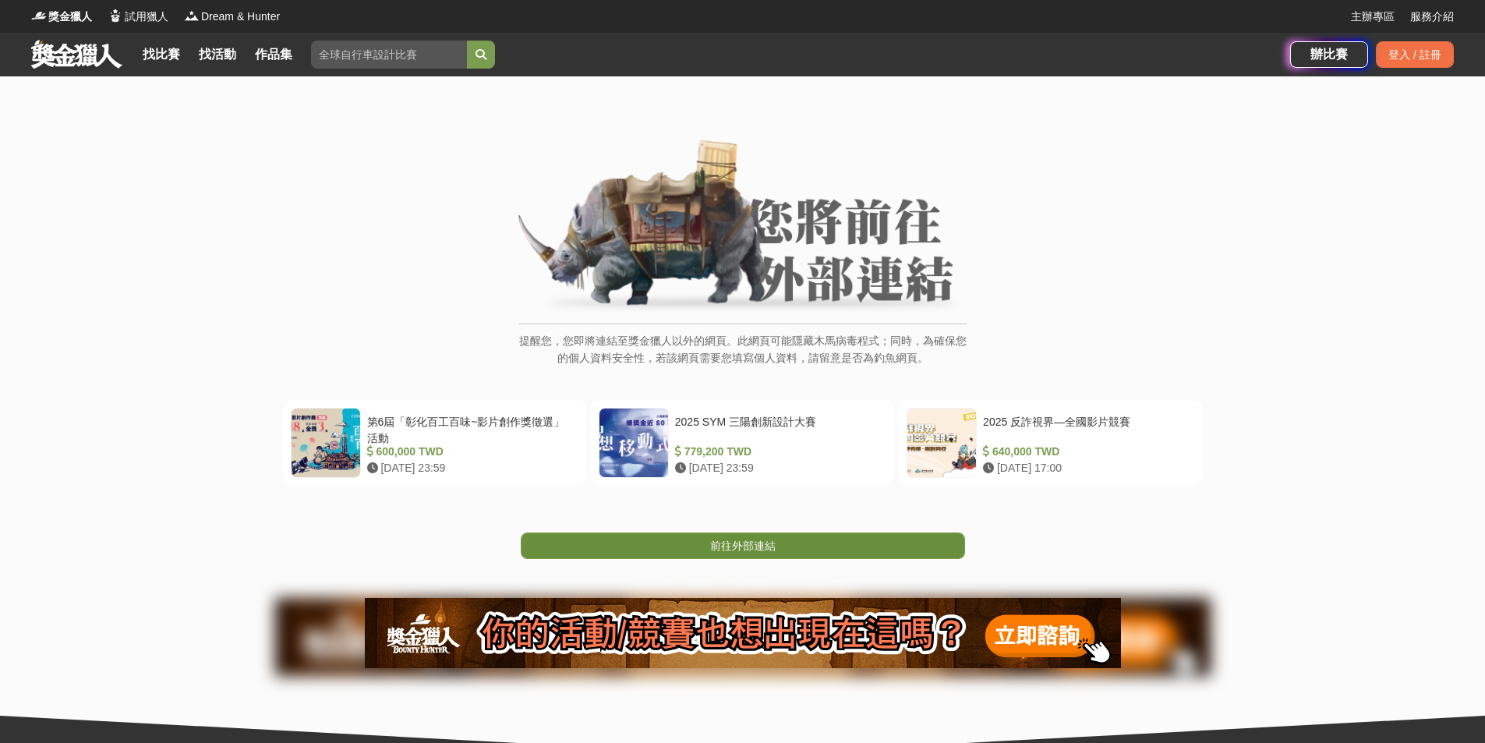
click at [746, 554] on link "前往外部連結" at bounding box center [743, 546] width 444 height 27
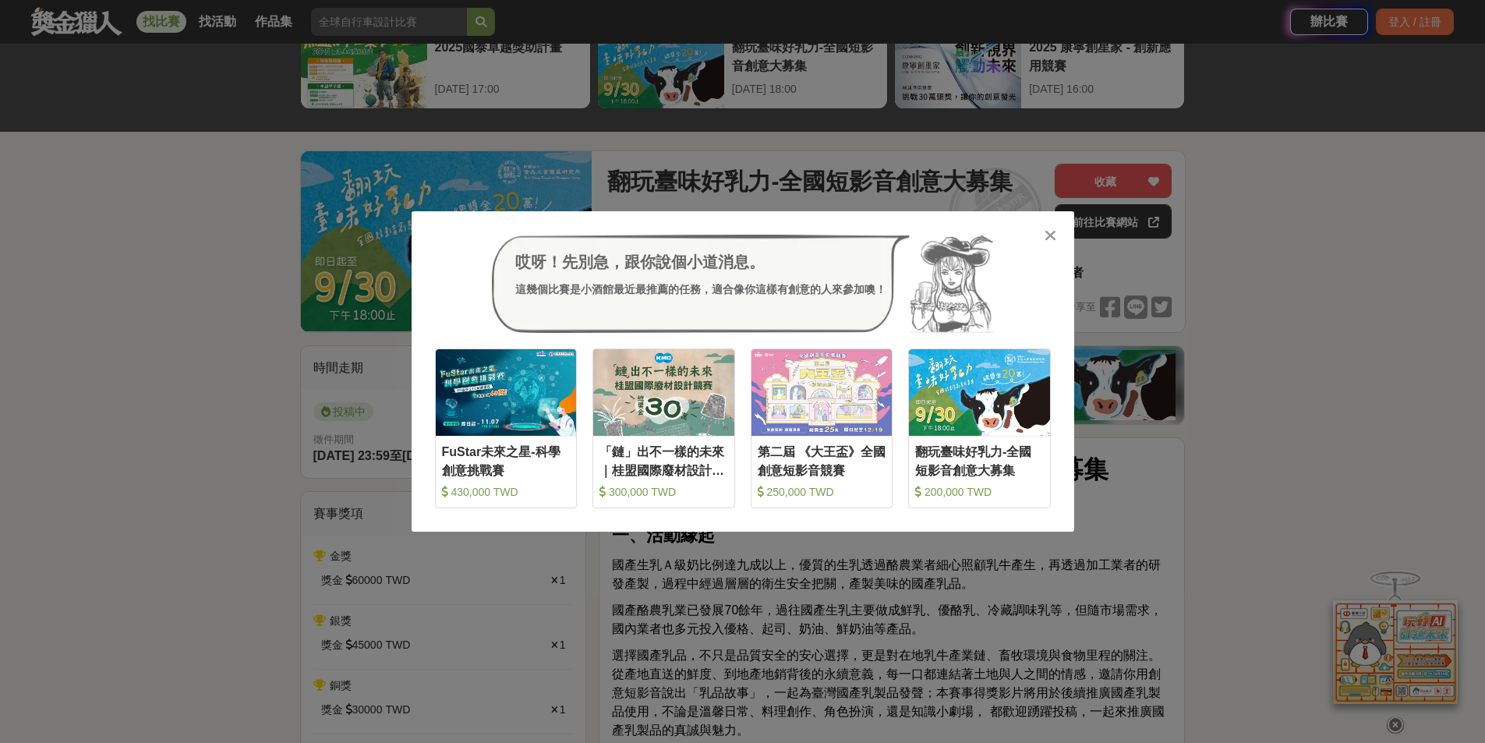
click at [1051, 231] on icon at bounding box center [1051, 236] width 12 height 16
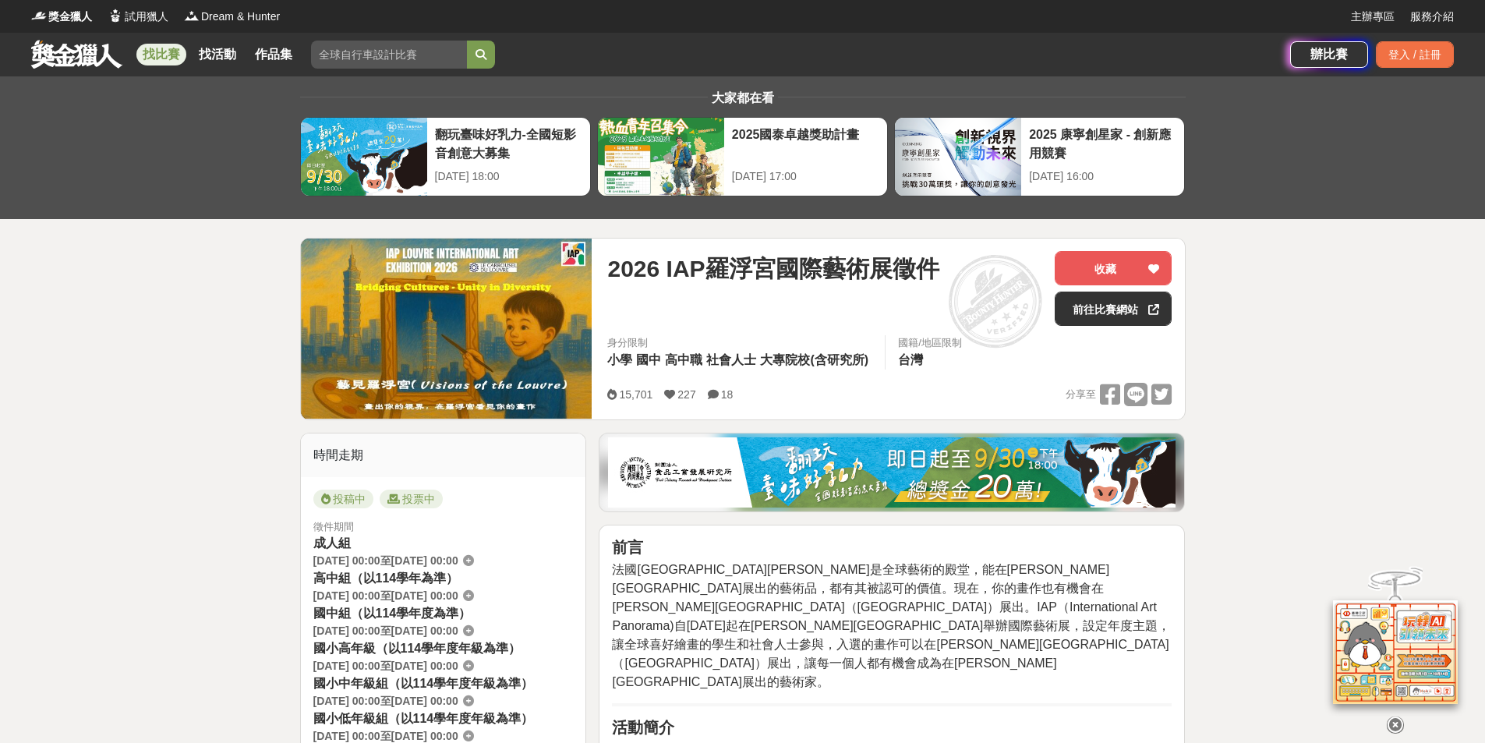
drag, startPoint x: 1345, startPoint y: 420, endPoint x: 1298, endPoint y: 402, distance: 50.1
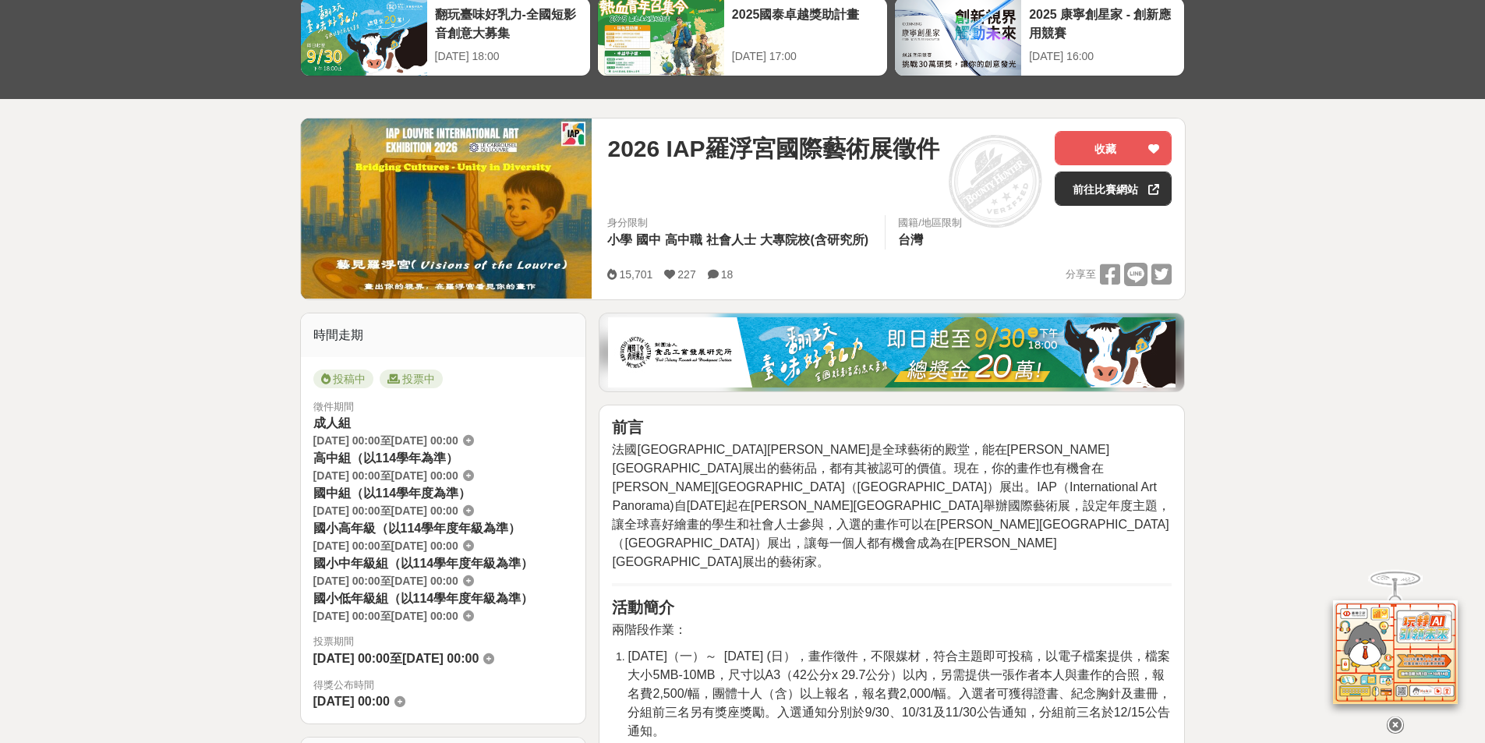
scroll to position [390, 0]
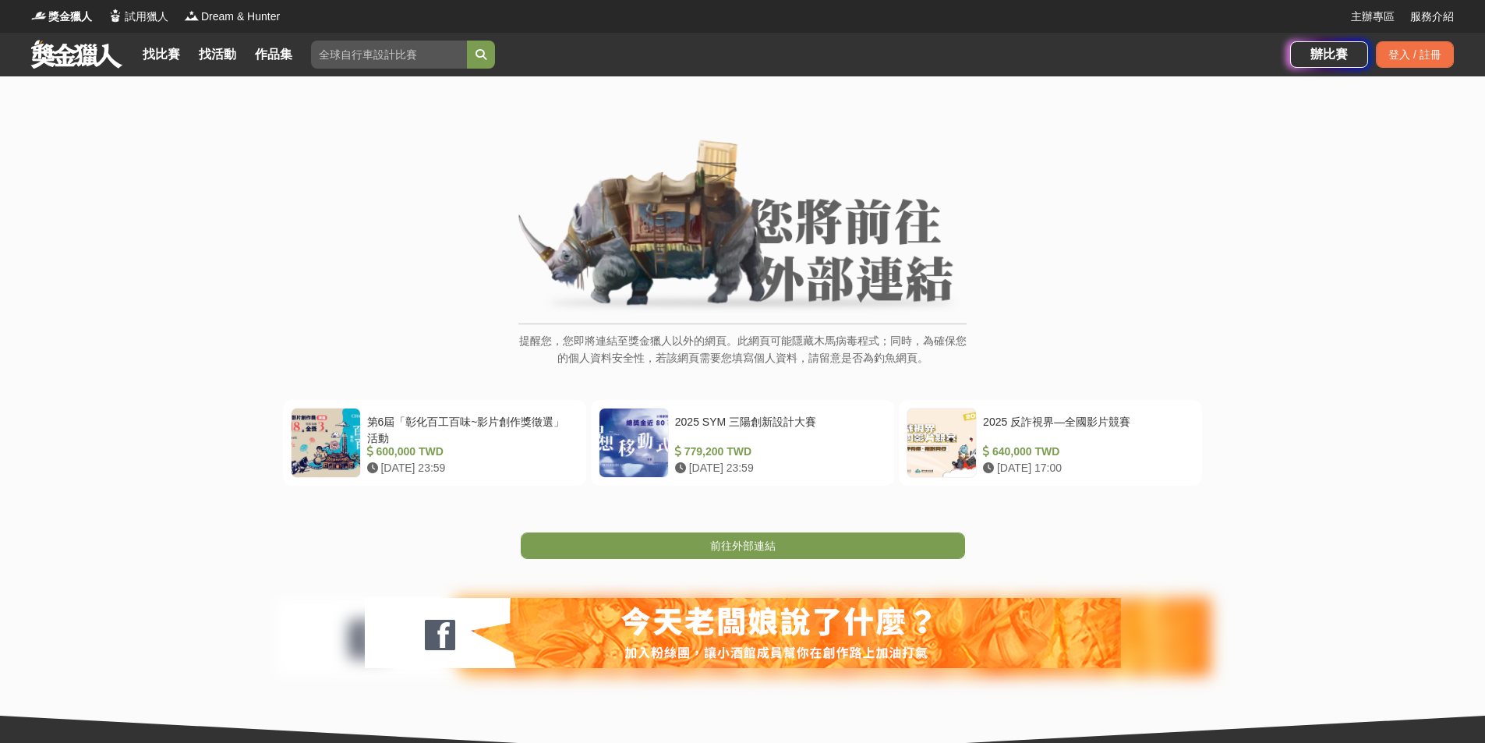
click at [745, 548] on span "前往外部連結" at bounding box center [742, 546] width 65 height 12
